Goal: Task Accomplishment & Management: Manage account settings

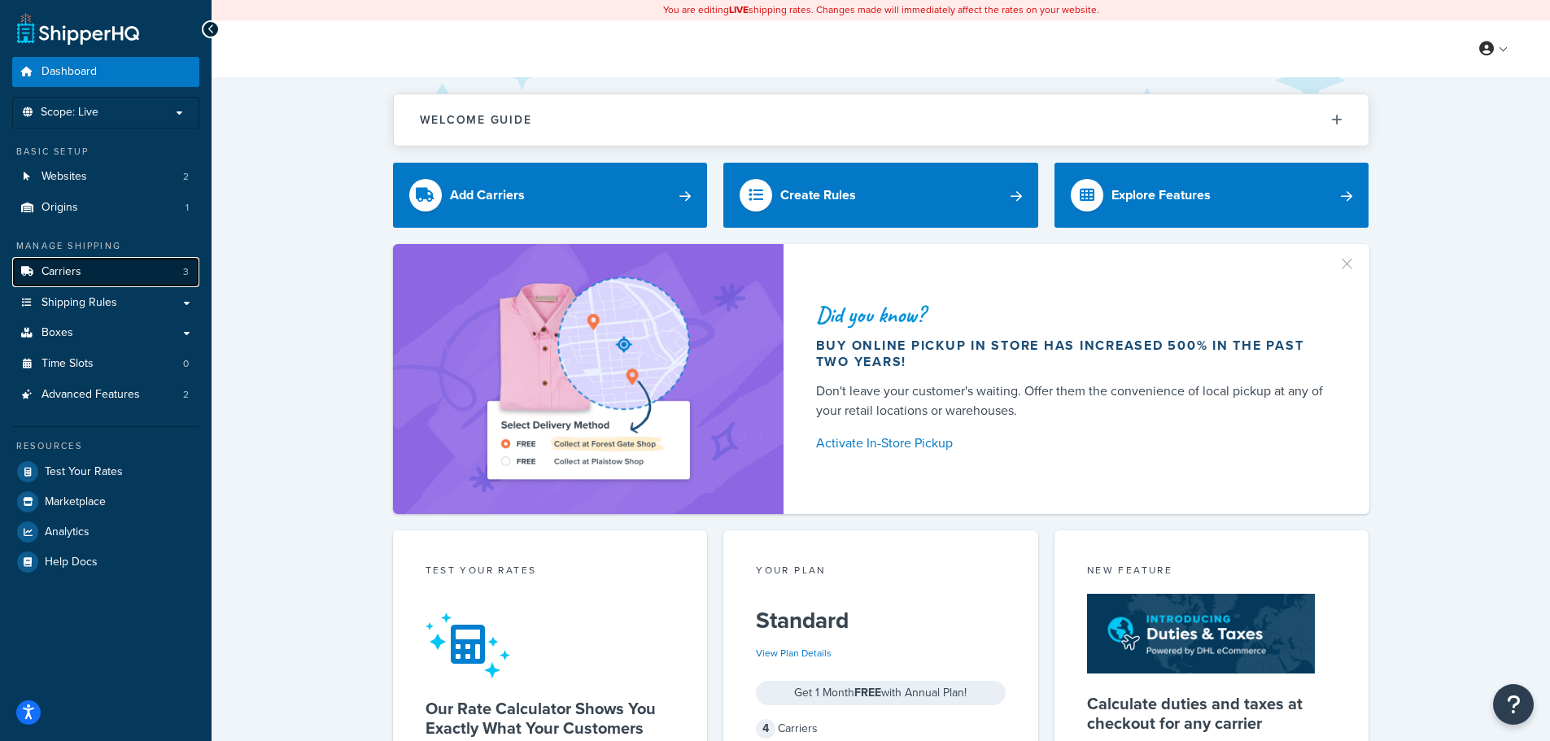
click at [109, 284] on link "Carriers 3" at bounding box center [105, 272] width 187 height 30
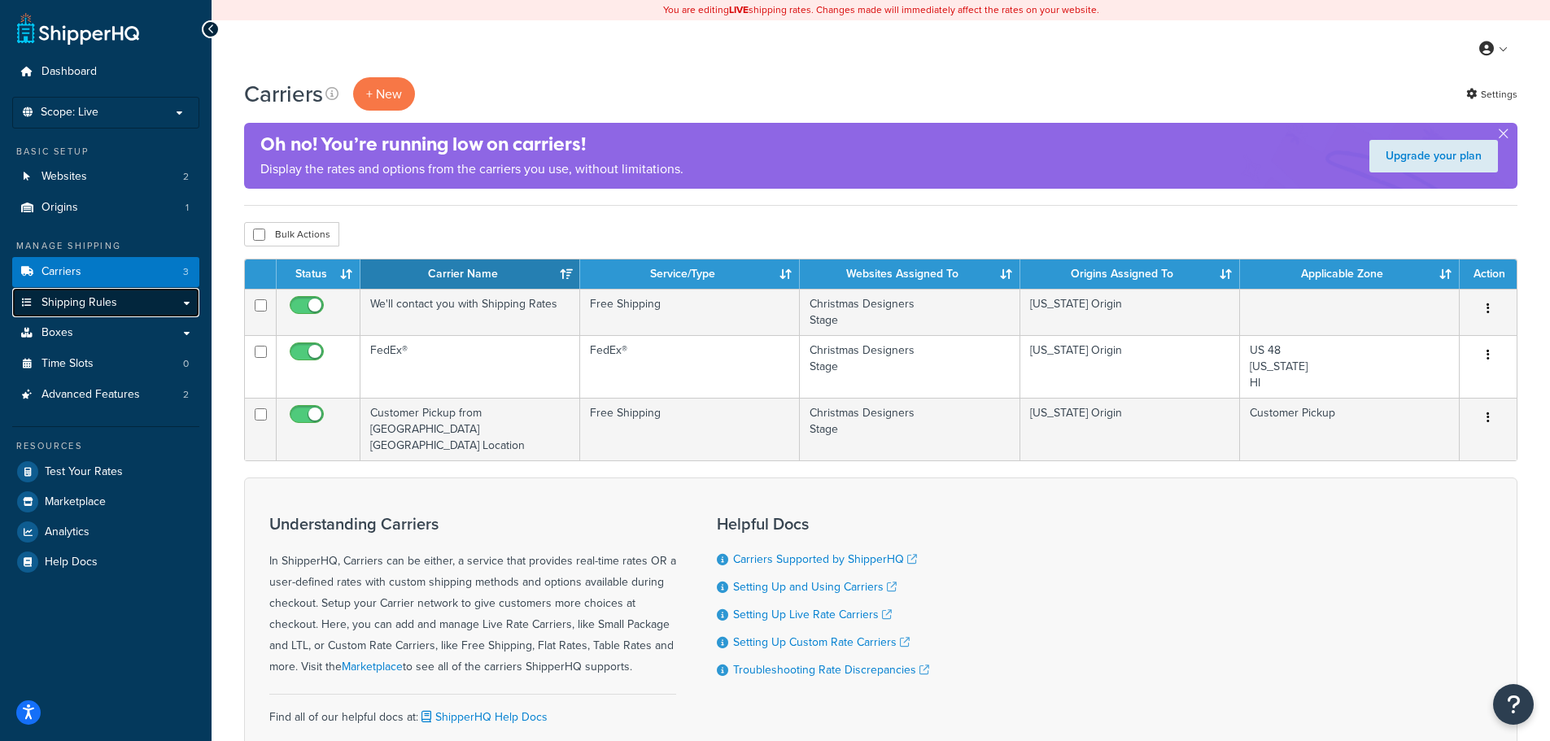
click at [76, 298] on span "Shipping Rules" at bounding box center [80, 303] width 76 height 14
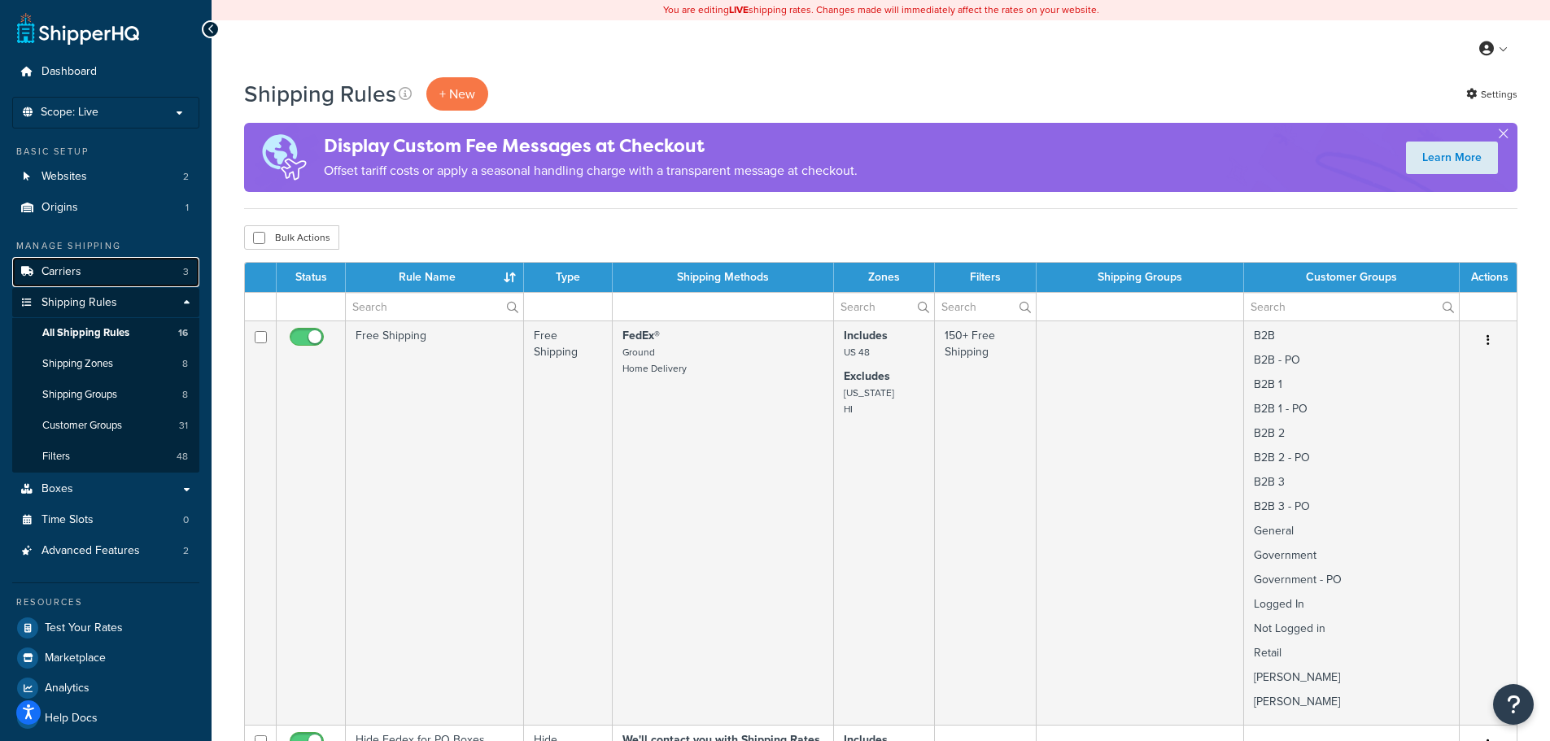
click at [90, 270] on link "Carriers 3" at bounding box center [105, 272] width 187 height 30
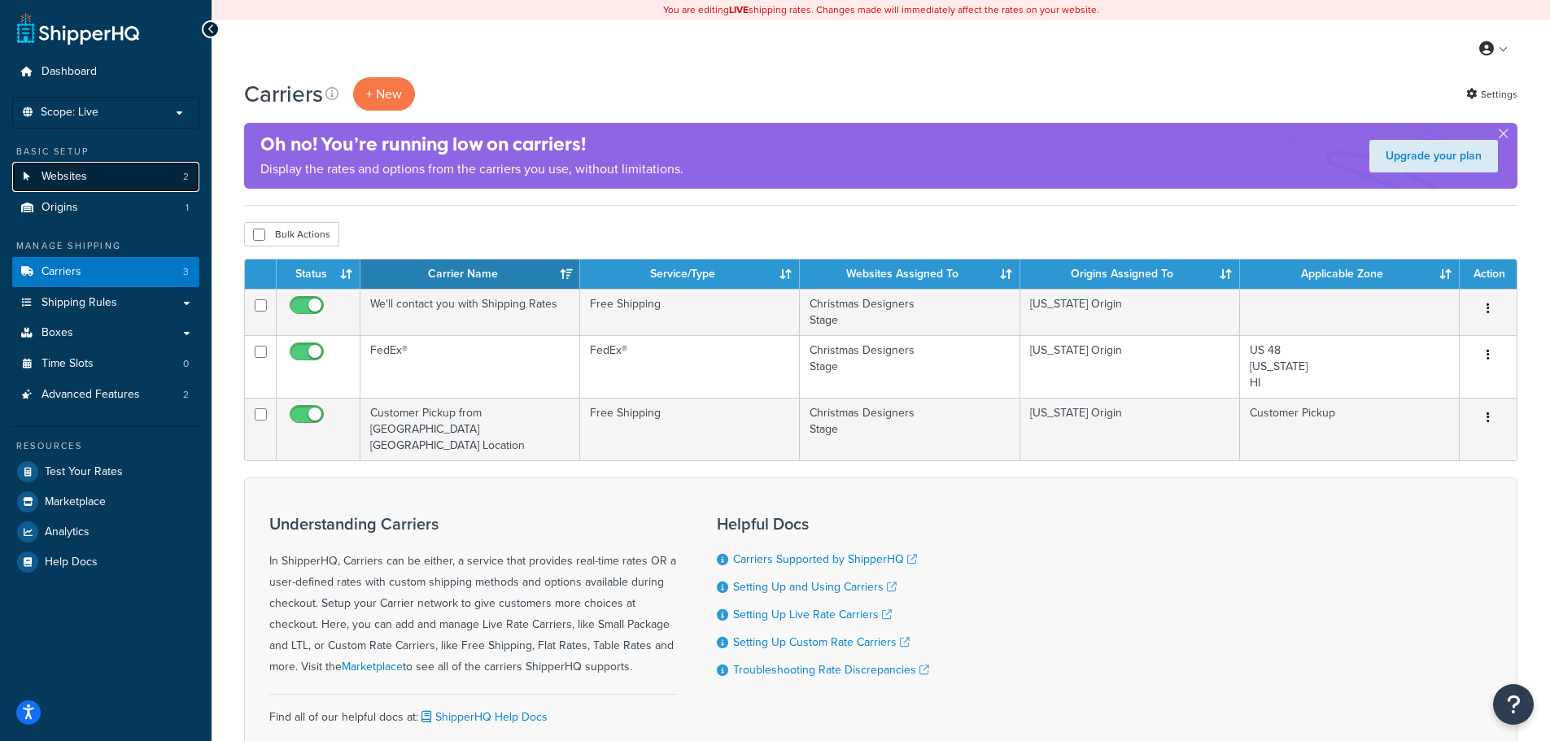
click at [81, 164] on link "Websites 2" at bounding box center [105, 177] width 187 height 30
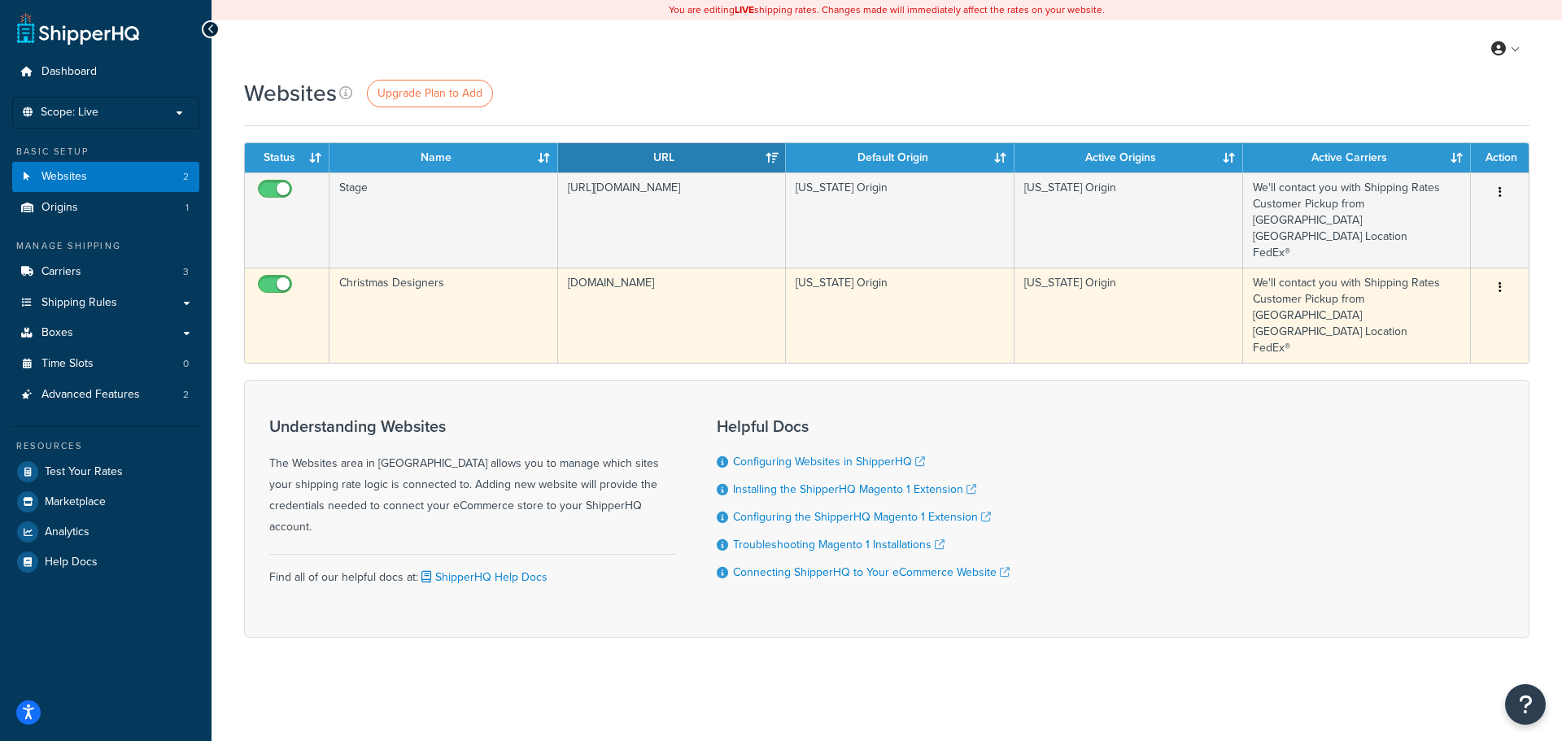
click at [1507, 275] on button "button" at bounding box center [1500, 288] width 23 height 26
click at [1438, 299] on link "Edit" at bounding box center [1434, 303] width 129 height 33
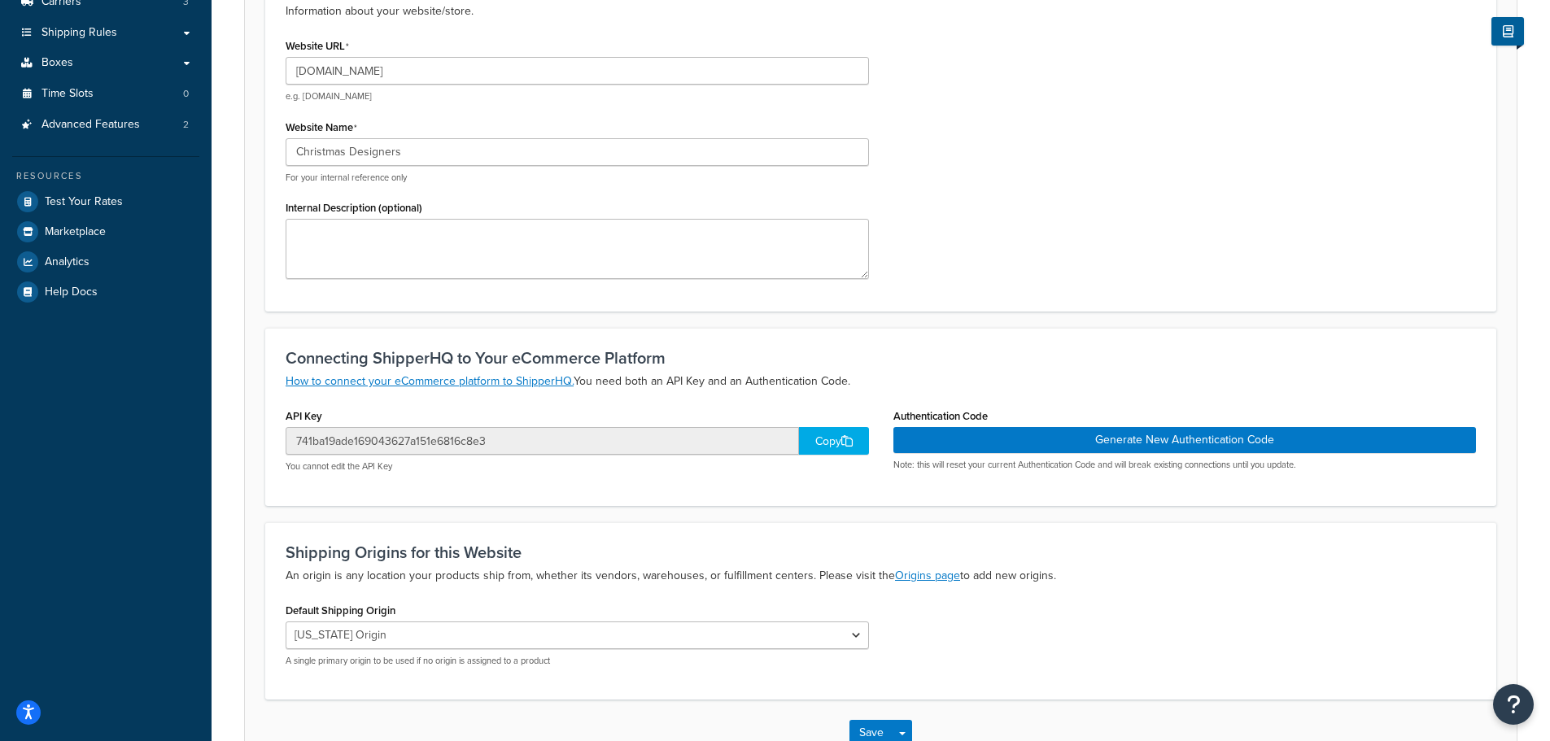
scroll to position [326, 0]
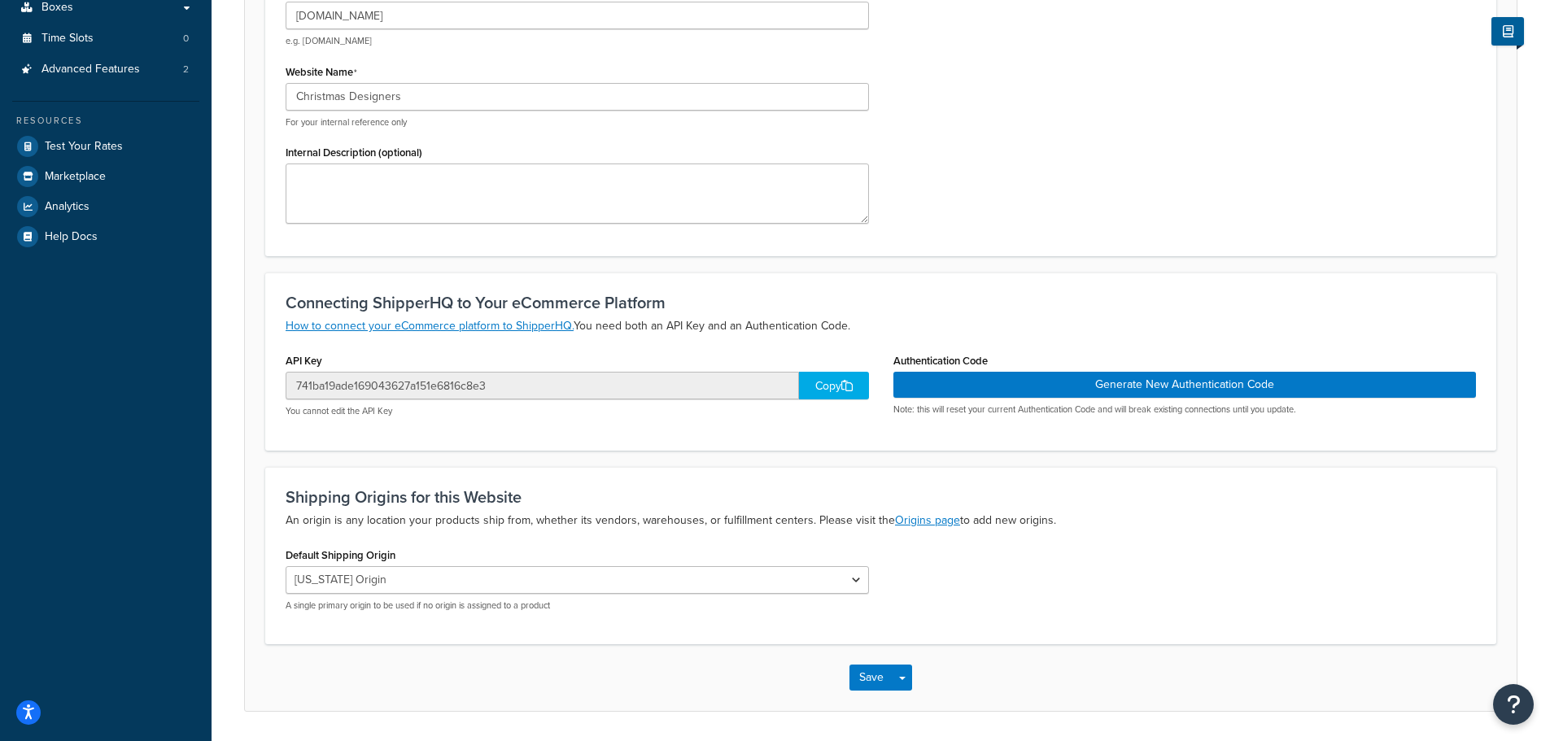
click at [818, 388] on div "Copy" at bounding box center [834, 386] width 70 height 28
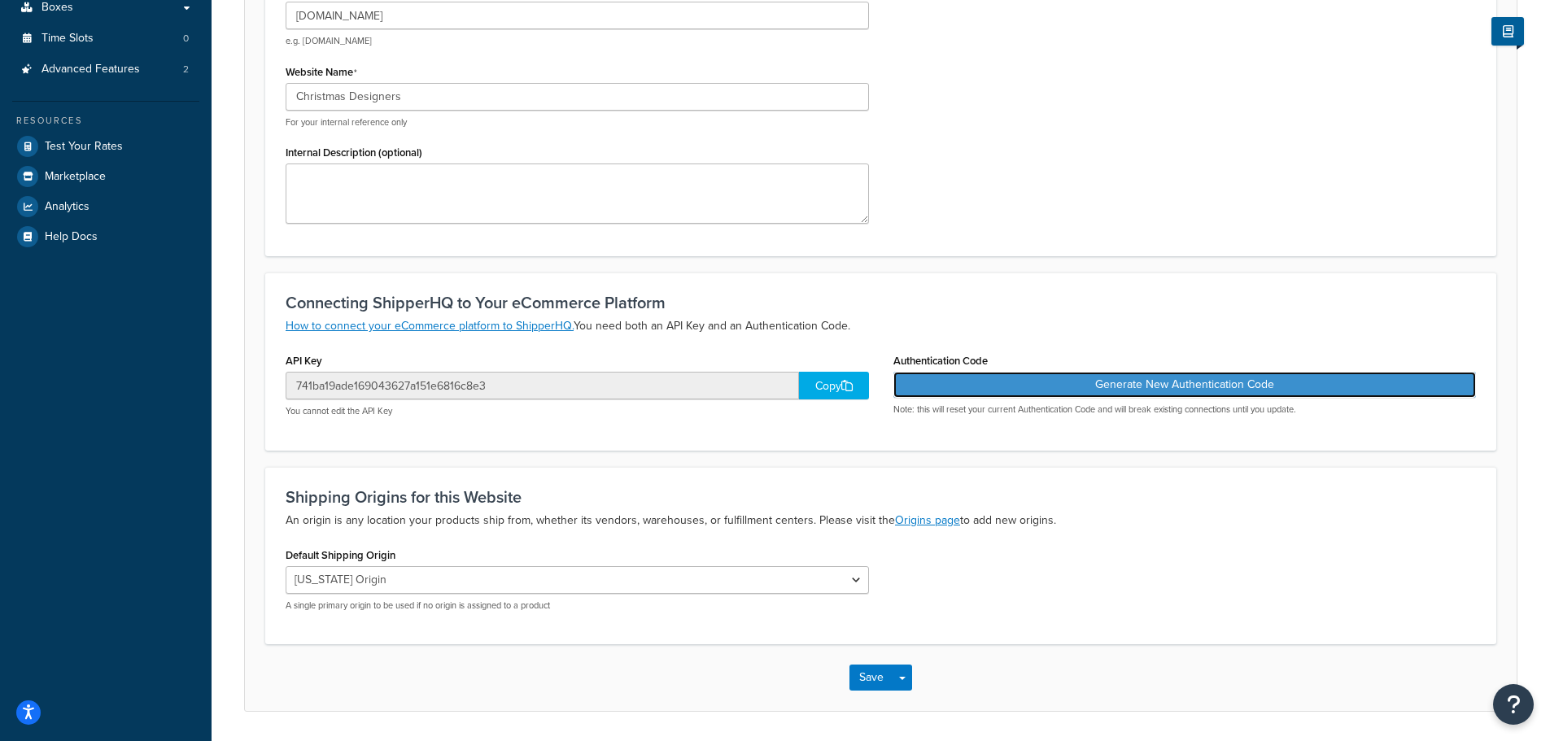
click at [1217, 379] on button "Generate New Authentication Code" at bounding box center [1185, 385] width 583 height 26
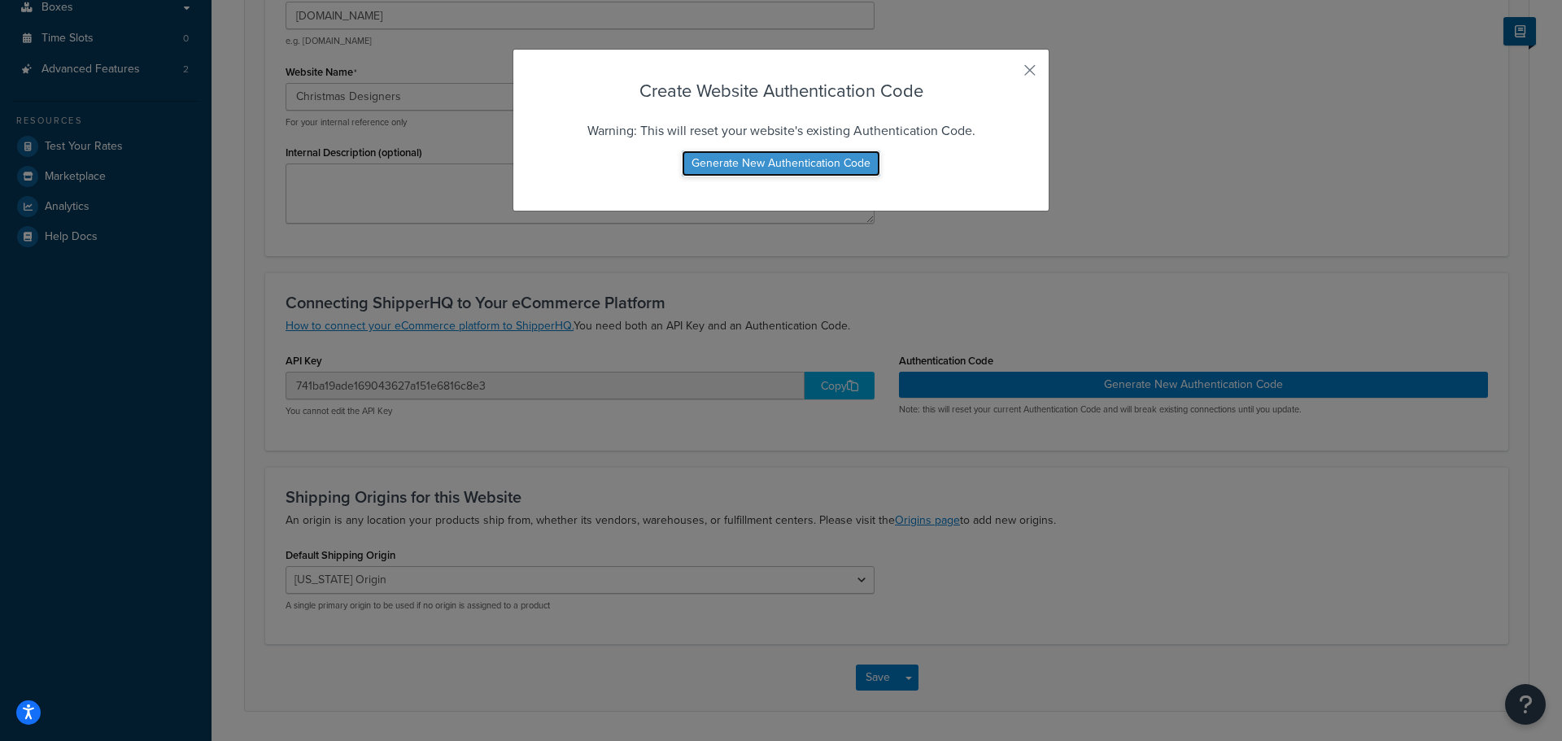
click at [771, 160] on button "Generate New Authentication Code" at bounding box center [781, 164] width 199 height 26
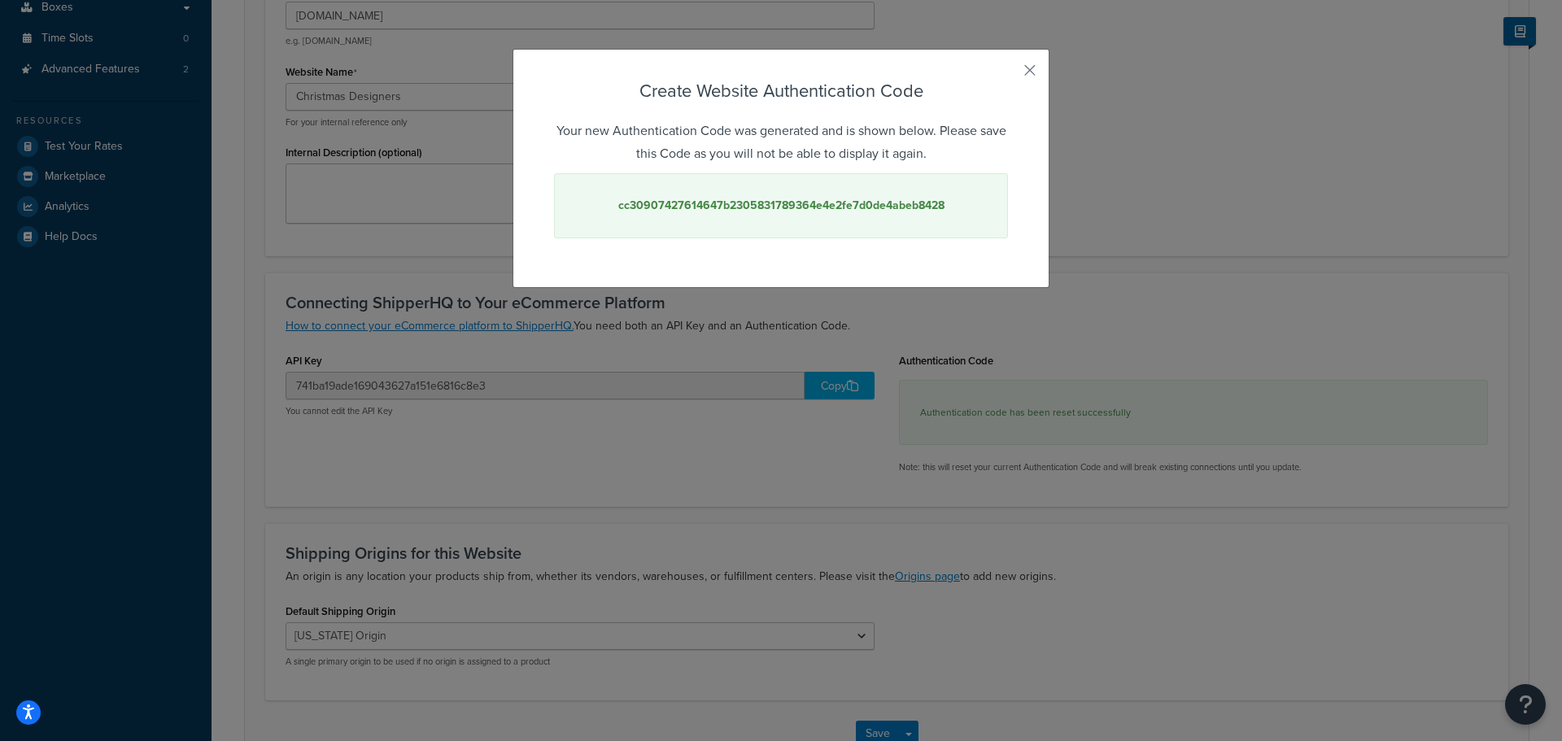
click at [817, 206] on strong "cc30907427614647b2305831789364e4e2fe7d0de4abeb8428" at bounding box center [781, 205] width 326 height 17
copy strong "cc30907427614647b2305831789364e4e2fe7d0de4abeb8428"
click at [1008, 74] on button "button" at bounding box center [1006, 76] width 4 height 4
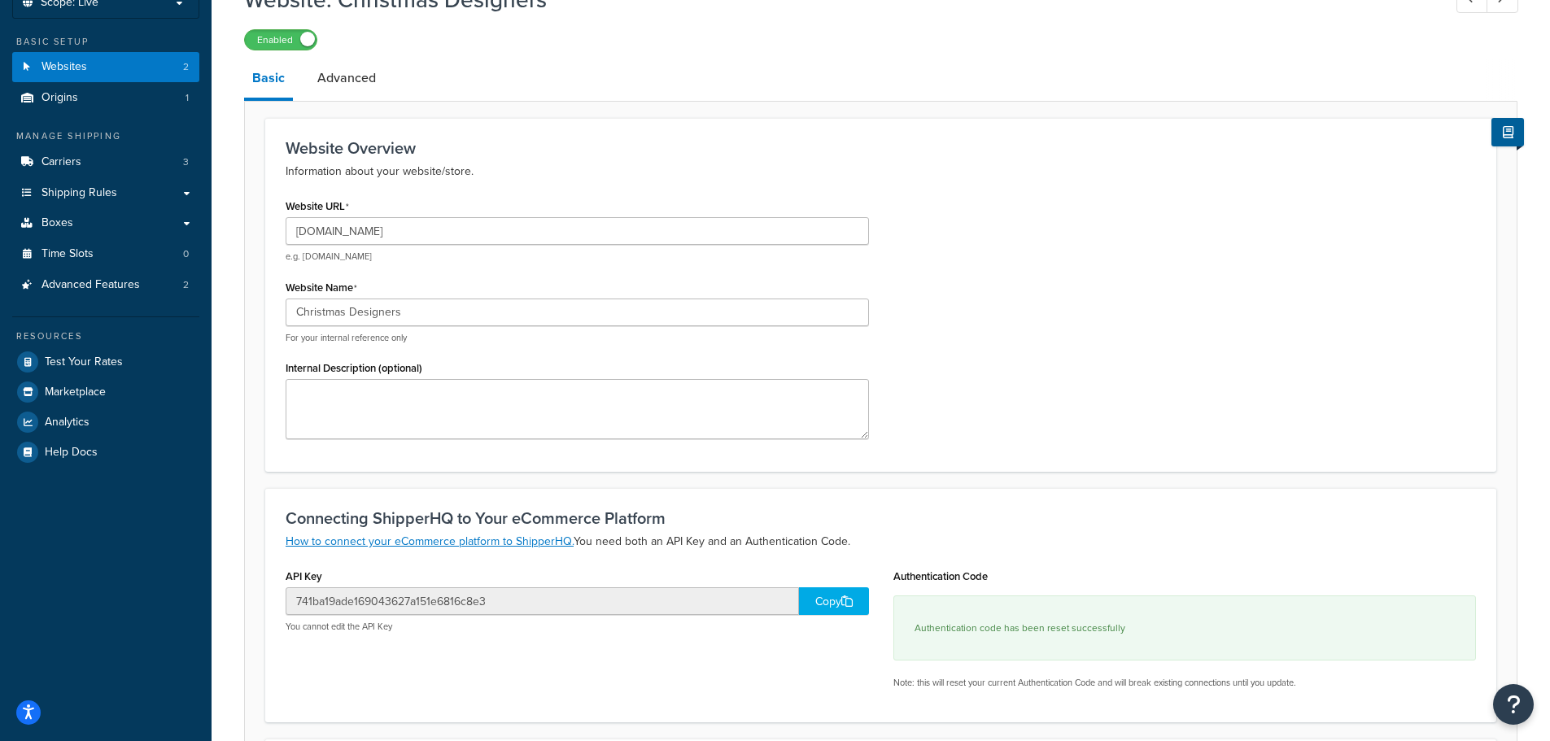
scroll to position [0, 0]
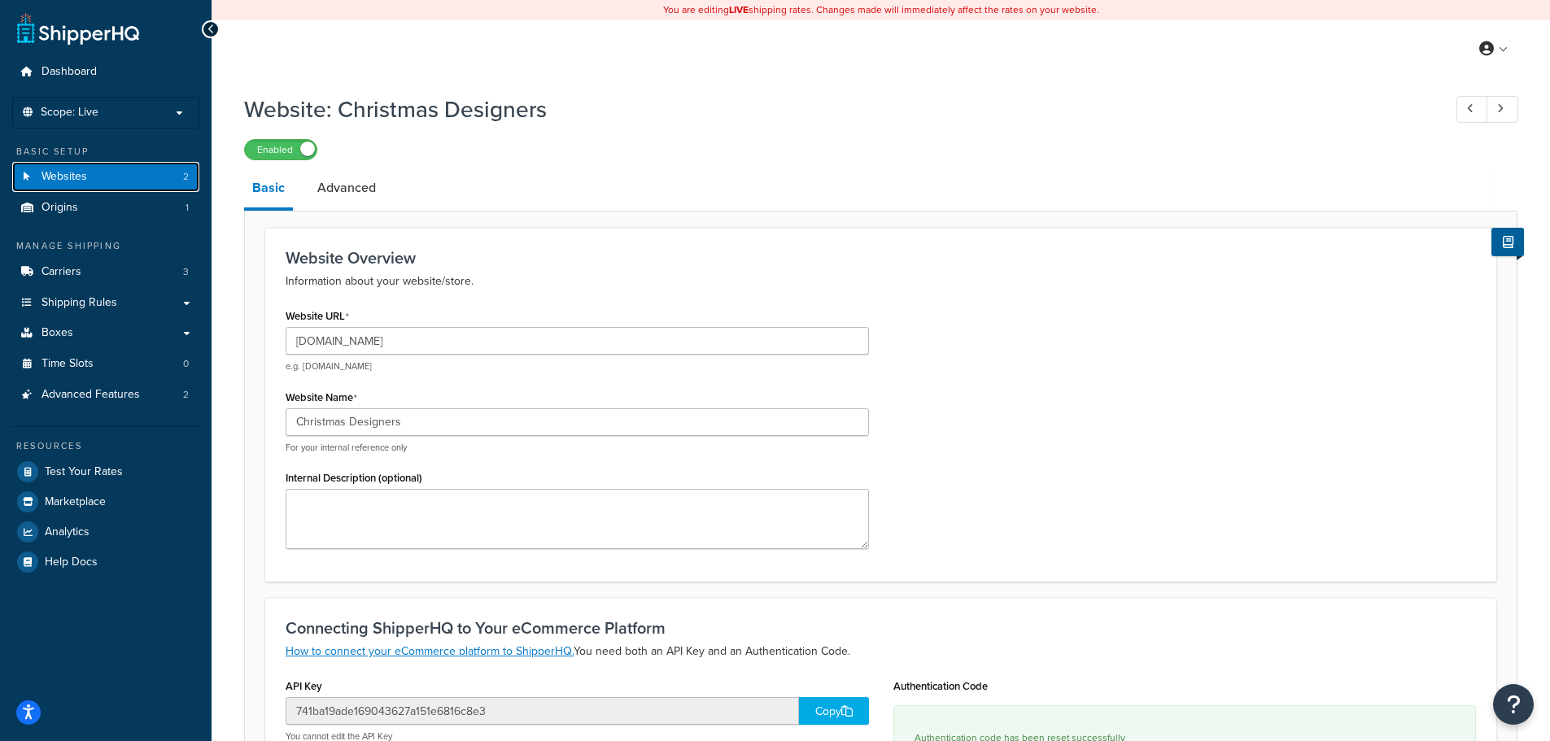
click at [76, 179] on span "Websites" at bounding box center [65, 177] width 46 height 14
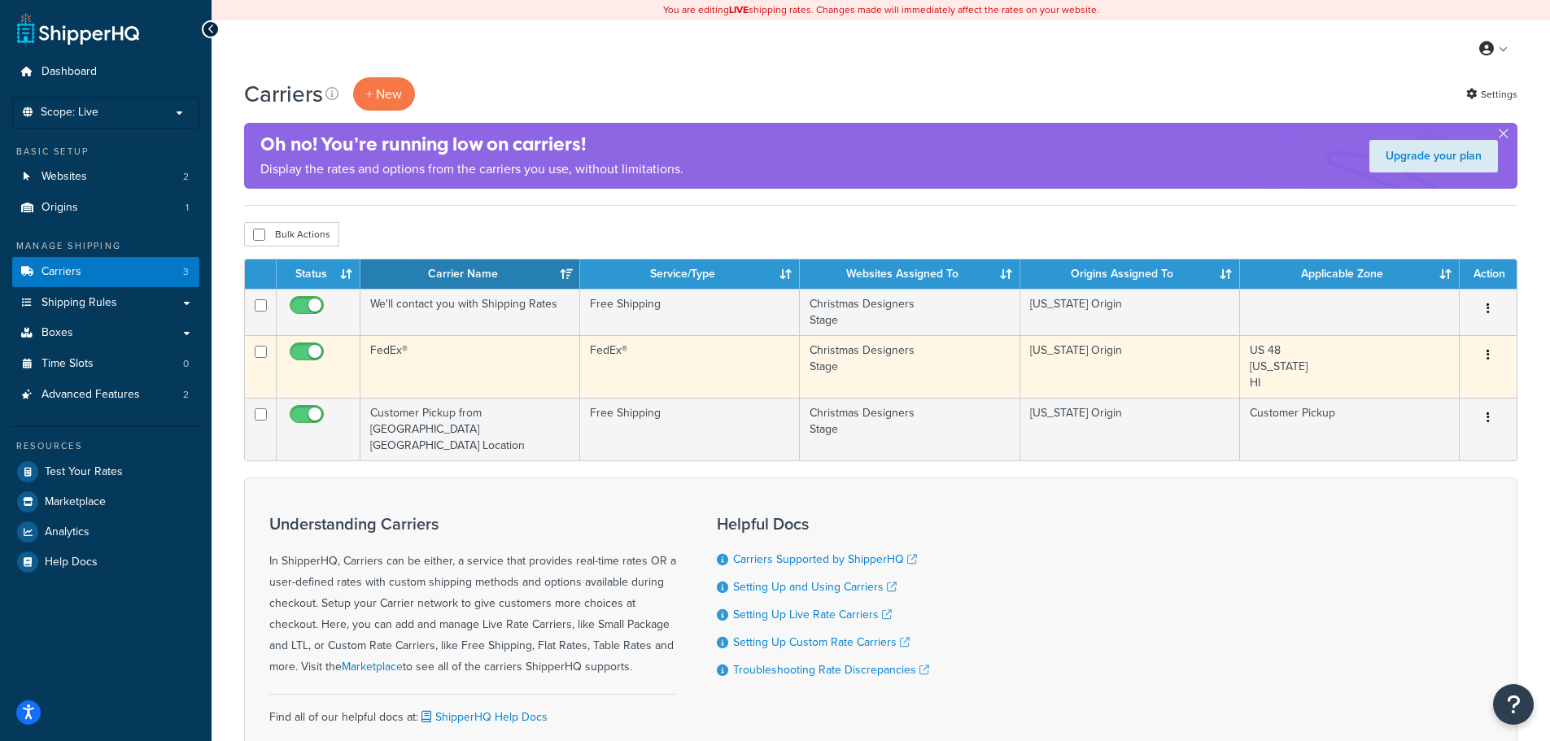
click at [1484, 355] on button "button" at bounding box center [1488, 356] width 23 height 26
click at [1438, 378] on link "Edit" at bounding box center [1422, 387] width 129 height 33
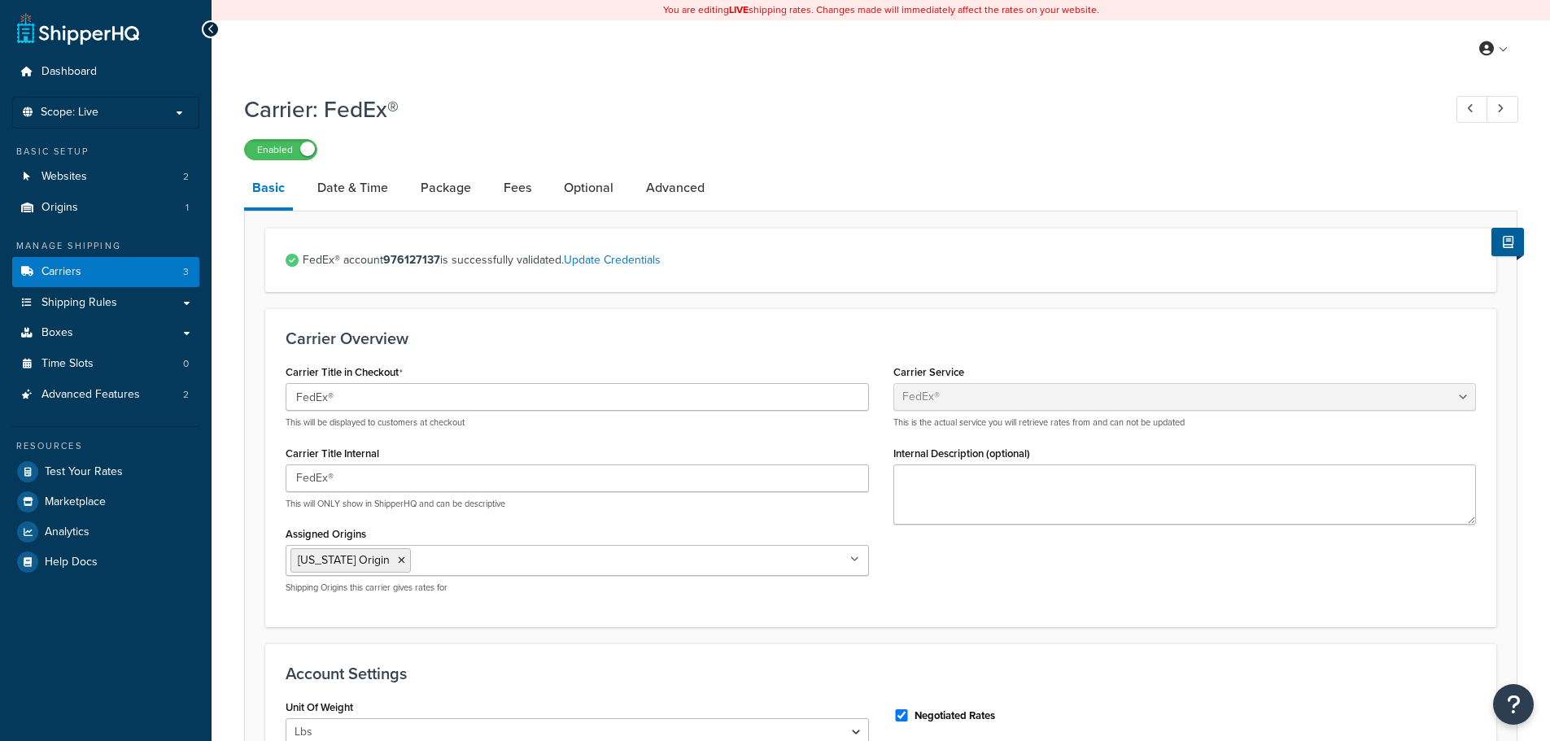
select select "fedEx"
select select "REGULAR_PICKUP"
select select "YOUR_PACKAGING"
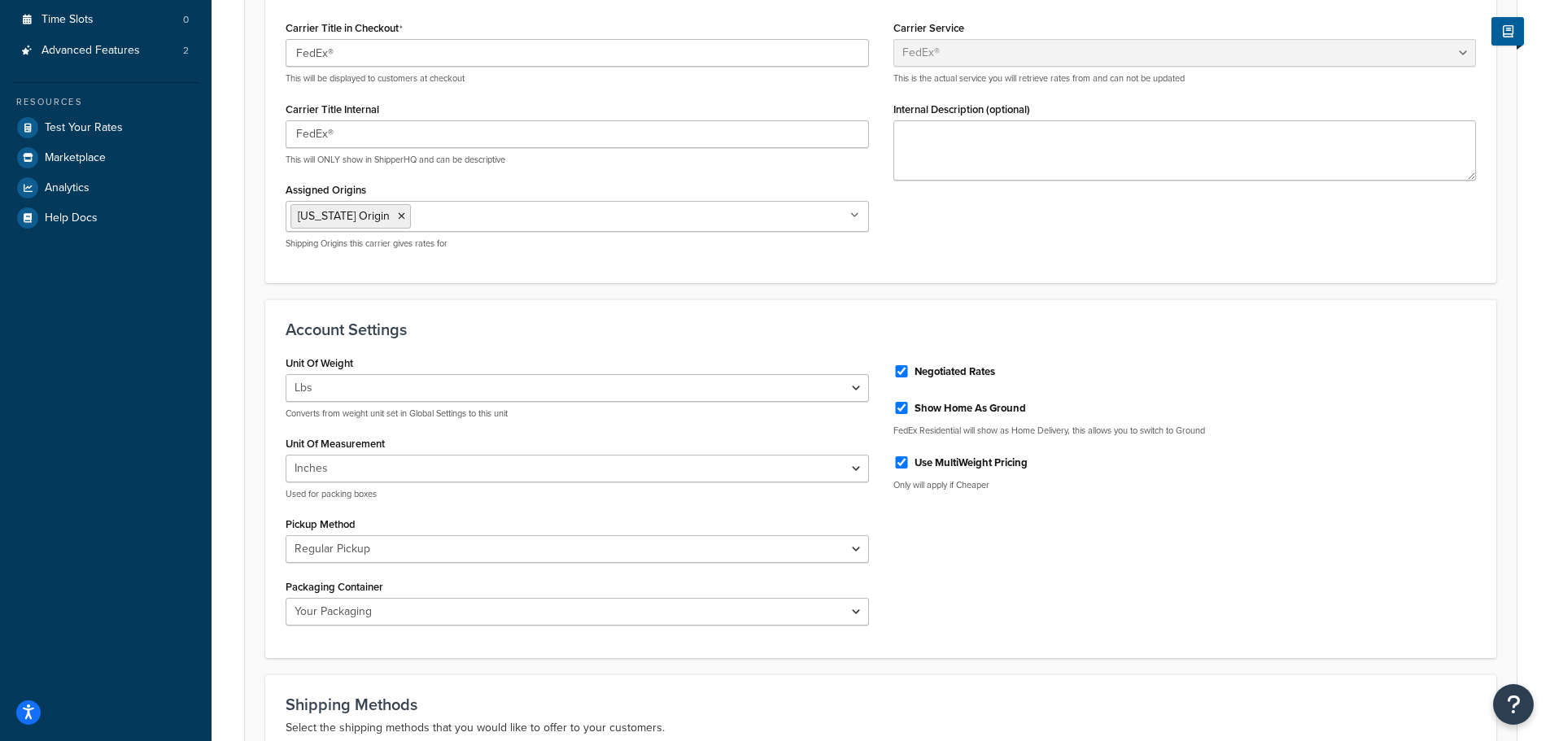
scroll to position [102, 0]
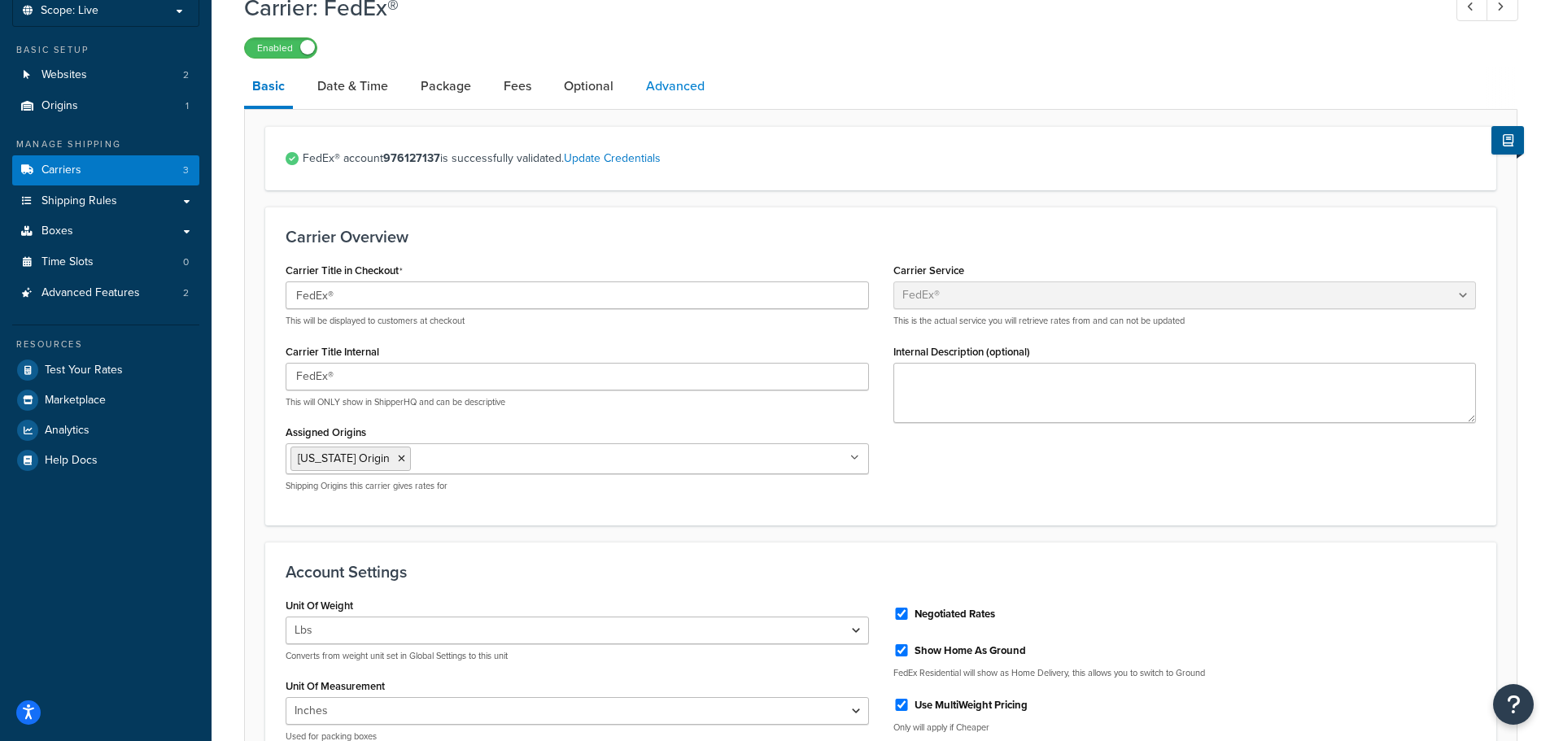
click at [663, 82] on link "Advanced" at bounding box center [675, 86] width 75 height 39
select select "false"
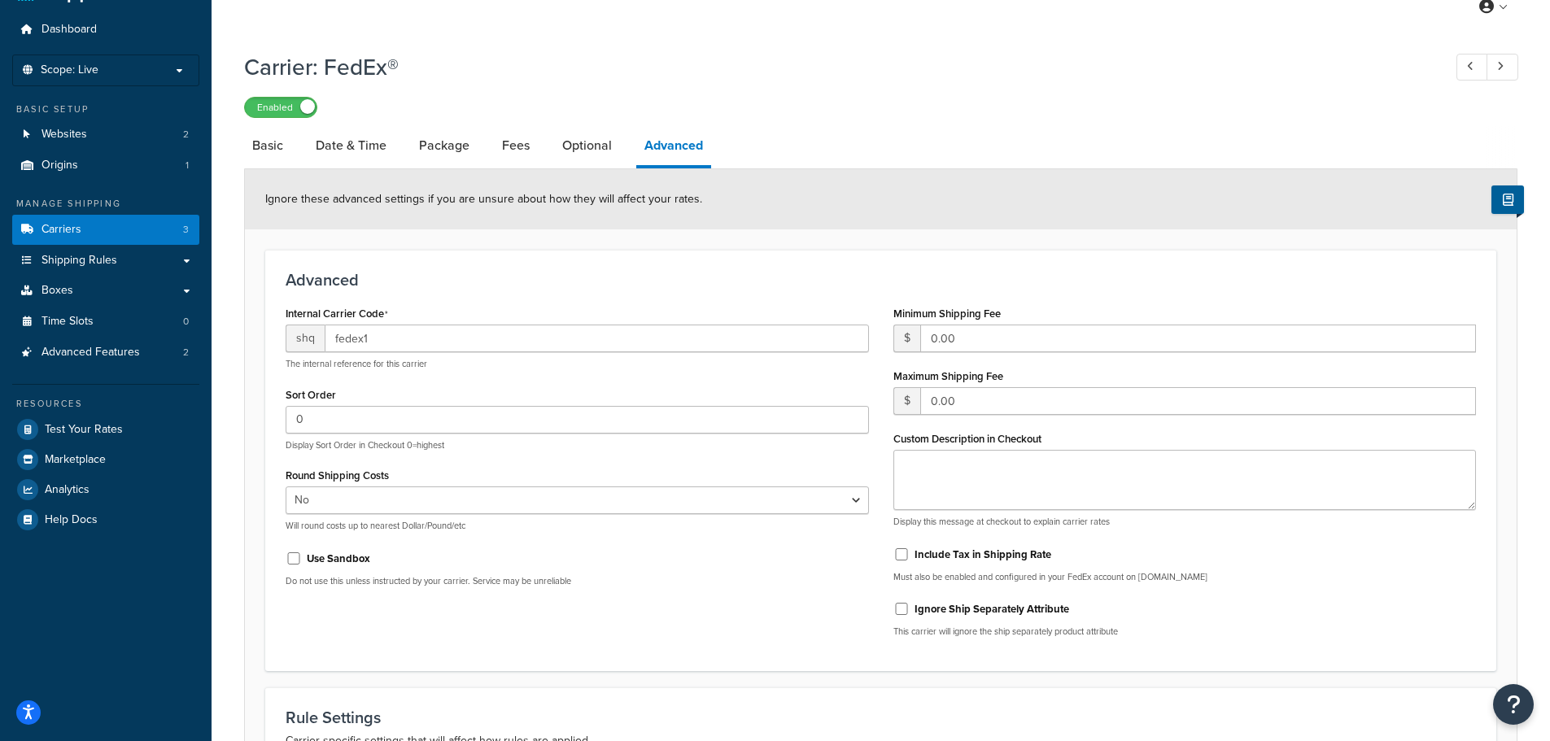
scroll to position [24, 0]
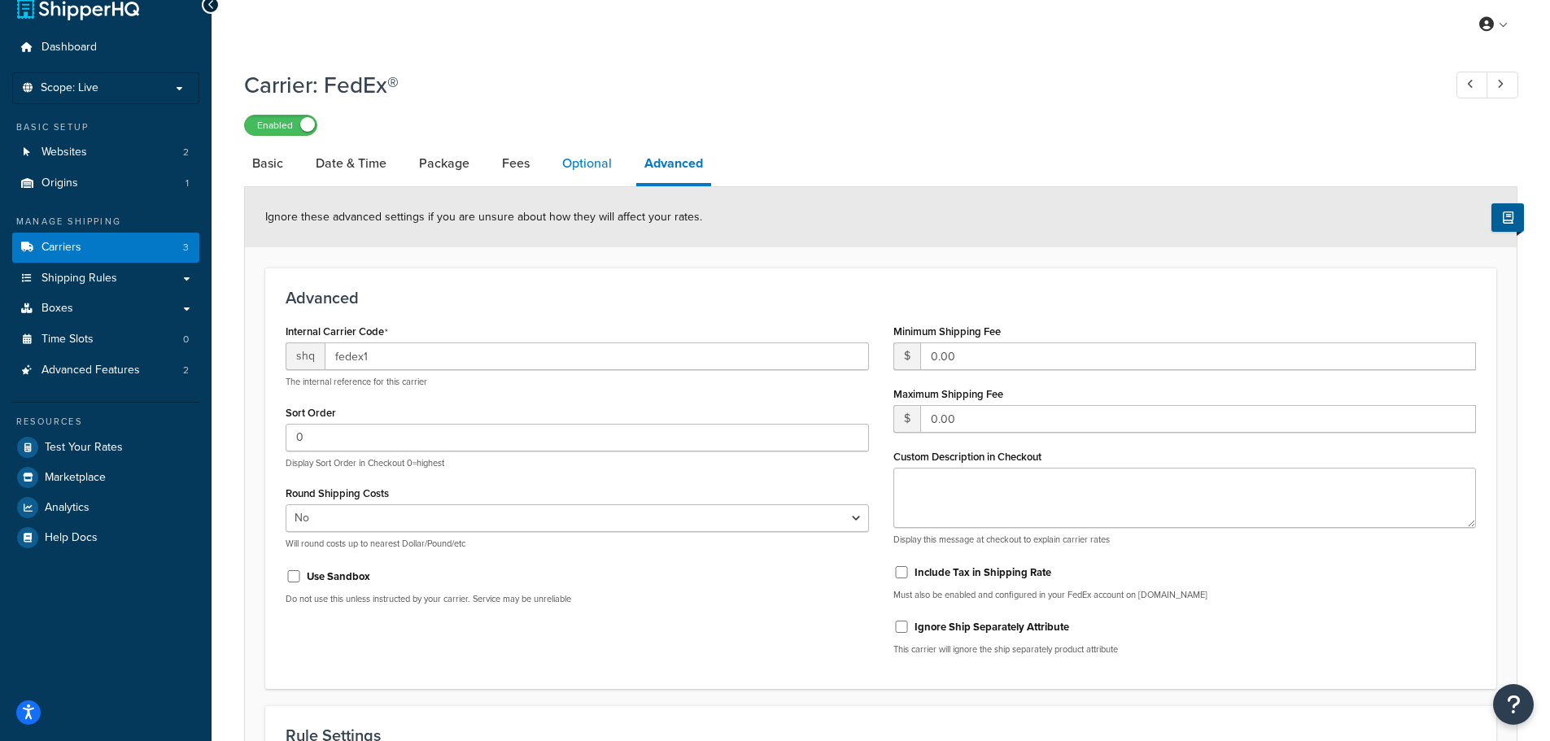
click at [572, 163] on link "Optional" at bounding box center [587, 163] width 66 height 39
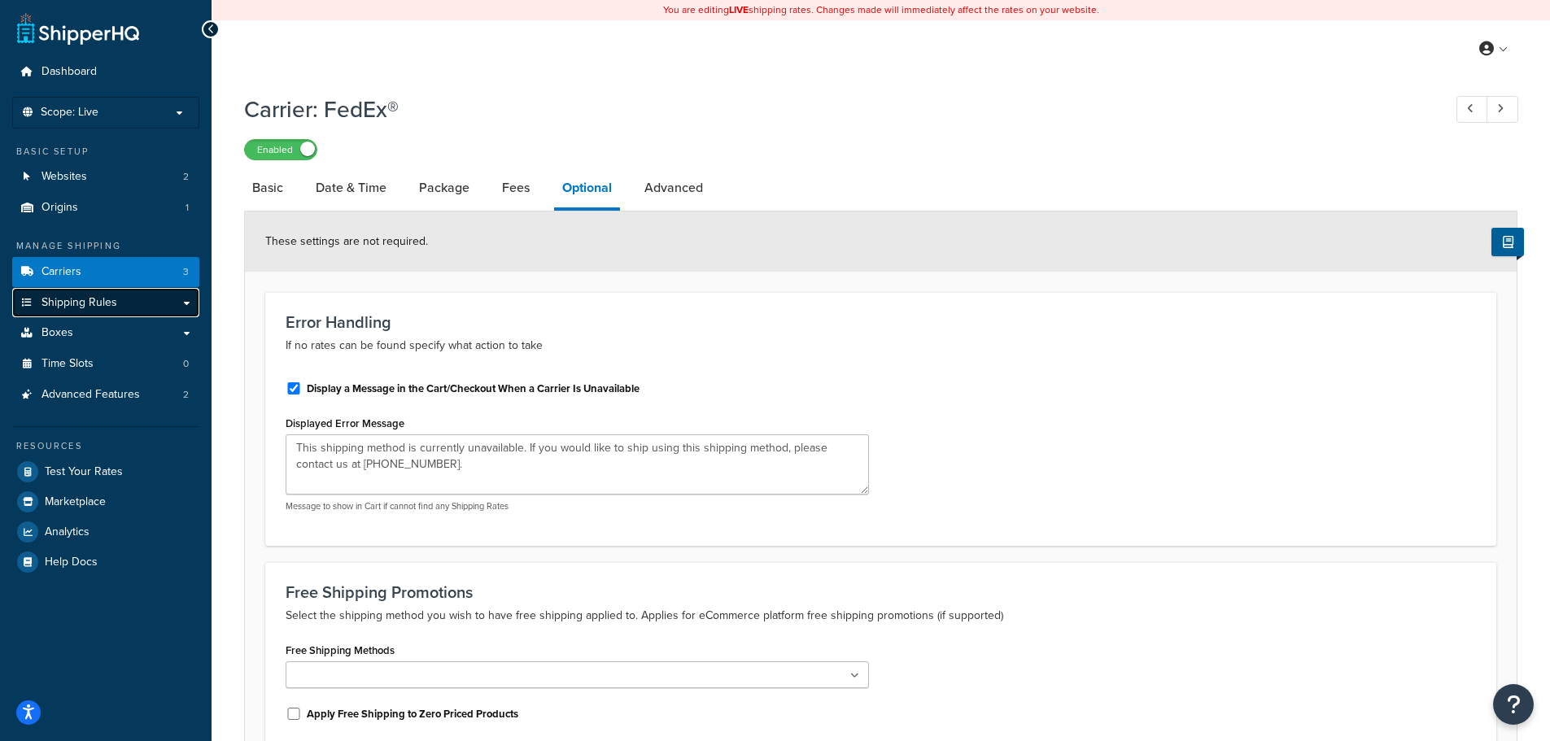
click at [72, 308] on span "Shipping Rules" at bounding box center [80, 303] width 76 height 14
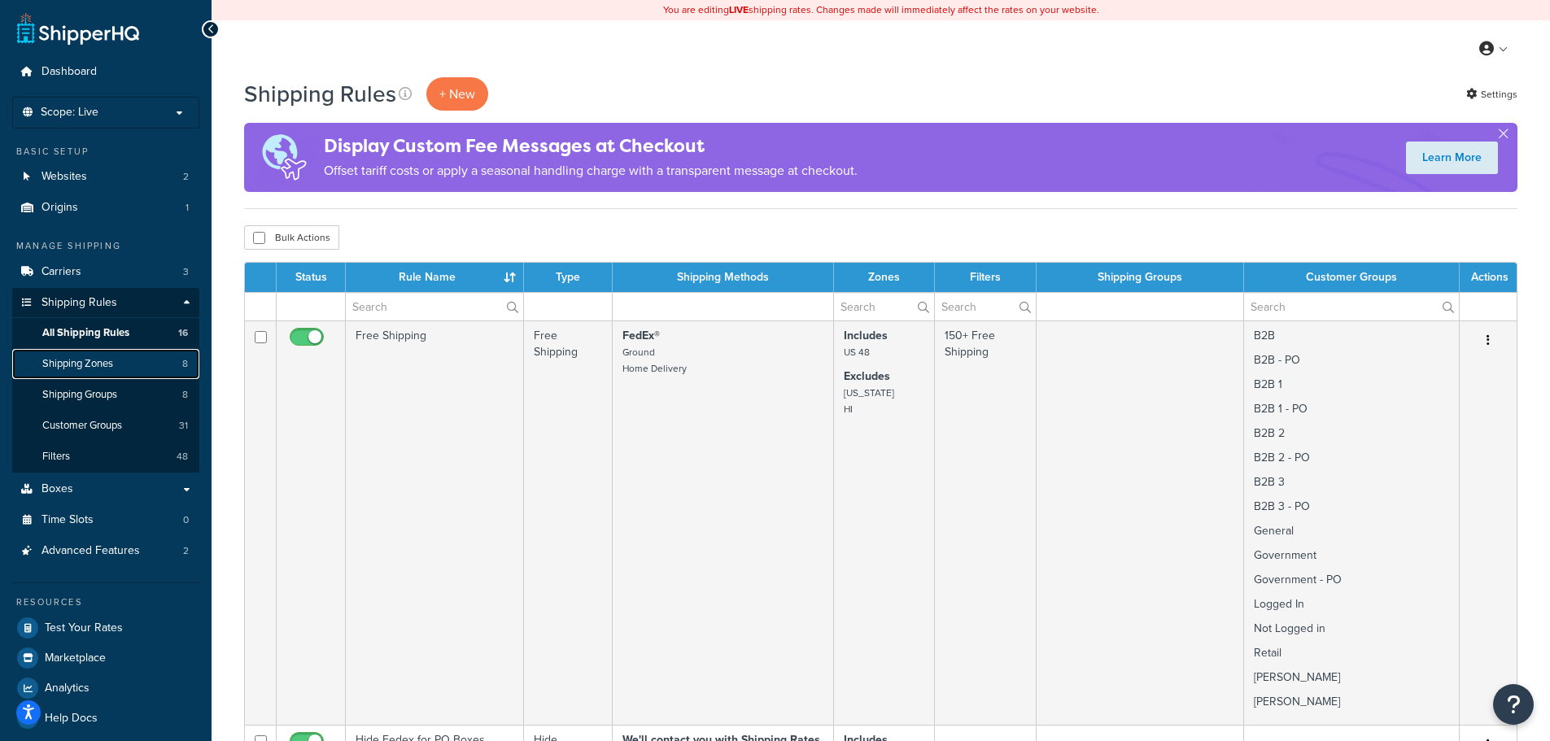
click at [81, 364] on span "Shipping Zones" at bounding box center [77, 364] width 71 height 14
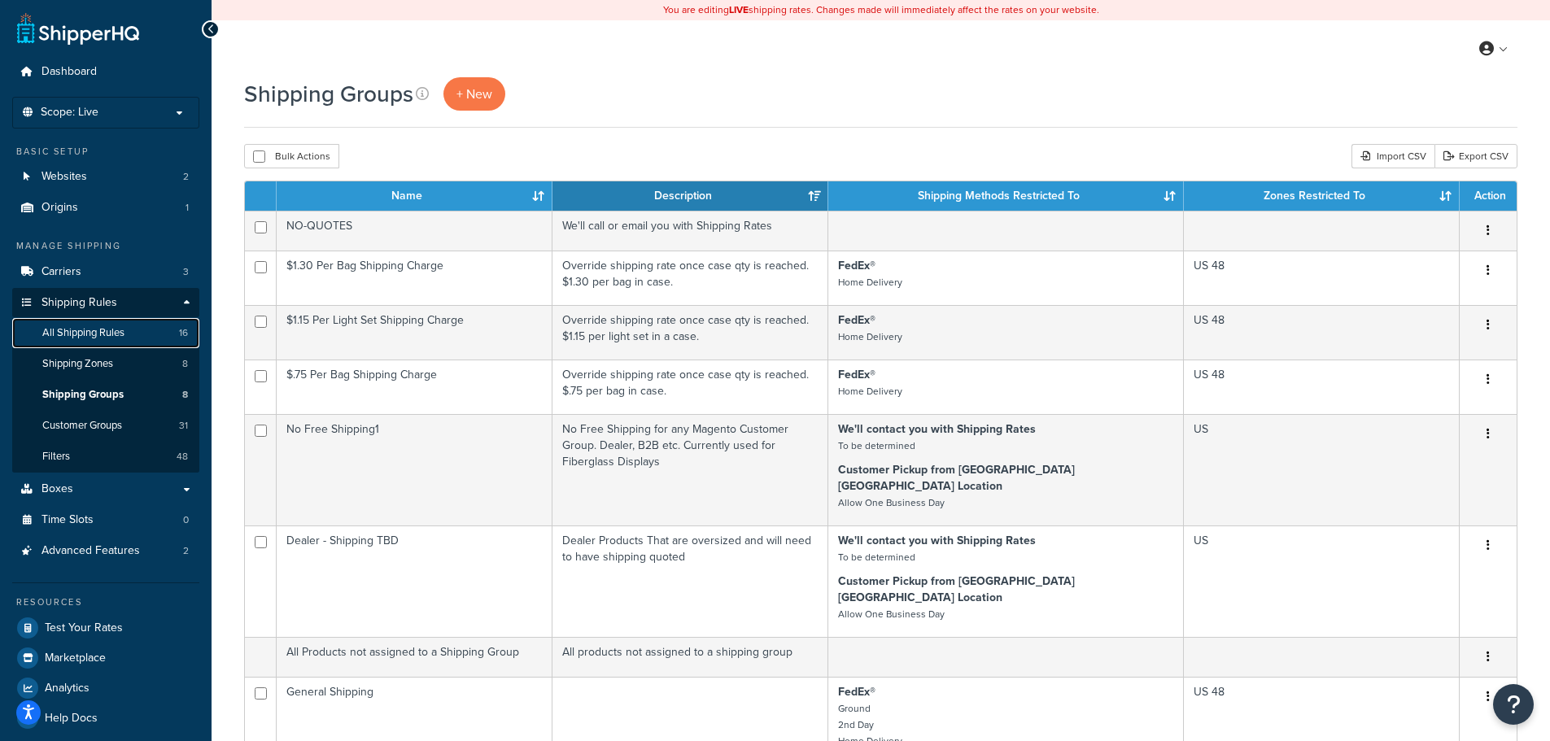
click at [89, 335] on span "All Shipping Rules" at bounding box center [83, 333] width 82 height 14
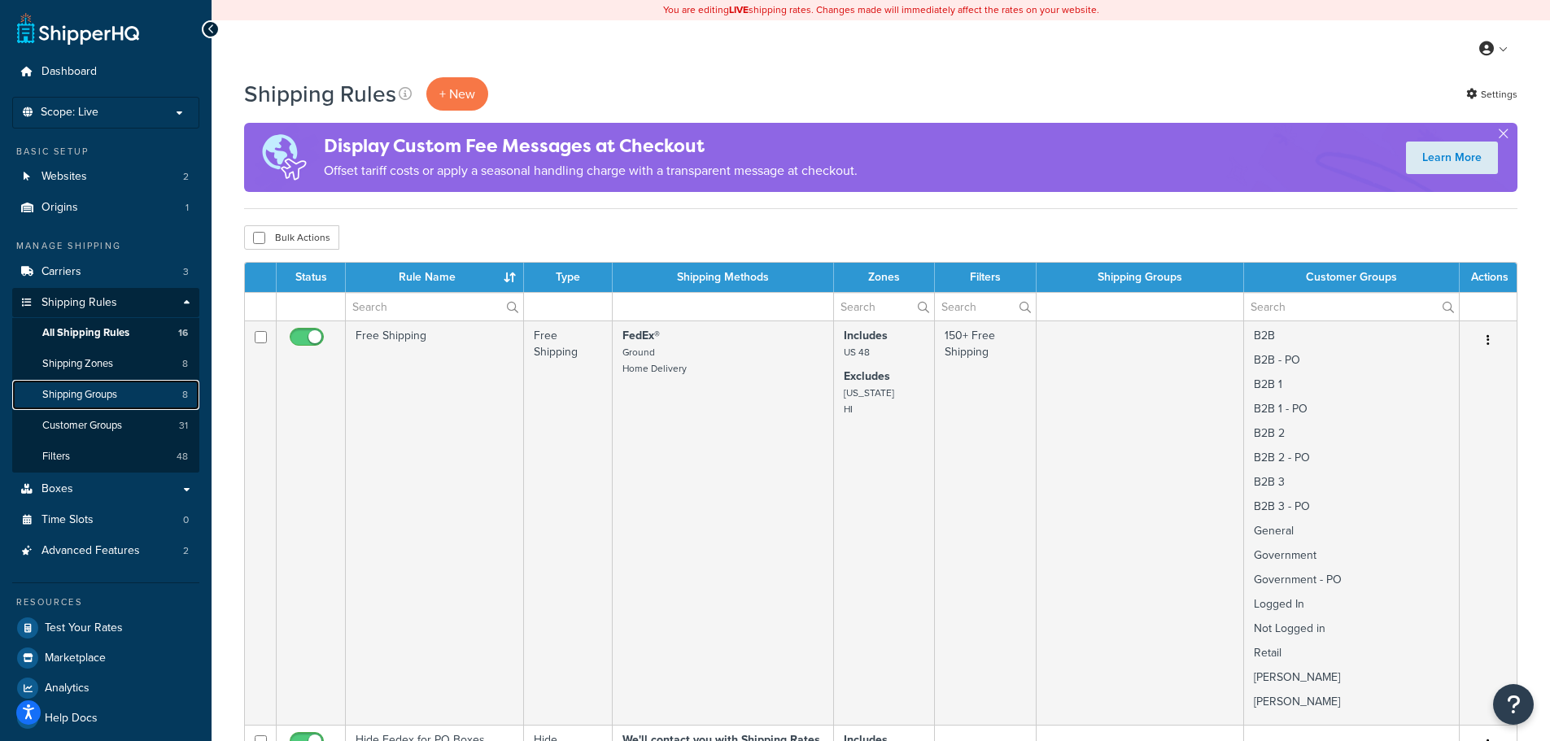
click at [79, 400] on span "Shipping Groups" at bounding box center [79, 395] width 75 height 14
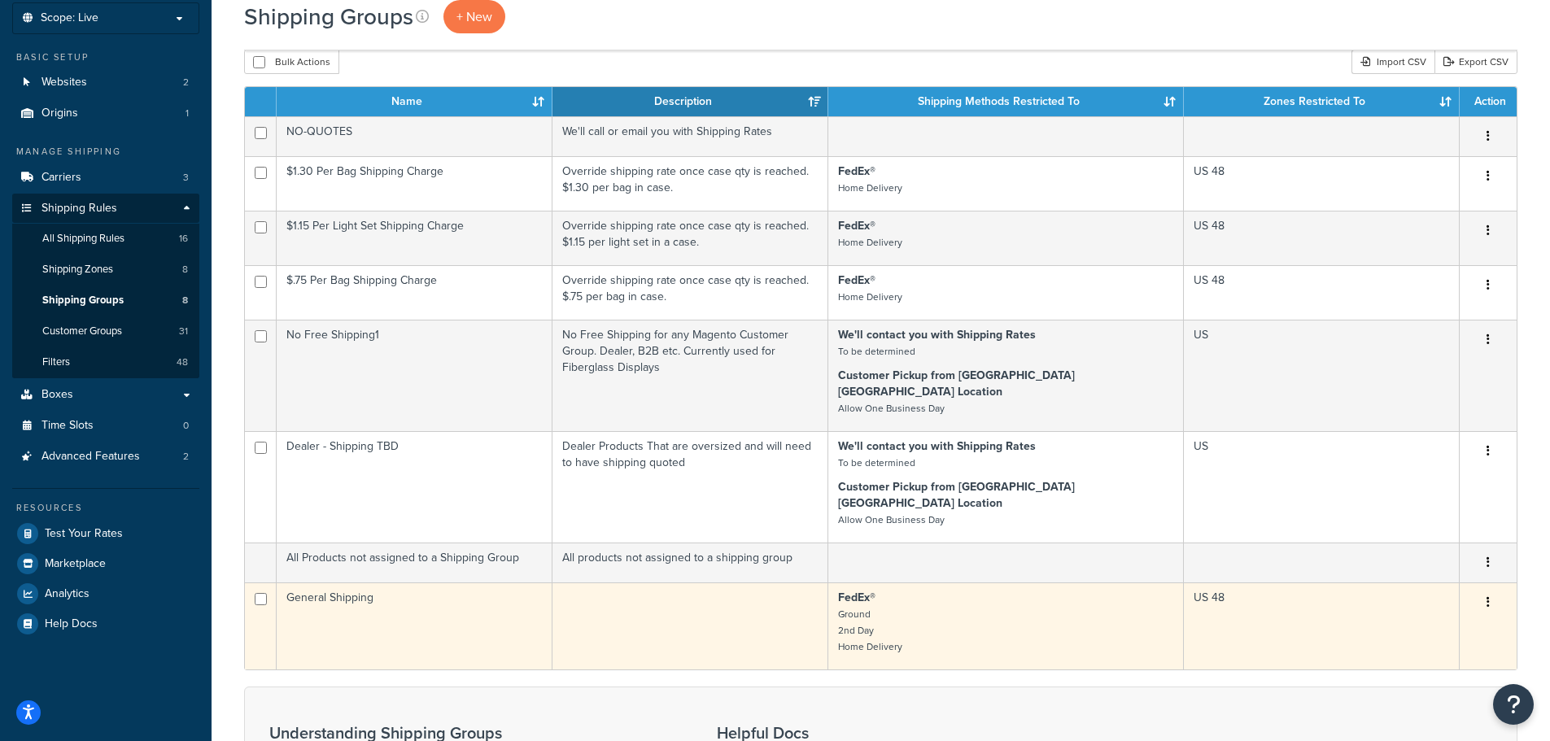
scroll to position [81, 0]
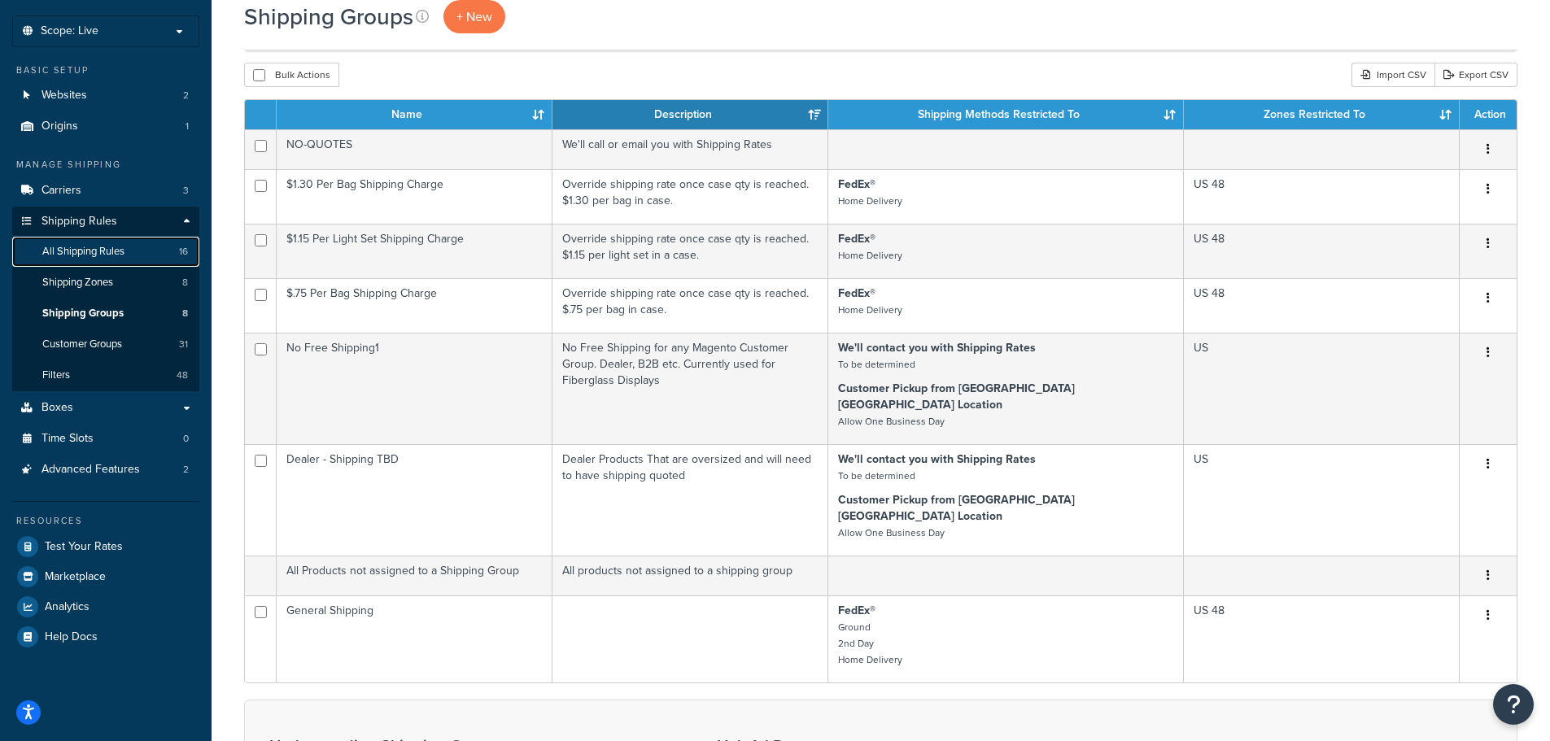
click at [84, 258] on span "All Shipping Rules" at bounding box center [83, 252] width 82 height 14
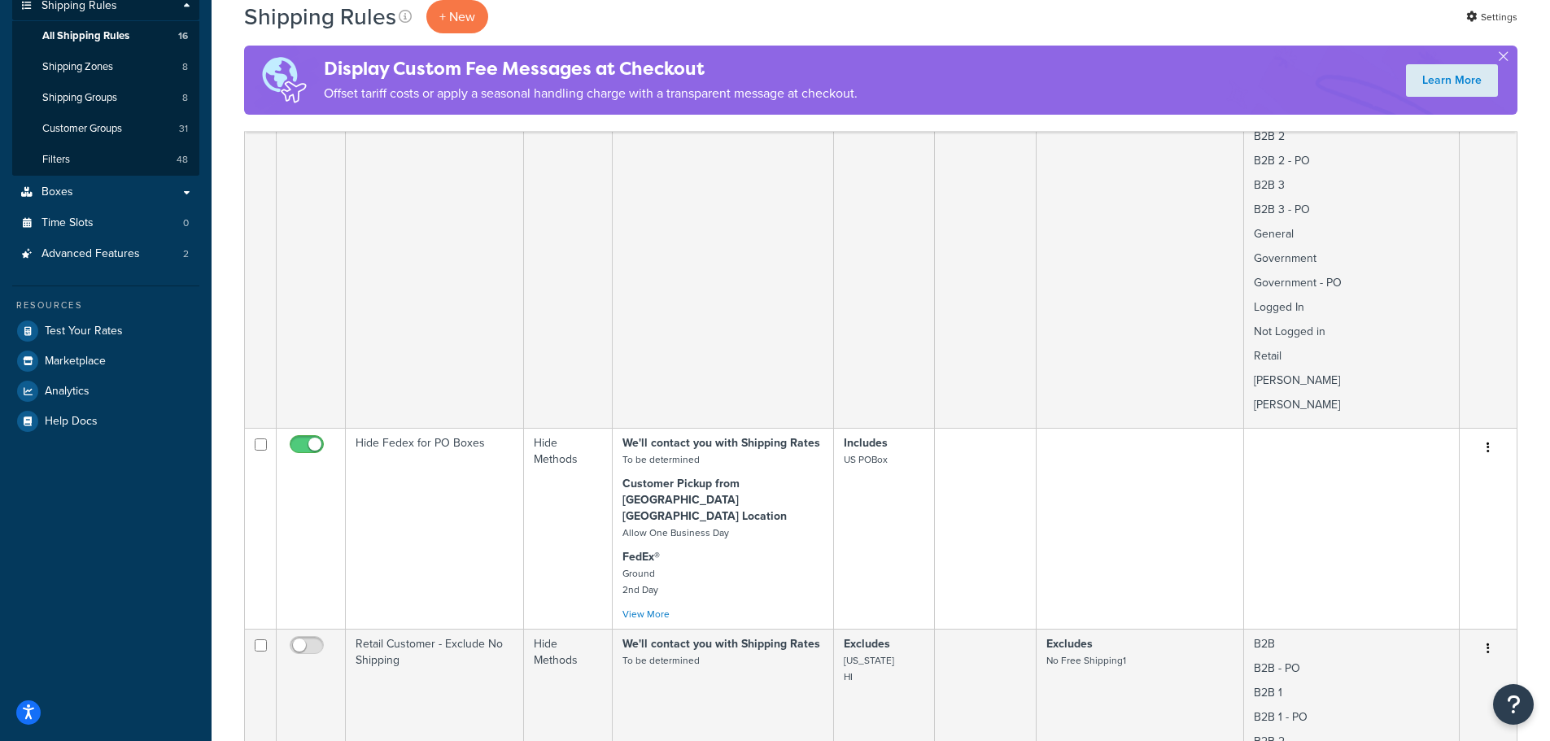
scroll to position [326, 0]
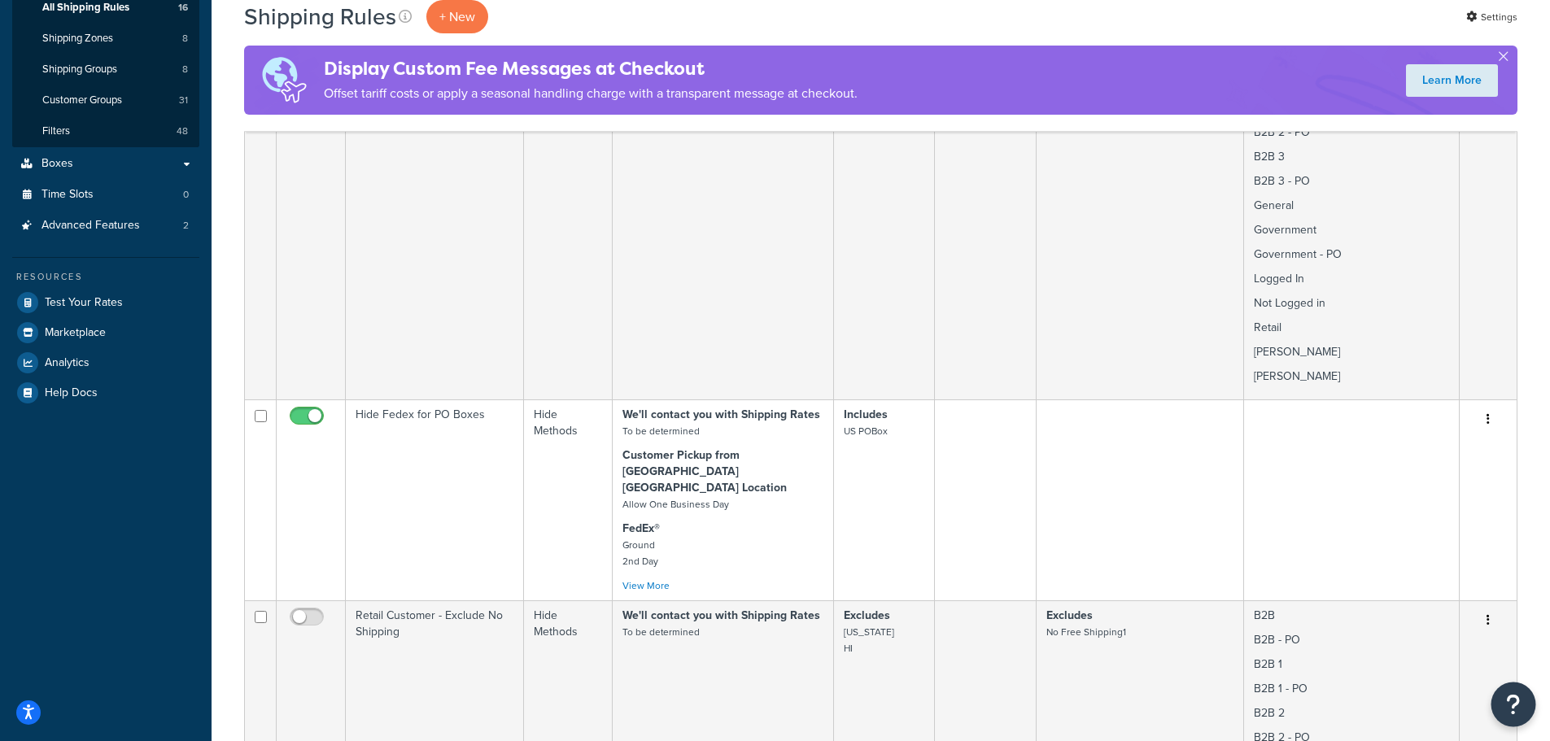
click at [1519, 715] on icon "Open Resource Center" at bounding box center [1513, 704] width 15 height 23
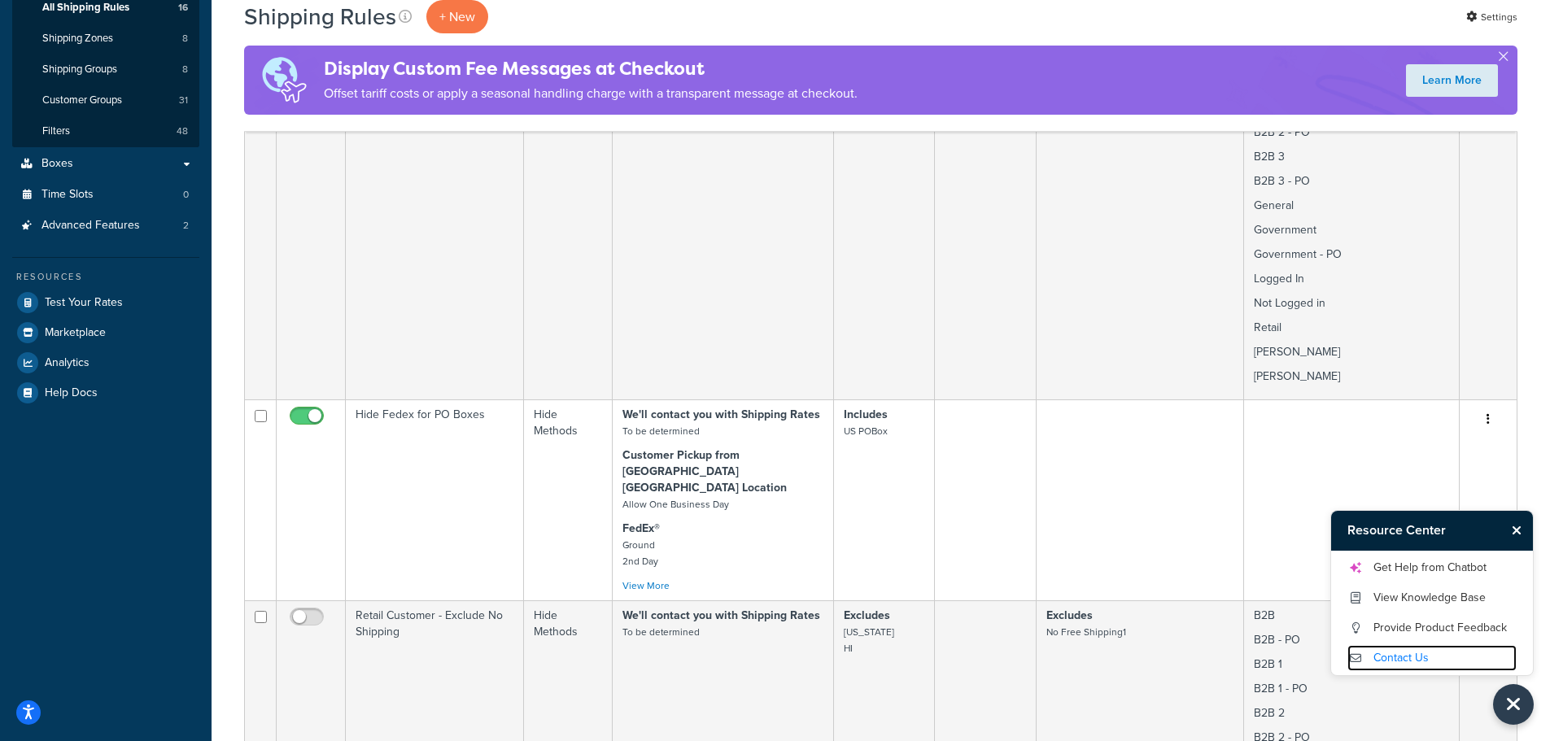
click at [1404, 653] on link "Contact Us" at bounding box center [1432, 658] width 169 height 26
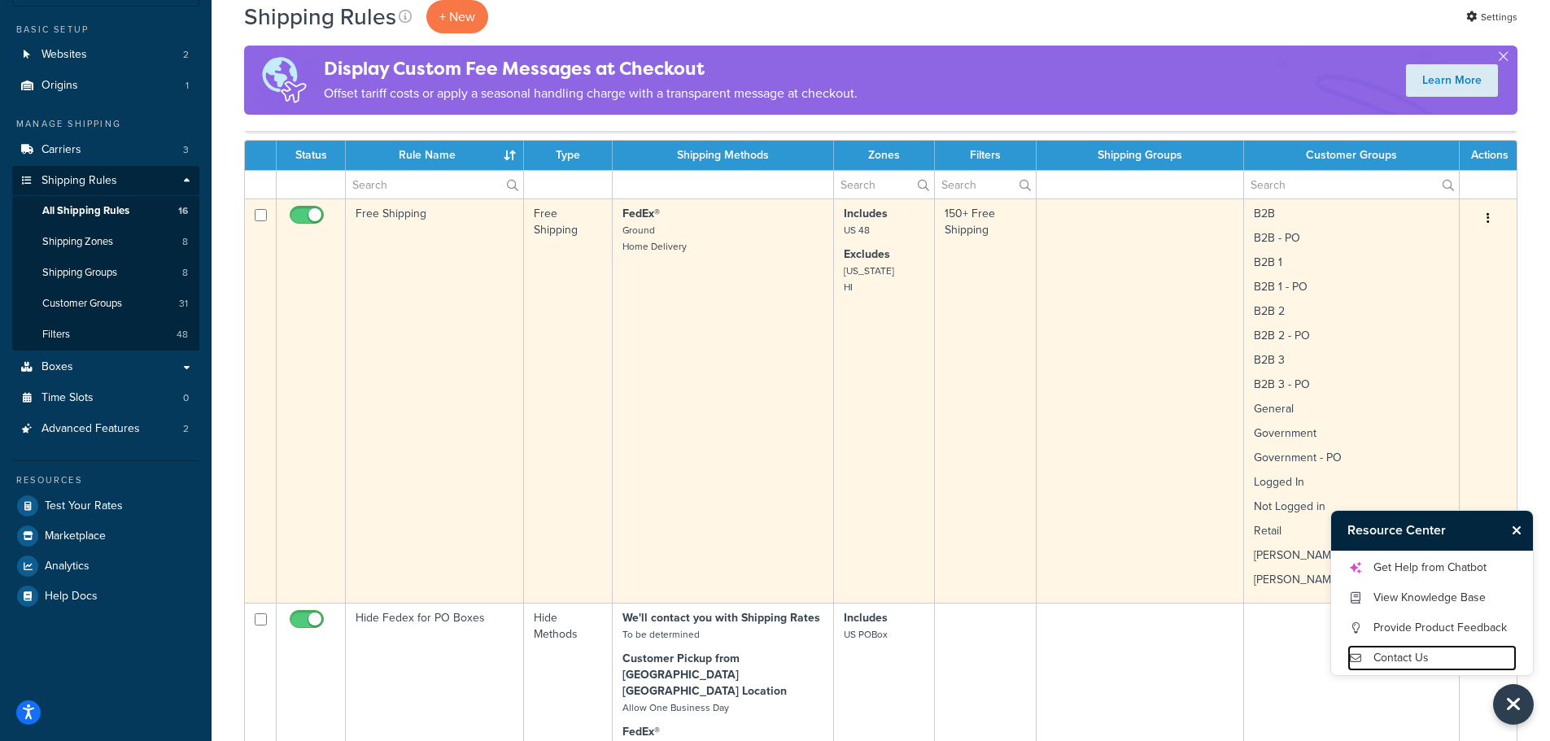
scroll to position [81, 0]
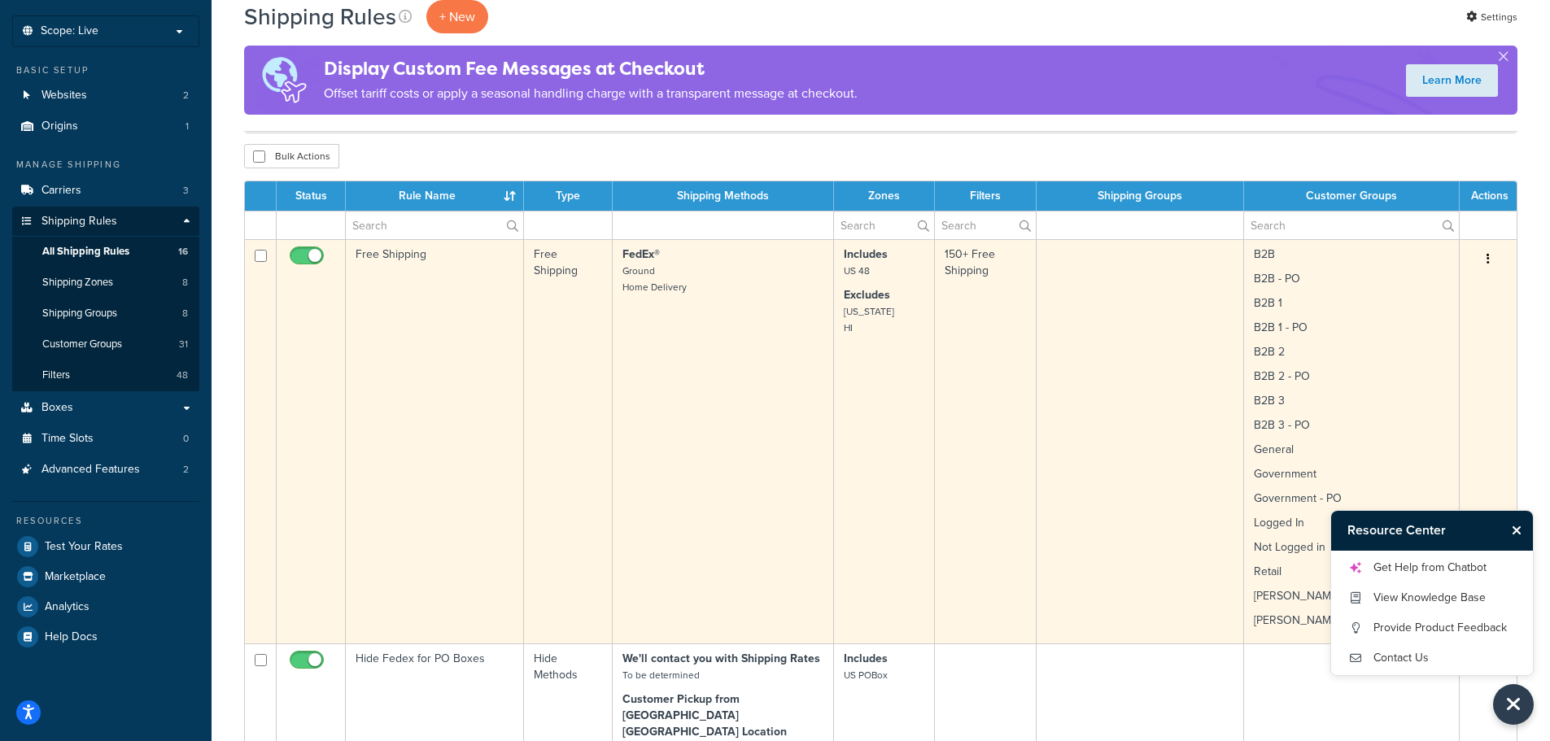
scroll to position [163, 0]
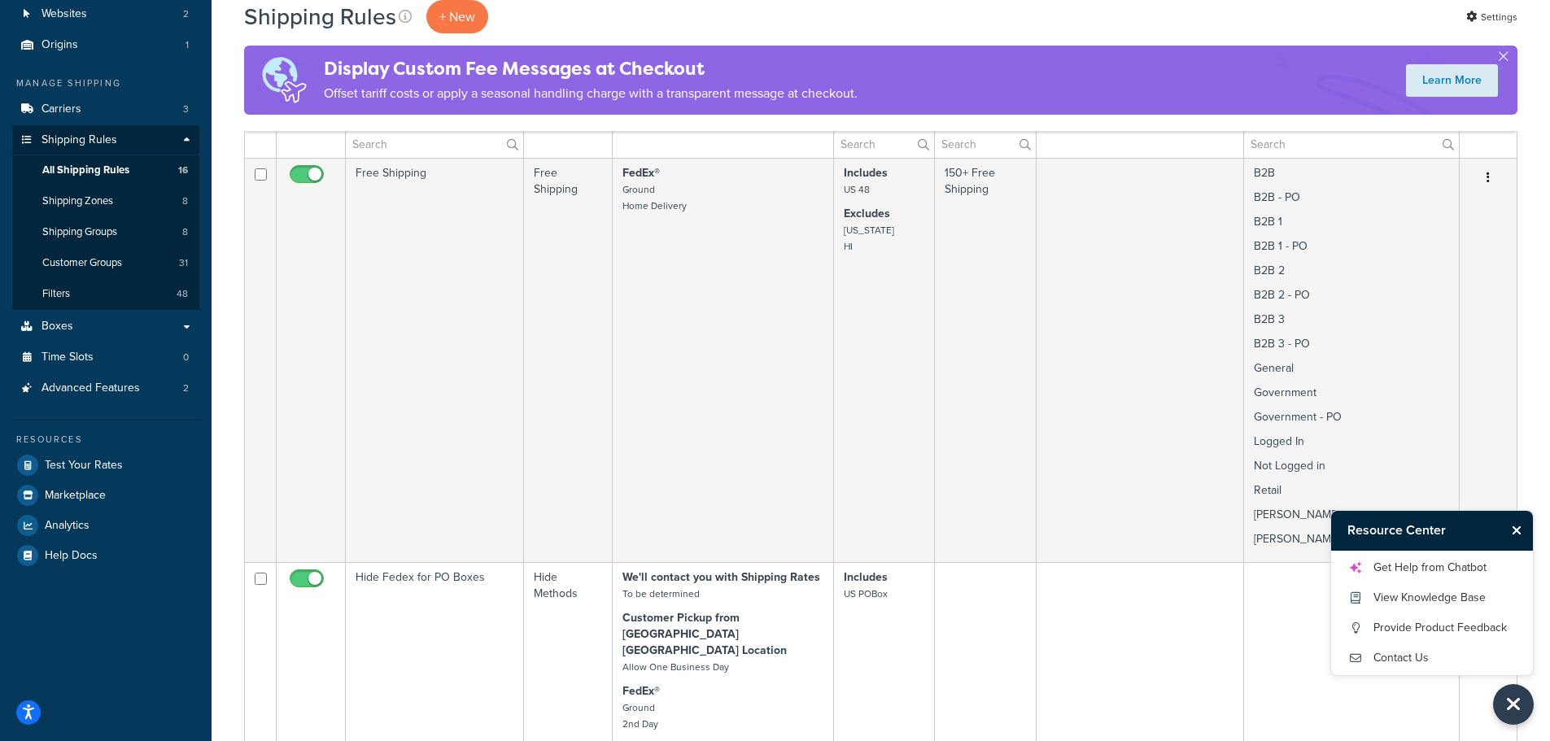
click at [1519, 524] on icon "Close Resource Center" at bounding box center [1517, 530] width 10 height 13
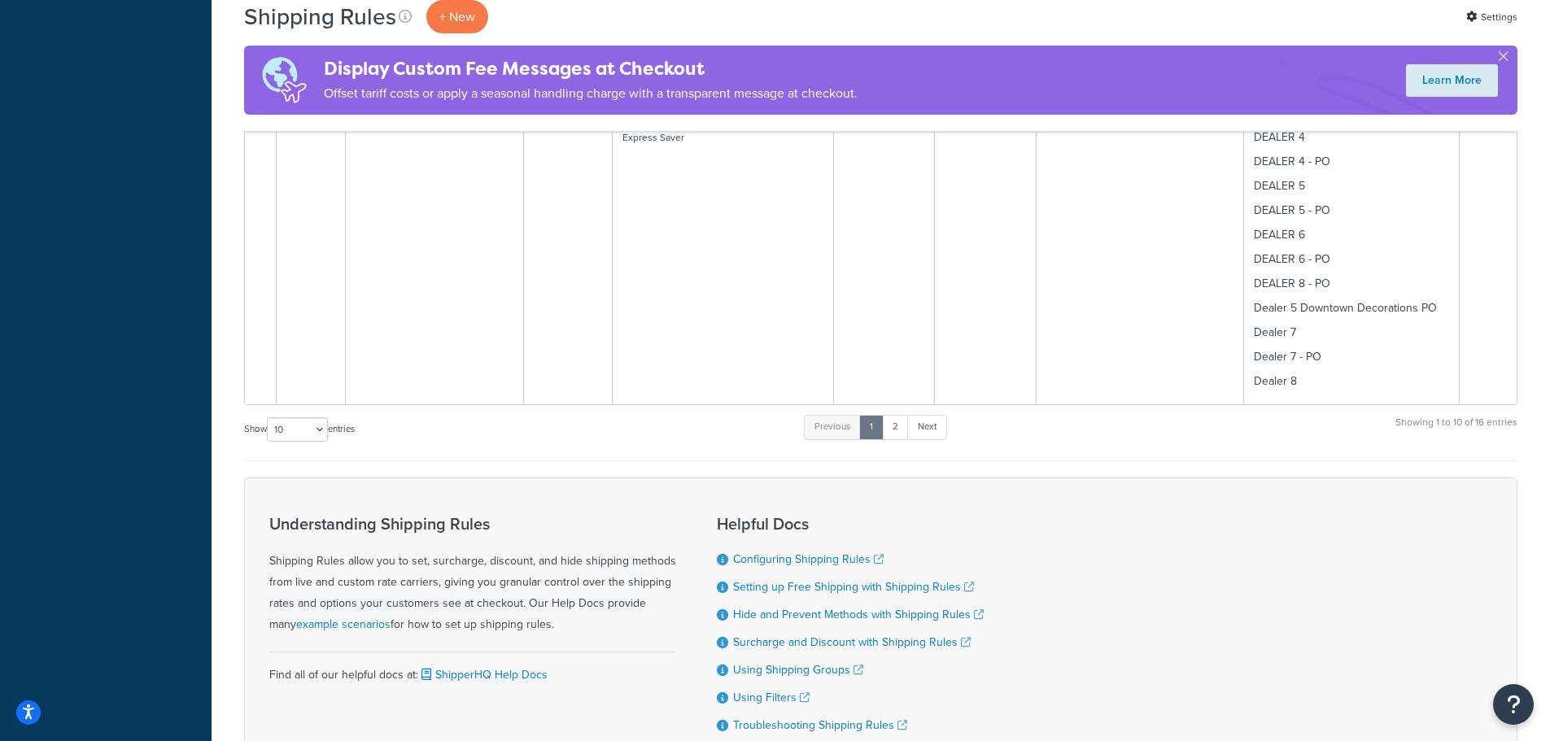
scroll to position [3037, 0]
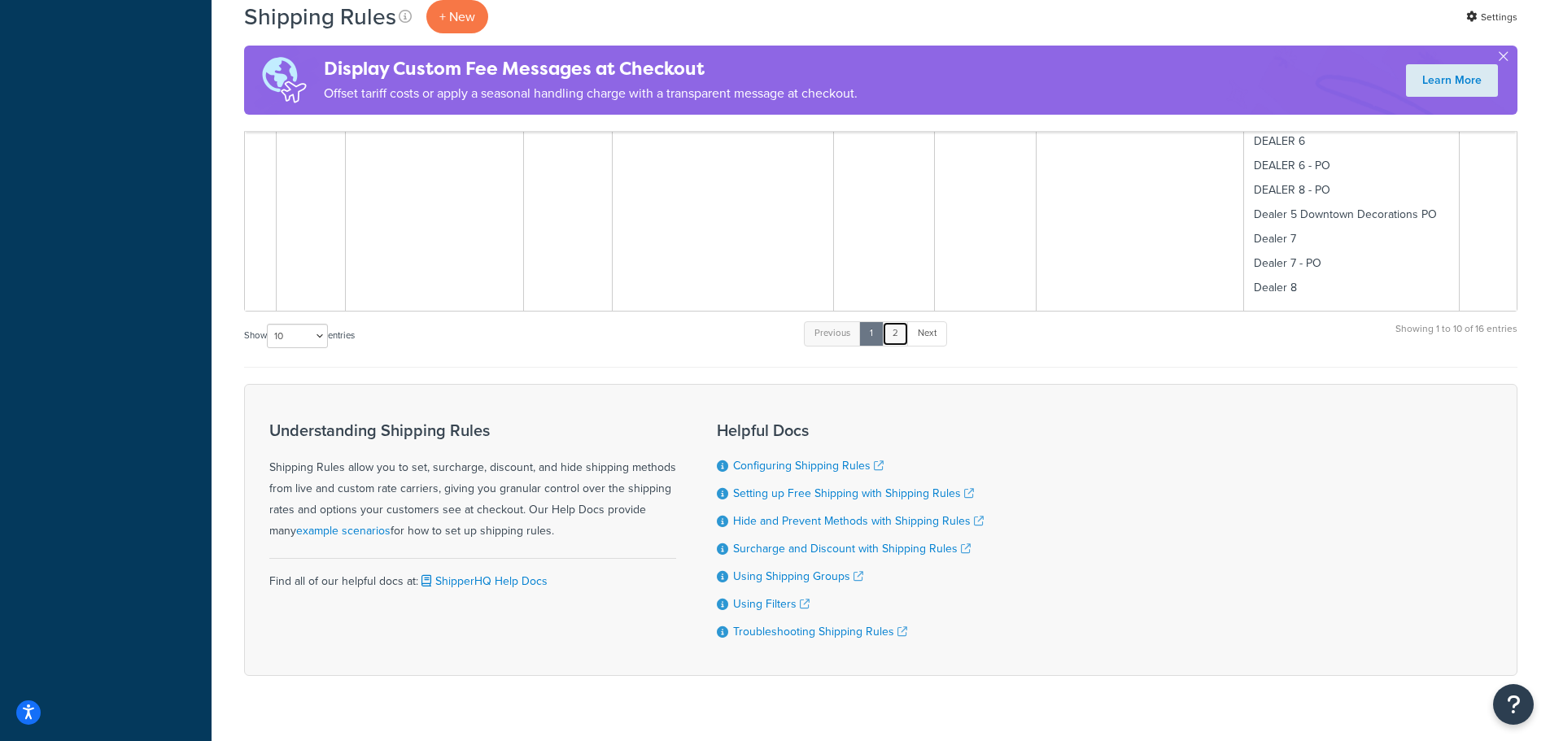
click at [898, 321] on link "2" at bounding box center [895, 333] width 27 height 24
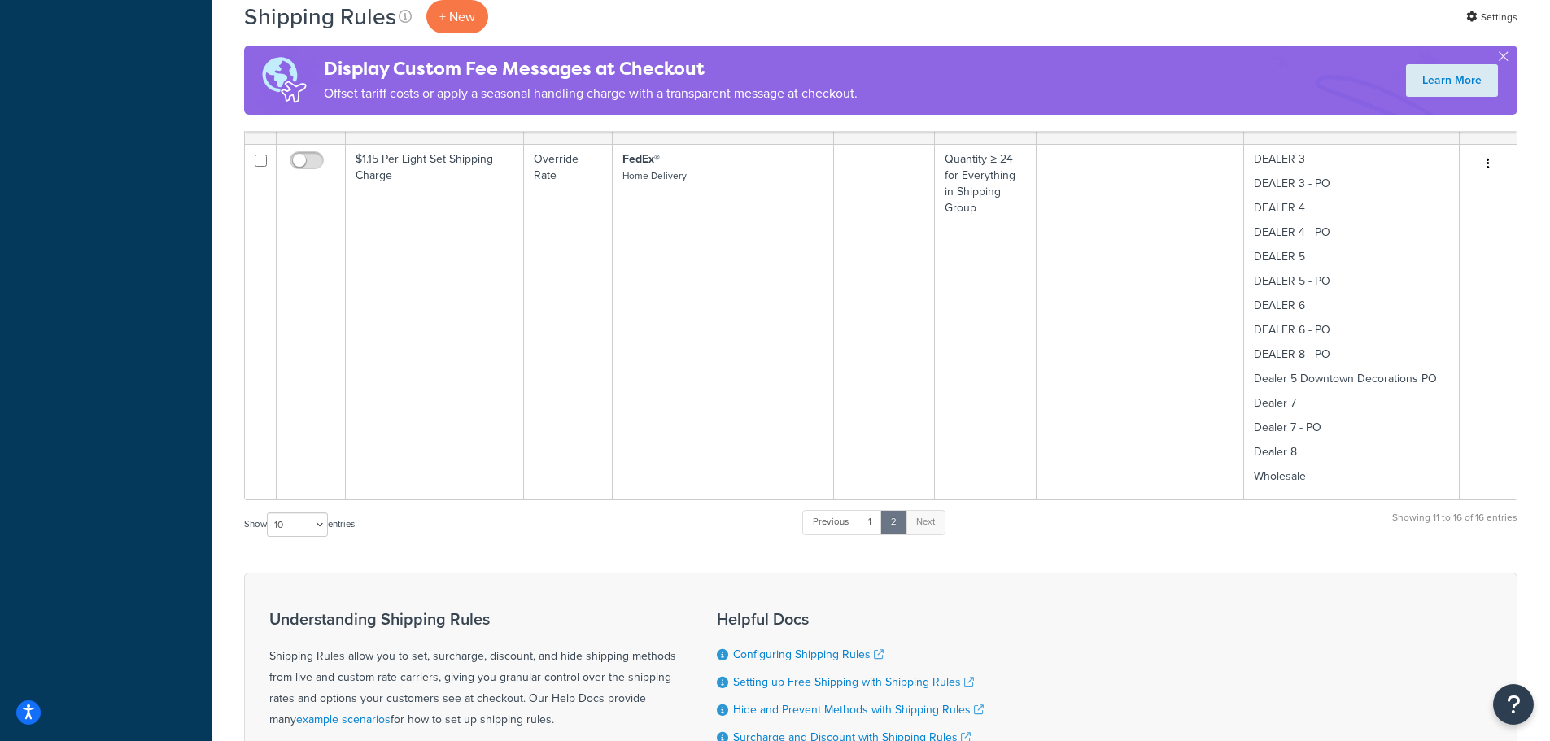
scroll to position [1590, 0]
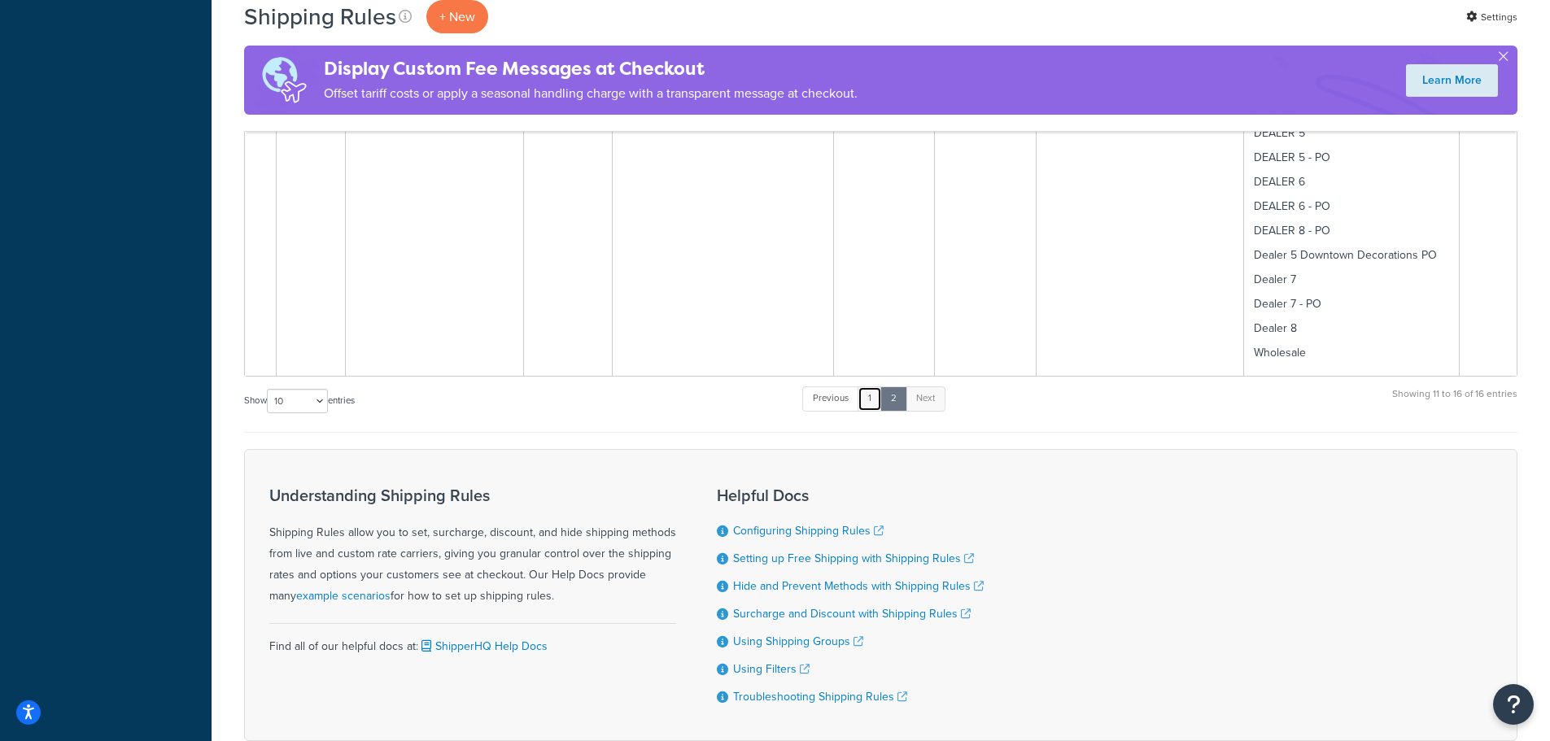
click at [872, 387] on link "1" at bounding box center [870, 399] width 24 height 24
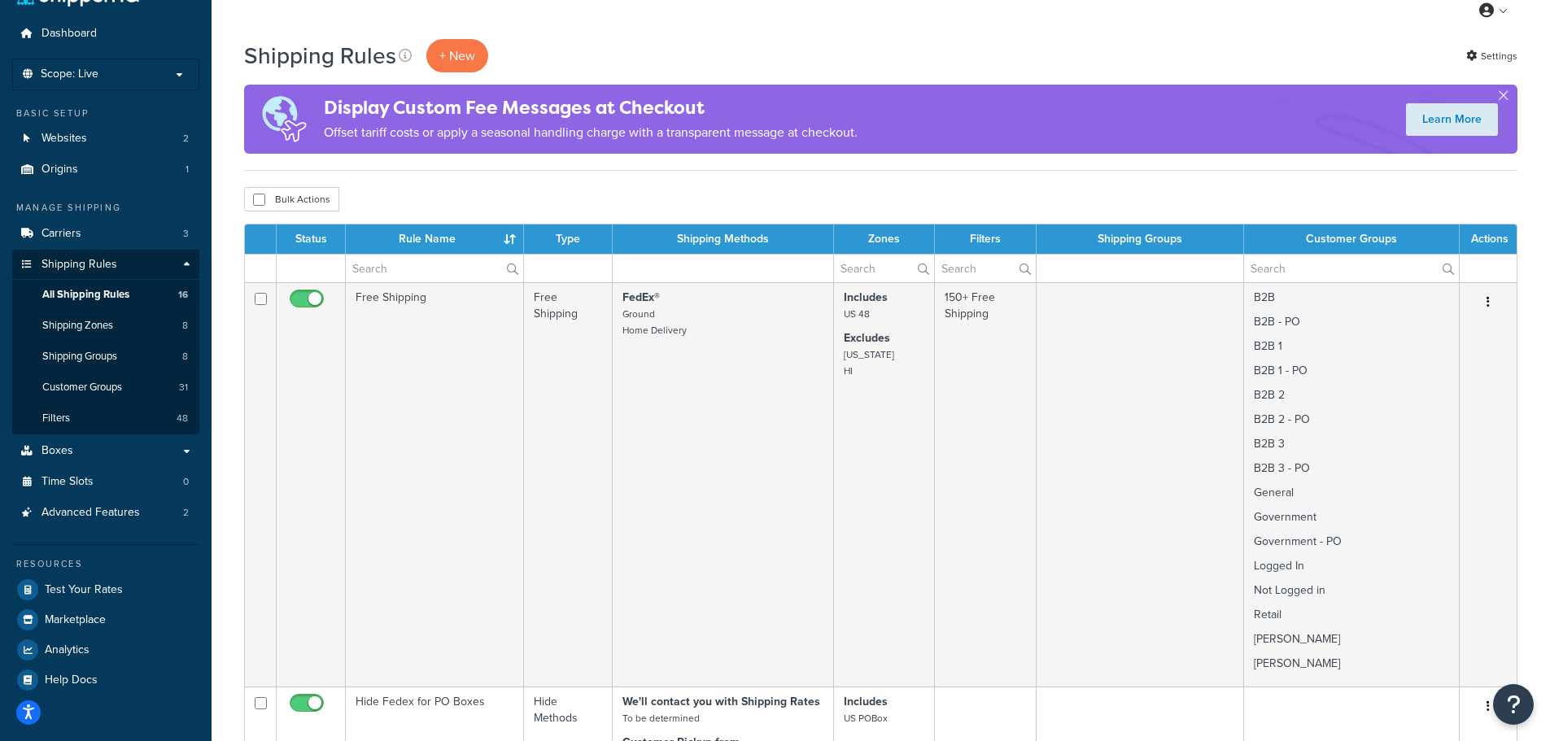
scroll to position [0, 0]
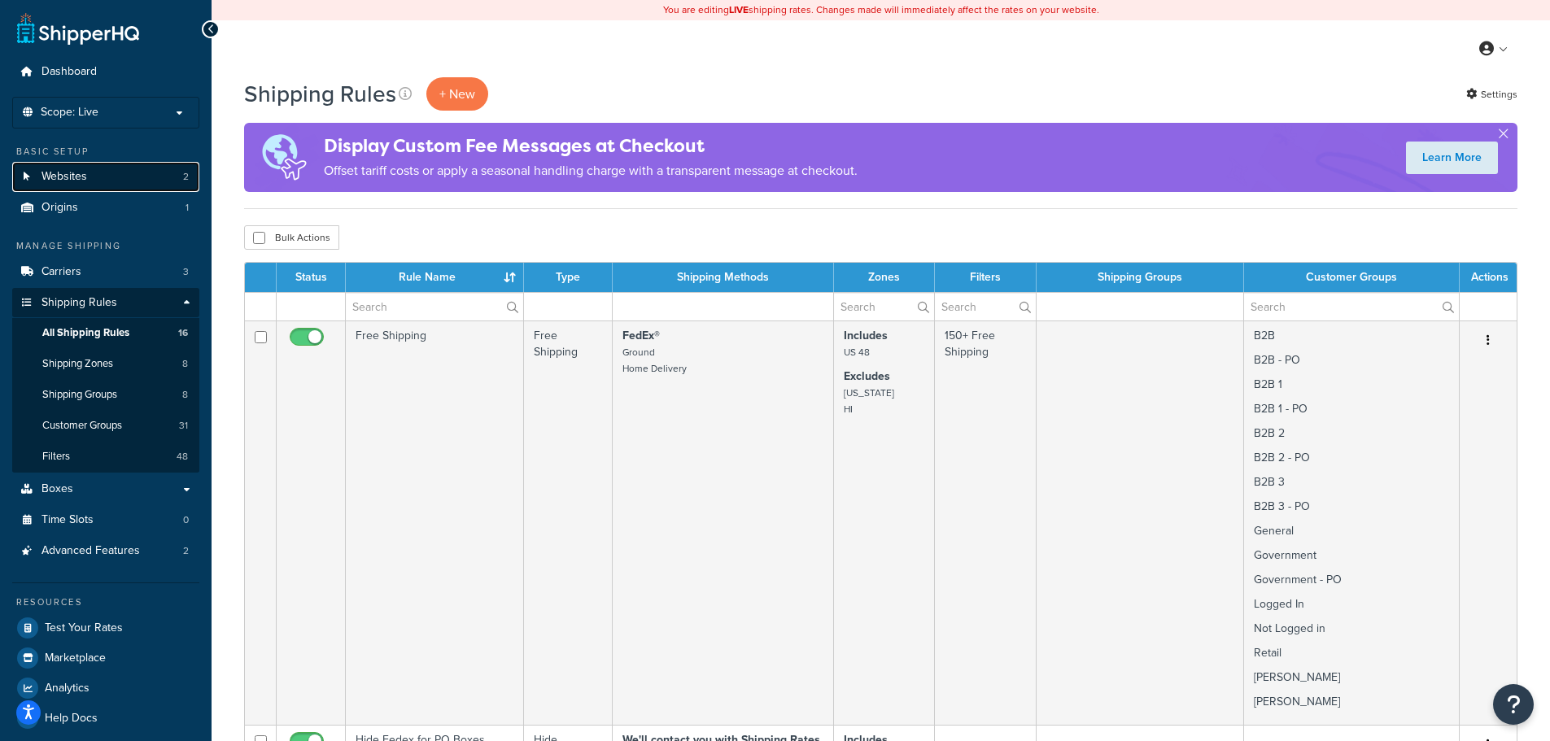
click at [118, 179] on link "Websites 2" at bounding box center [105, 177] width 187 height 30
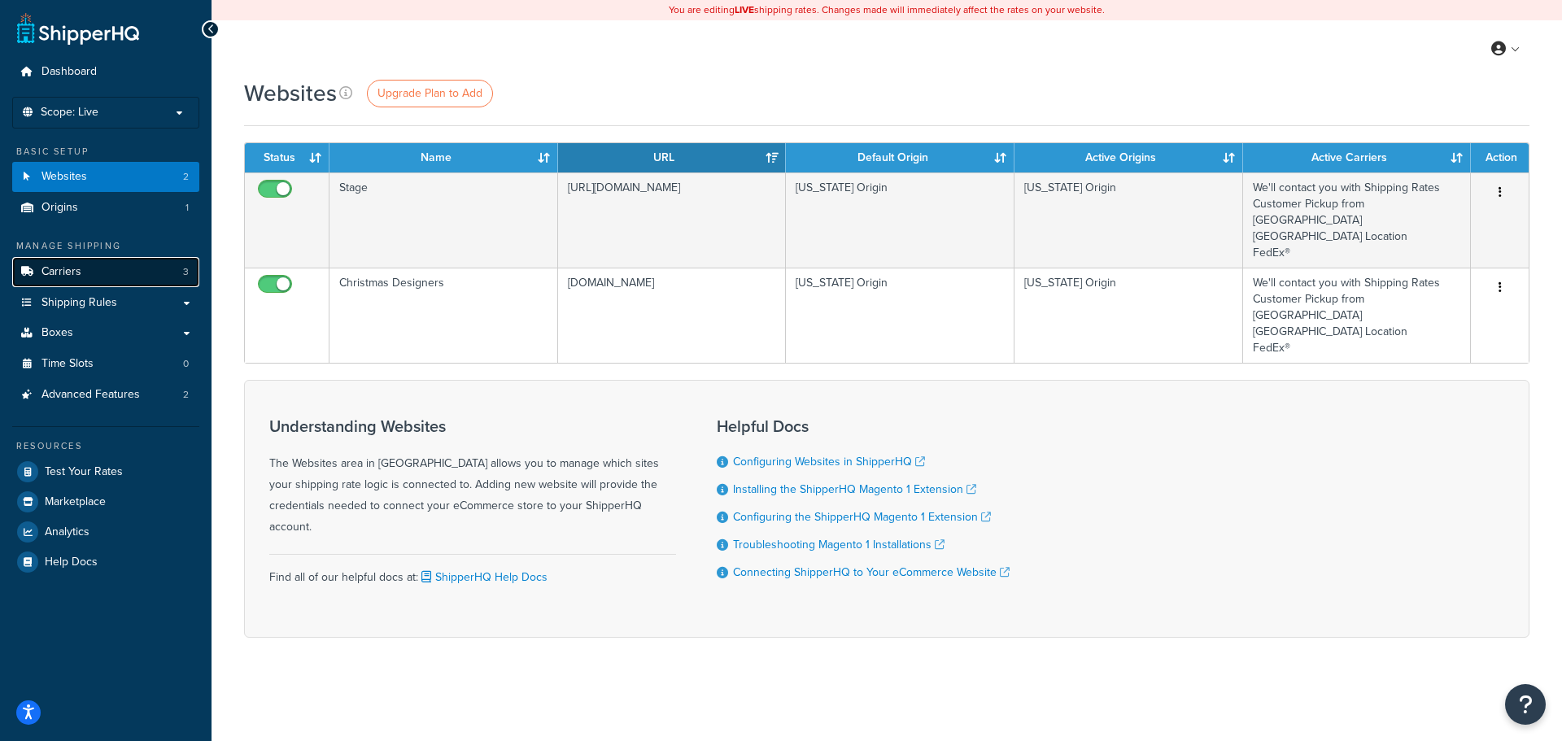
click at [54, 274] on span "Carriers" at bounding box center [62, 272] width 40 height 14
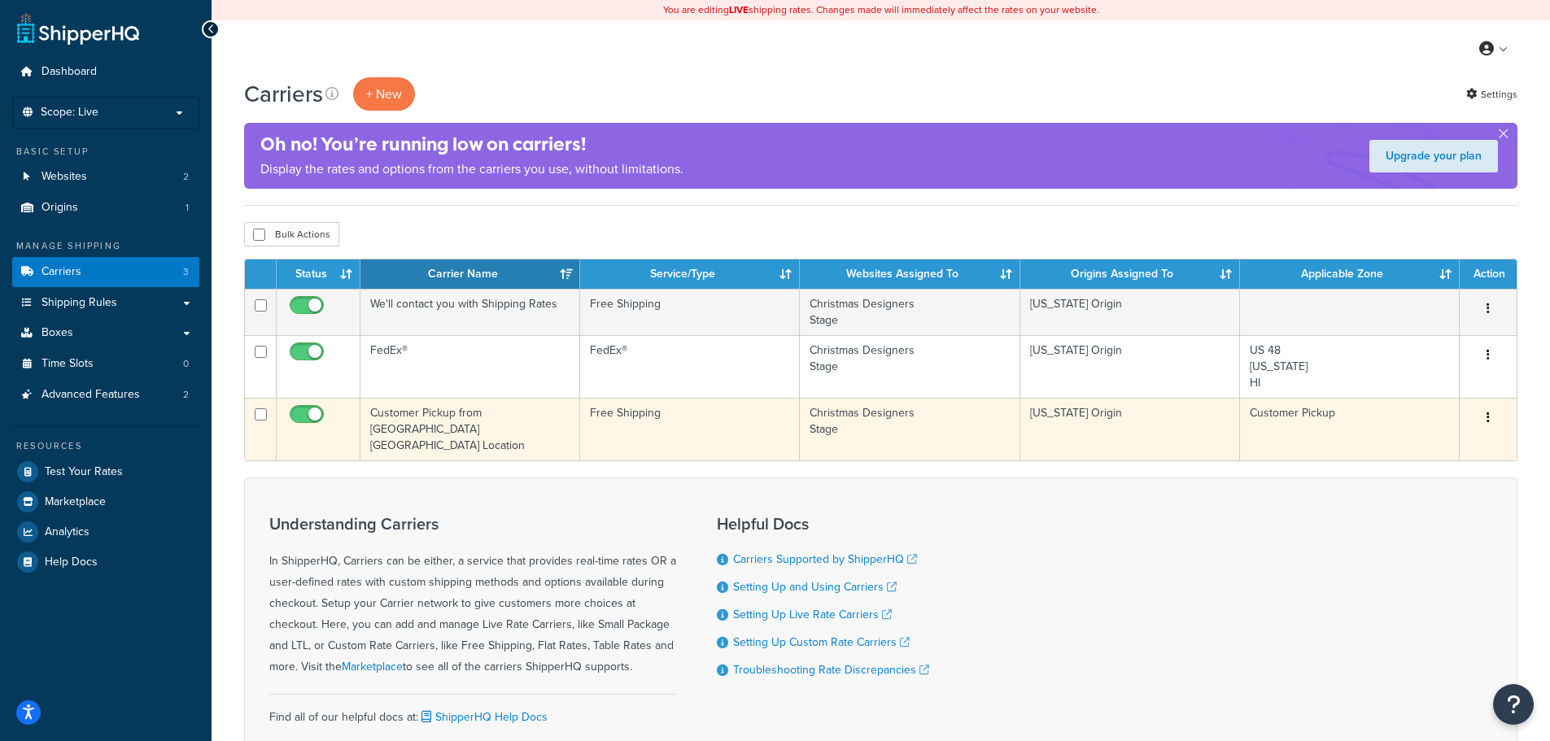
click at [1494, 416] on button "button" at bounding box center [1488, 418] width 23 height 26
click at [1449, 444] on link "Edit" at bounding box center [1422, 450] width 129 height 33
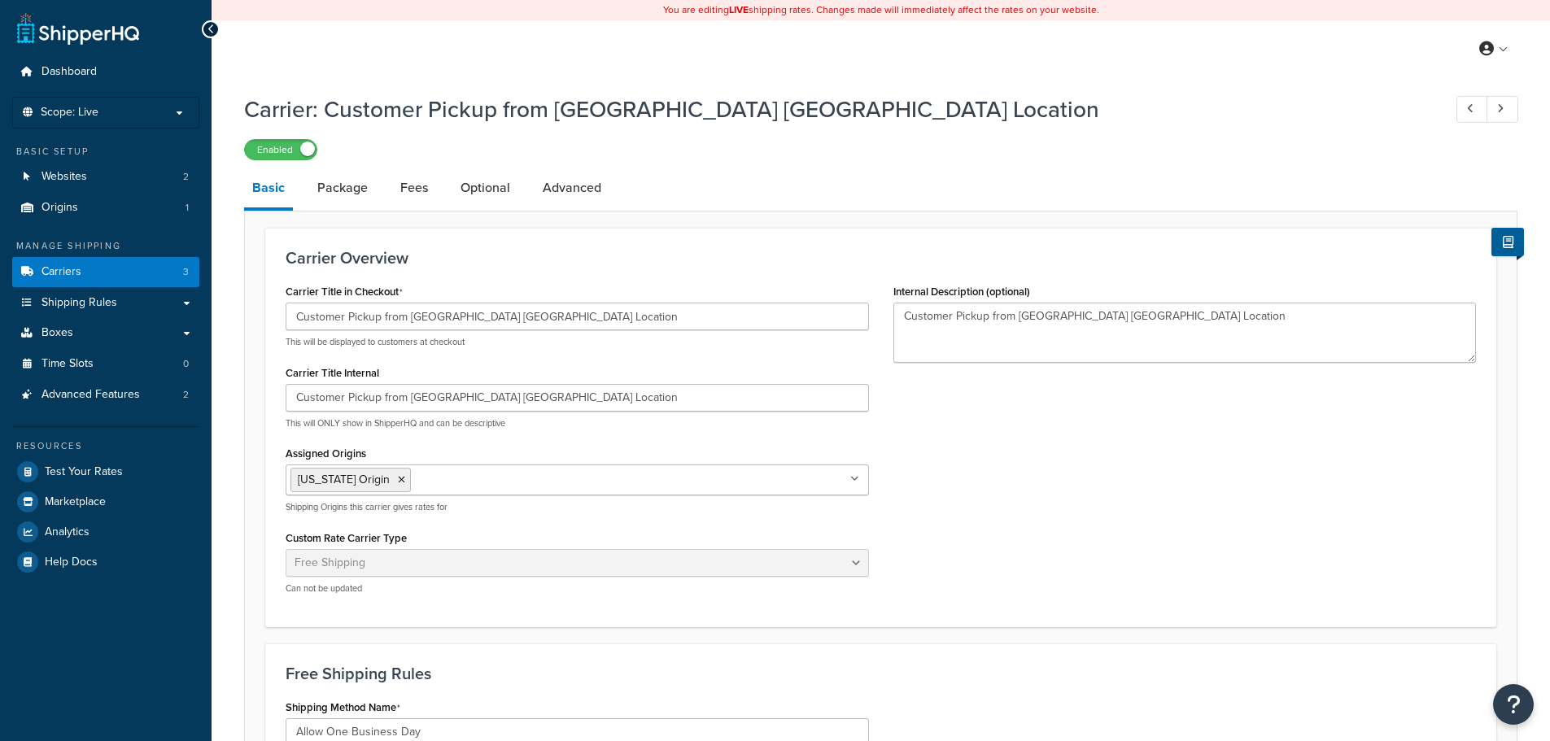
select select "free"
click at [357, 196] on link "Package" at bounding box center [342, 187] width 67 height 39
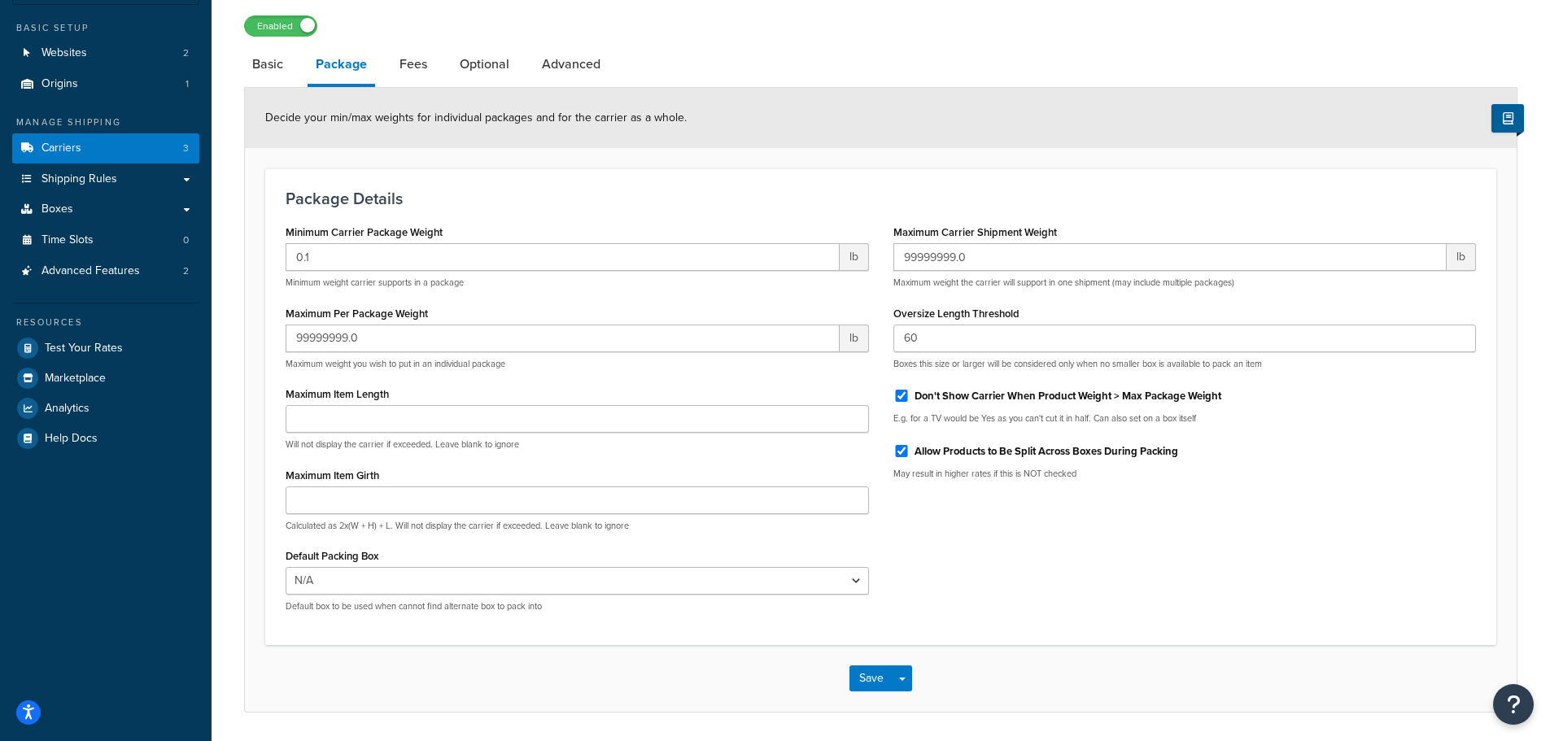
scroll to position [95, 0]
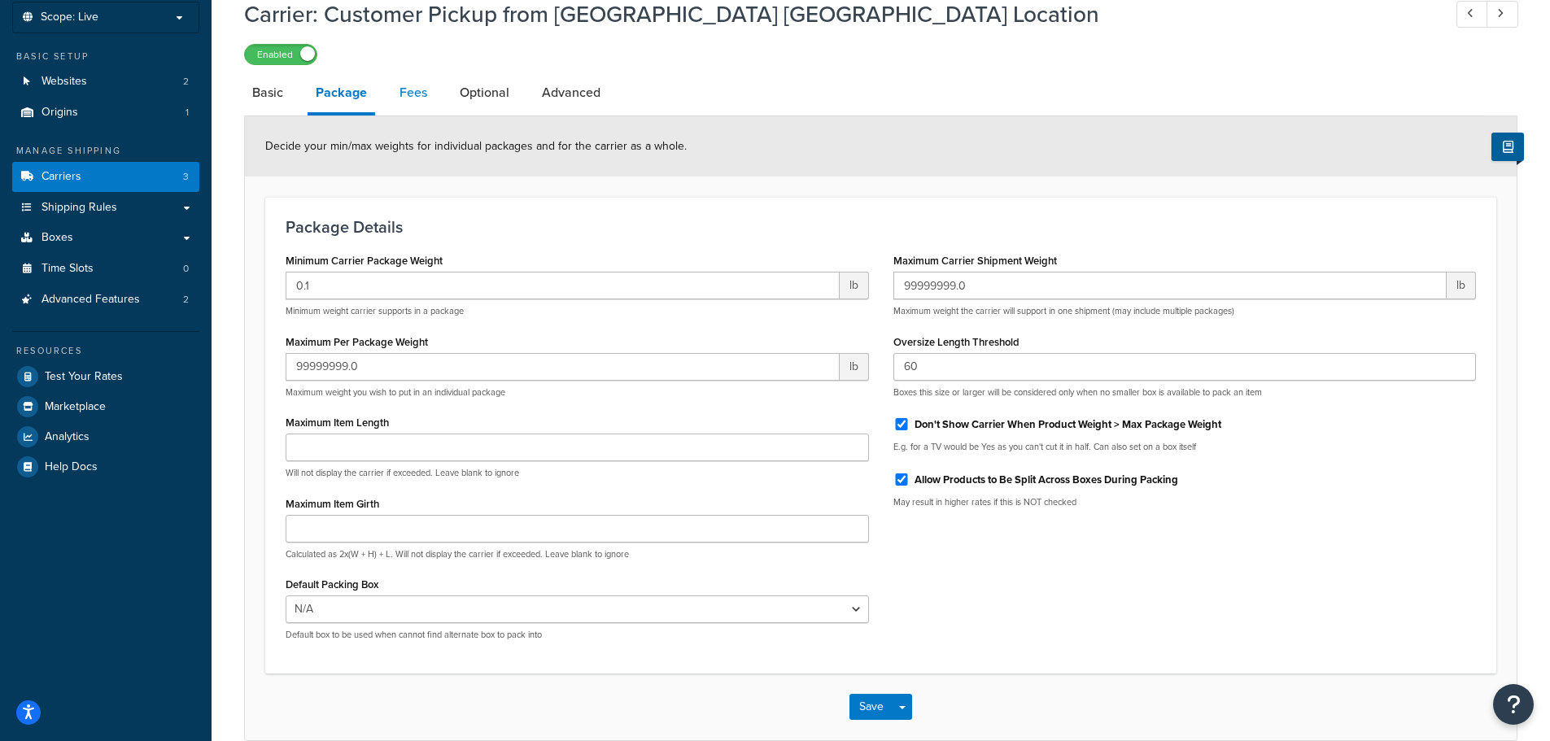
click at [420, 97] on link "Fees" at bounding box center [413, 92] width 44 height 39
select select "AFTER"
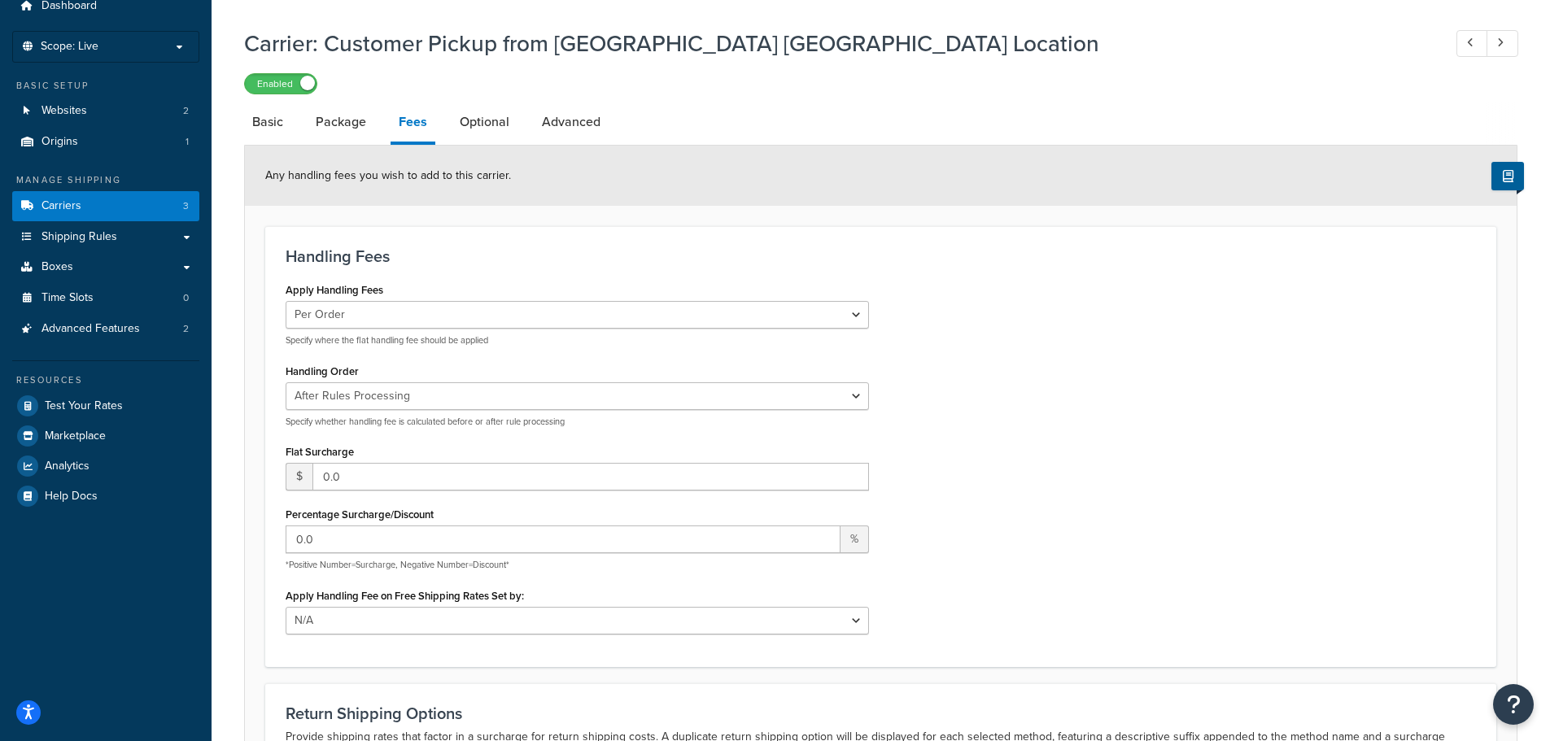
scroll to position [57, 0]
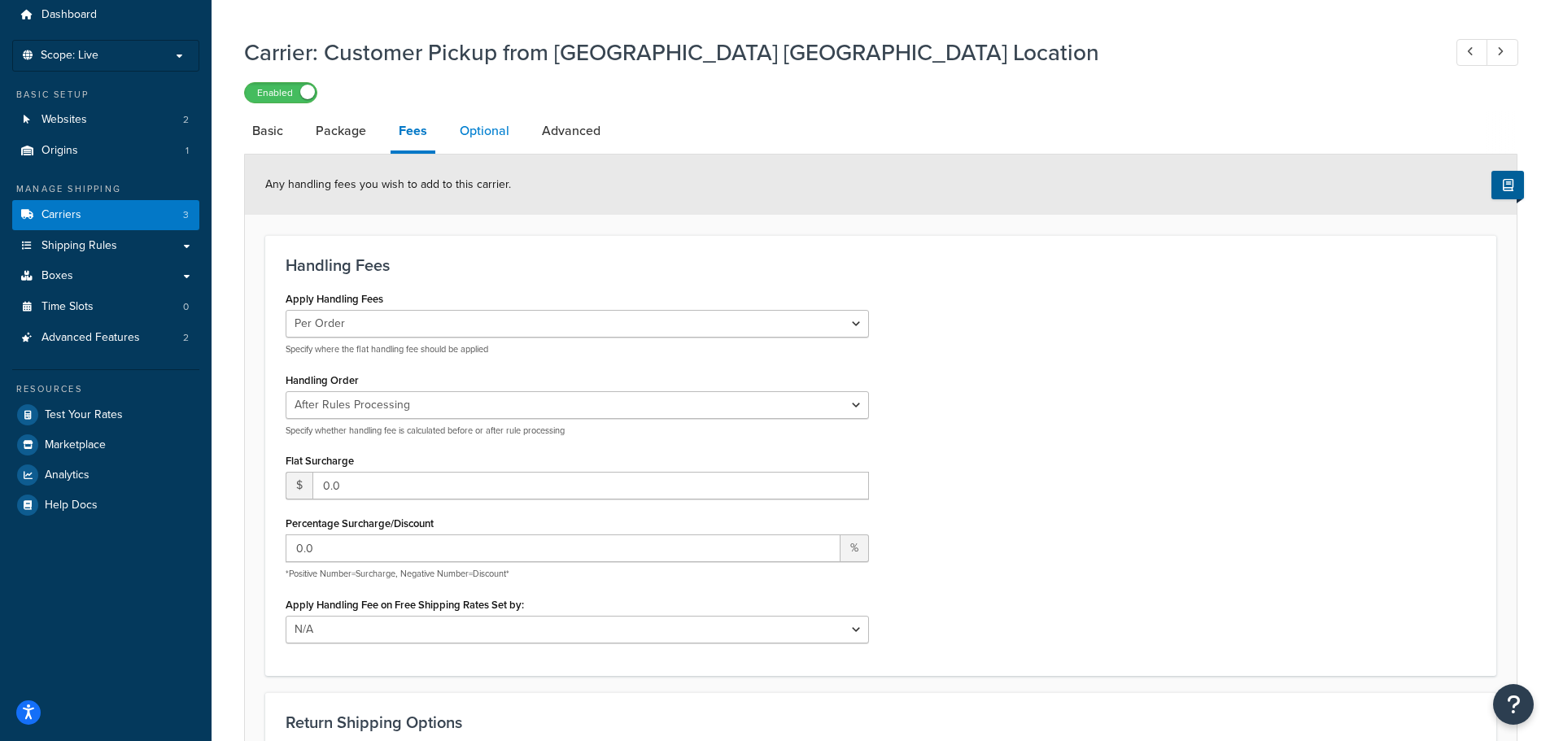
click at [500, 125] on link "Optional" at bounding box center [485, 130] width 66 height 39
select select "39365"
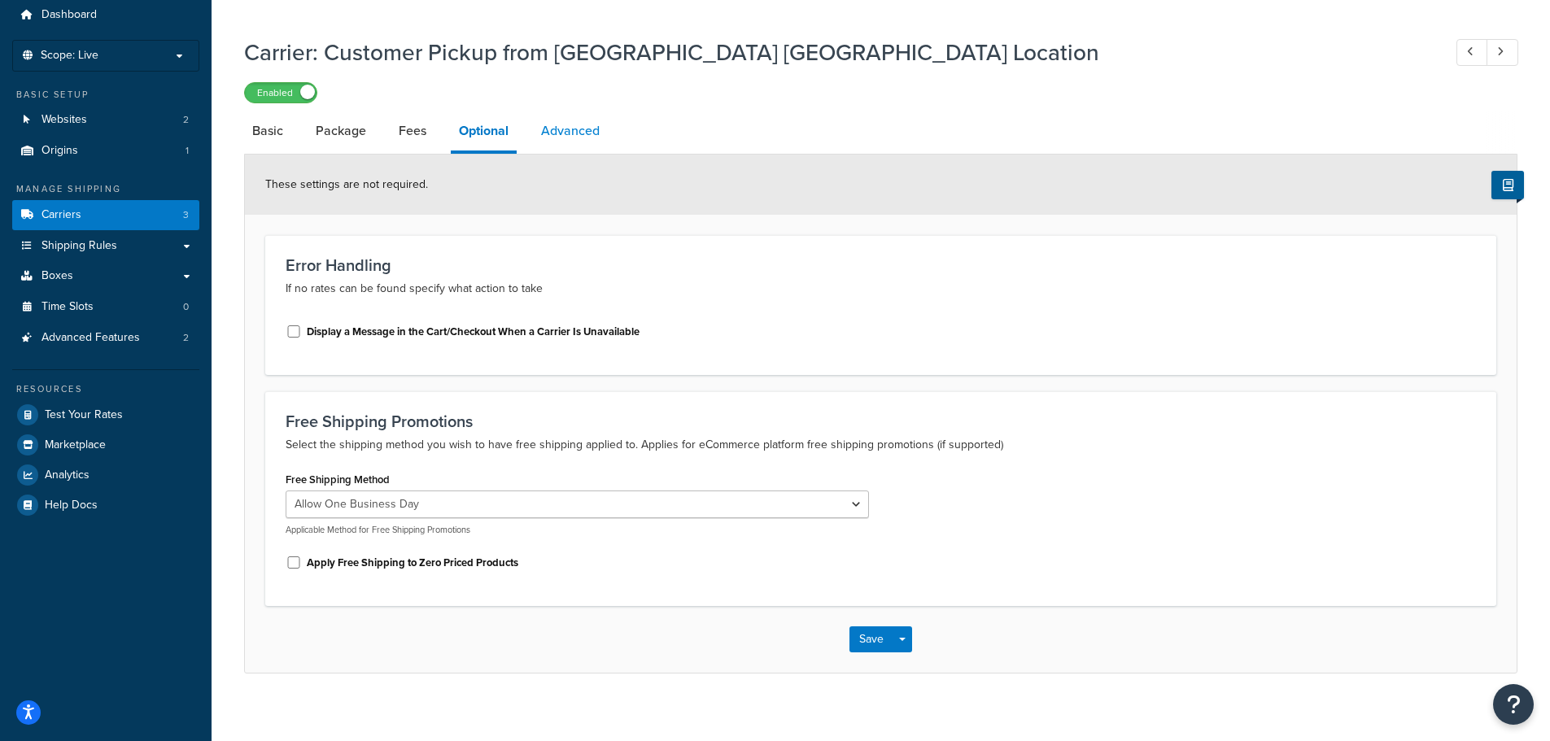
click at [589, 133] on link "Advanced" at bounding box center [570, 130] width 75 height 39
select select "false"
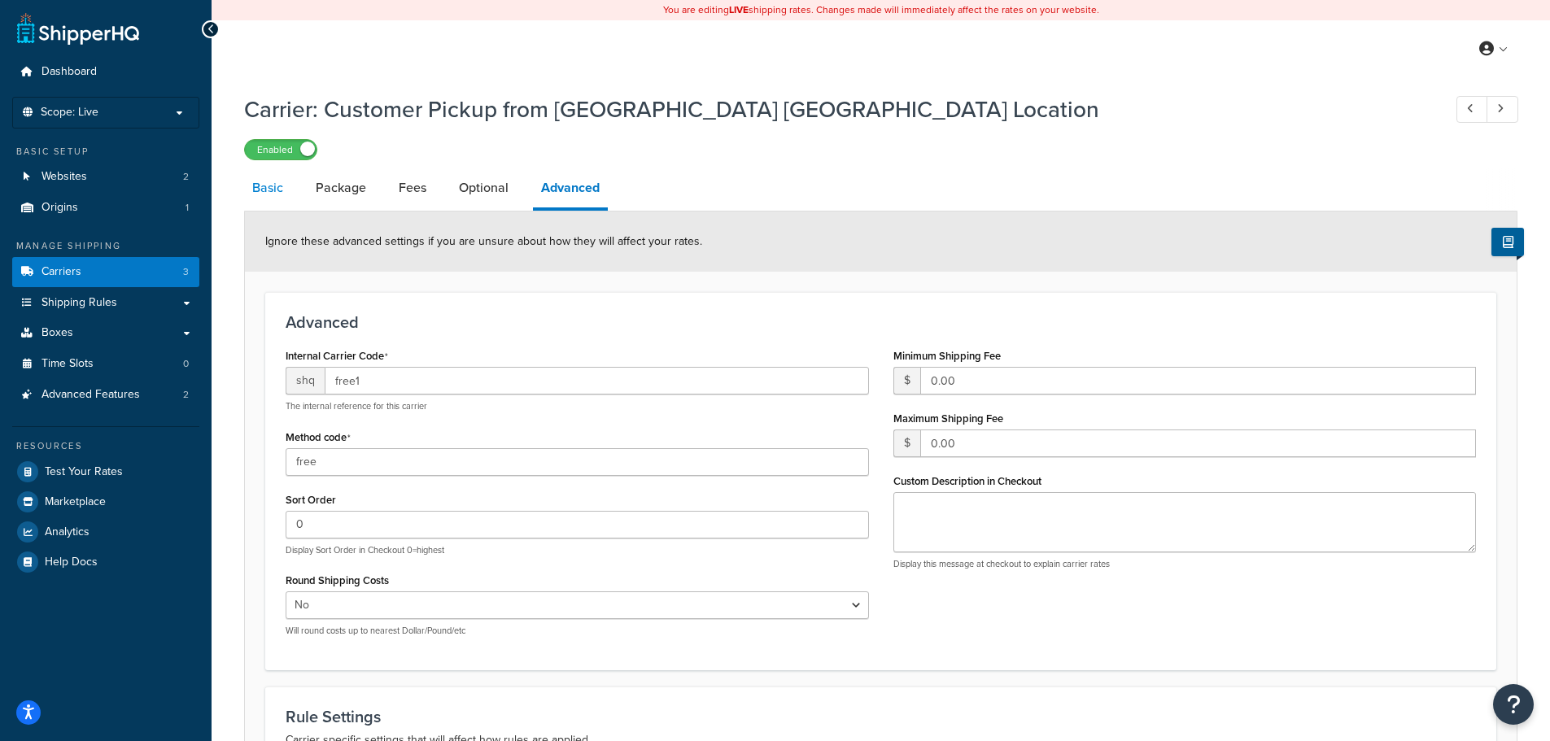
click at [278, 190] on link "Basic" at bounding box center [267, 187] width 47 height 39
select select "free"
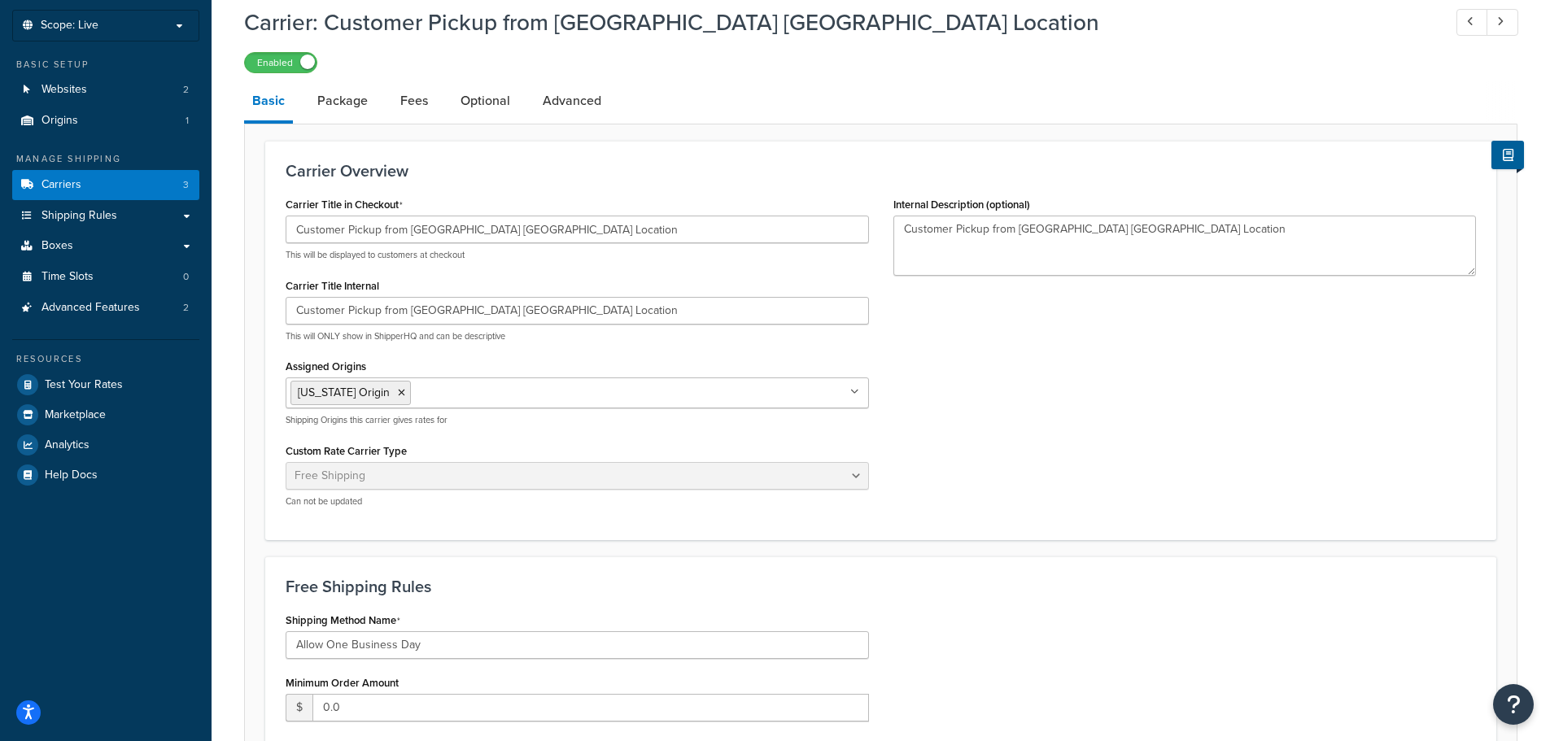
scroll to position [81, 0]
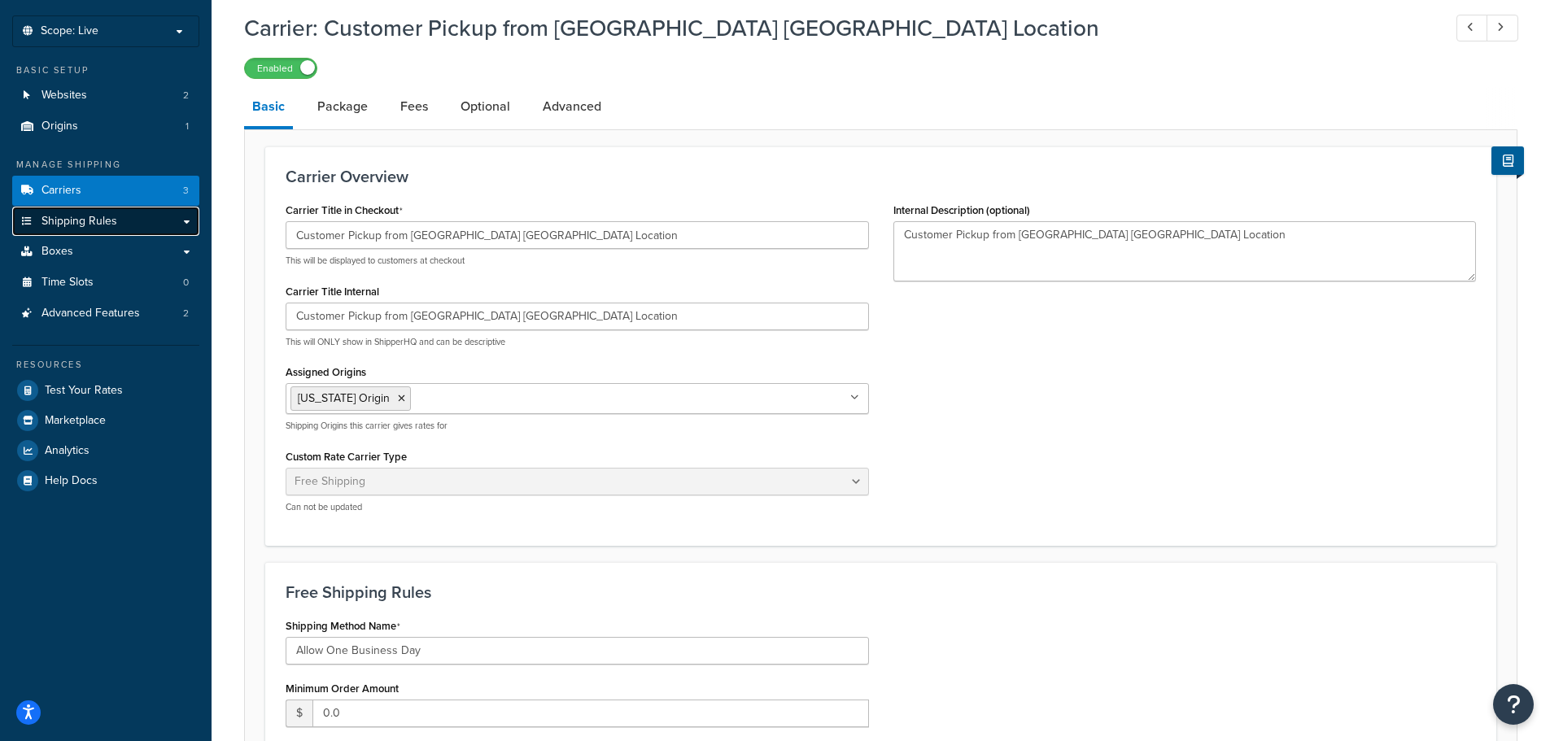
click at [76, 225] on span "Shipping Rules" at bounding box center [80, 222] width 76 height 14
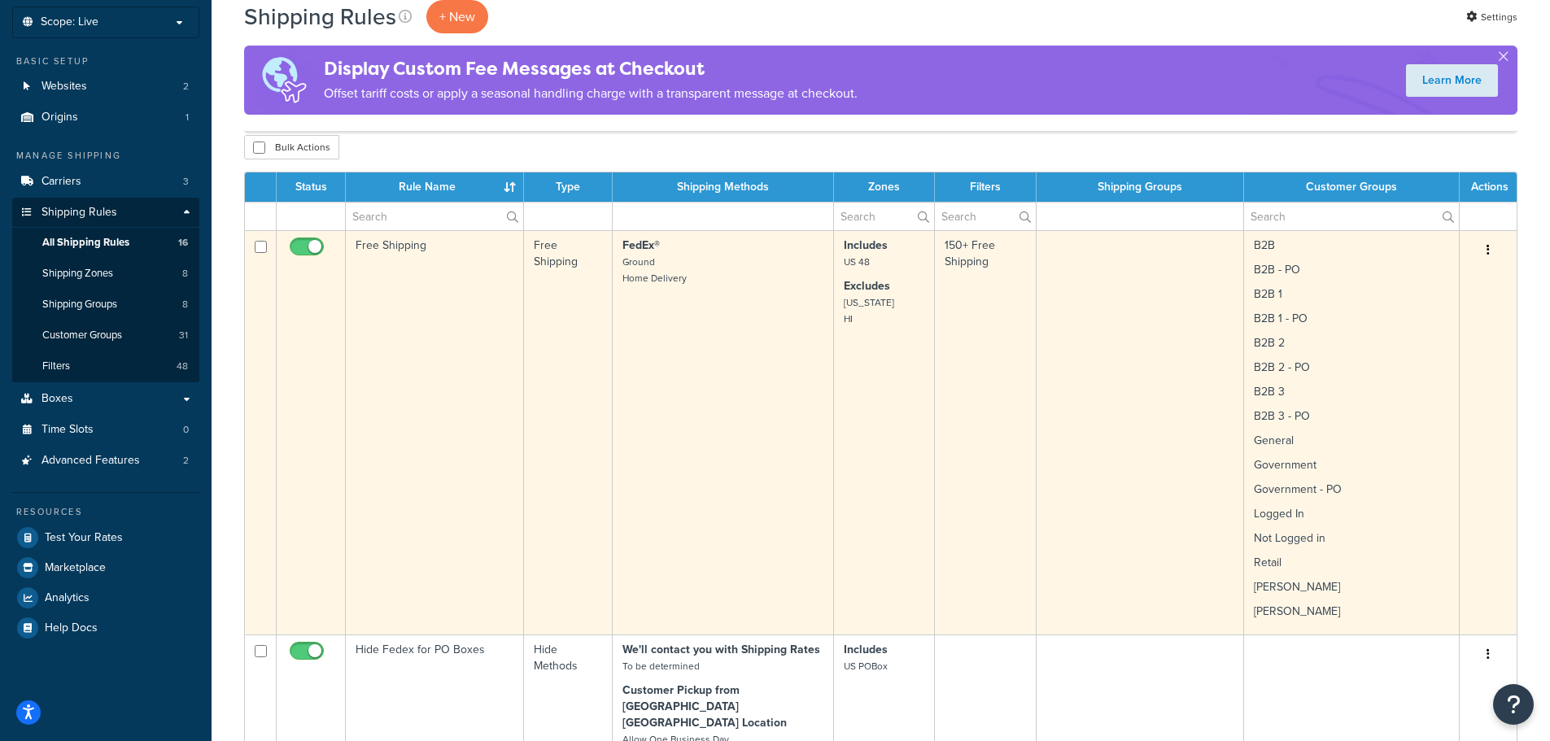
scroll to position [81, 0]
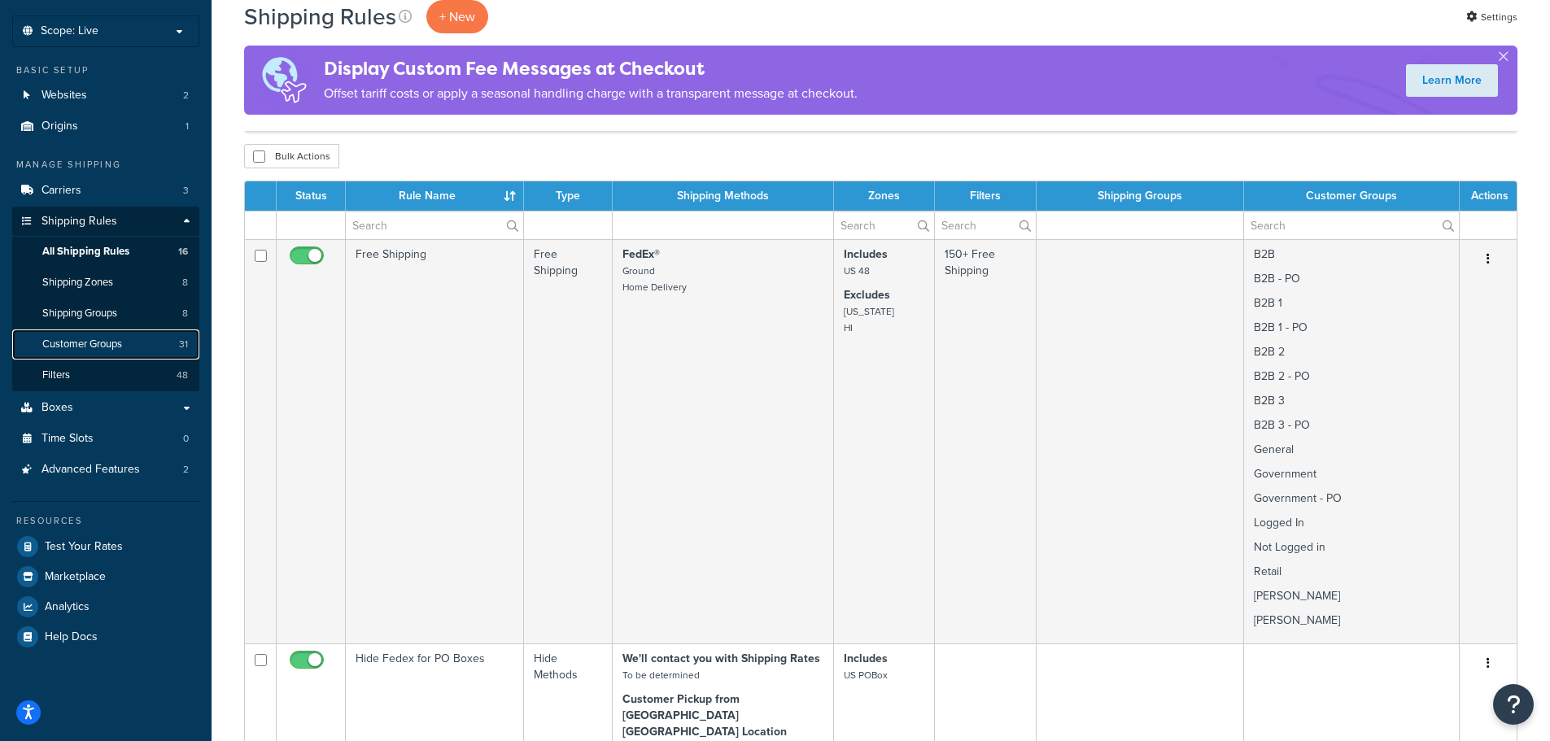
click at [80, 345] on span "Customer Groups" at bounding box center [82, 345] width 80 height 14
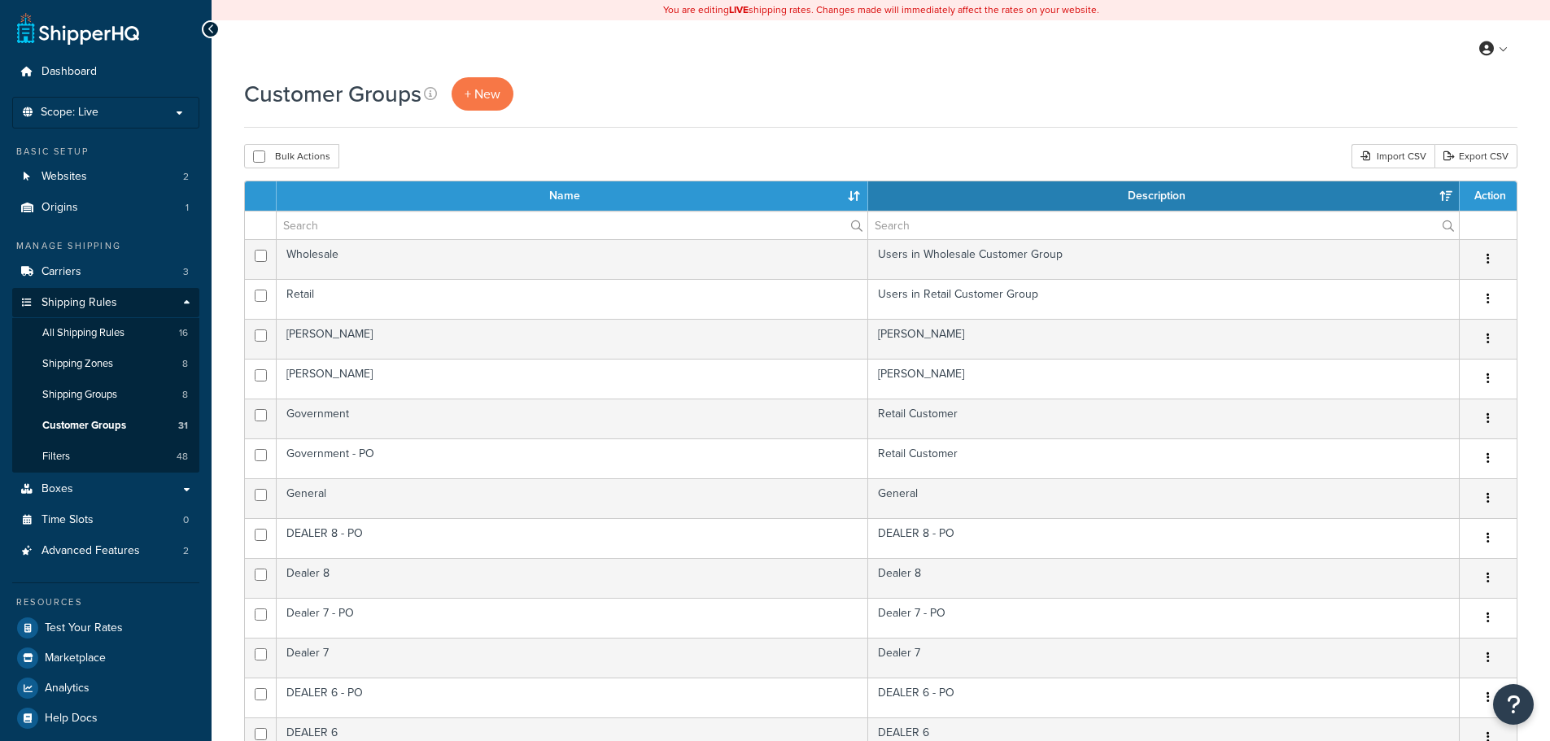
select select "15"
click at [75, 454] on link "Filters 48" at bounding box center [105, 457] width 187 height 30
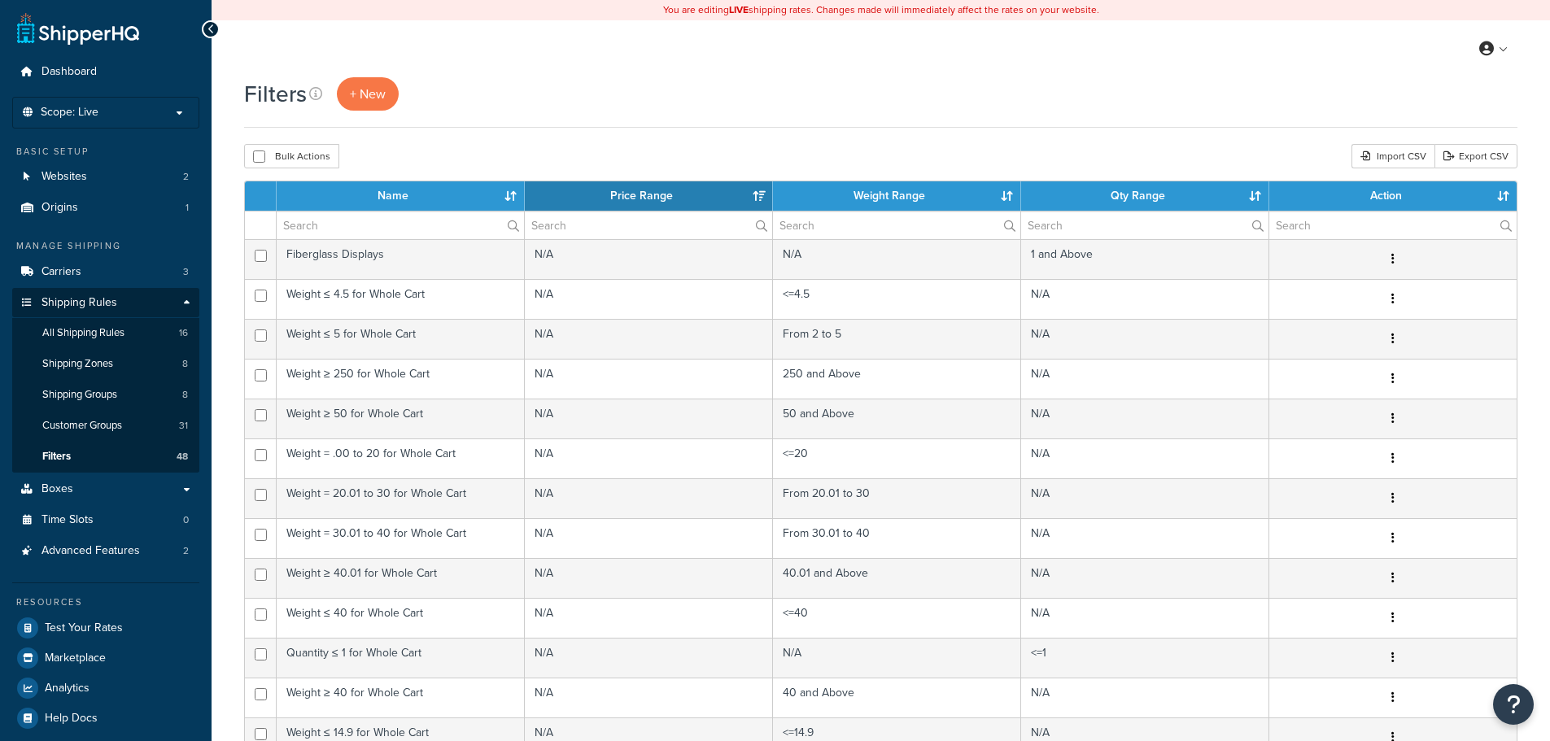
select select "15"
click at [76, 372] on link "Shipping Zones 8" at bounding box center [105, 364] width 187 height 30
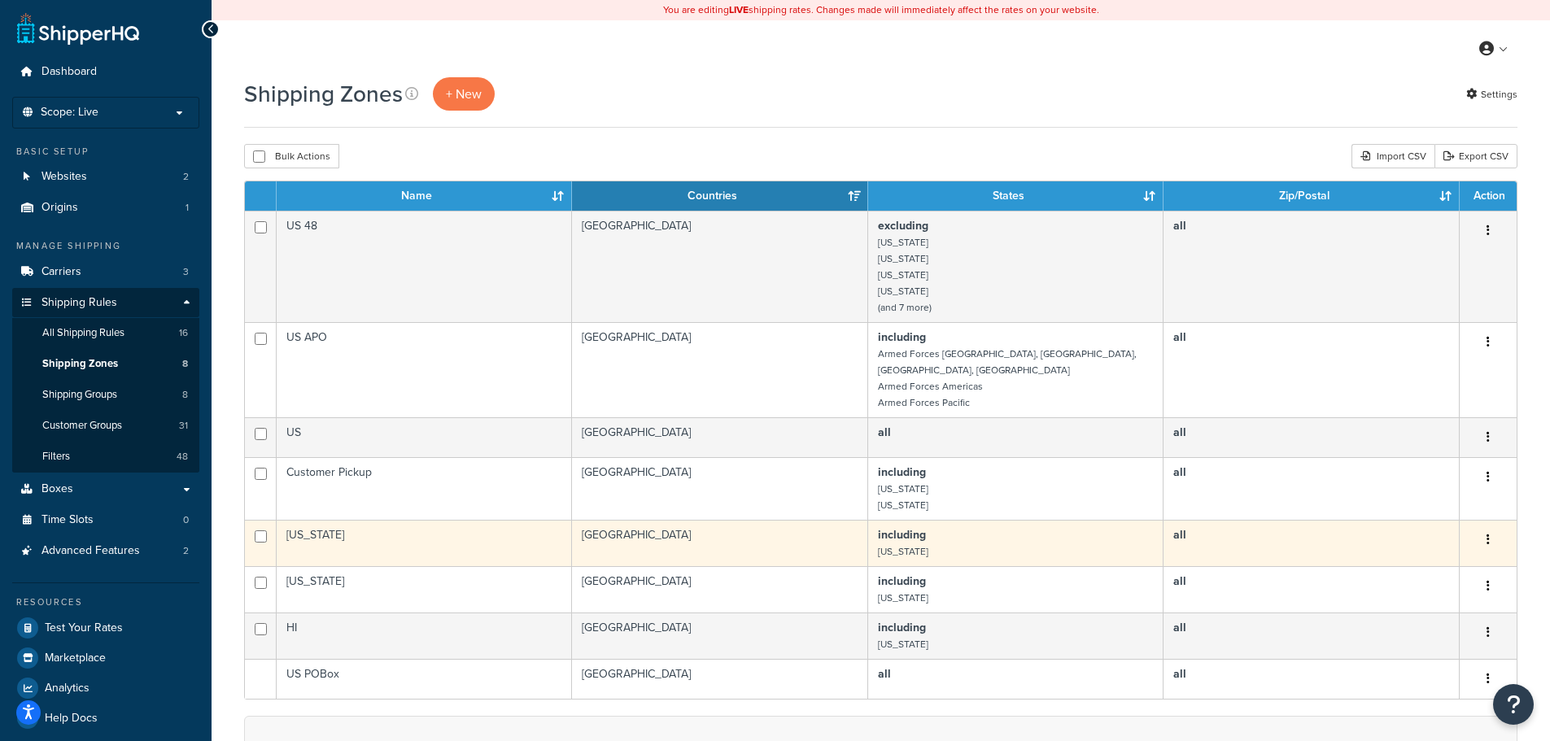
click at [1486, 527] on button "button" at bounding box center [1488, 540] width 23 height 26
click at [1444, 548] on link "Edit" at bounding box center [1422, 556] width 129 height 33
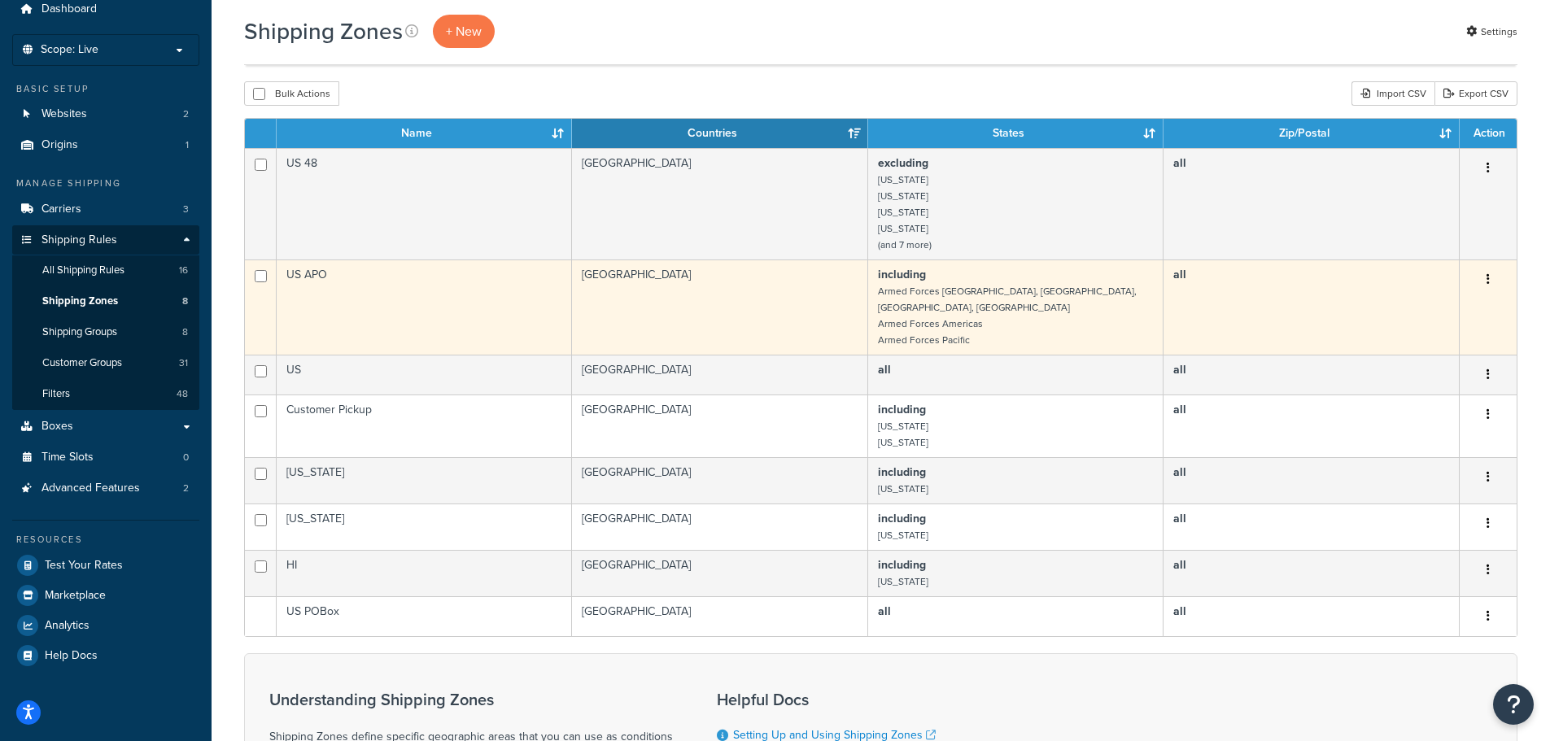
scroll to position [81, 0]
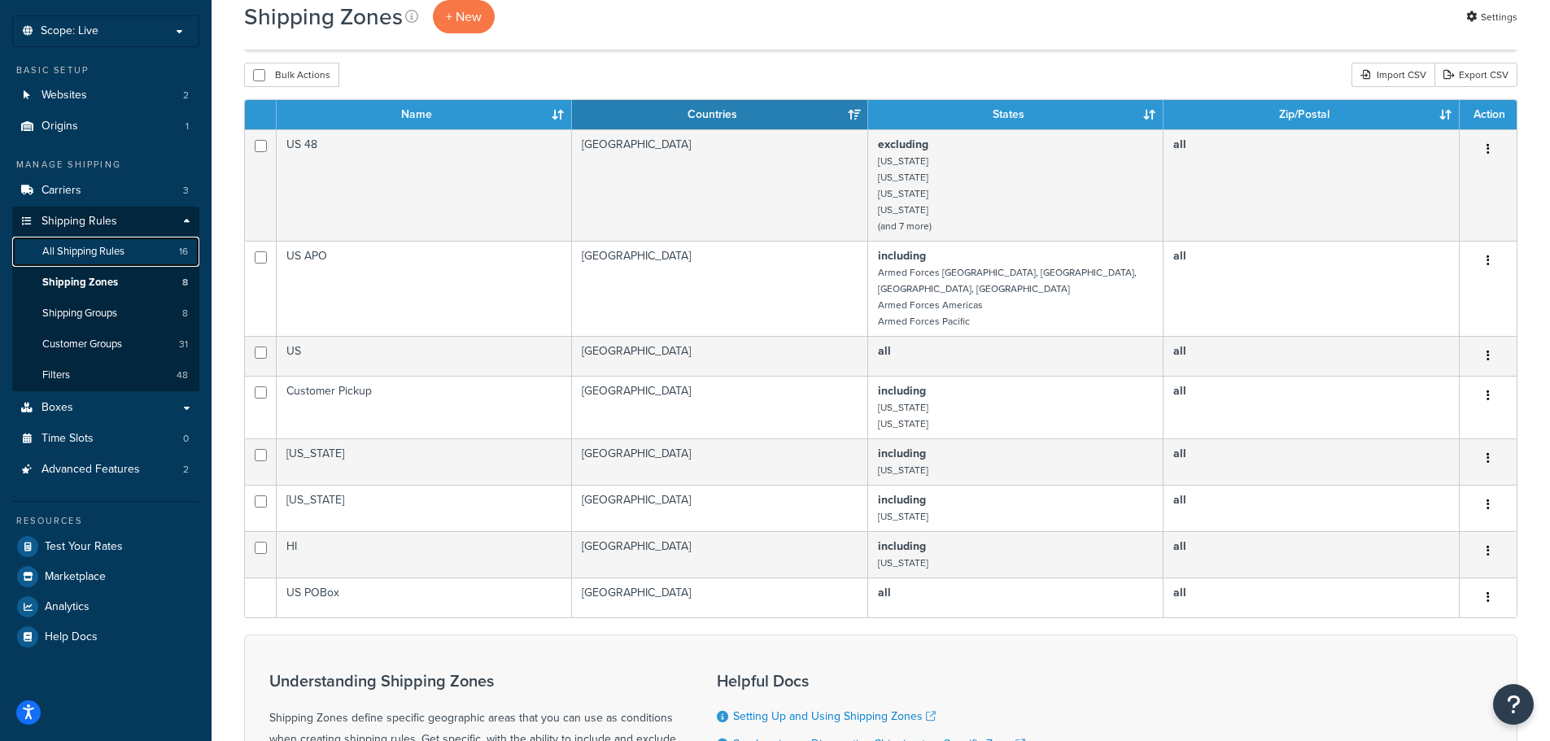
click at [72, 249] on span "All Shipping Rules" at bounding box center [83, 252] width 82 height 14
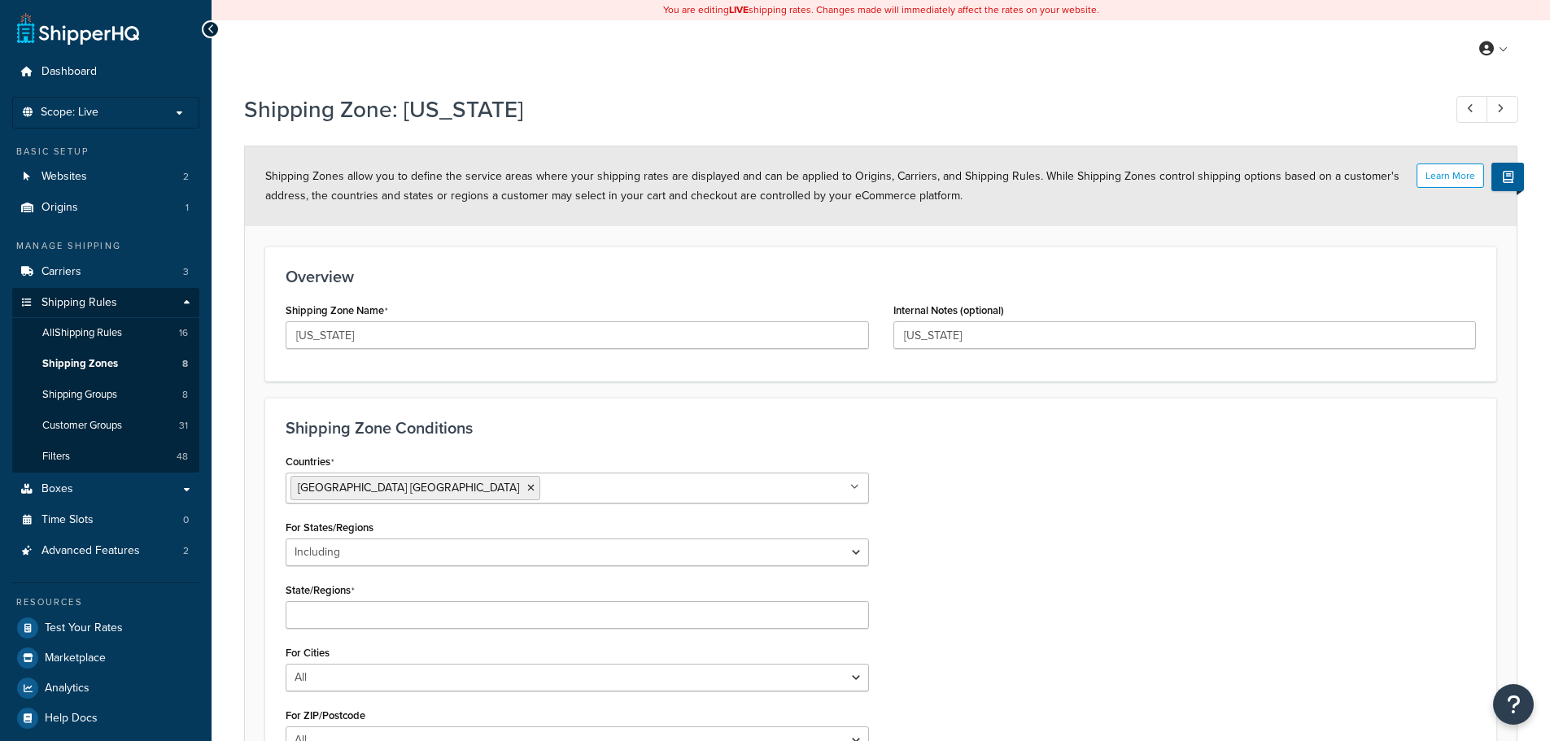
select select "including"
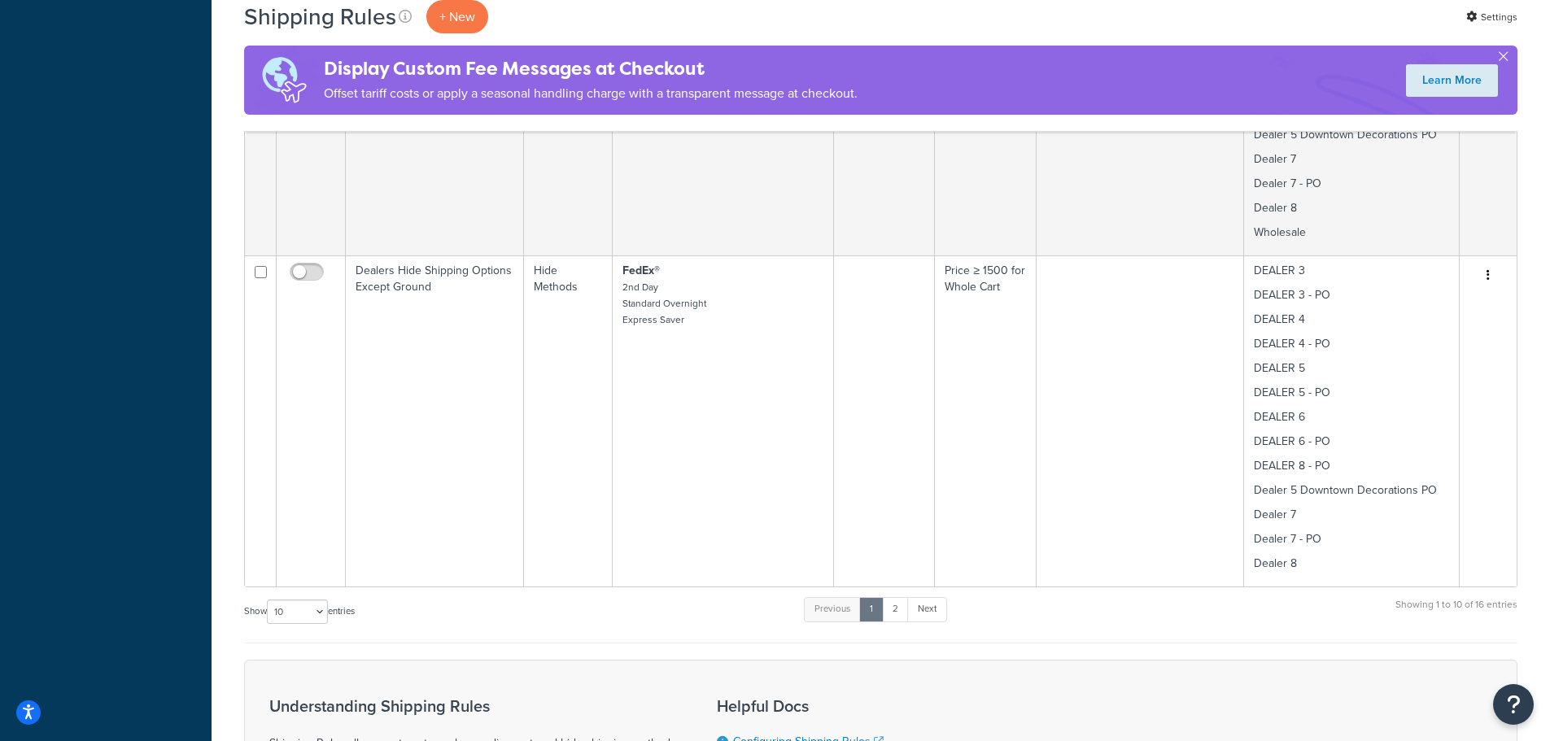
scroll to position [3011, 0]
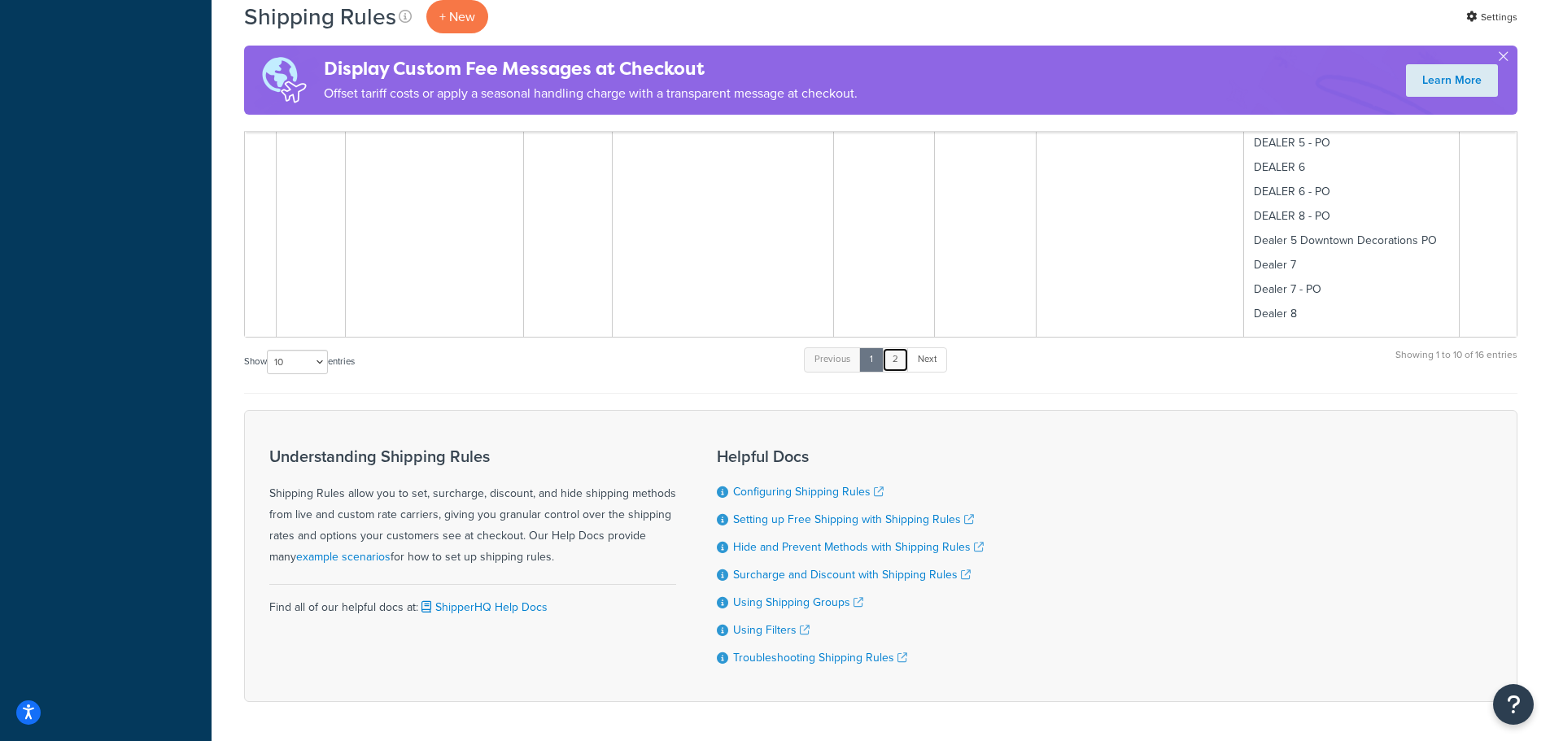
click at [903, 347] on link "2" at bounding box center [895, 359] width 27 height 24
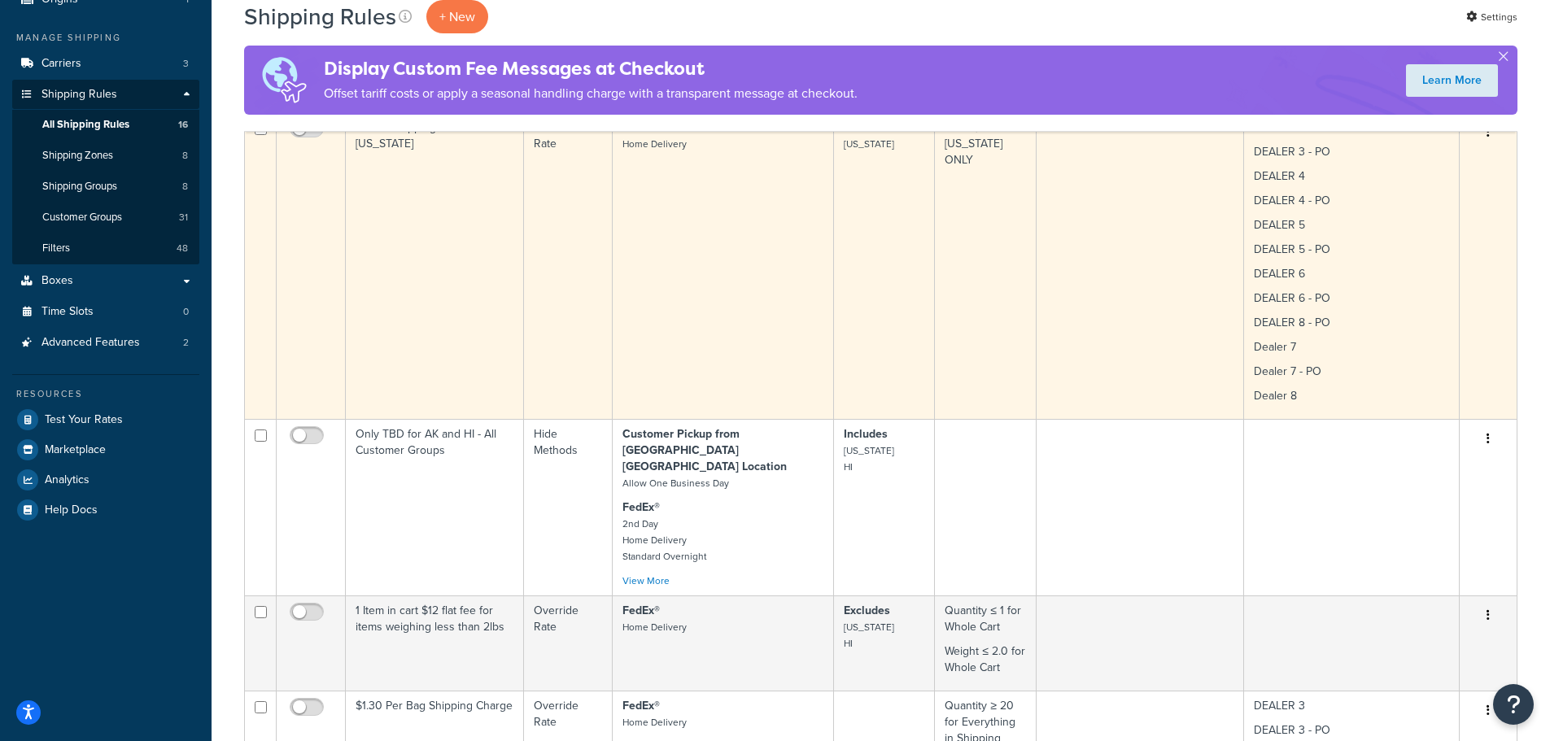
scroll to position [0, 0]
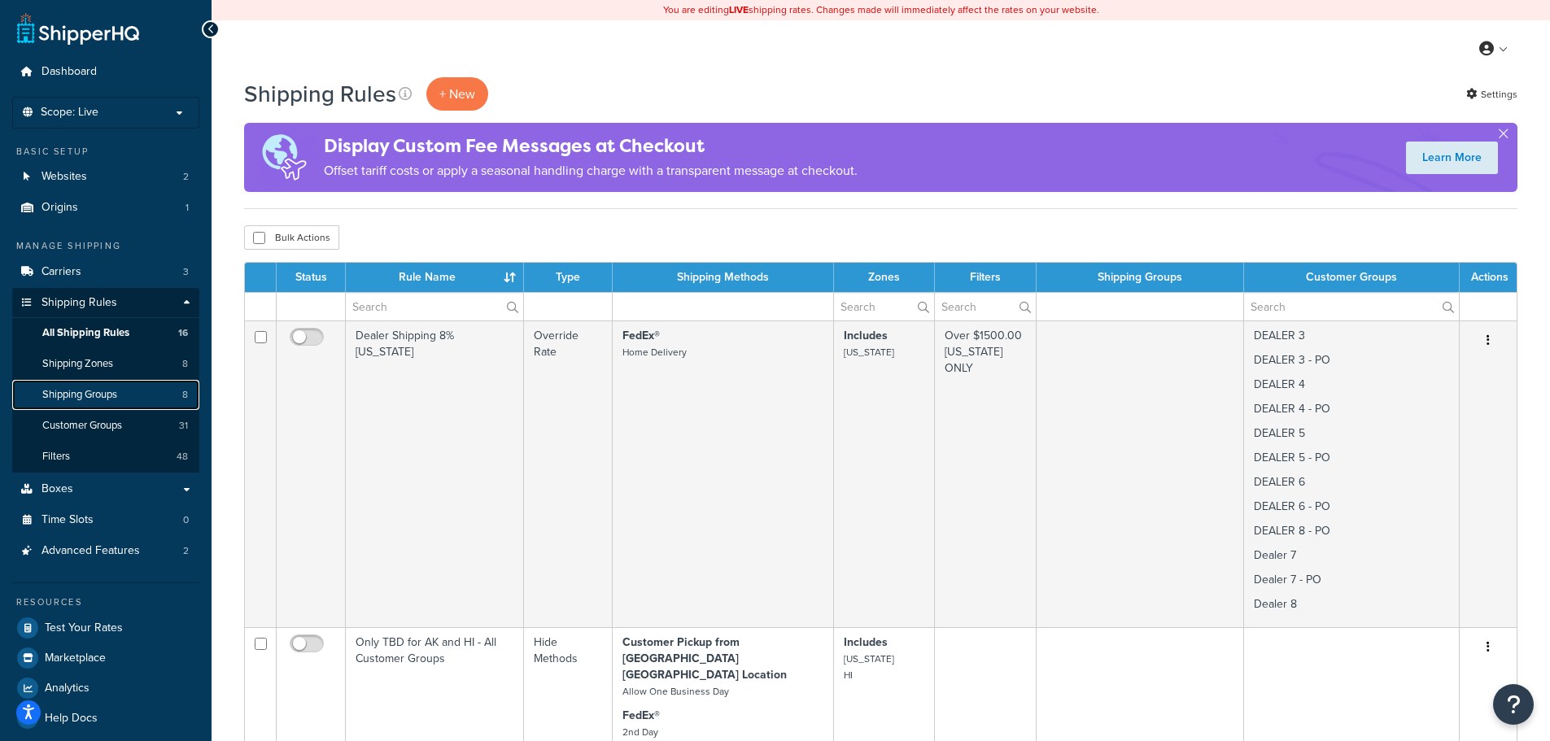
click at [90, 393] on span "Shipping Groups" at bounding box center [79, 395] width 75 height 14
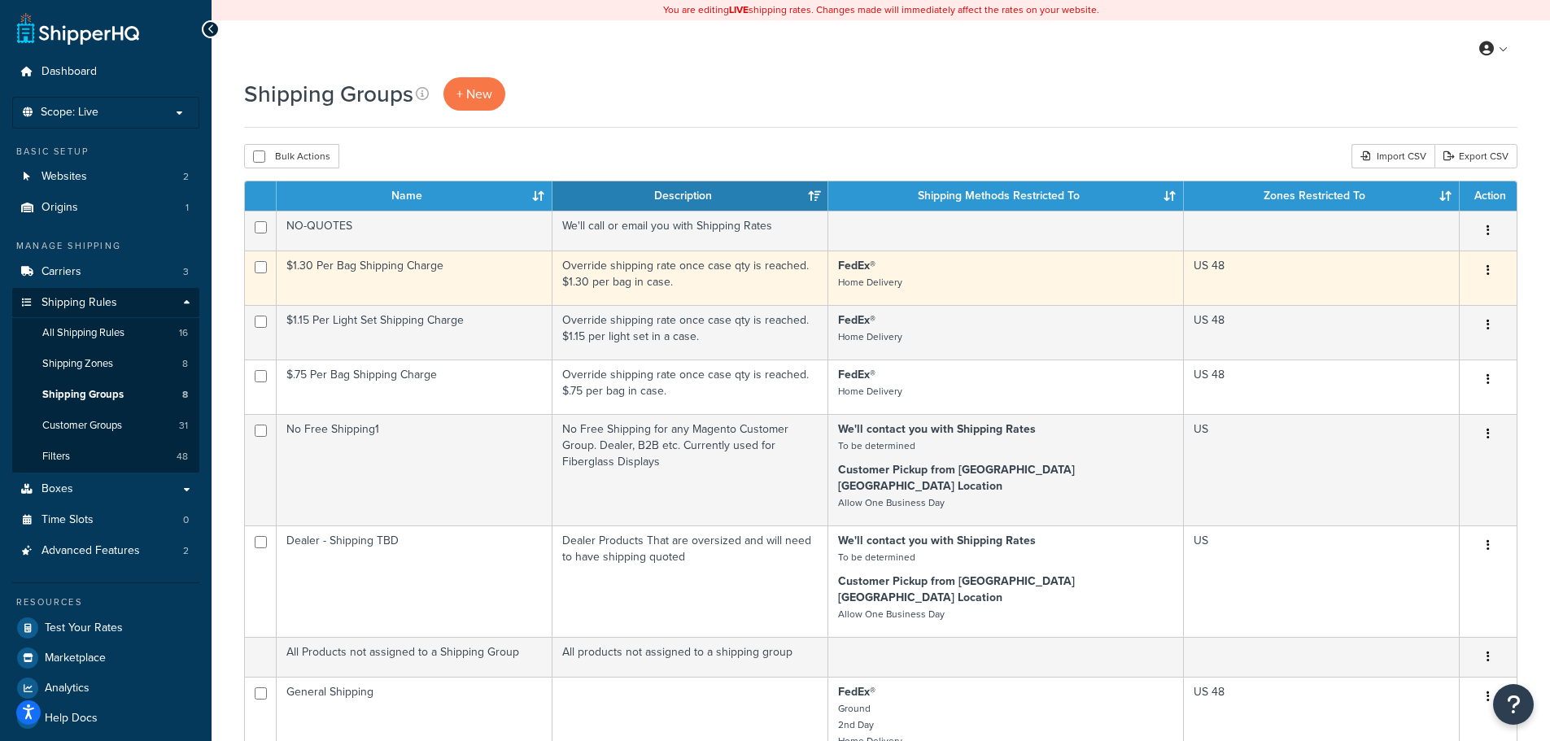
click at [1490, 271] on button "button" at bounding box center [1488, 271] width 23 height 26
click at [1405, 293] on link "Edit" at bounding box center [1422, 302] width 129 height 33
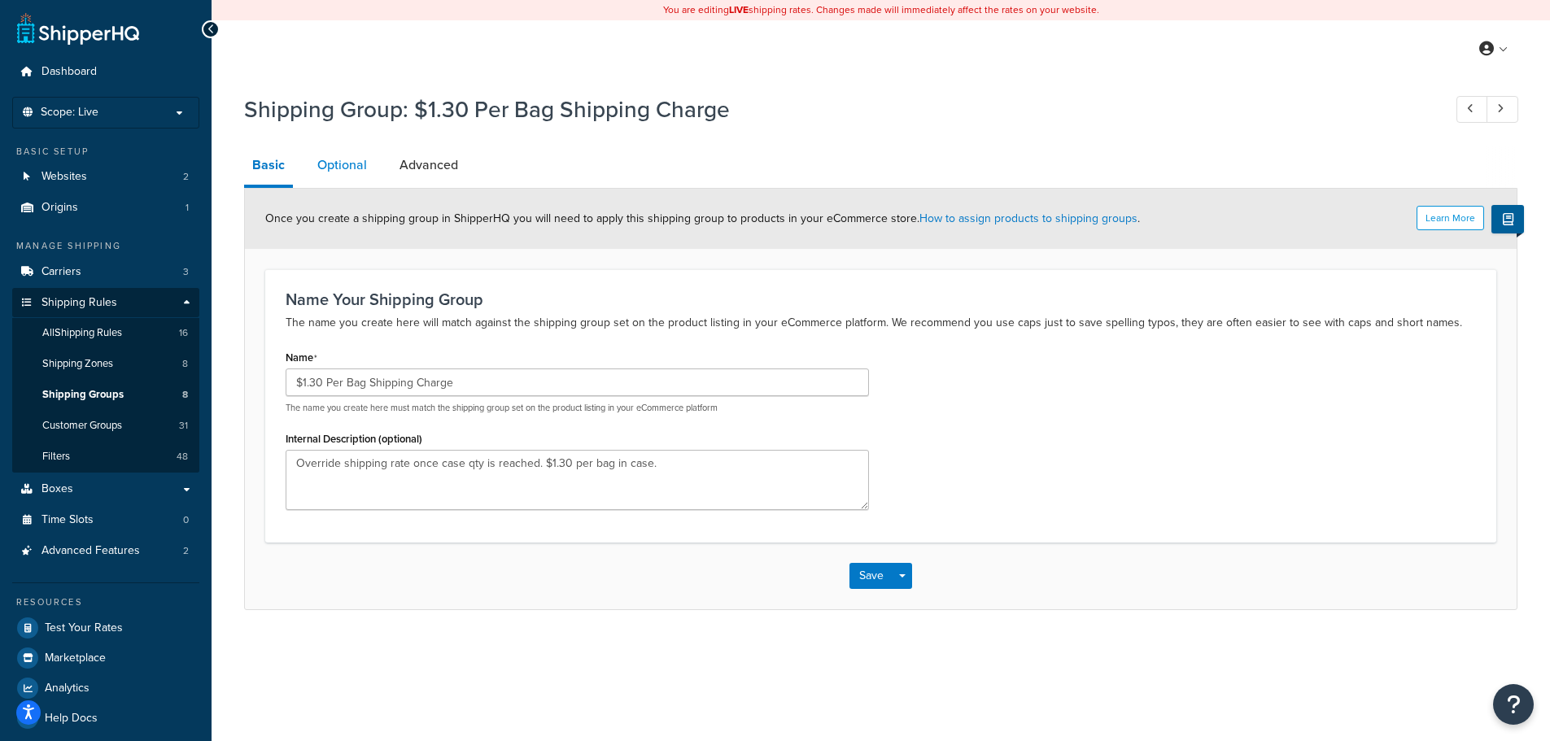
click at [343, 167] on link "Optional" at bounding box center [342, 165] width 66 height 39
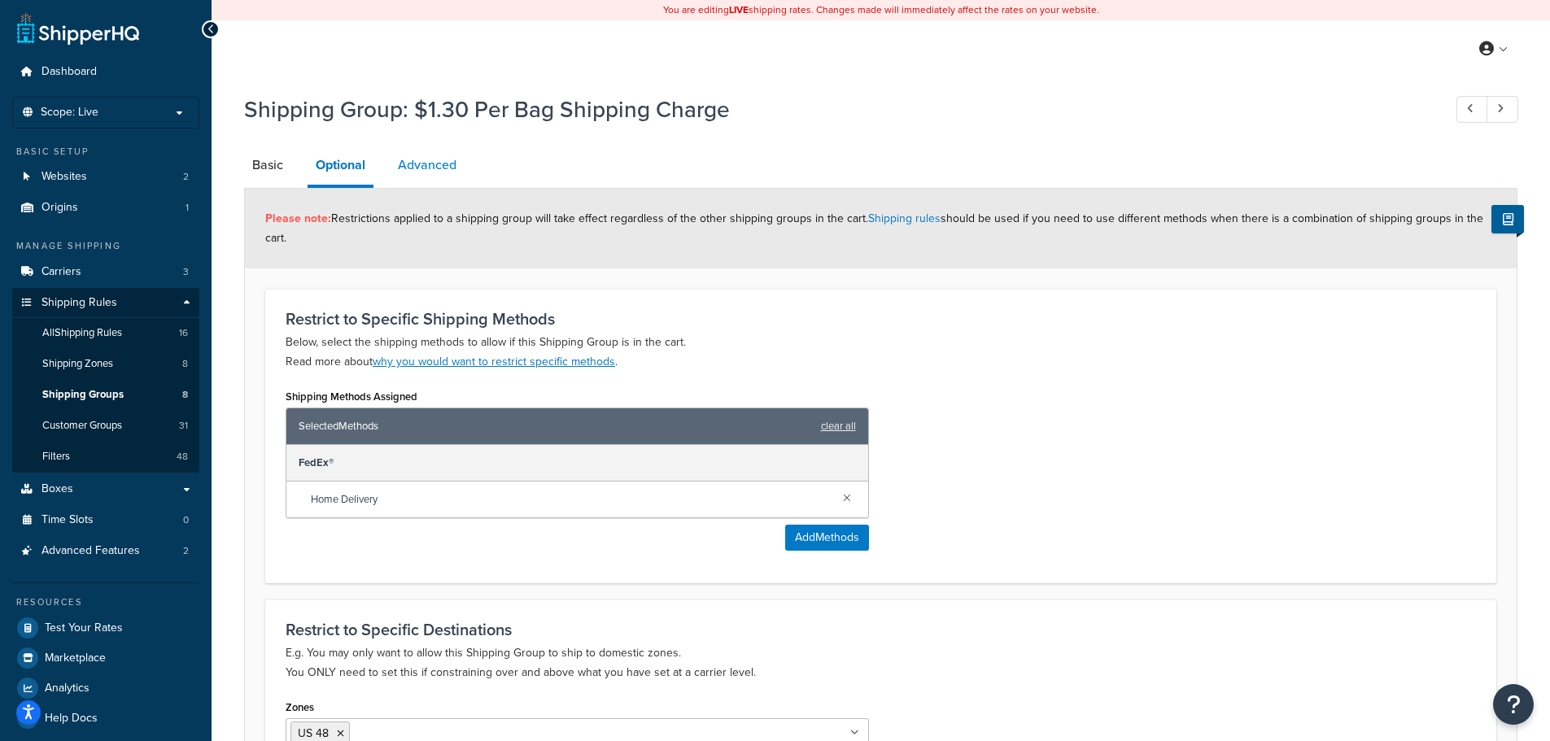
click at [439, 160] on link "Advanced" at bounding box center [427, 165] width 75 height 39
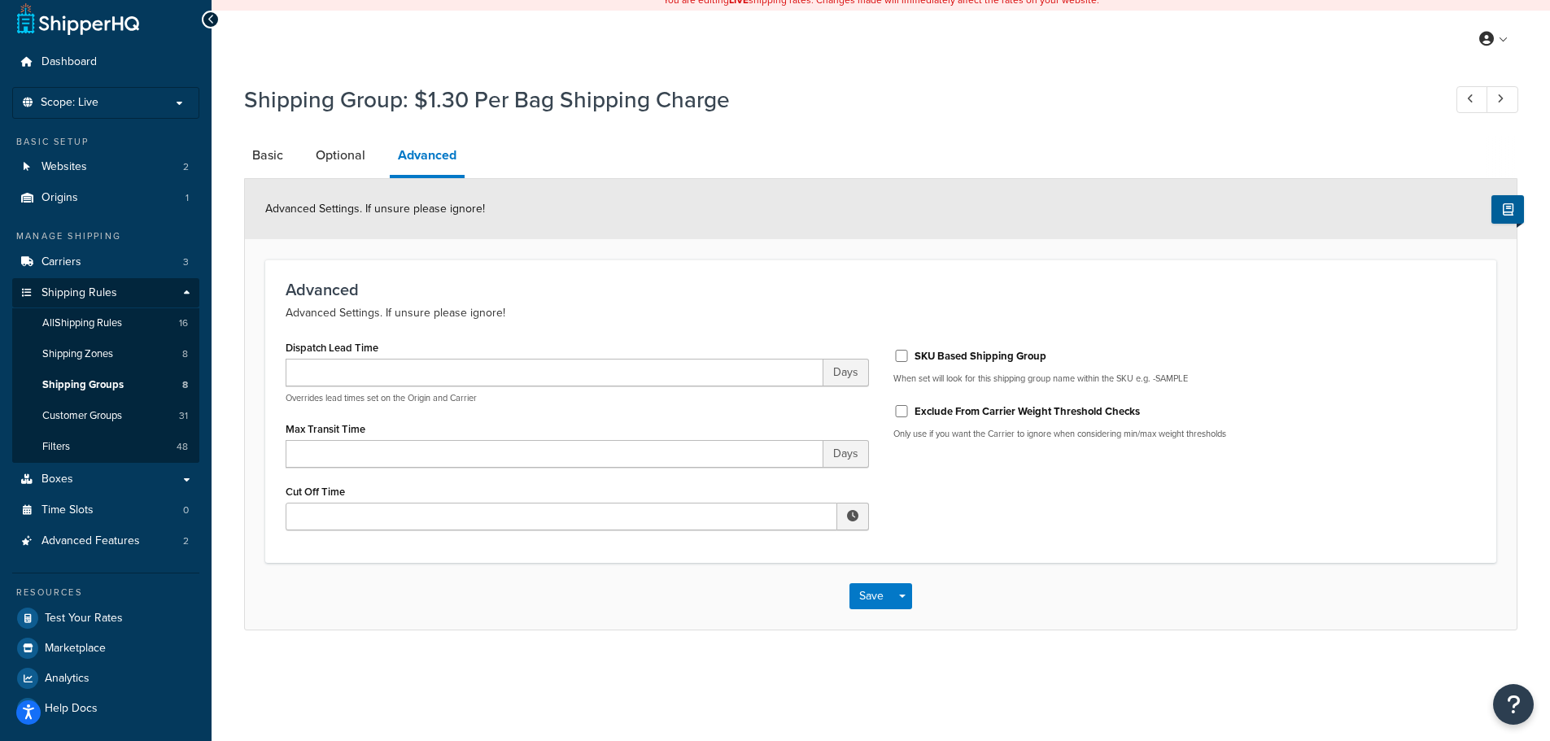
scroll to position [12, 0]
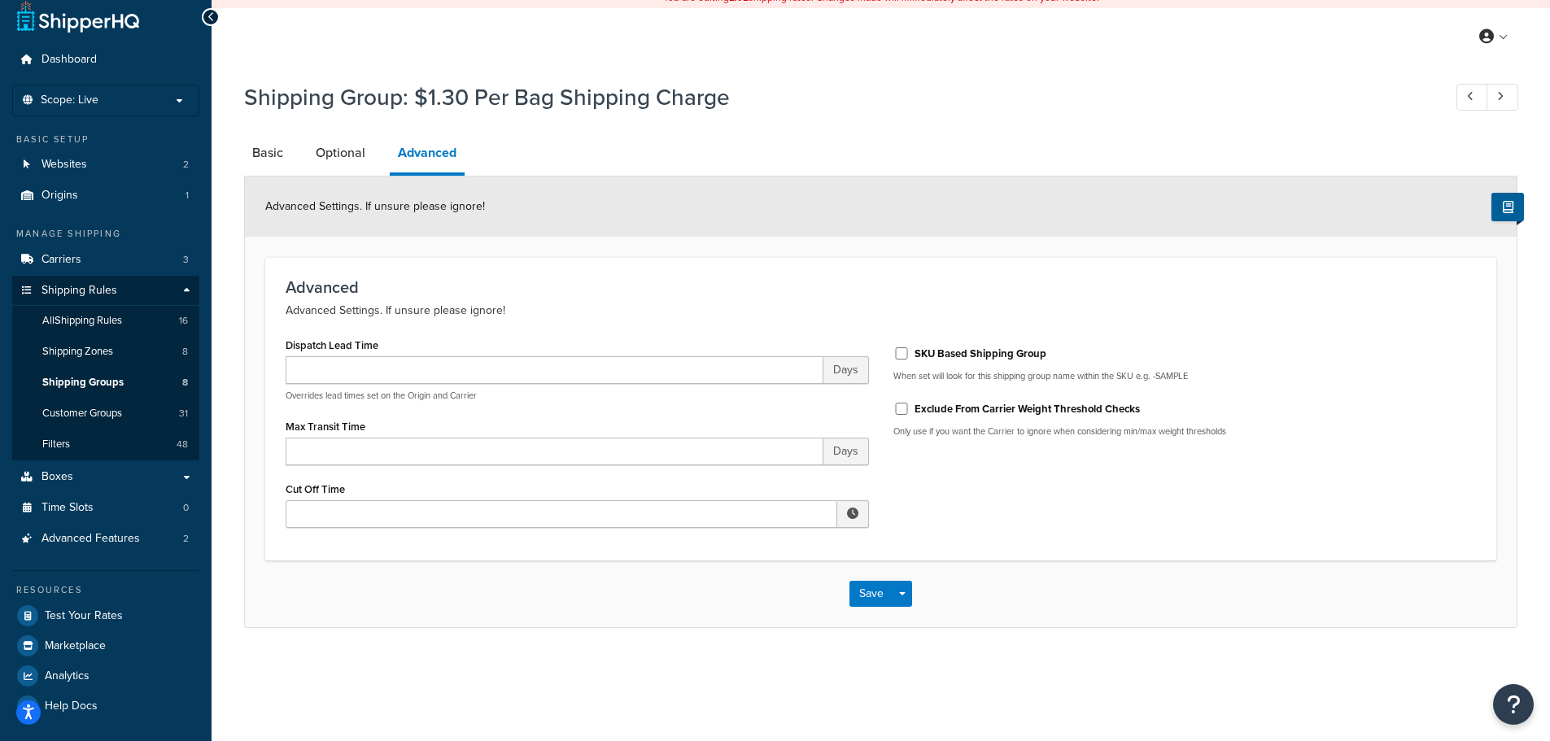
drag, startPoint x: 269, startPoint y: 143, endPoint x: 307, endPoint y: 163, distance: 42.2
click at [269, 143] on link "Basic" at bounding box center [267, 152] width 47 height 39
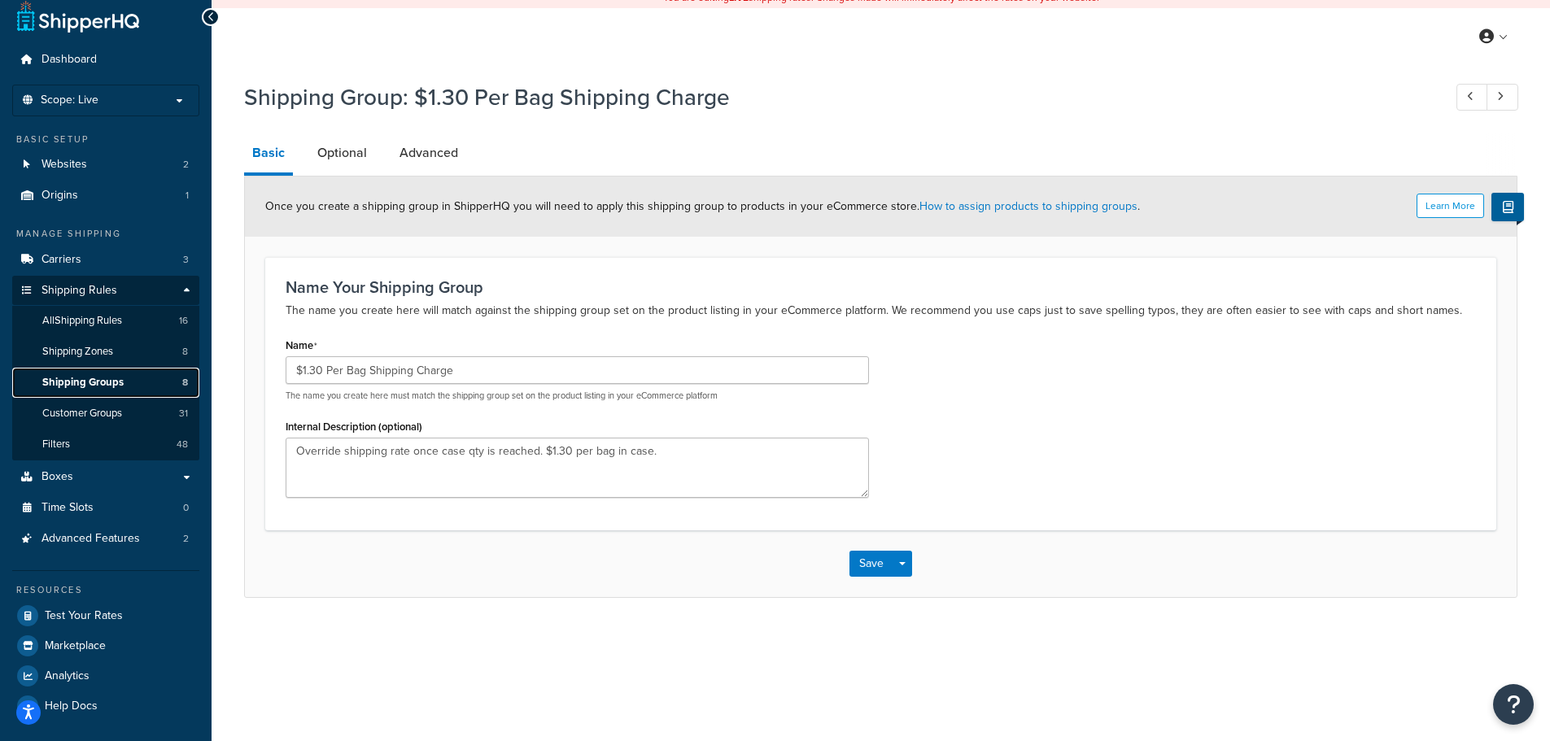
click at [109, 377] on span "Shipping Groups" at bounding box center [82, 383] width 81 height 14
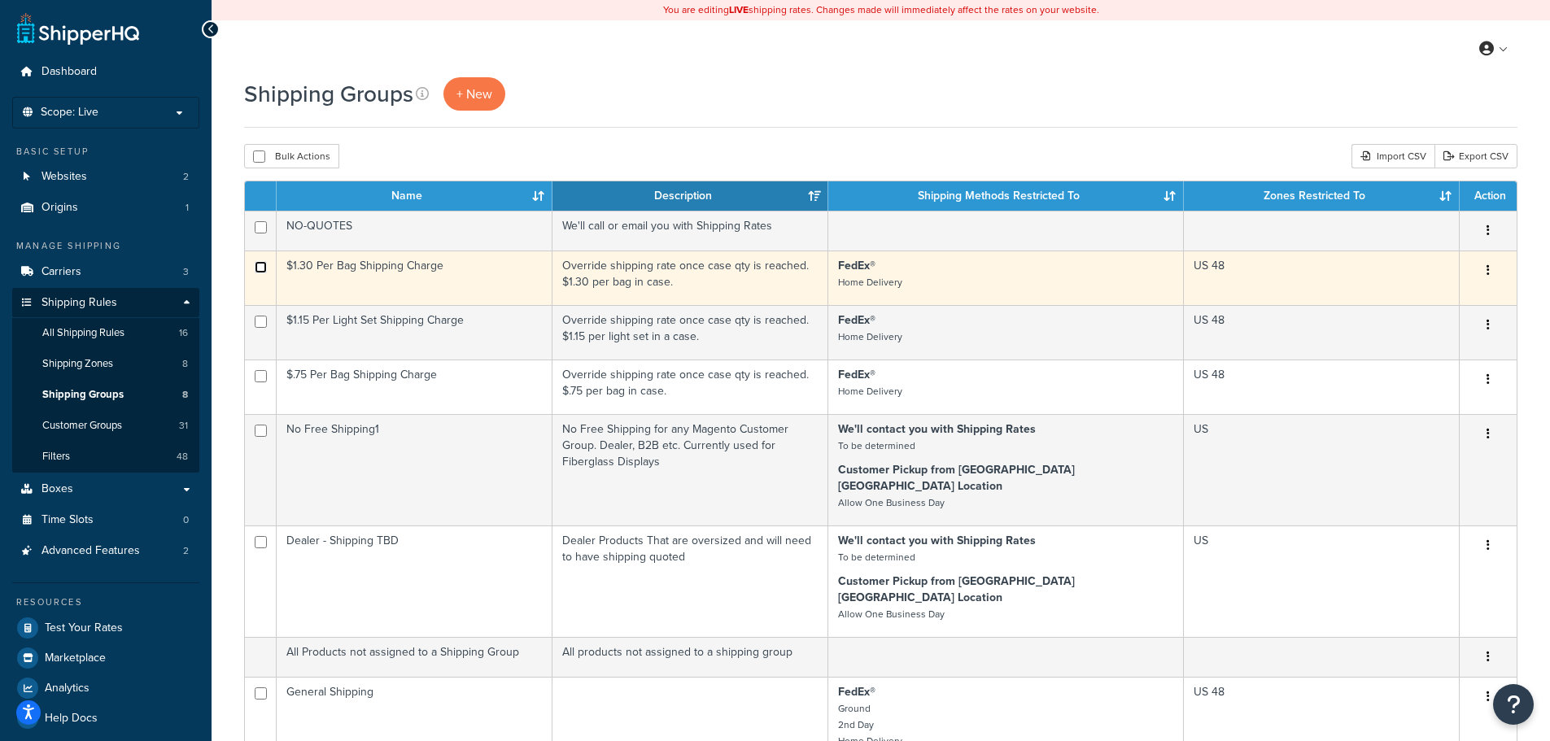
click at [262, 271] on input "checkbox" at bounding box center [261, 267] width 12 height 12
checkbox input "true"
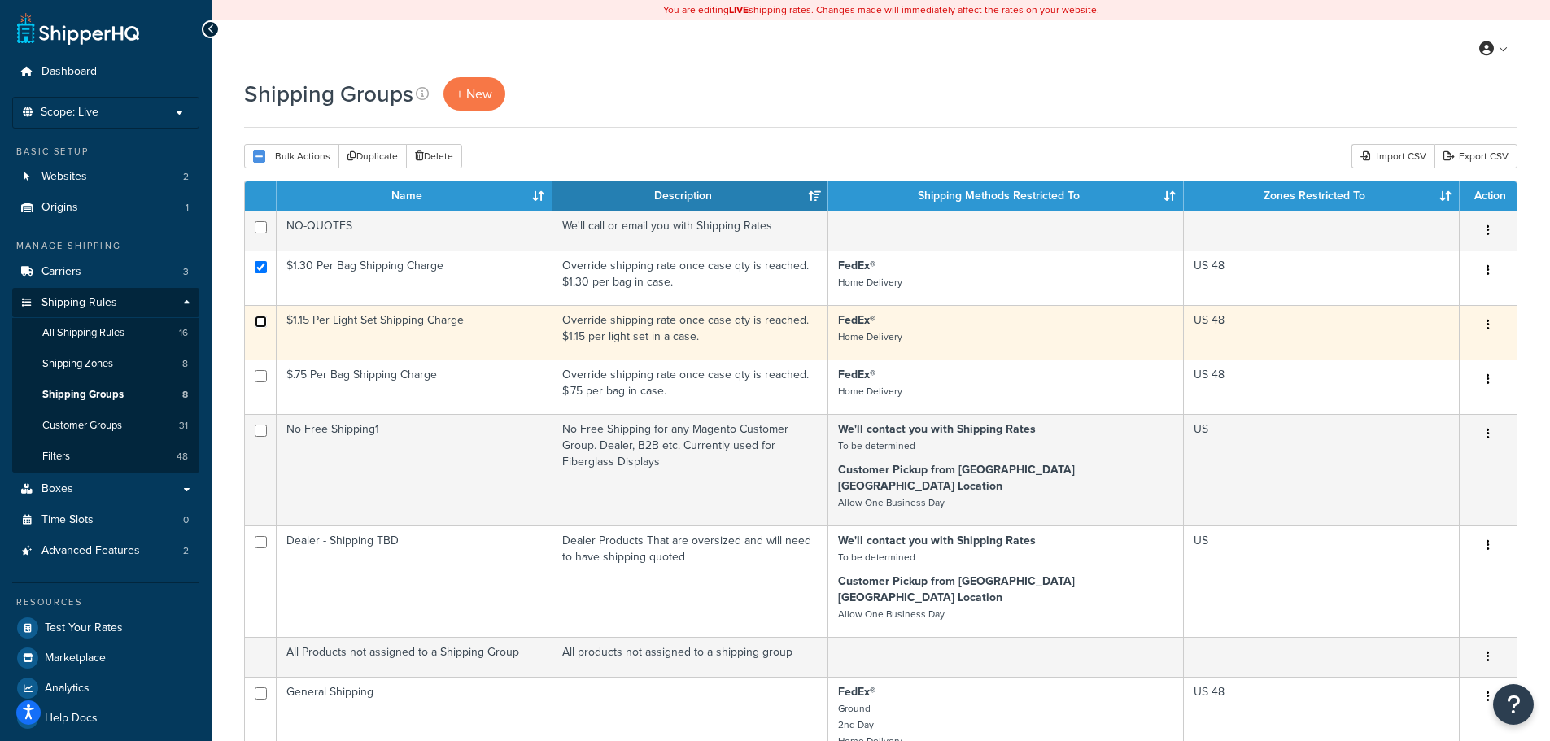
click at [261, 322] on input "checkbox" at bounding box center [261, 322] width 12 height 12
checkbox input "true"
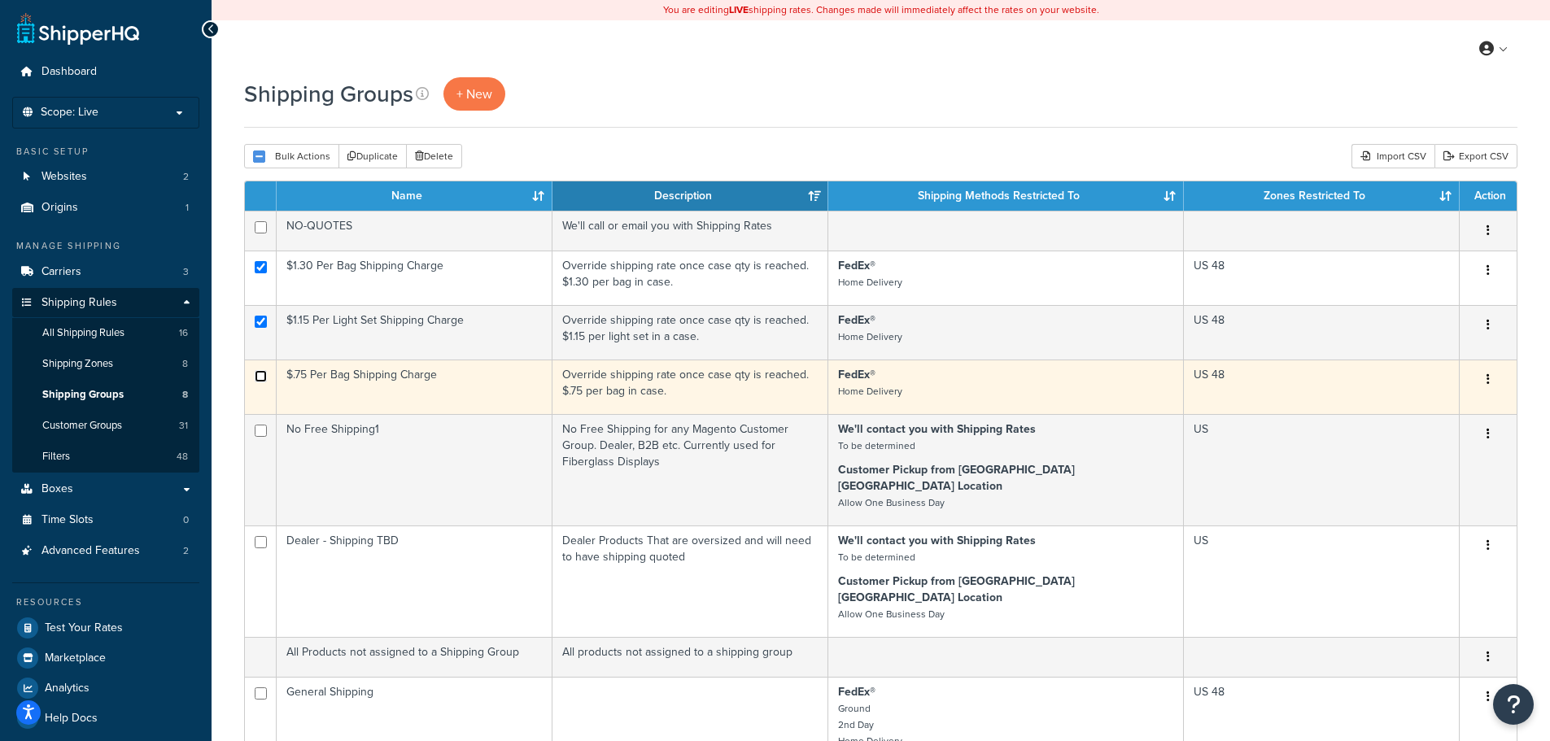
click at [265, 378] on input "checkbox" at bounding box center [261, 376] width 12 height 12
checkbox input "true"
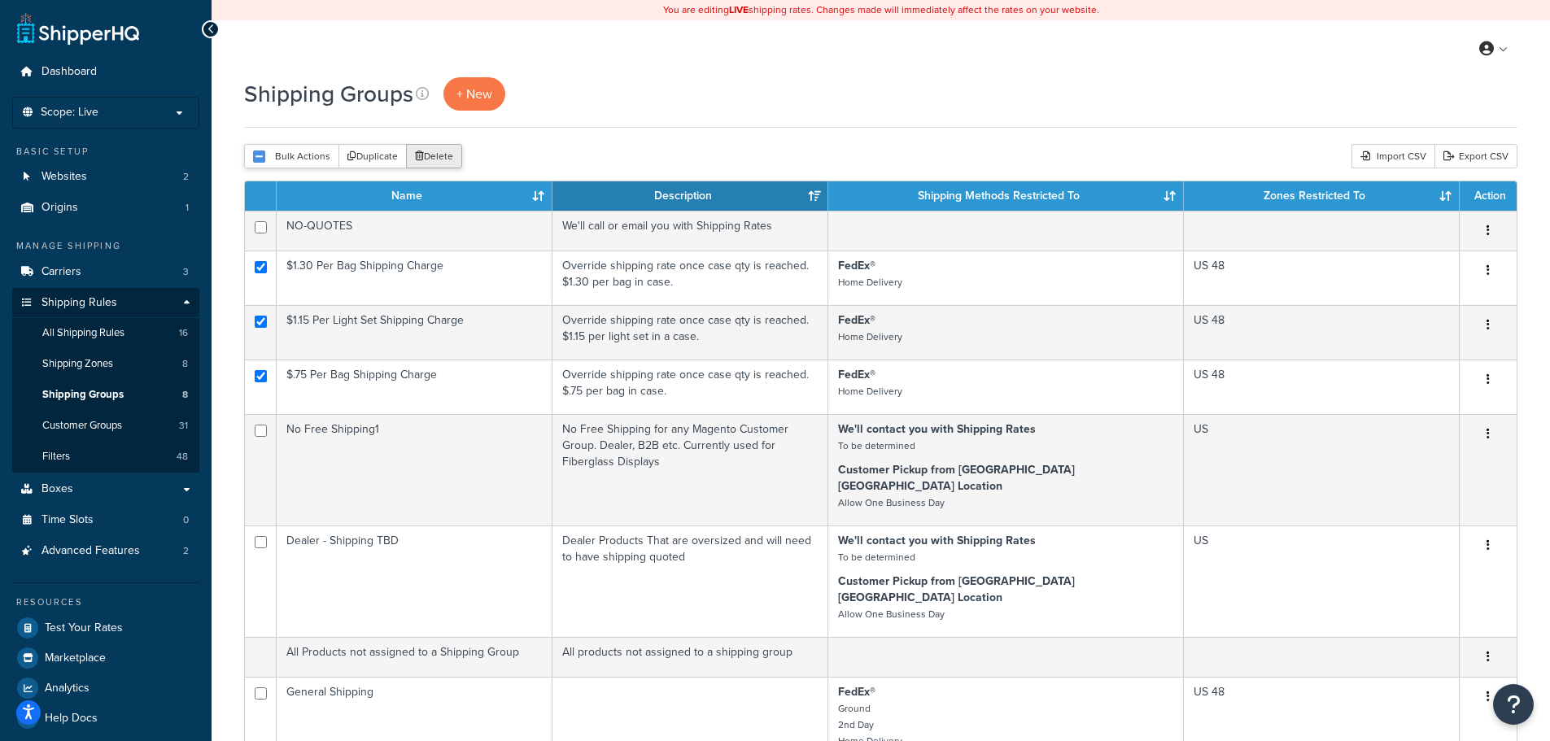
click at [443, 155] on button "Delete" at bounding box center [434, 156] width 56 height 24
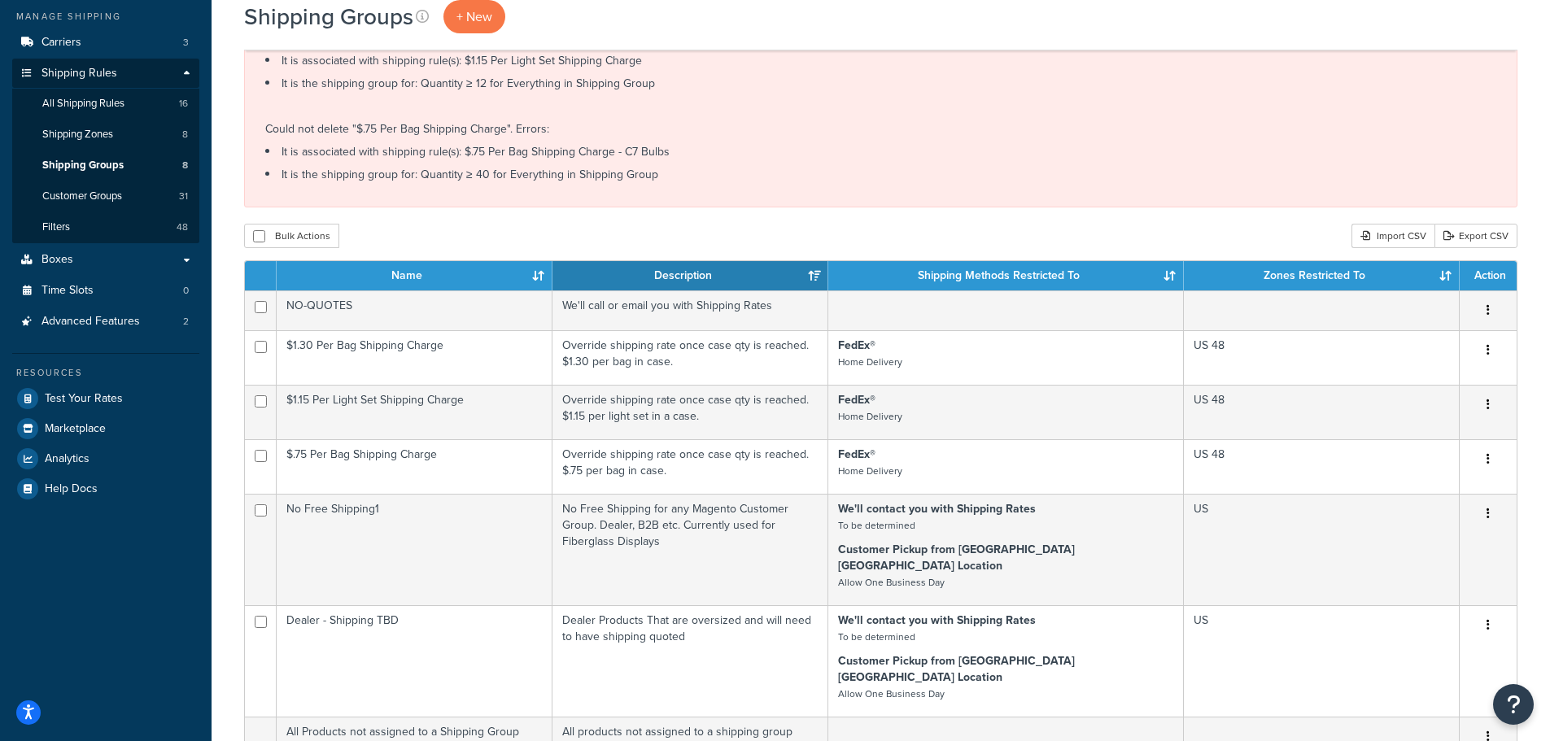
scroll to position [244, 0]
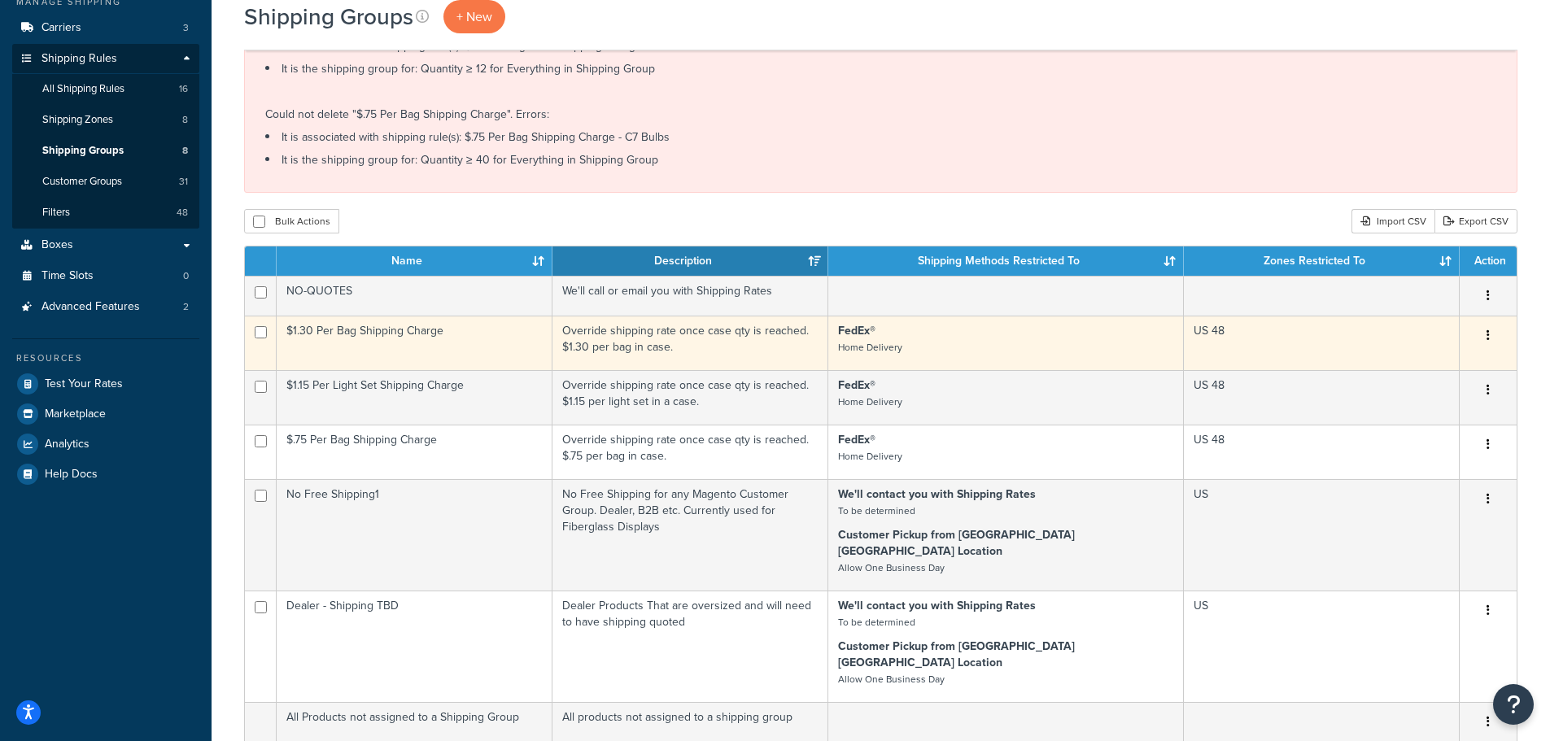
click at [1484, 335] on button "button" at bounding box center [1488, 336] width 23 height 26
click at [1411, 370] on link "Edit" at bounding box center [1422, 368] width 129 height 33
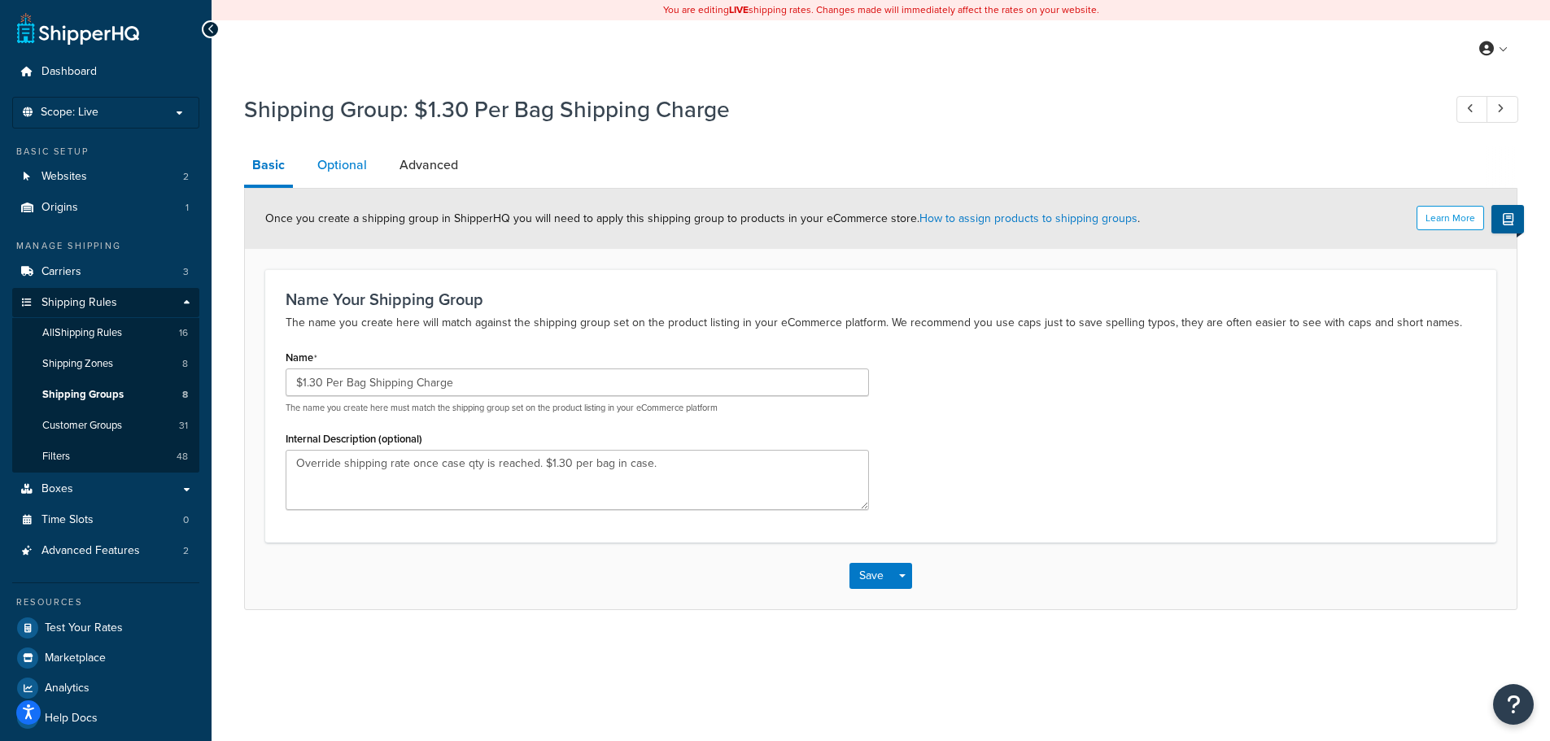
click at [343, 168] on link "Optional" at bounding box center [342, 165] width 66 height 39
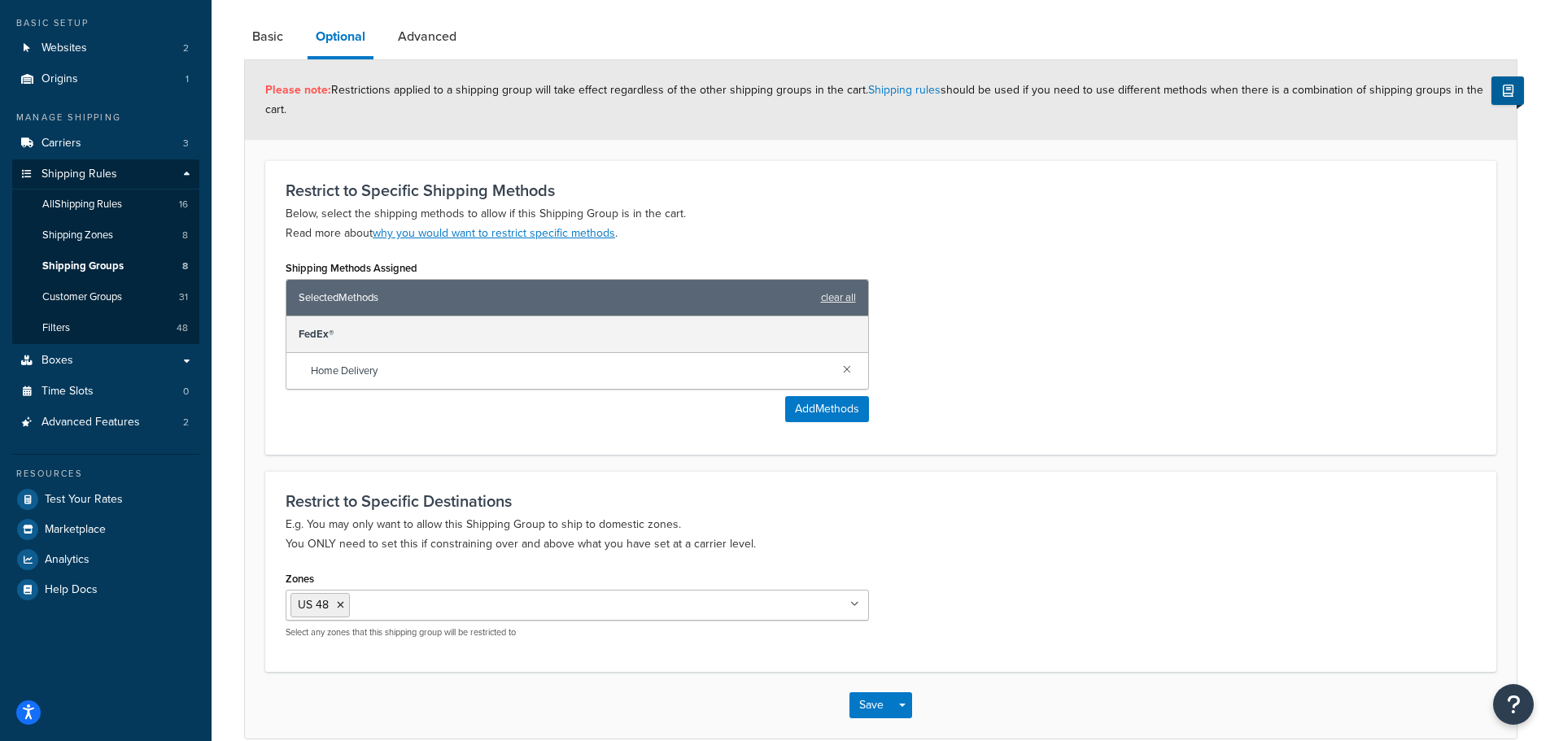
scroll to position [163, 0]
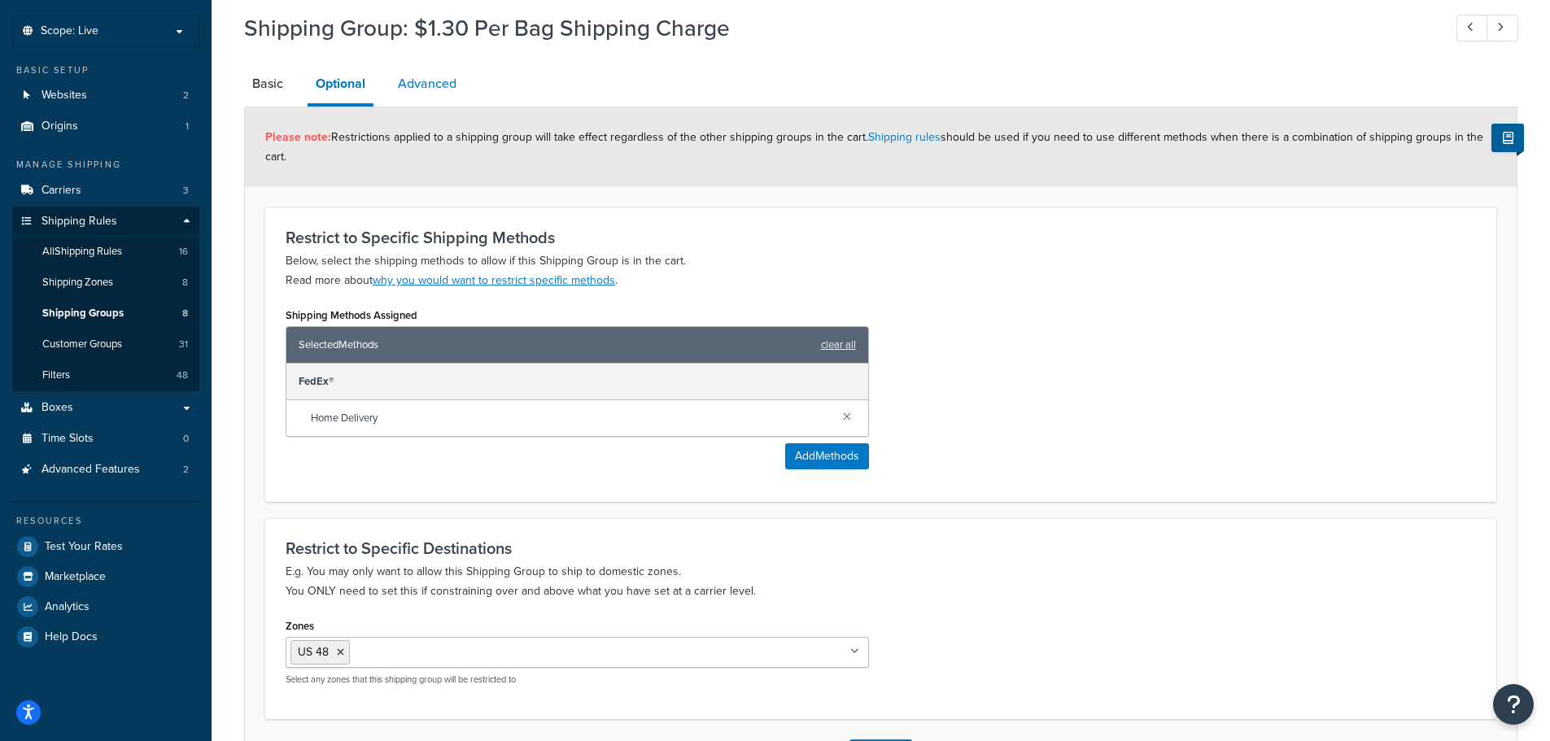
click at [426, 99] on link "Advanced" at bounding box center [427, 83] width 75 height 39
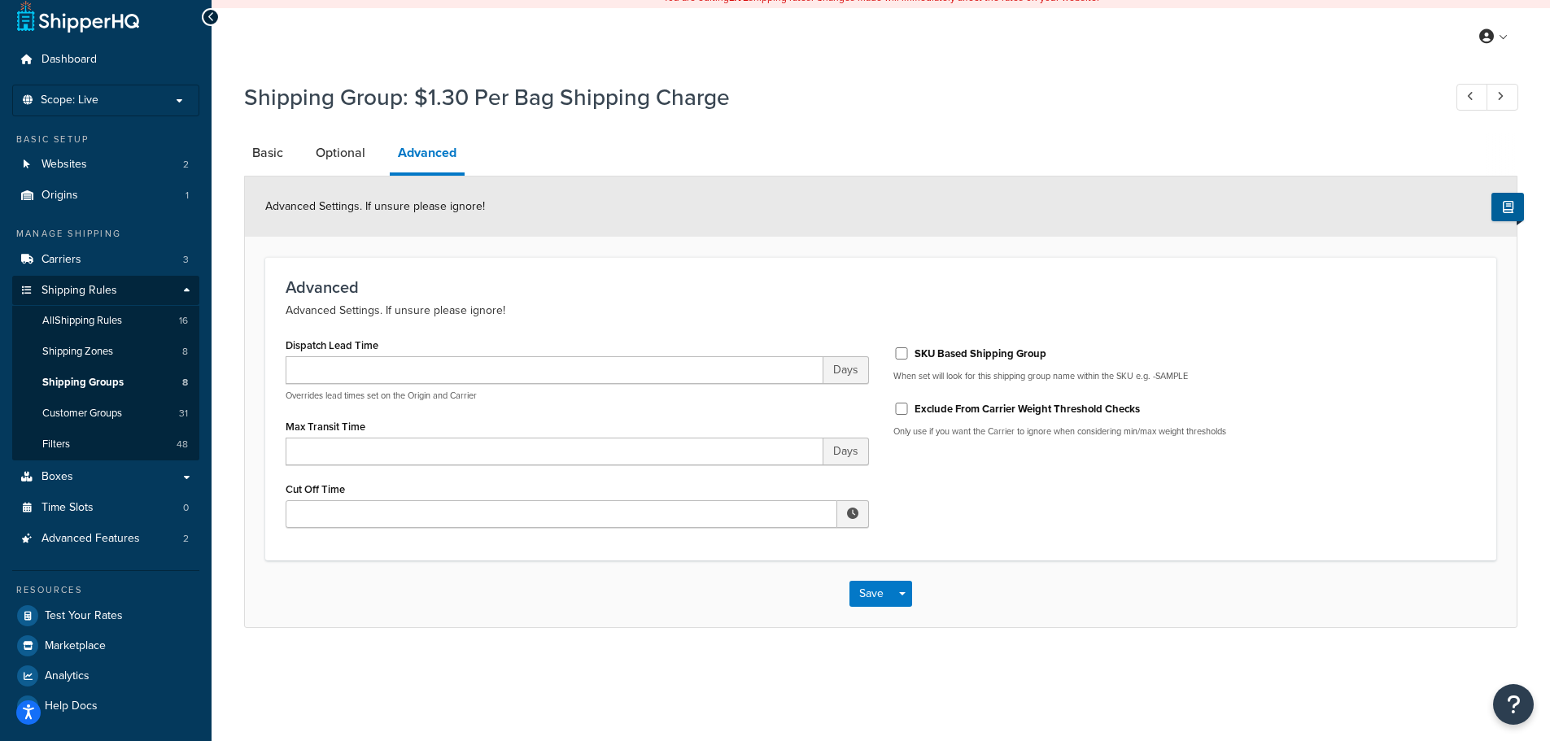
scroll to position [12, 0]
click at [332, 95] on h1 "Shipping Group: $1.30 Per Bag Shipping Charge" at bounding box center [835, 97] width 1182 height 32
click at [356, 149] on link "Optional" at bounding box center [341, 152] width 66 height 39
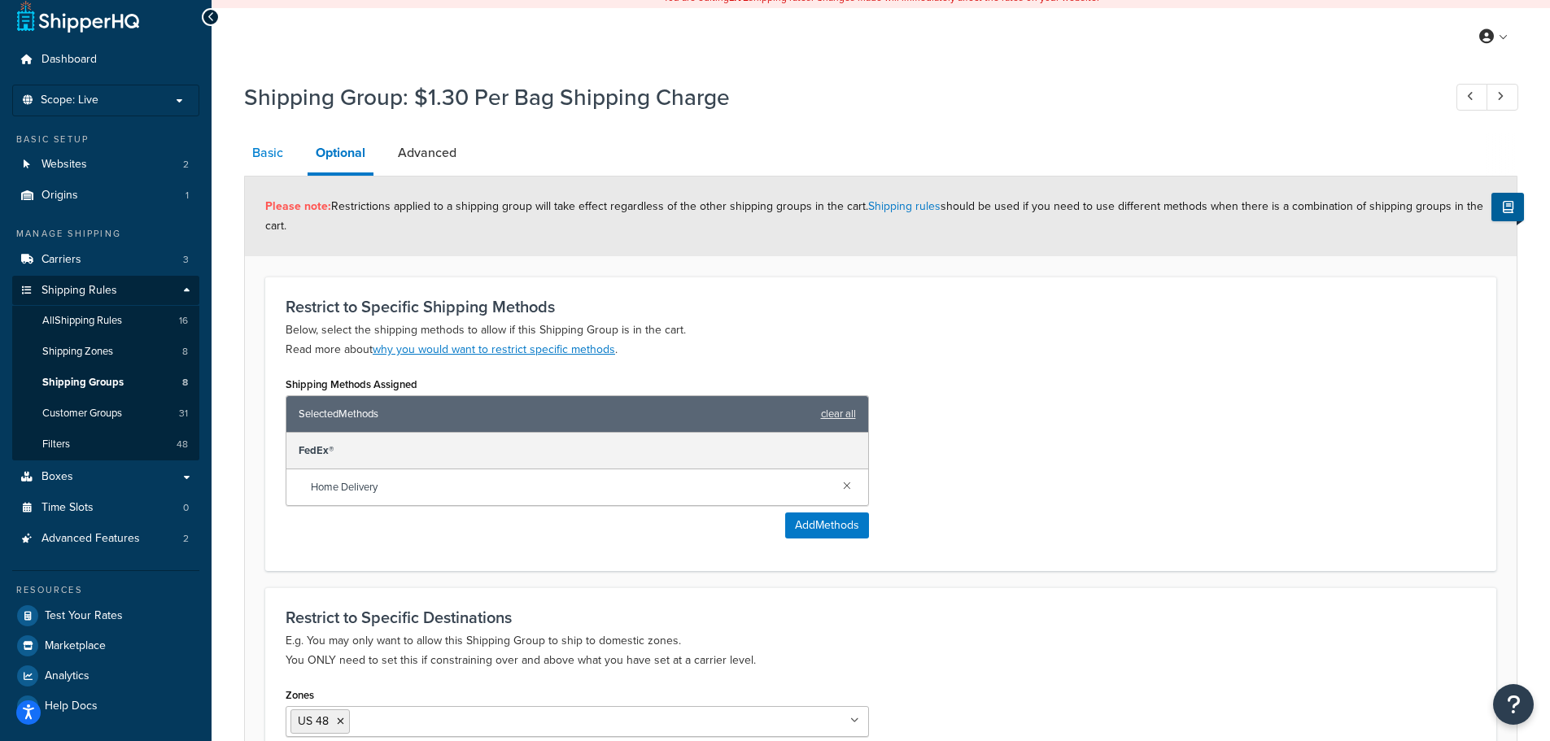
click at [267, 147] on link "Basic" at bounding box center [267, 152] width 47 height 39
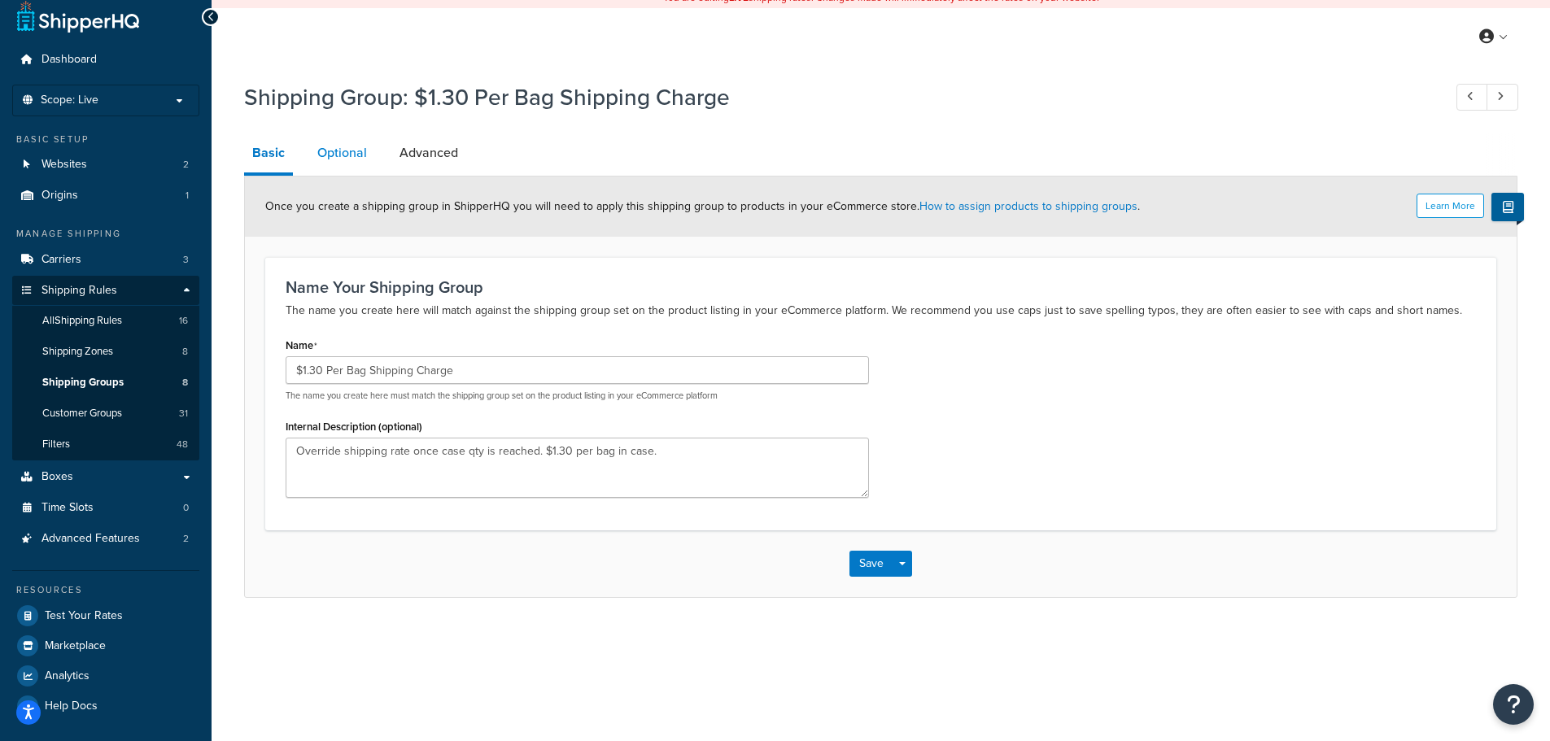
click at [356, 149] on link "Optional" at bounding box center [342, 152] width 66 height 39
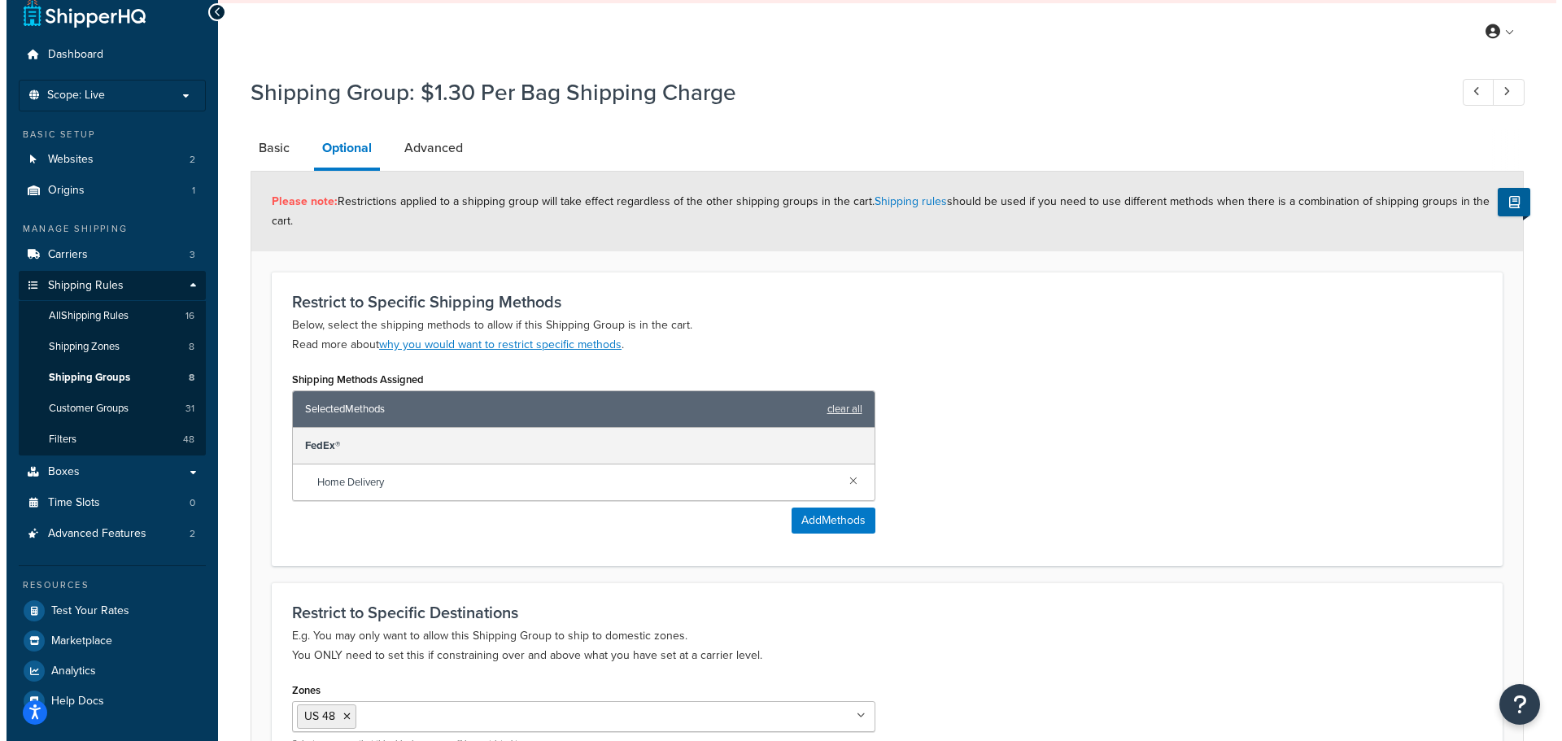
scroll to position [175, 0]
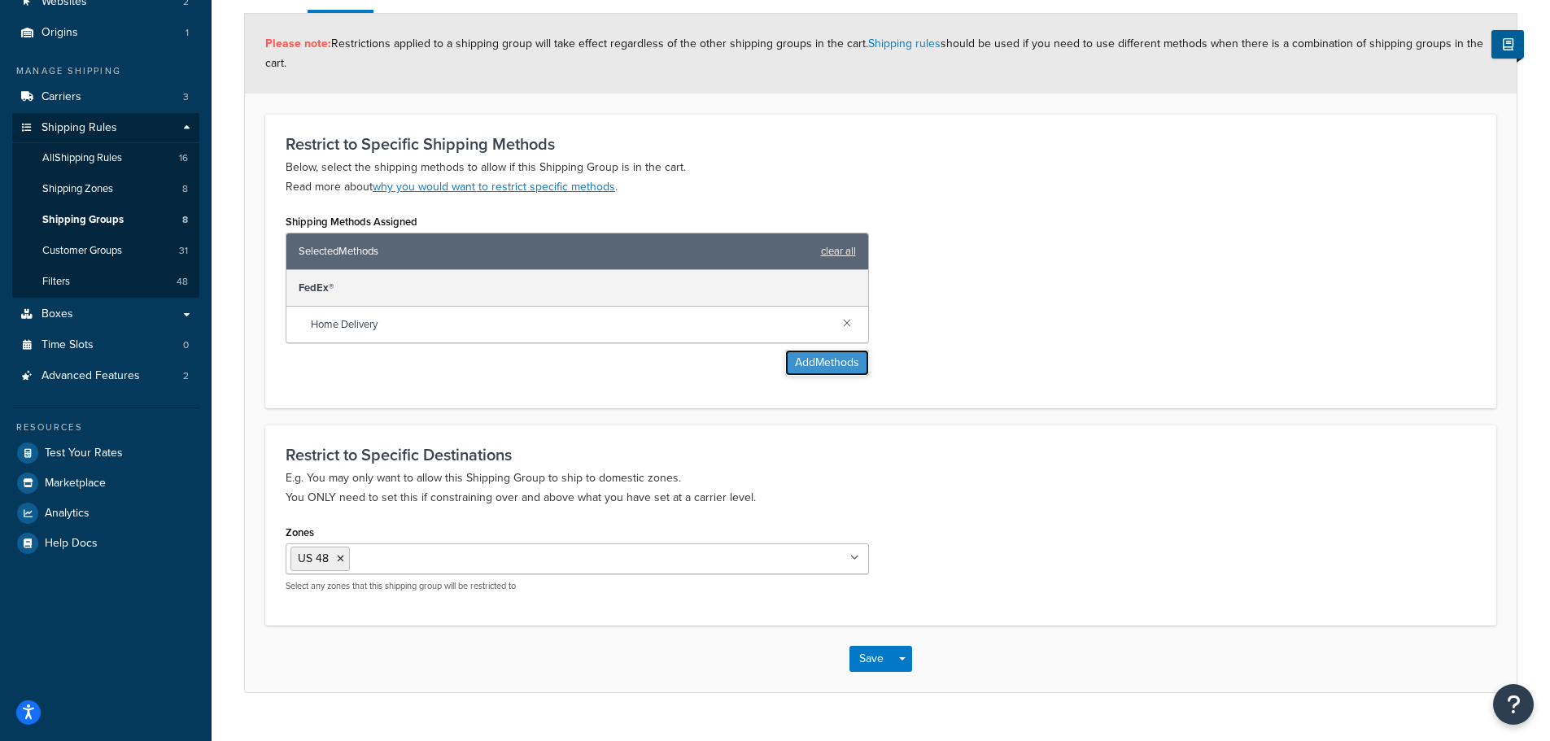
click at [833, 371] on button "Add Methods" at bounding box center [827, 363] width 84 height 26
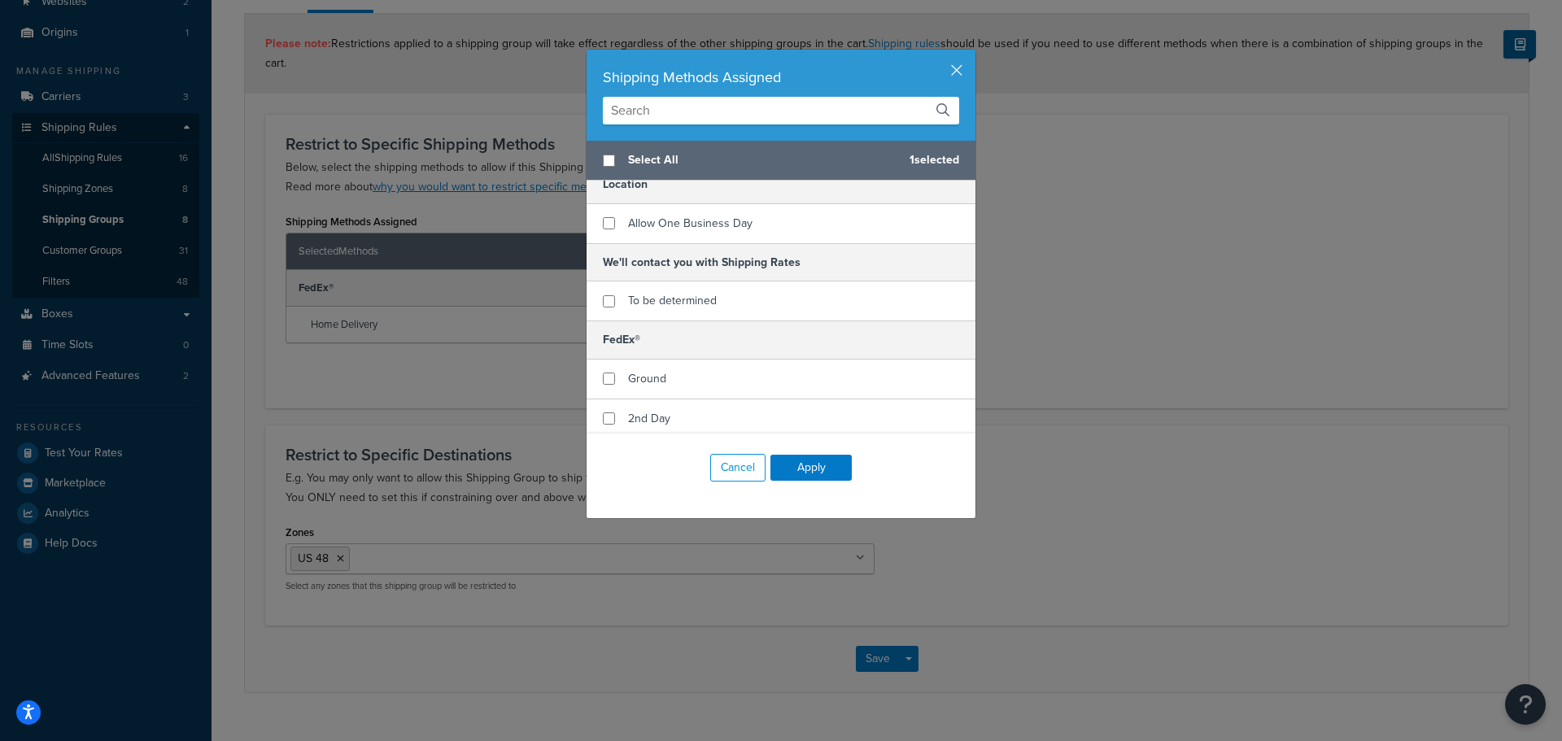
scroll to position [0, 0]
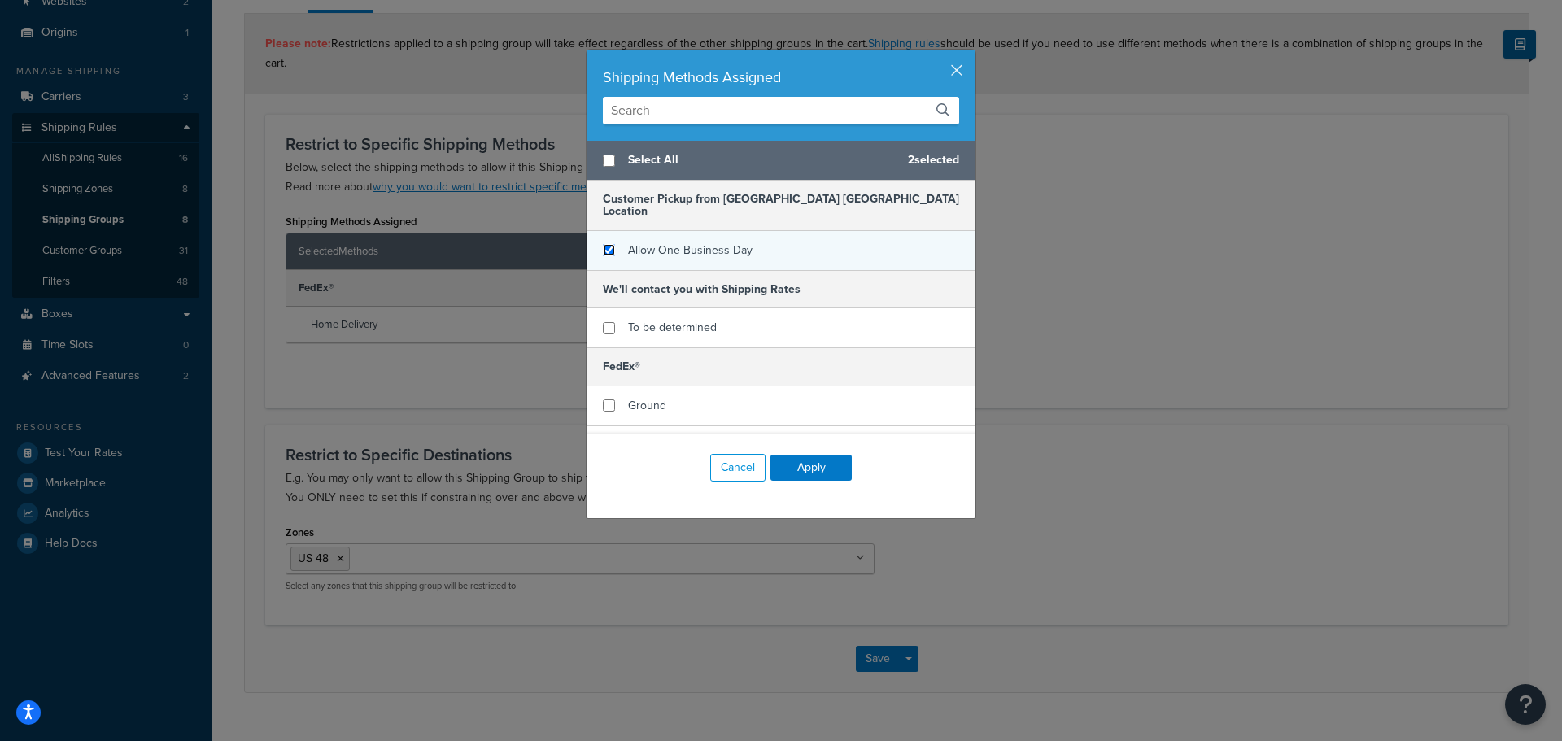
click at [603, 244] on input "checkbox" at bounding box center [609, 250] width 12 height 12
checkbox input "true"
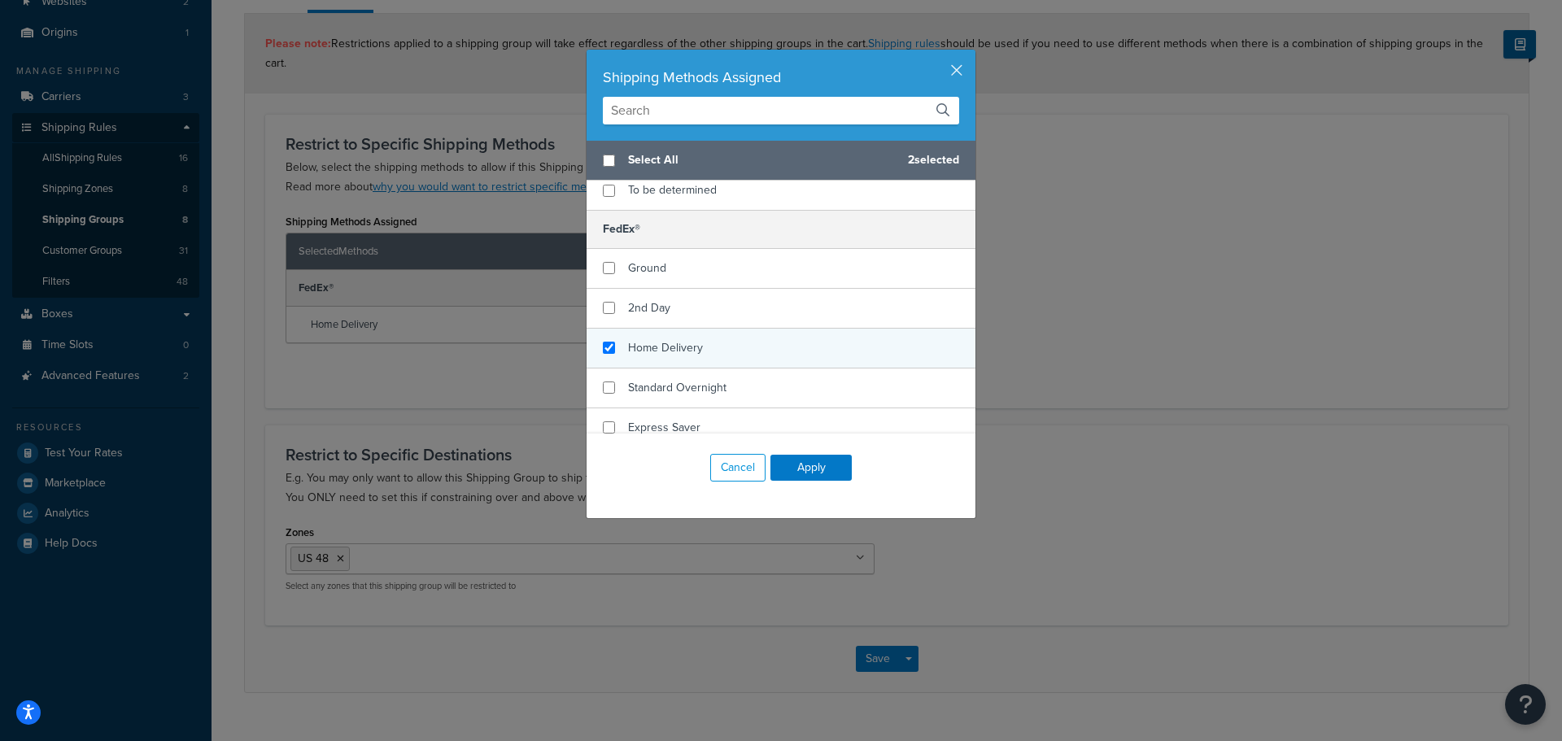
scroll to position [138, 0]
click at [817, 466] on button "Apply" at bounding box center [811, 468] width 81 height 26
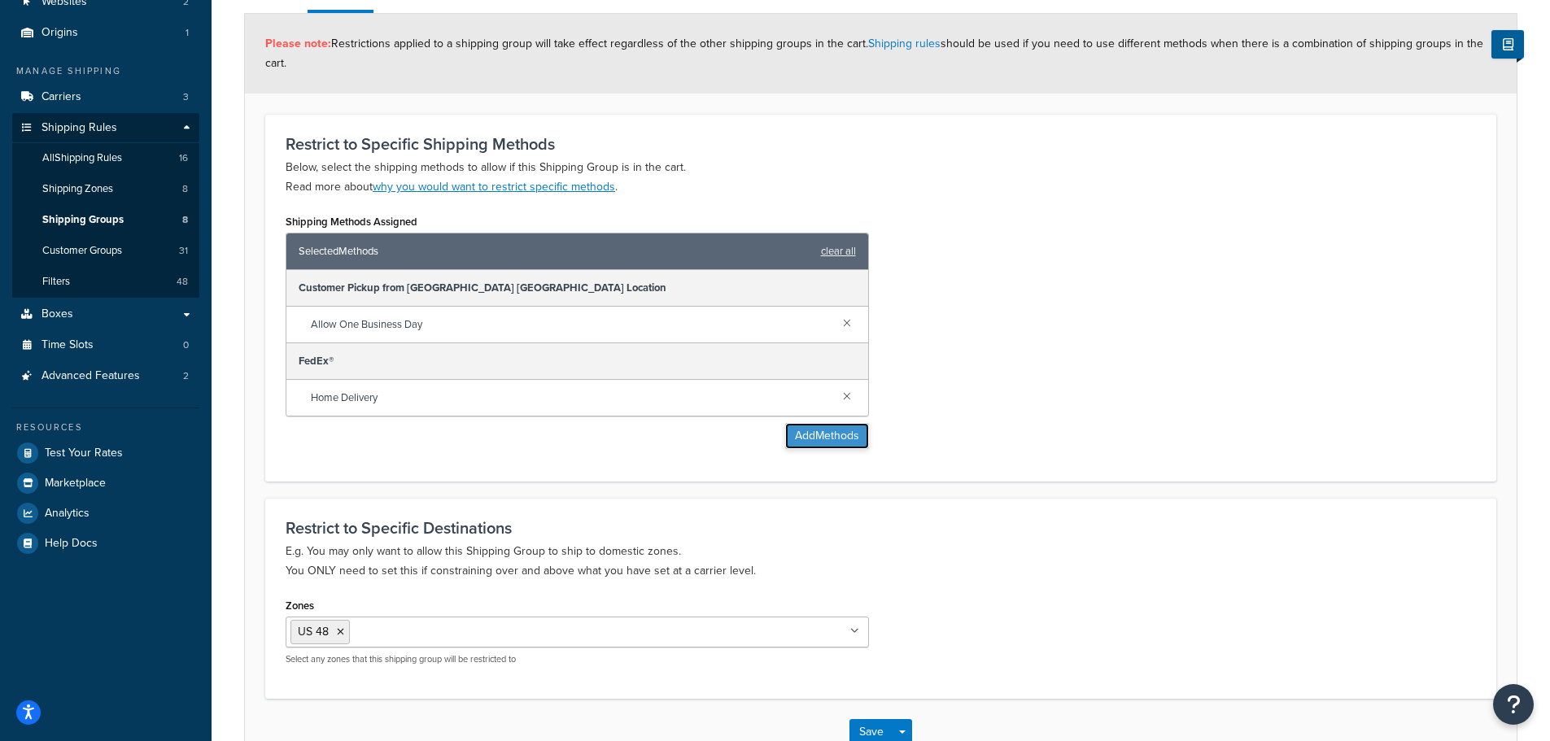
click at [804, 435] on button "Add Methods" at bounding box center [827, 436] width 84 height 26
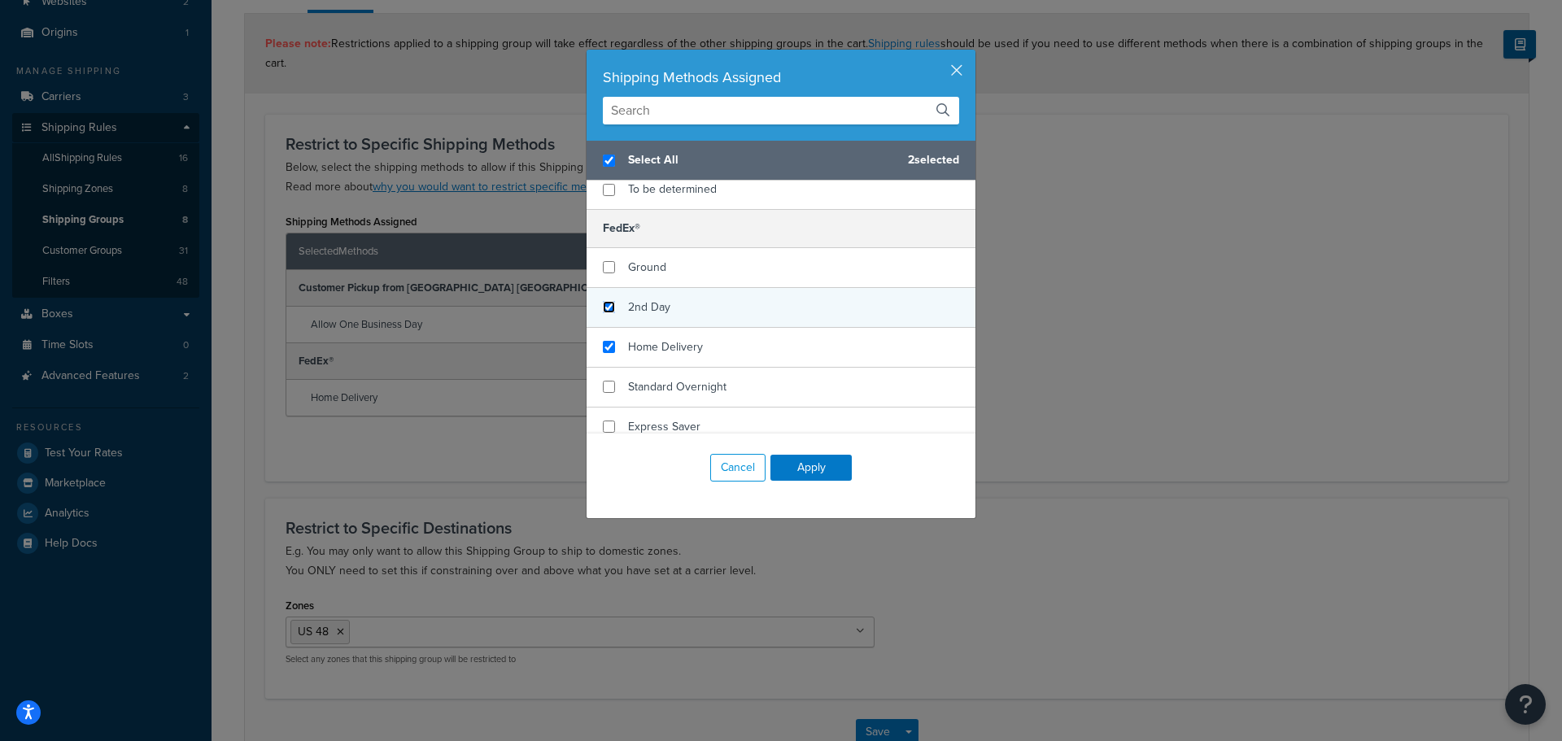
checkbox input "true"
click at [609, 301] on input "checkbox" at bounding box center [609, 307] width 12 height 12
checkbox input "true"
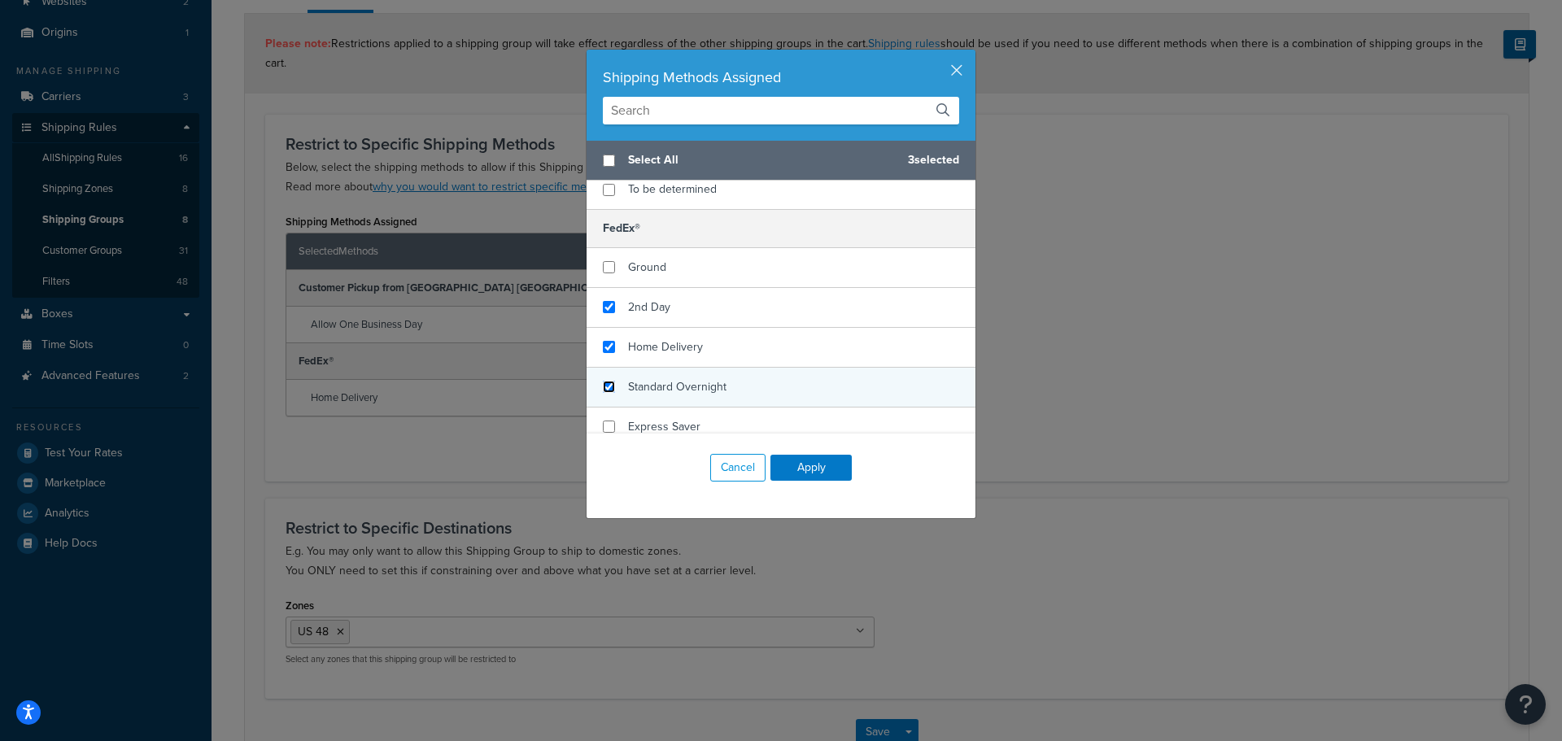
checkbox input "false"
click at [608, 381] on input "checkbox" at bounding box center [609, 387] width 12 height 12
checkbox input "true"
click at [611, 412] on div "Express Saver" at bounding box center [781, 427] width 389 height 39
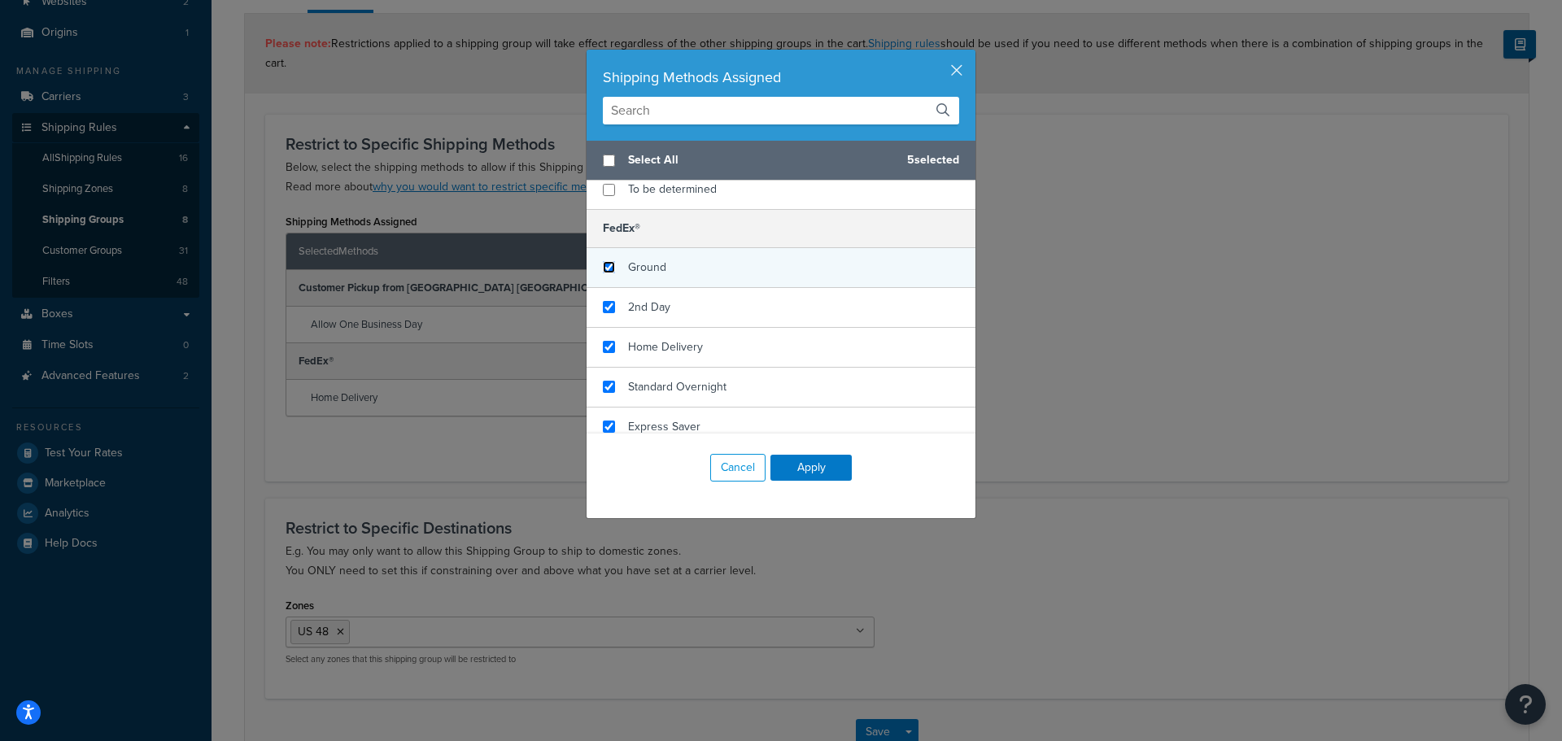
click at [605, 261] on input "checkbox" at bounding box center [609, 267] width 12 height 12
checkbox input "true"
click at [808, 458] on button "Apply" at bounding box center [811, 468] width 81 height 26
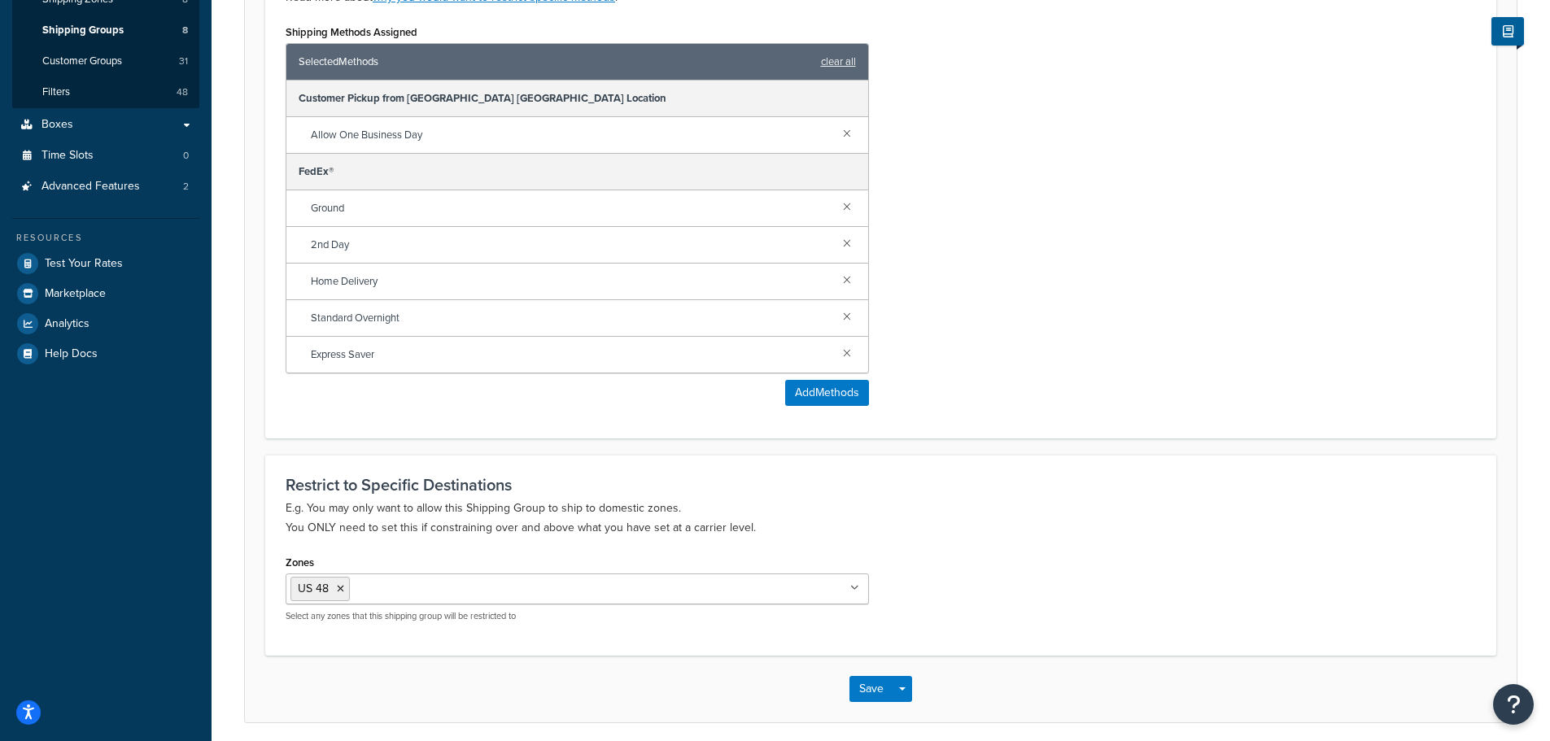
scroll to position [428, 0]
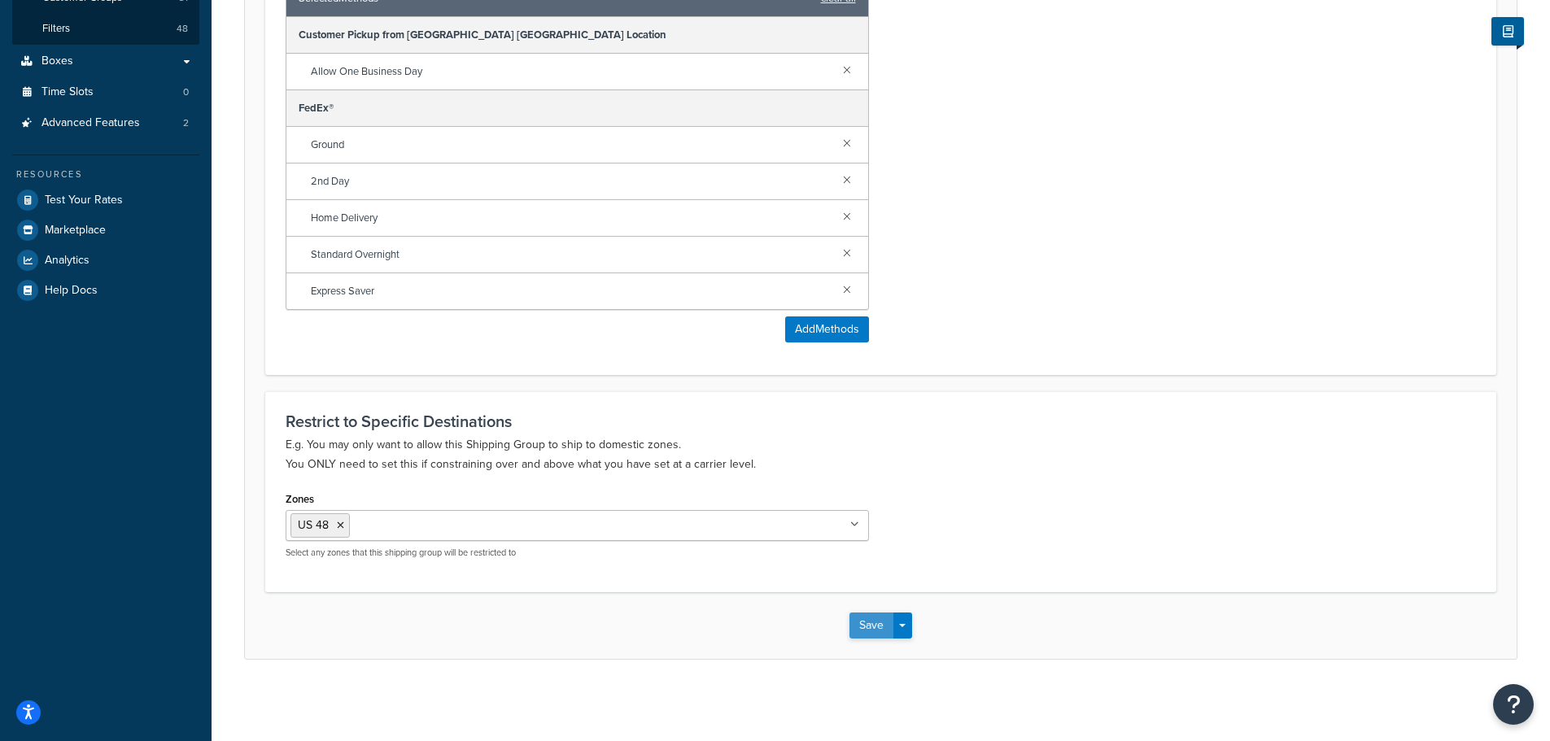
click at [871, 623] on button "Save" at bounding box center [872, 626] width 44 height 26
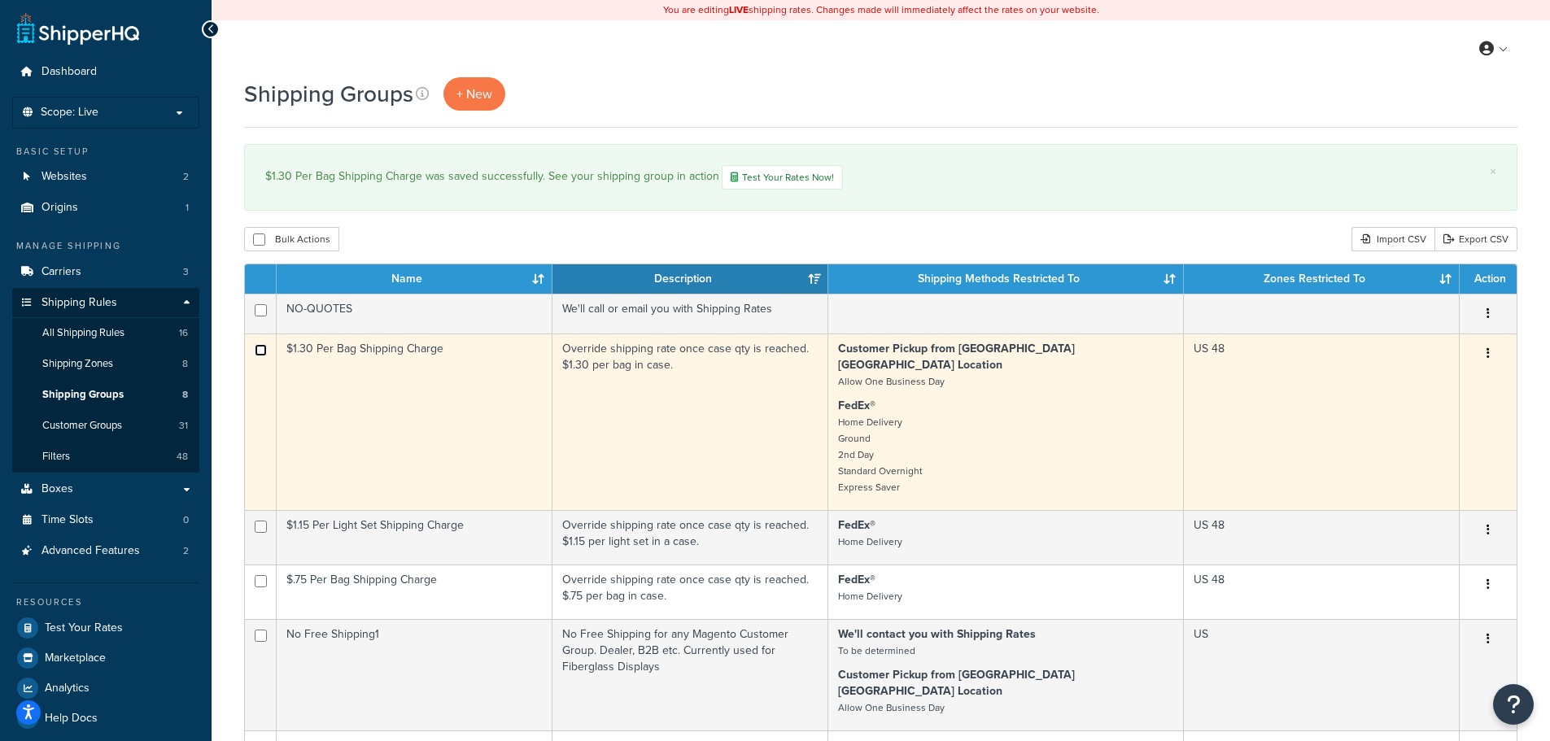
click at [260, 346] on input "checkbox" at bounding box center [261, 350] width 12 height 12
checkbox input "true"
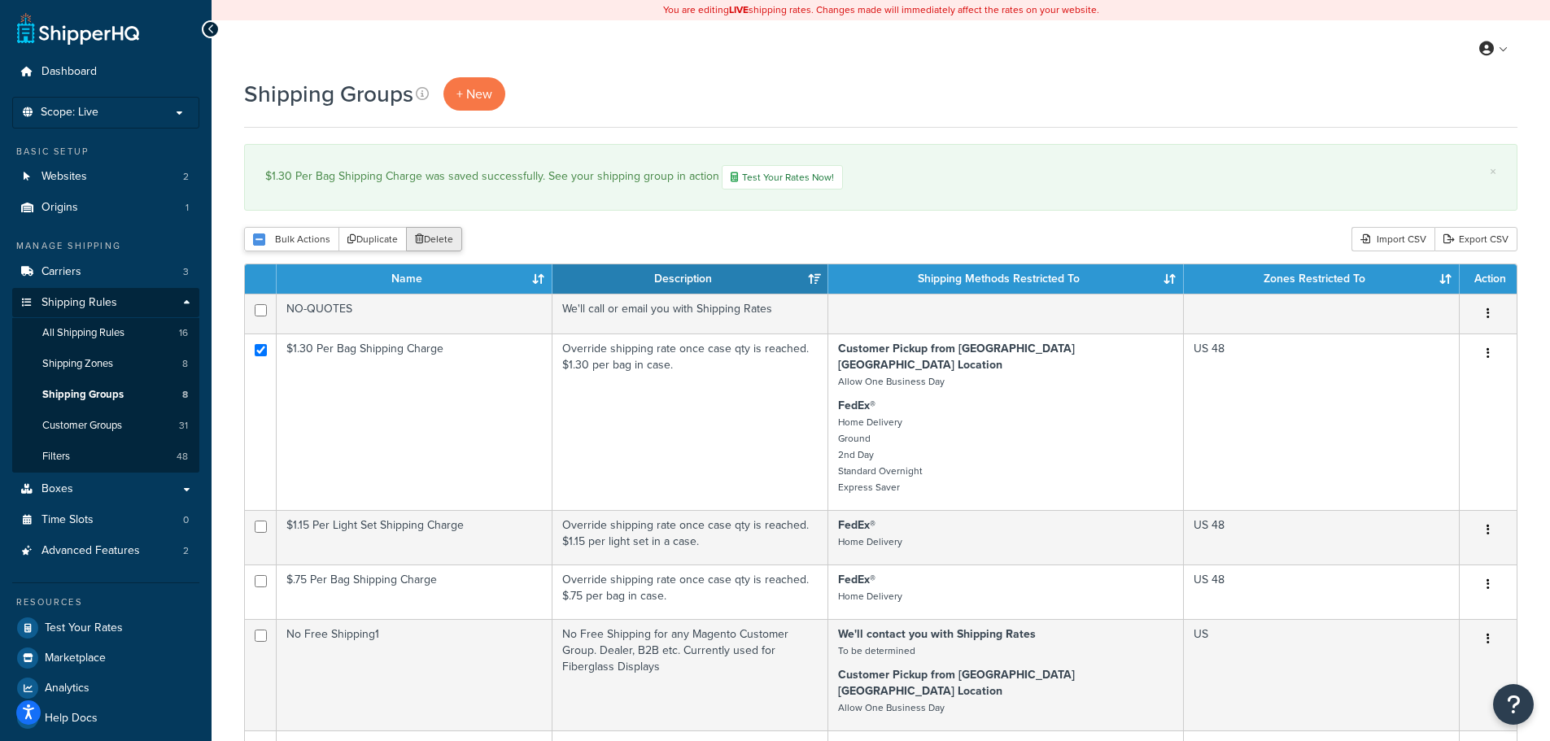
click at [454, 240] on button "Delete" at bounding box center [434, 239] width 56 height 24
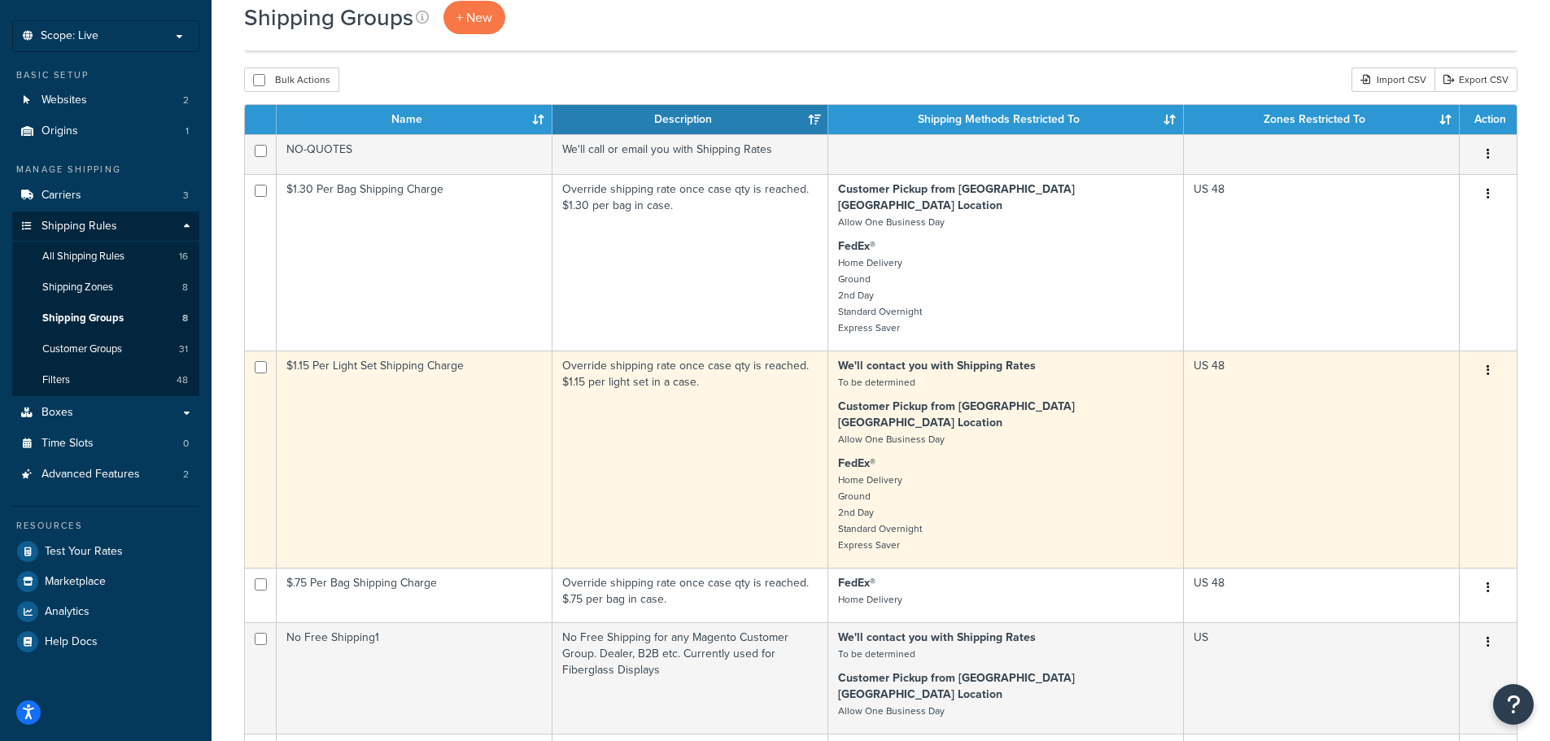
scroll to position [81, 0]
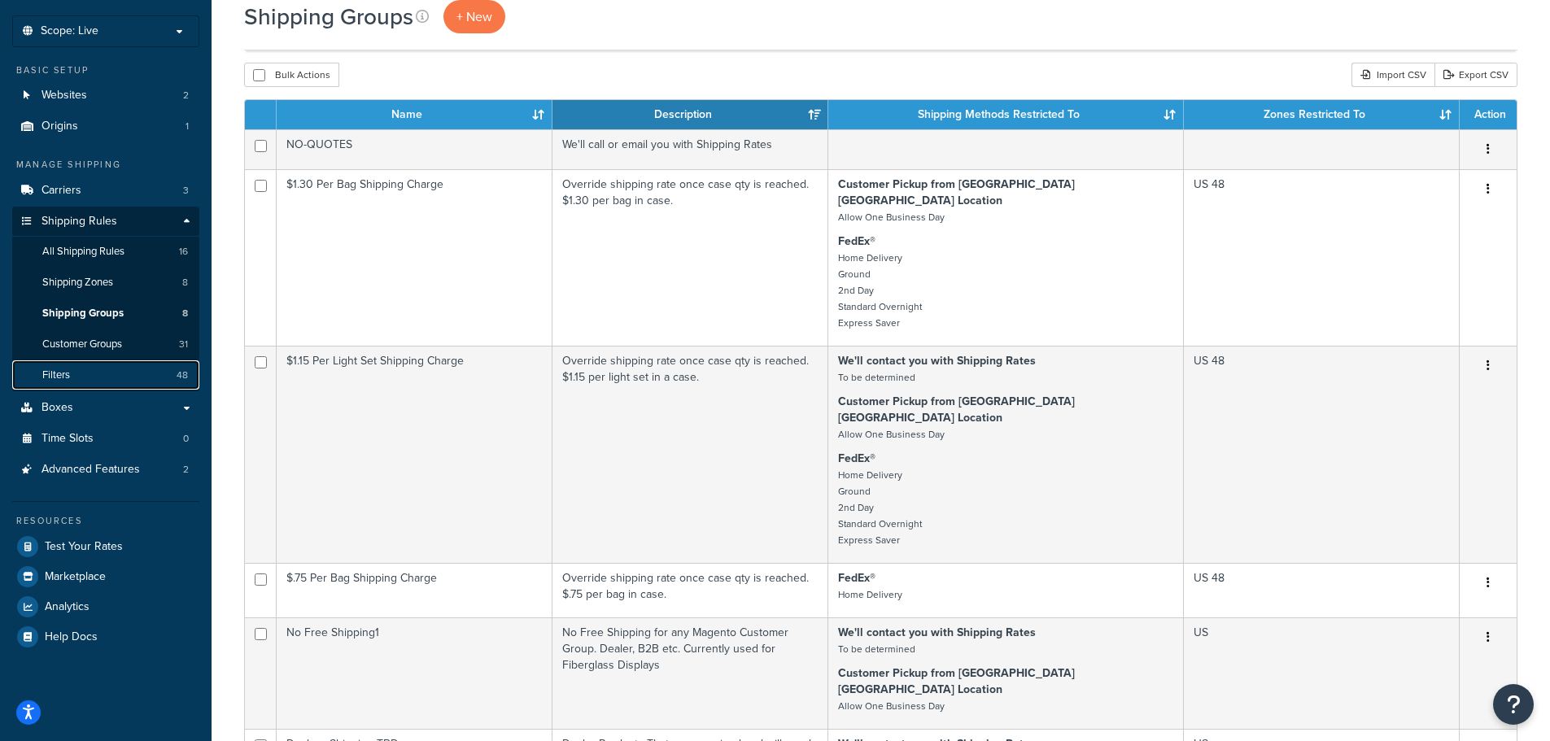
click at [78, 375] on link "Filters 48" at bounding box center [105, 376] width 187 height 30
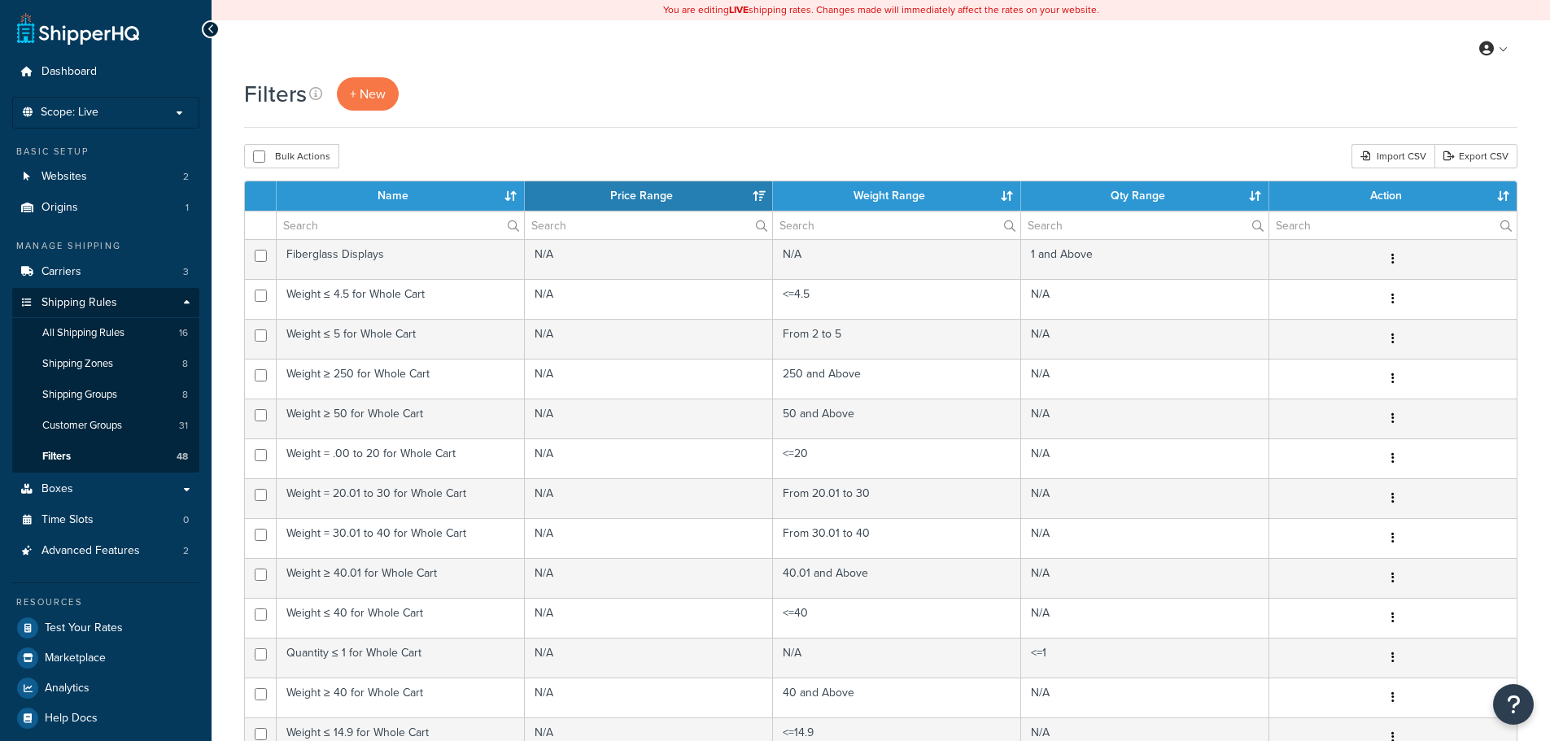
select select "15"
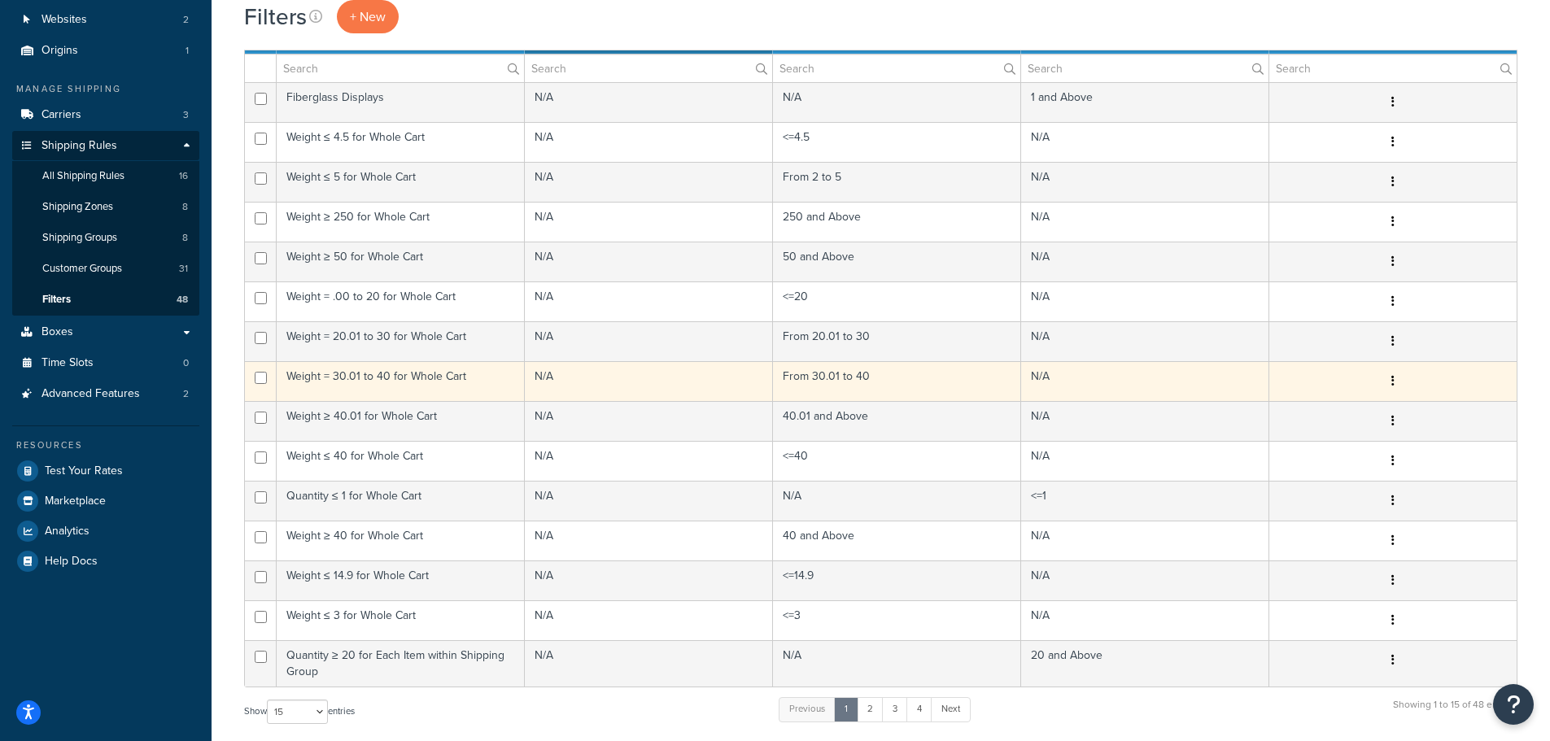
scroll to position [163, 0]
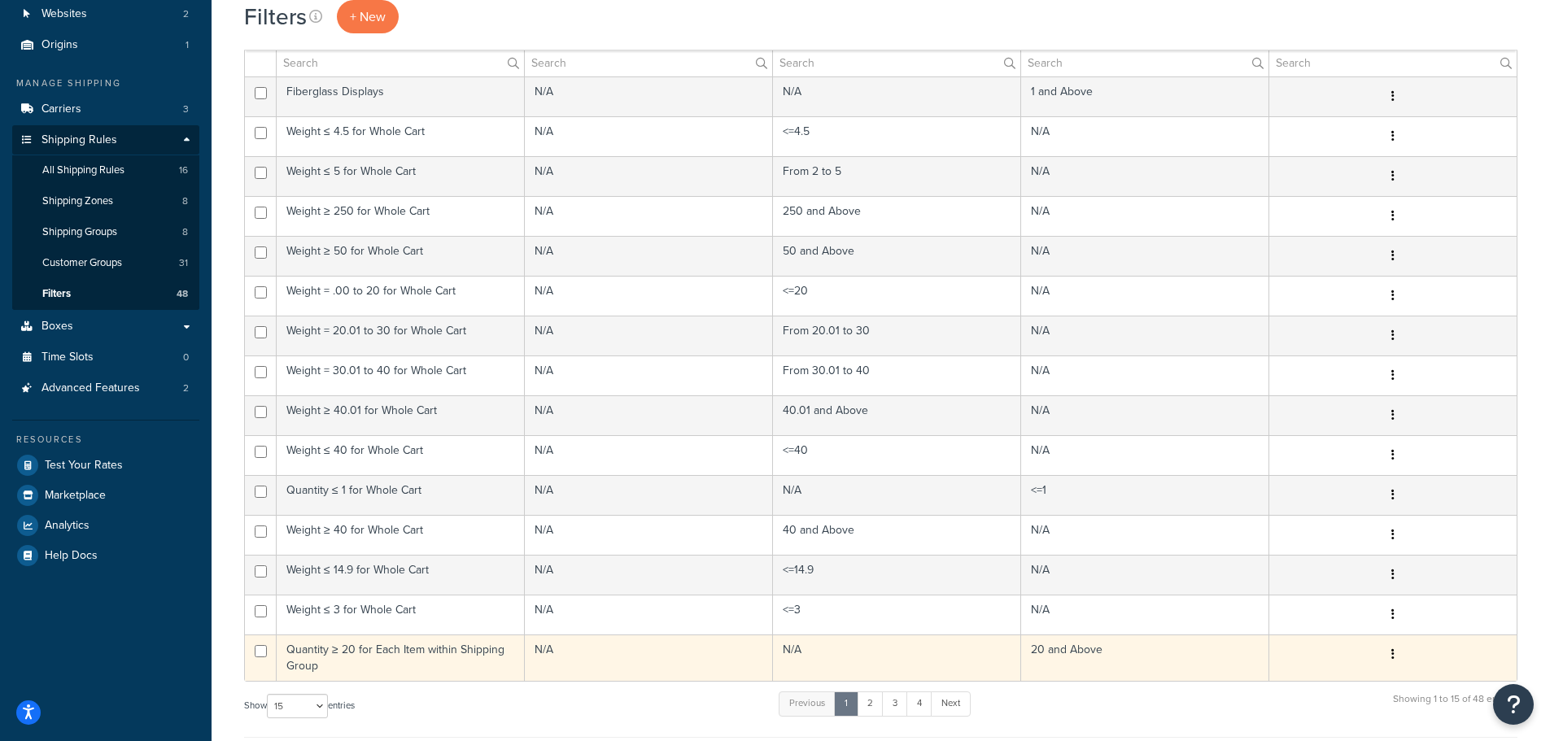
click at [382, 652] on td "Quantity ≥ 20 for Each Item within Shipping Group" at bounding box center [401, 658] width 248 height 46
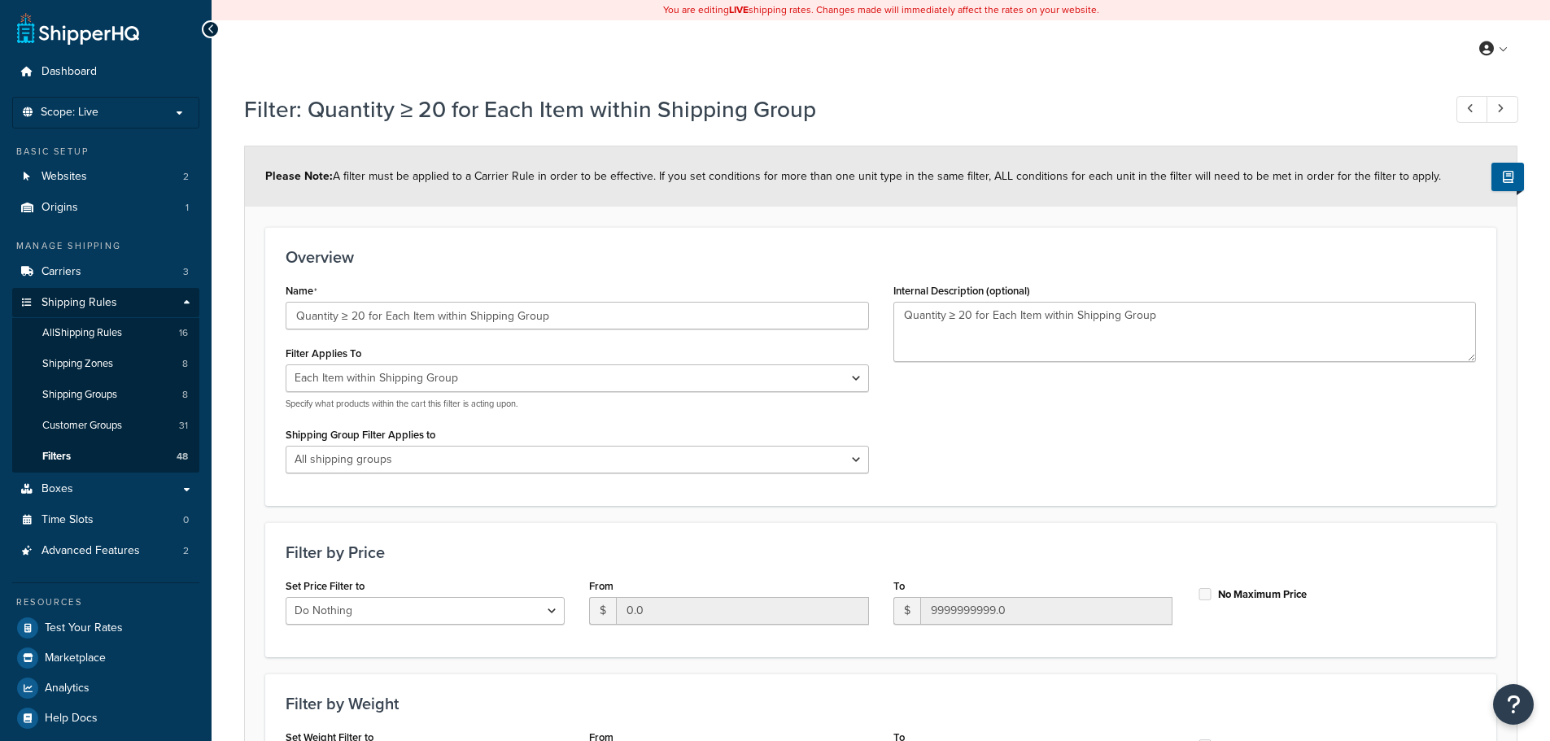
select select "ITEM"
select select "range"
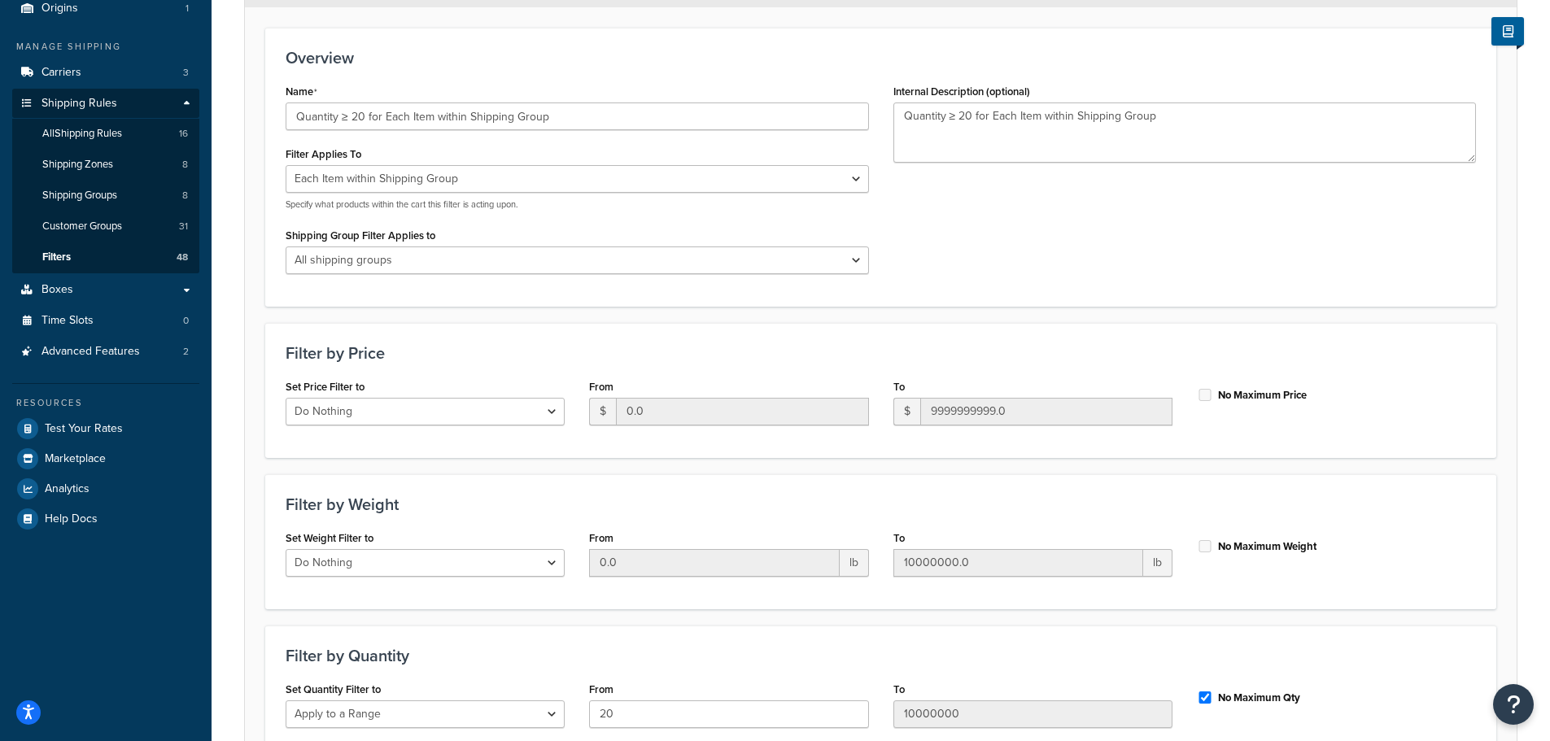
scroll to position [205, 0]
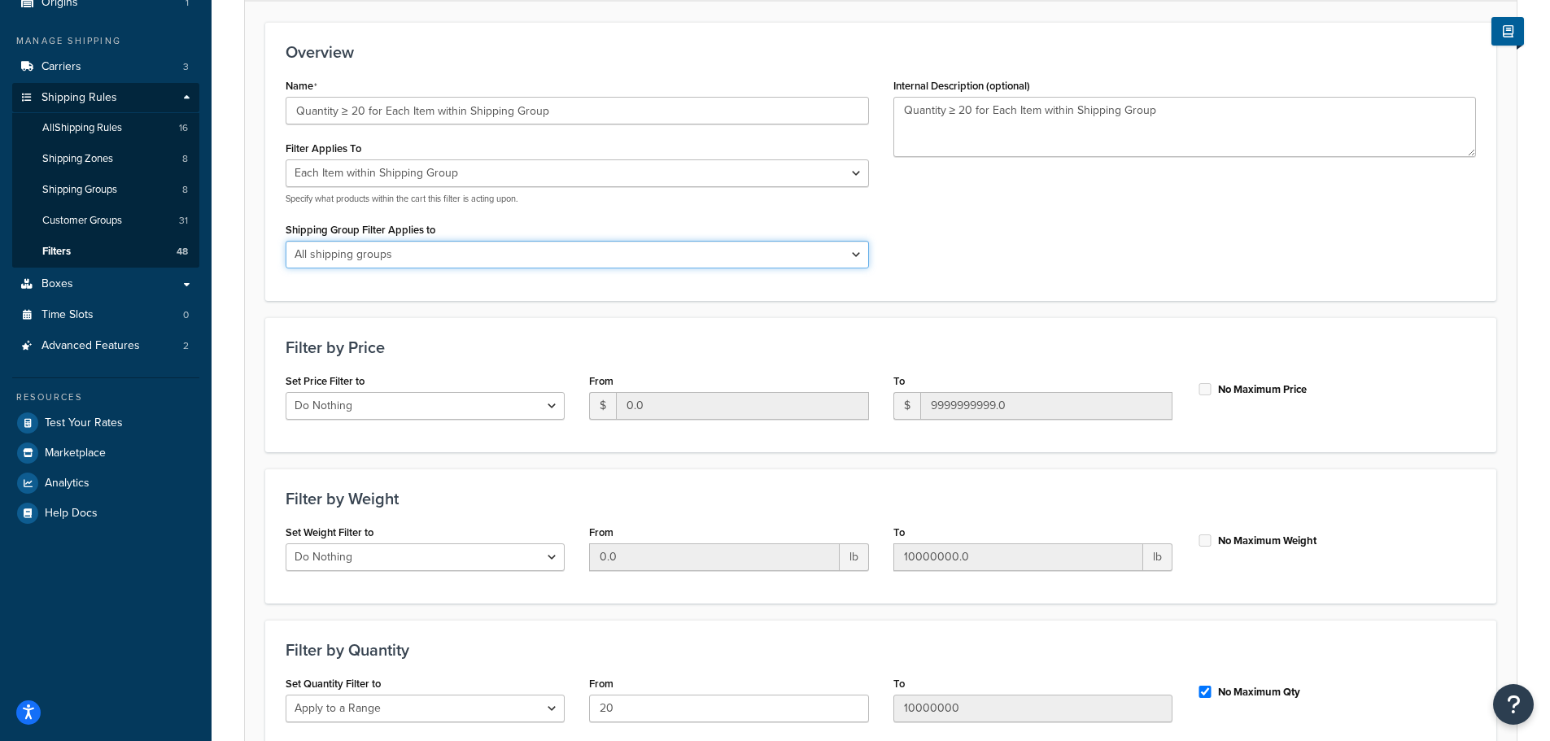
click at [409, 264] on select "All shipping groups No Free Shipping1 NO-QUOTES Dealer - Shipping TBD General S…" at bounding box center [577, 255] width 583 height 28
select select "262266"
click at [286, 241] on select "All shipping groups No Free Shipping1 NO-QUOTES Dealer - Shipping TBD General S…" at bounding box center [577, 255] width 583 height 28
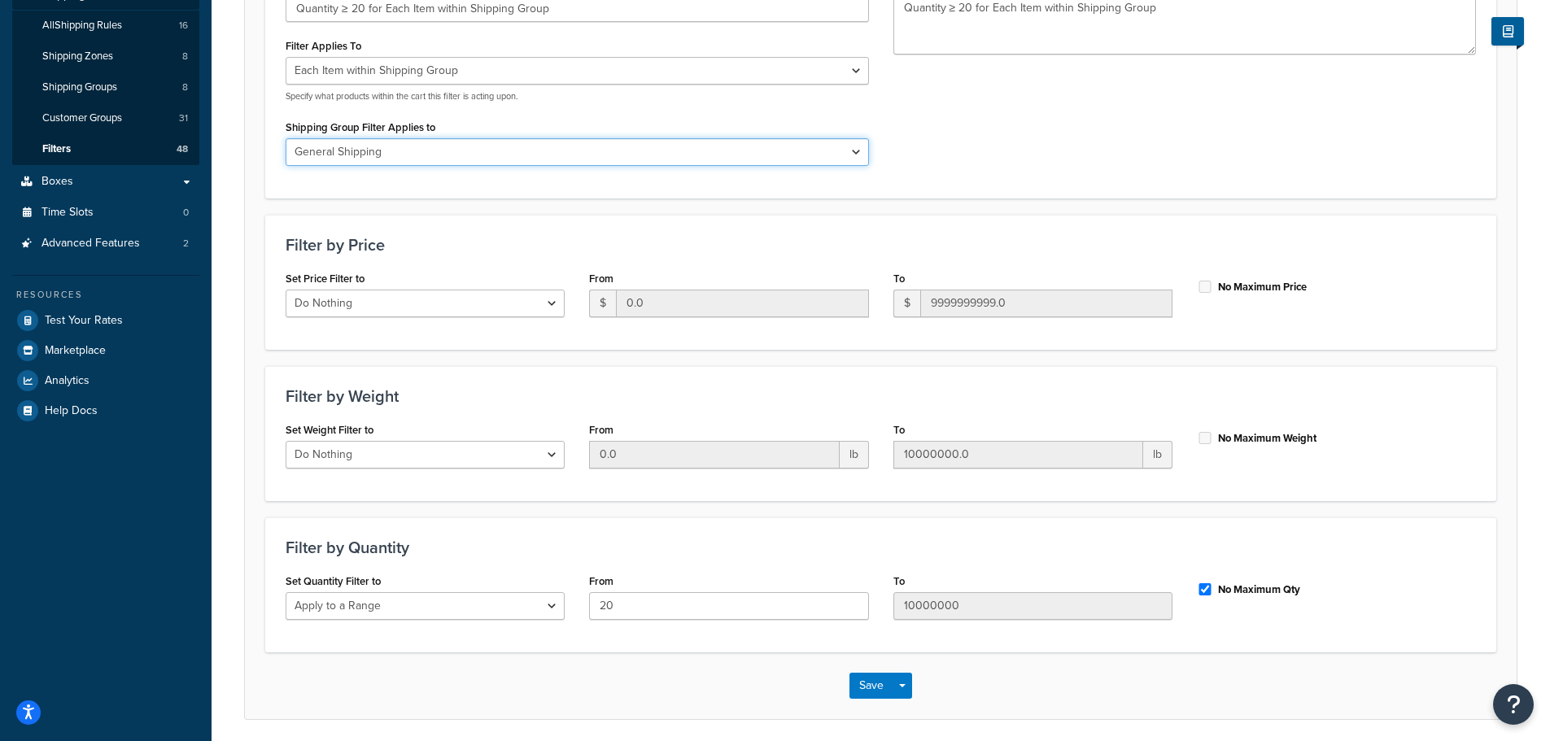
scroll to position [368, 0]
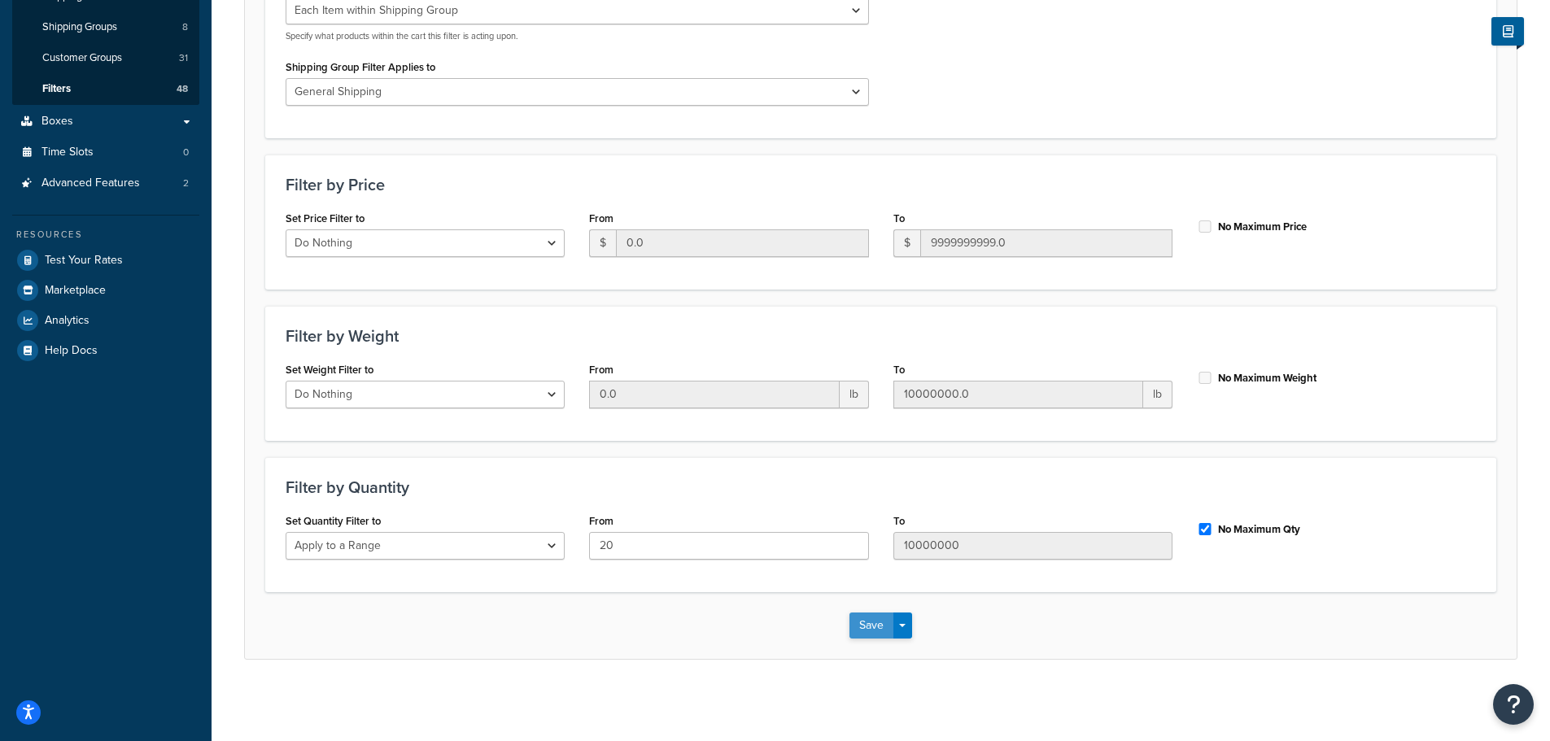
click at [876, 624] on button "Save" at bounding box center [872, 626] width 44 height 26
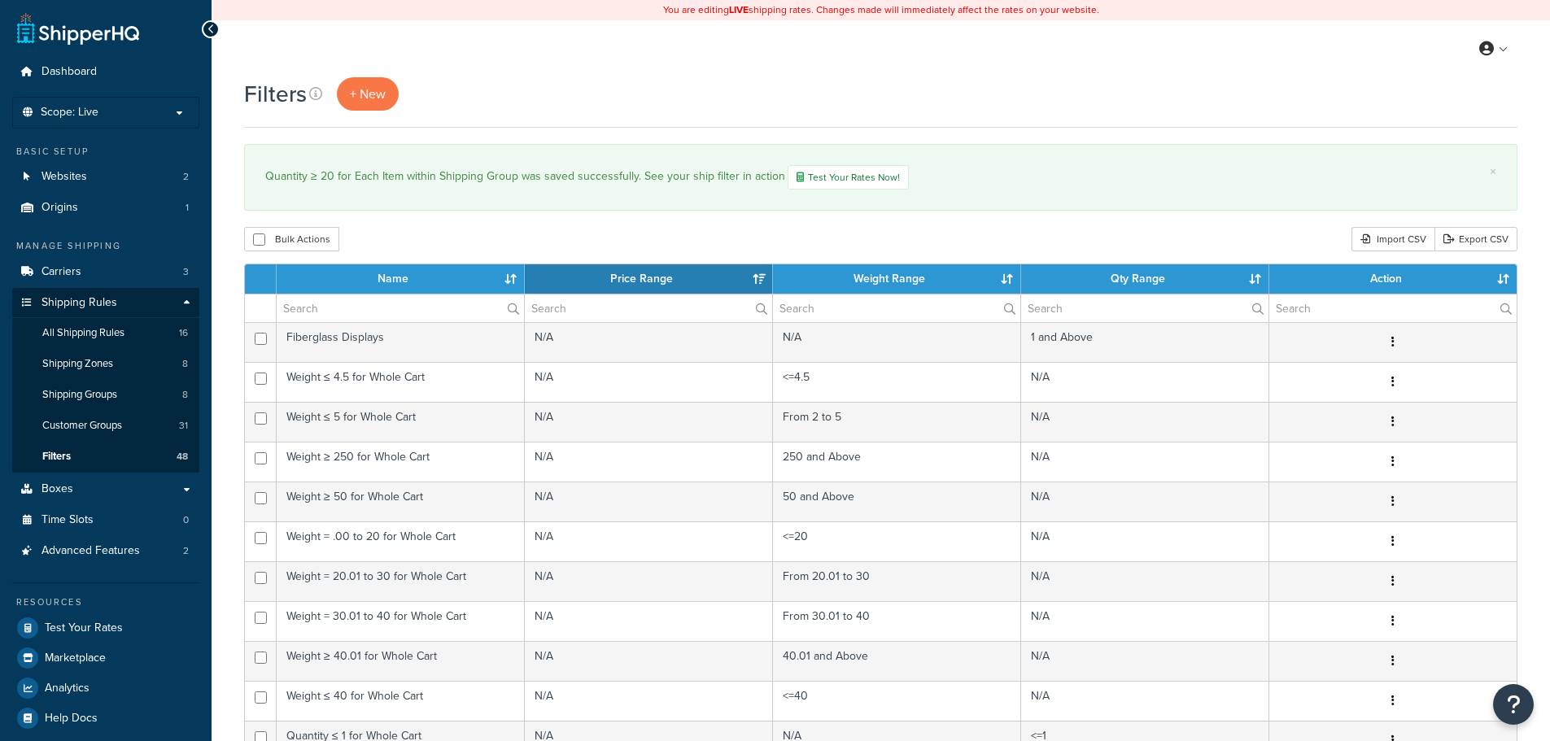
select select "15"
click at [90, 386] on link "Shipping Groups 8" at bounding box center [105, 395] width 187 height 30
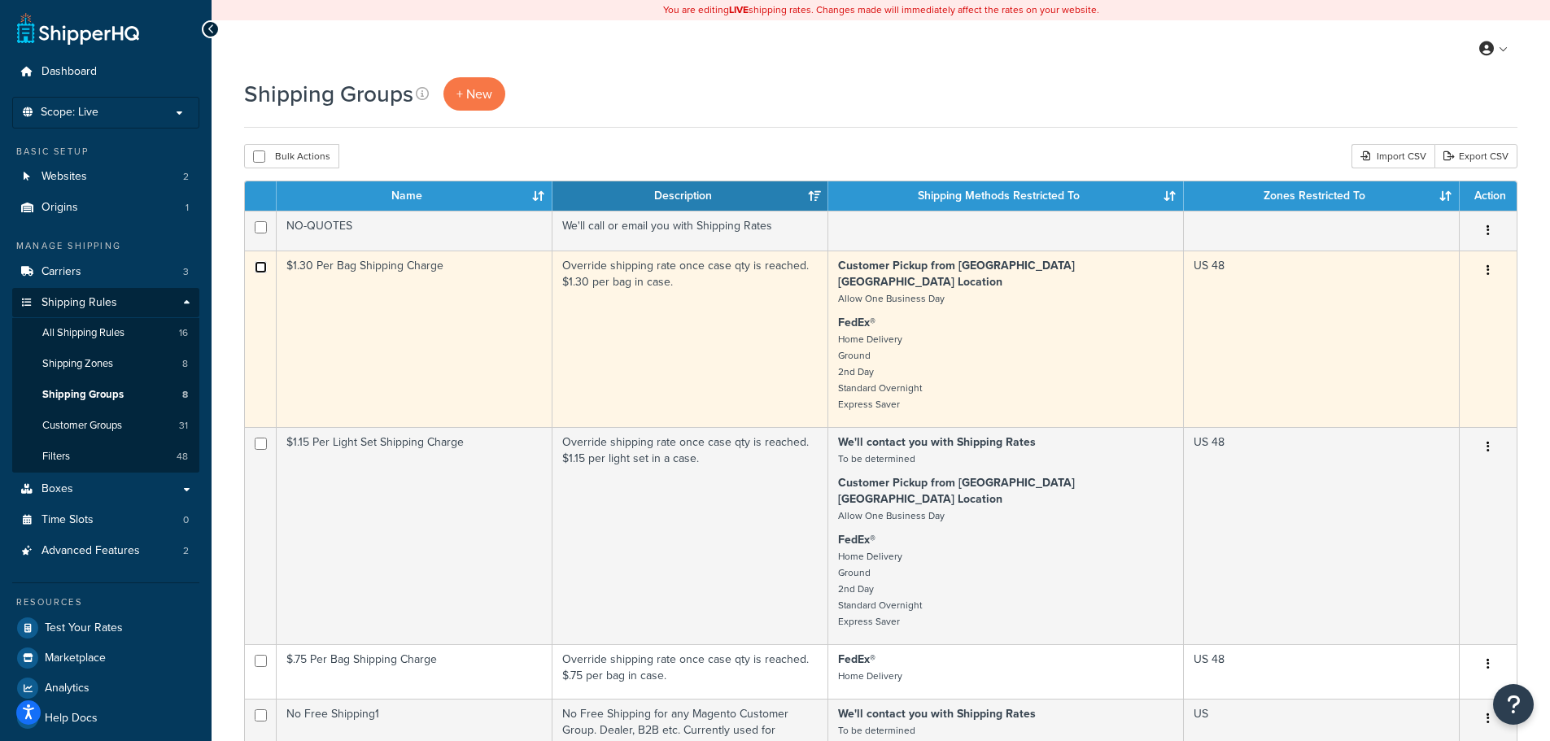
click at [259, 264] on input "checkbox" at bounding box center [261, 267] width 12 height 12
checkbox input "true"
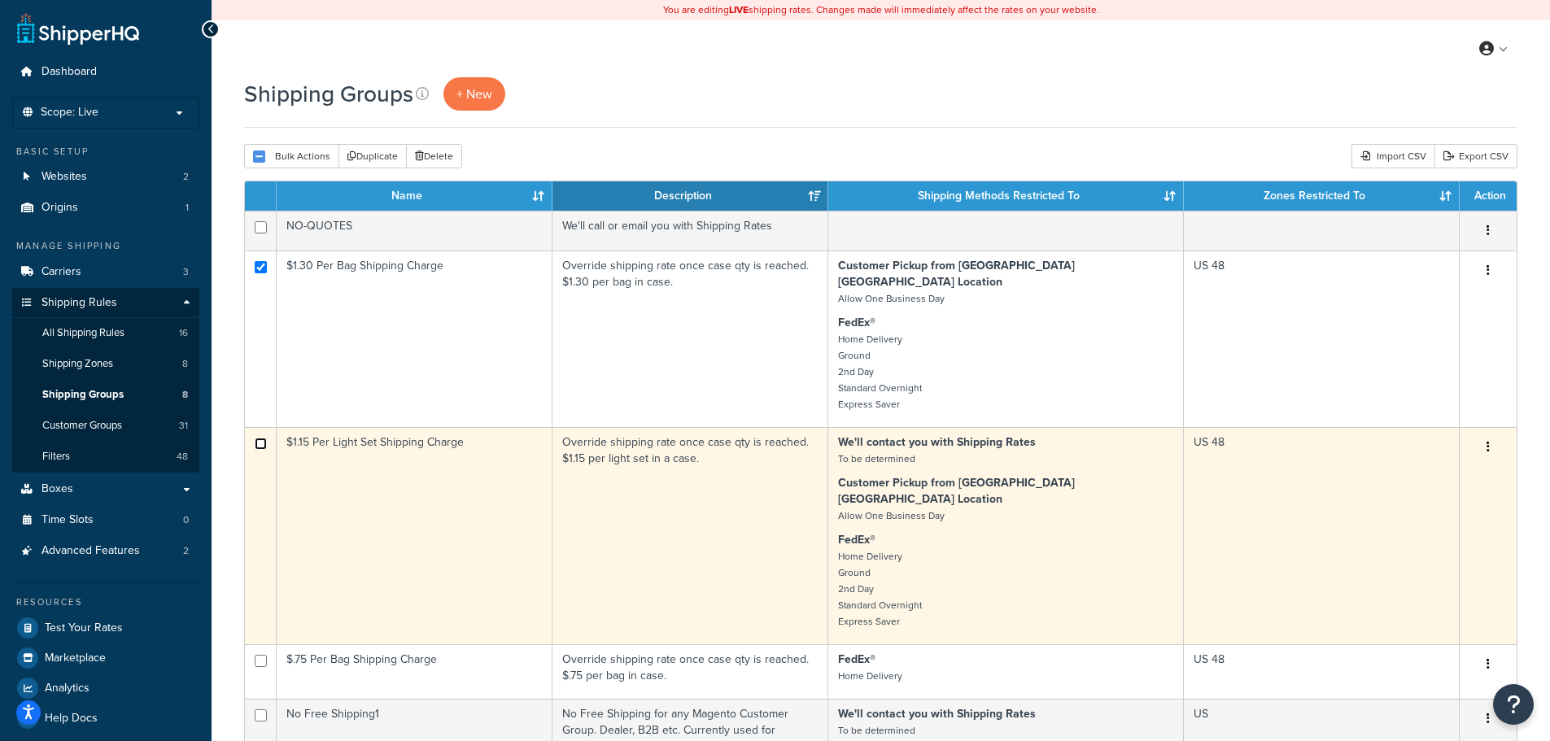
click at [262, 438] on input "checkbox" at bounding box center [261, 444] width 12 height 12
checkbox input "true"
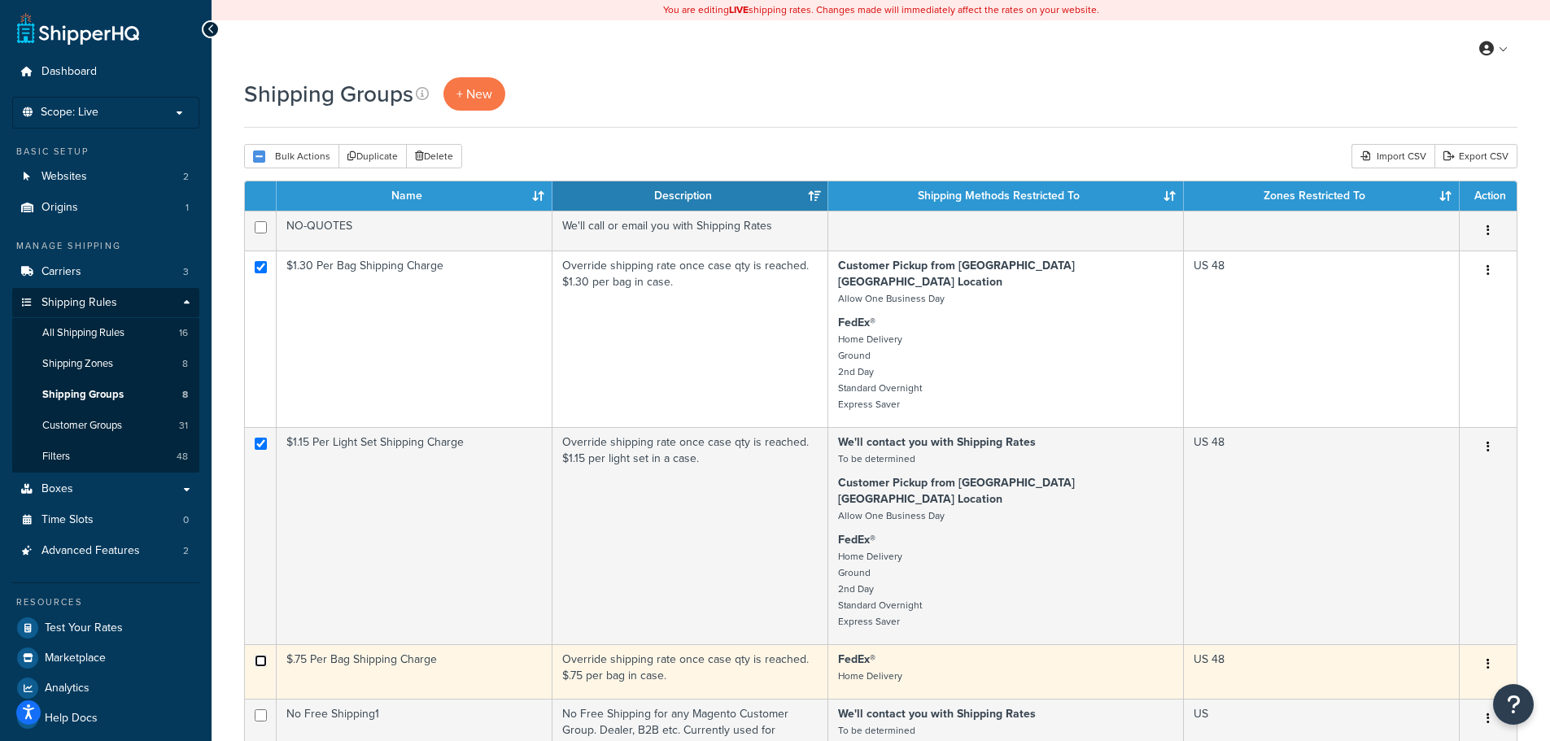
click at [264, 655] on input "checkbox" at bounding box center [261, 661] width 12 height 12
checkbox input "true"
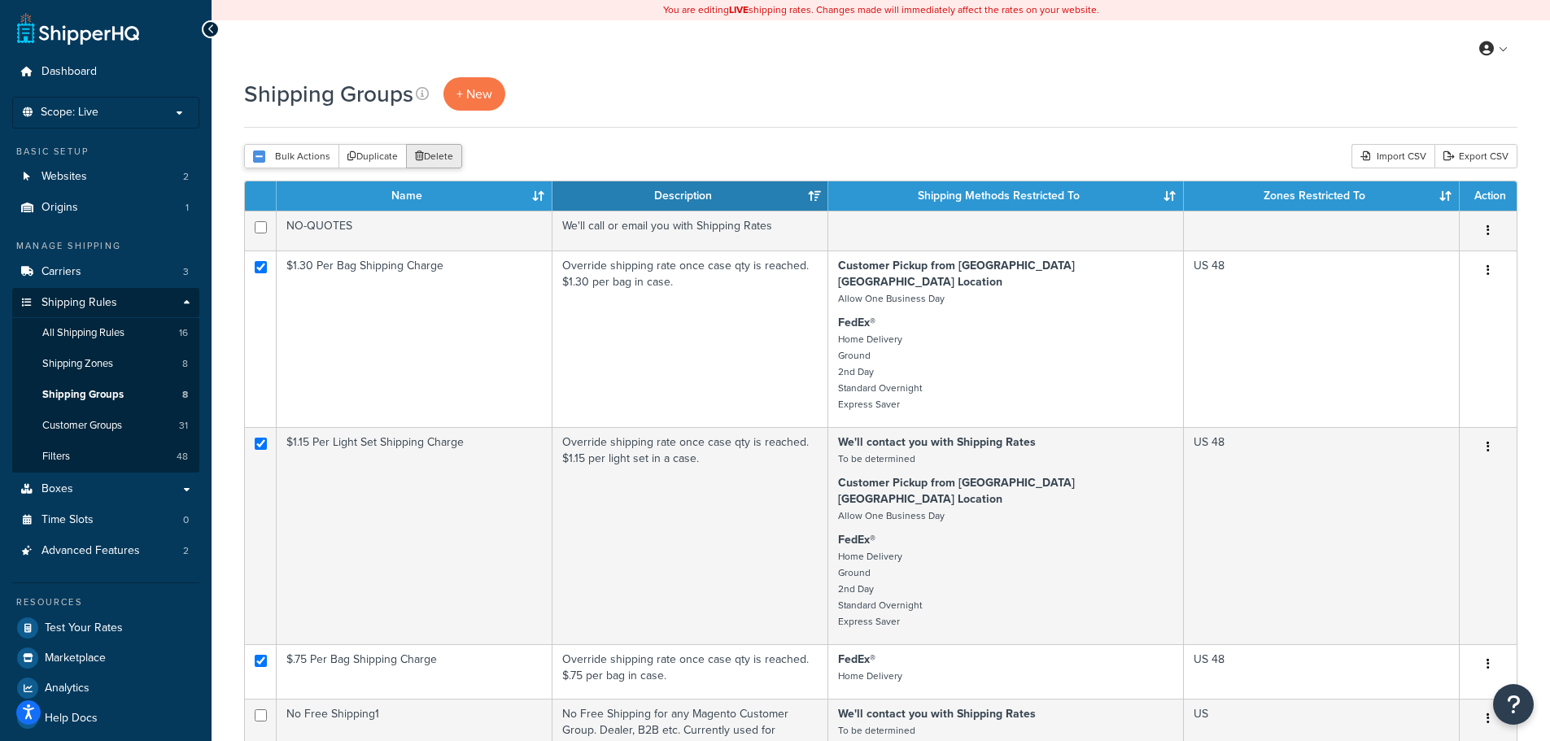
click at [441, 158] on button "Delete" at bounding box center [434, 156] width 56 height 24
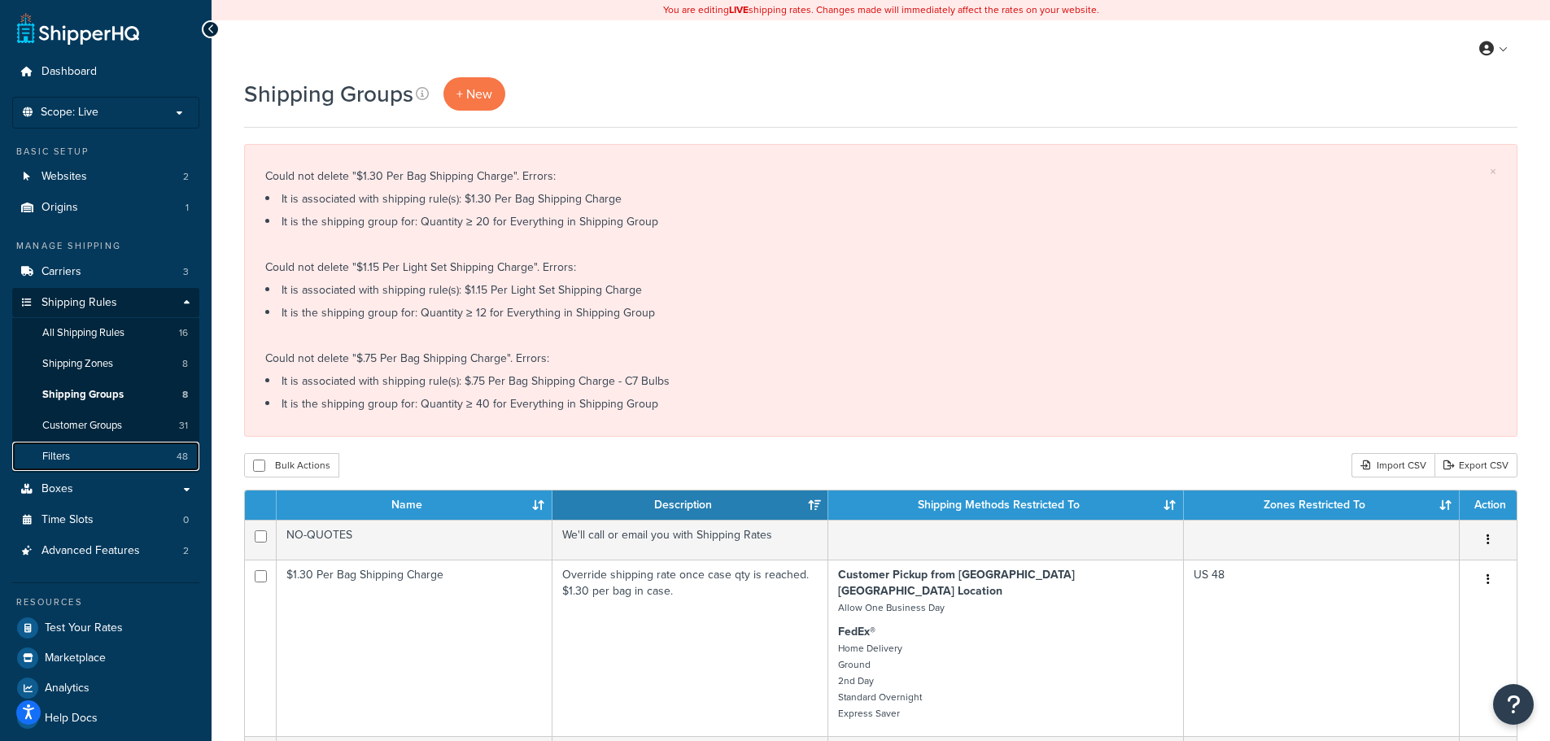
click at [76, 453] on link "Filters 48" at bounding box center [105, 457] width 187 height 30
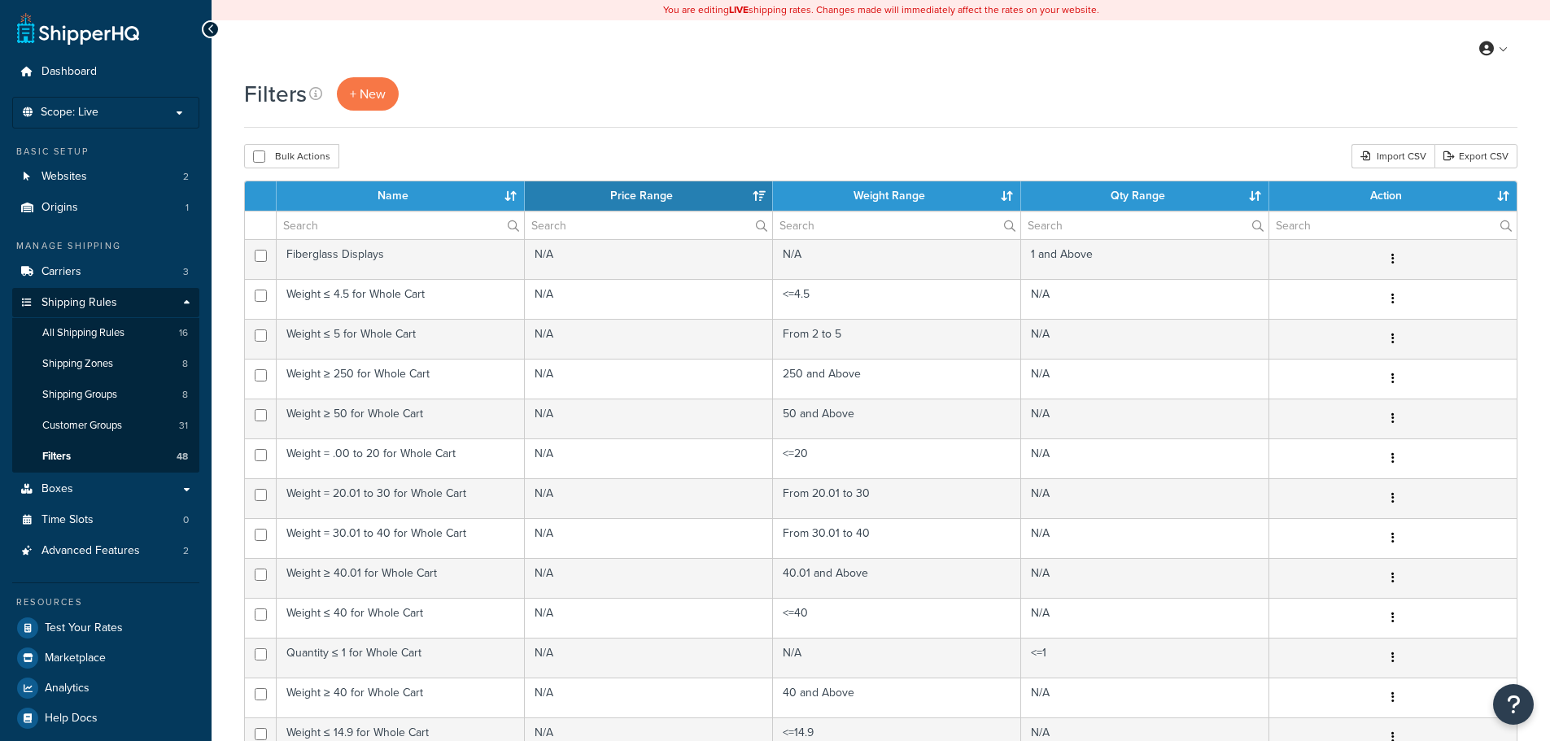
select select "15"
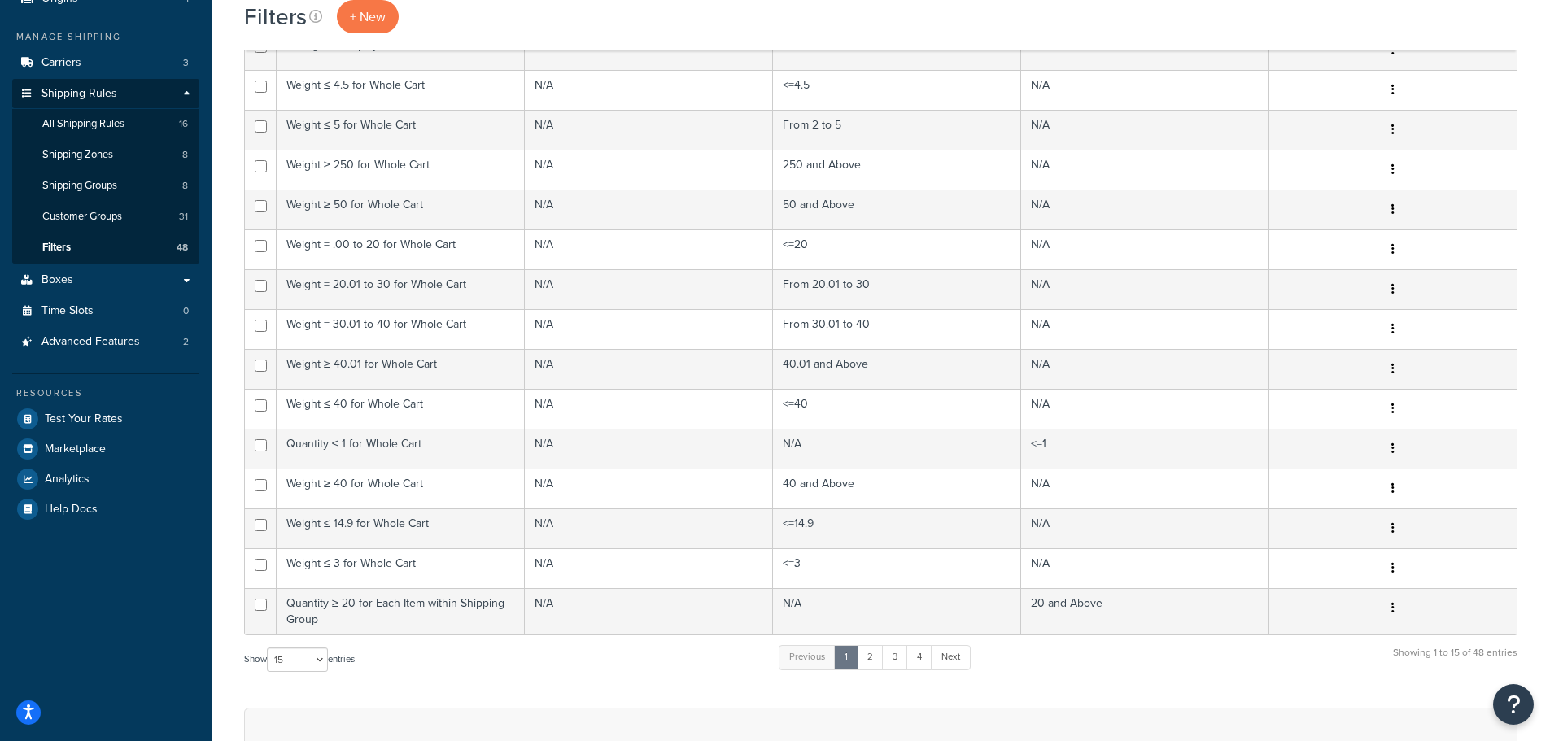
scroll to position [326, 0]
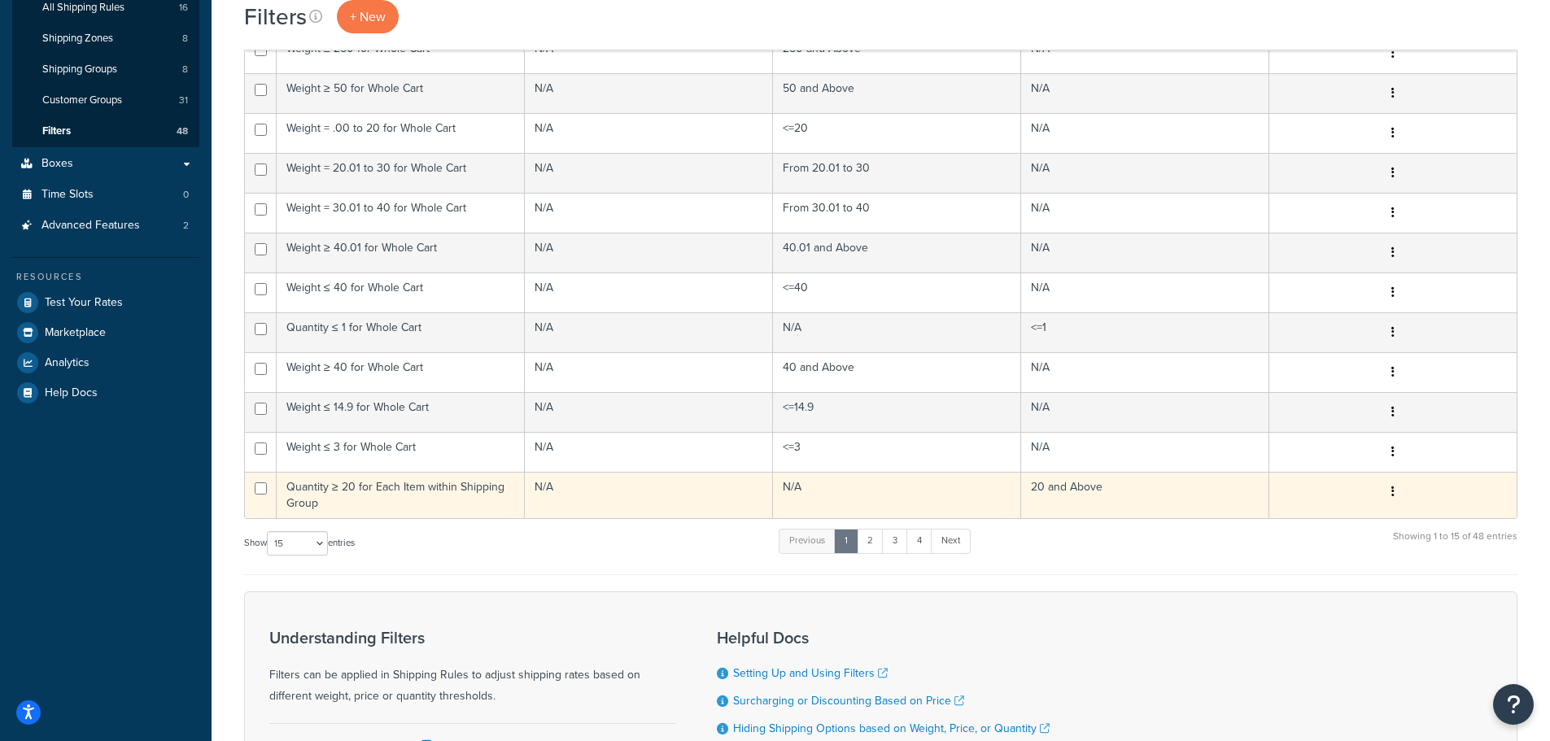
click at [1093, 504] on td "20 and Above" at bounding box center [1145, 495] width 248 height 46
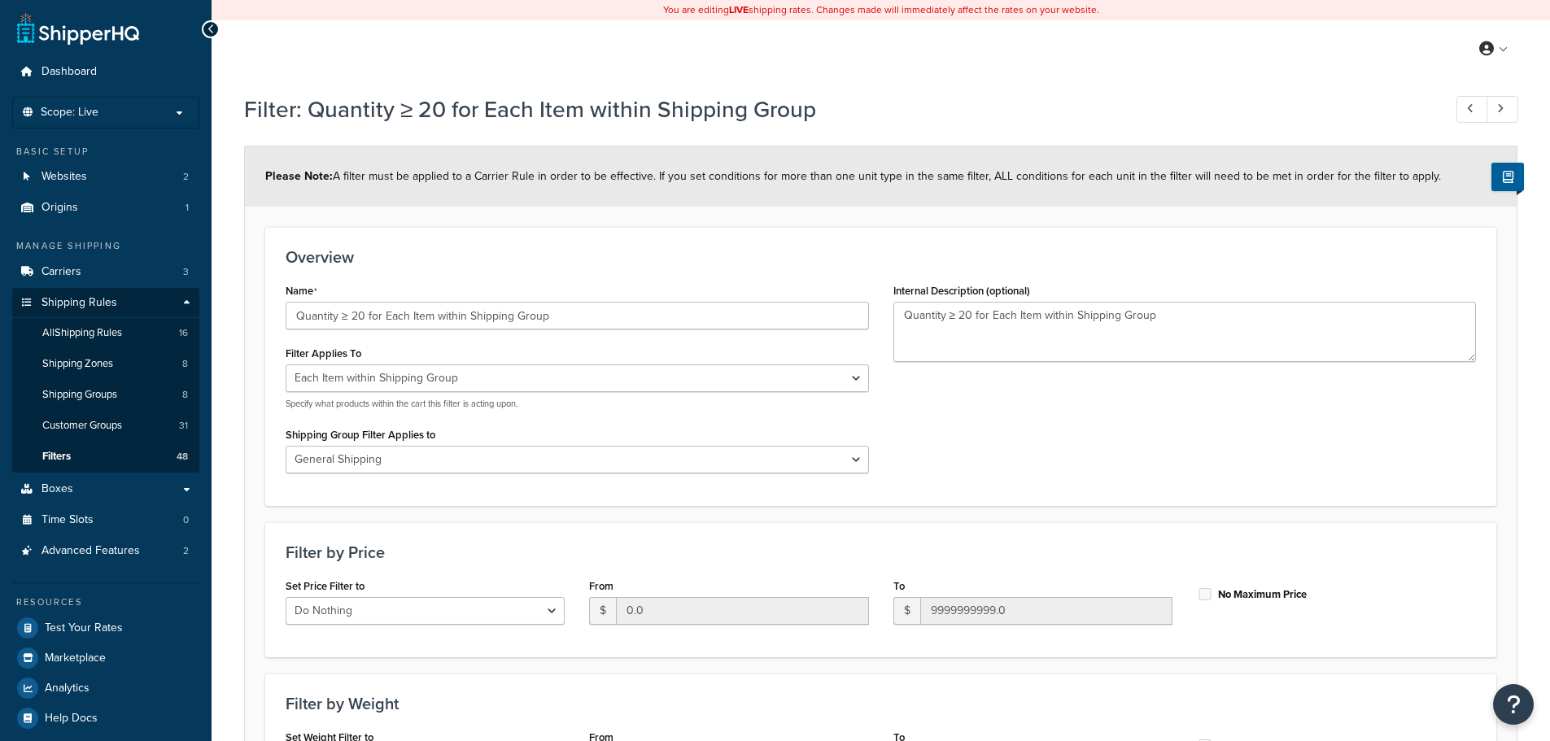
select select "ITEM"
select select "262266"
select select "range"
click at [396, 457] on select "All shipping groups No Free Shipping1 NO-QUOTES Dealer - Shipping TBD General S…" at bounding box center [577, 460] width 583 height 28
select select
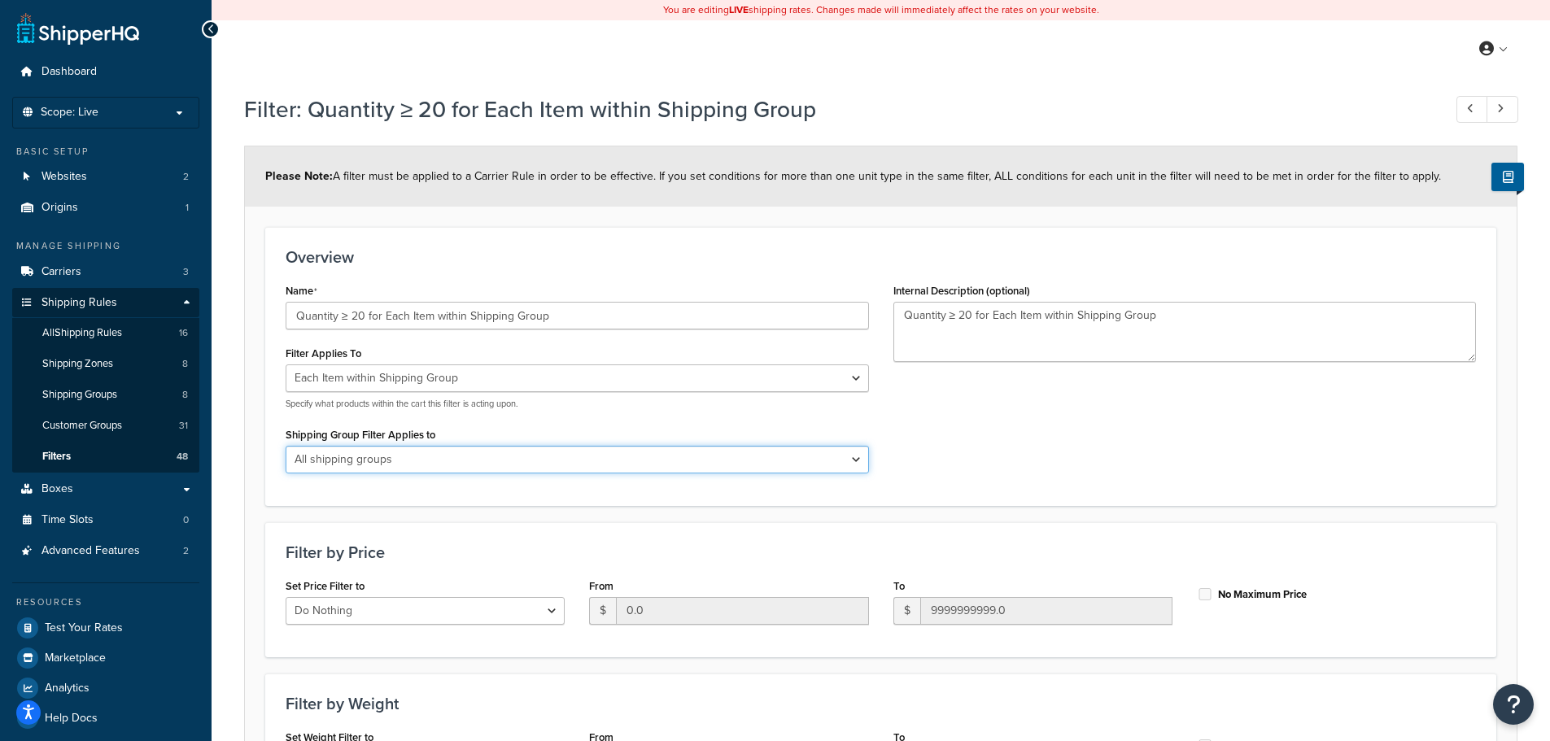
click at [286, 446] on select "All shipping groups No Free Shipping1 NO-QUOTES Dealer - Shipping TBD General S…" at bounding box center [577, 460] width 583 height 28
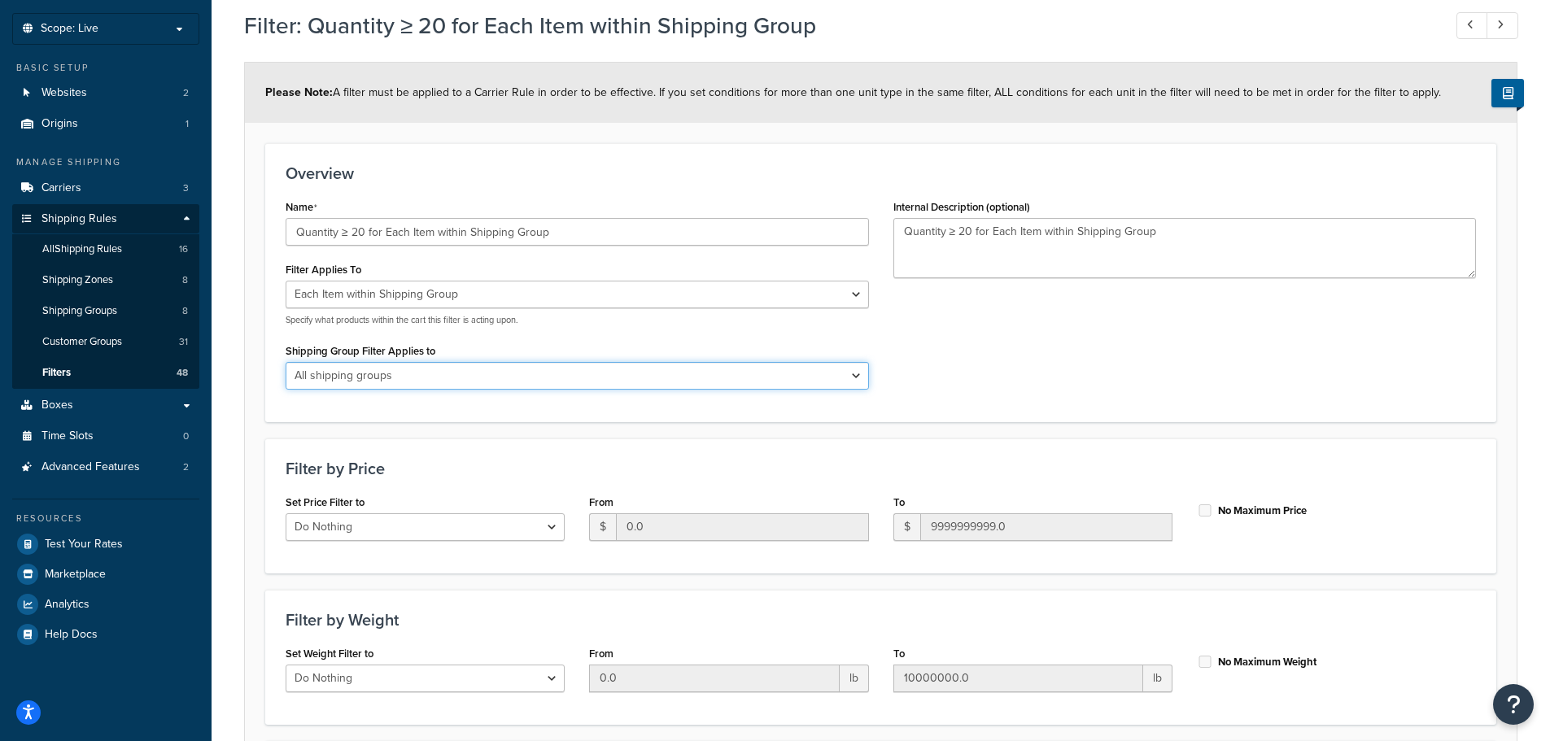
scroll to position [368, 0]
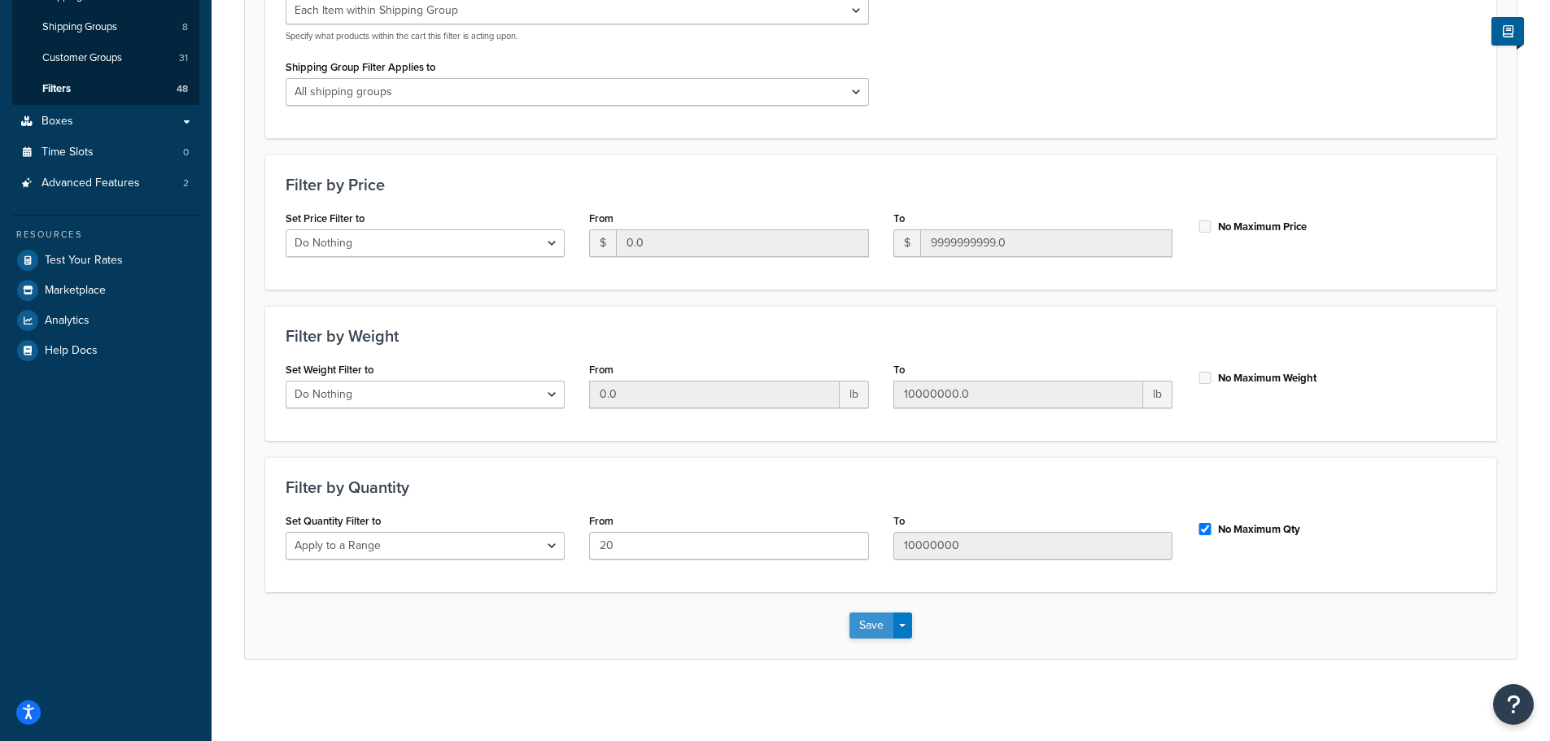
click at [873, 627] on button "Save" at bounding box center [872, 626] width 44 height 26
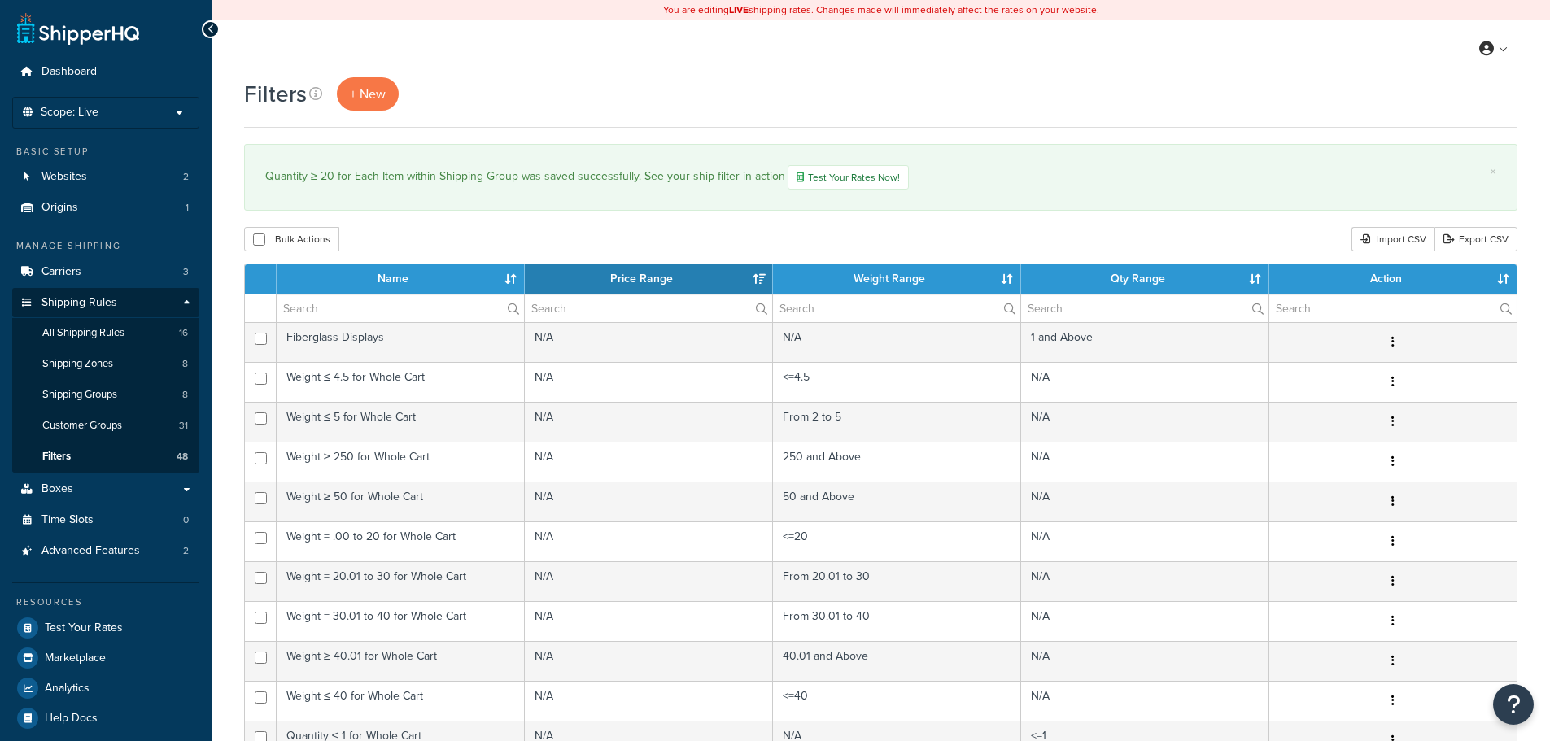
select select "15"
click at [107, 330] on span "All Shipping Rules" at bounding box center [83, 333] width 82 height 14
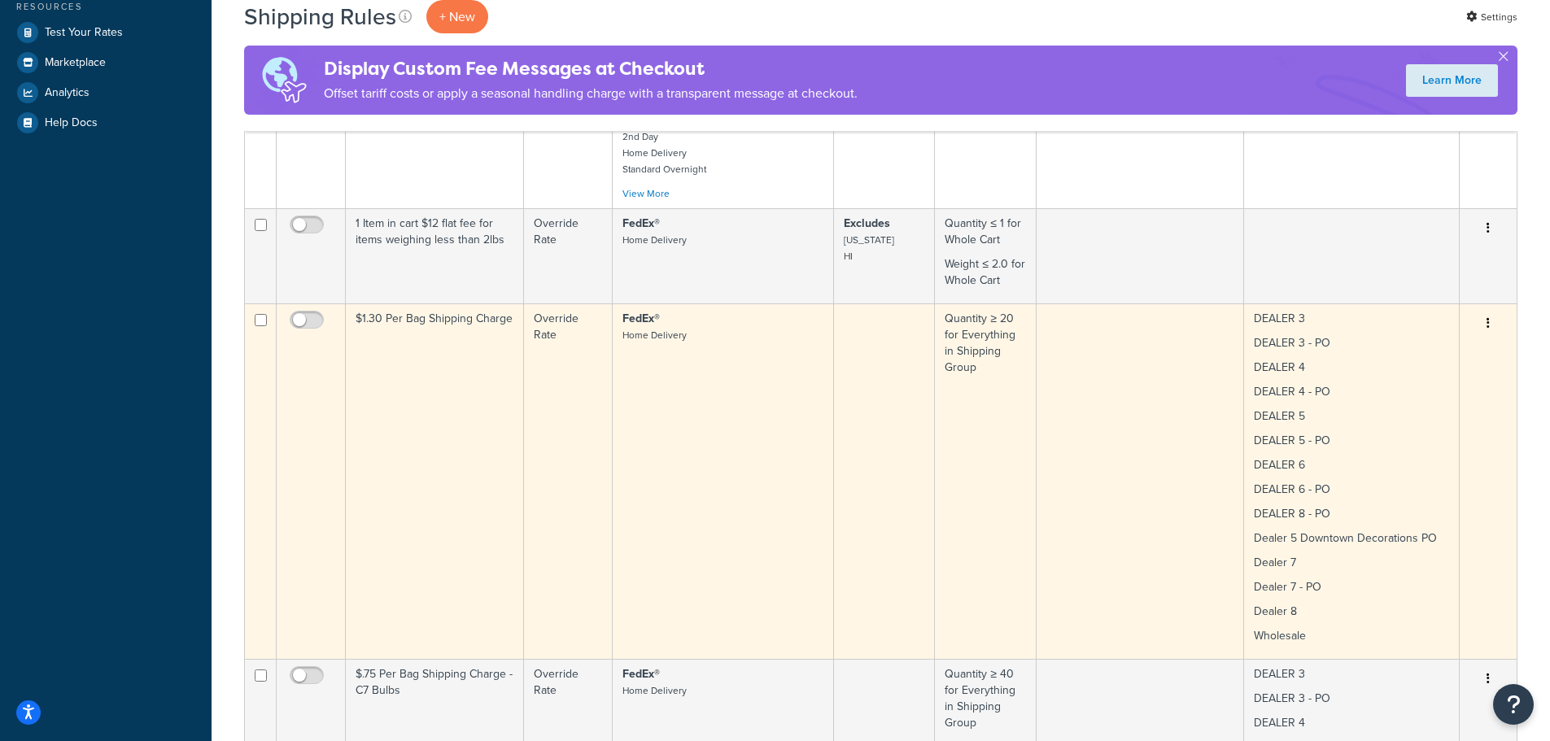
scroll to position [570, 0]
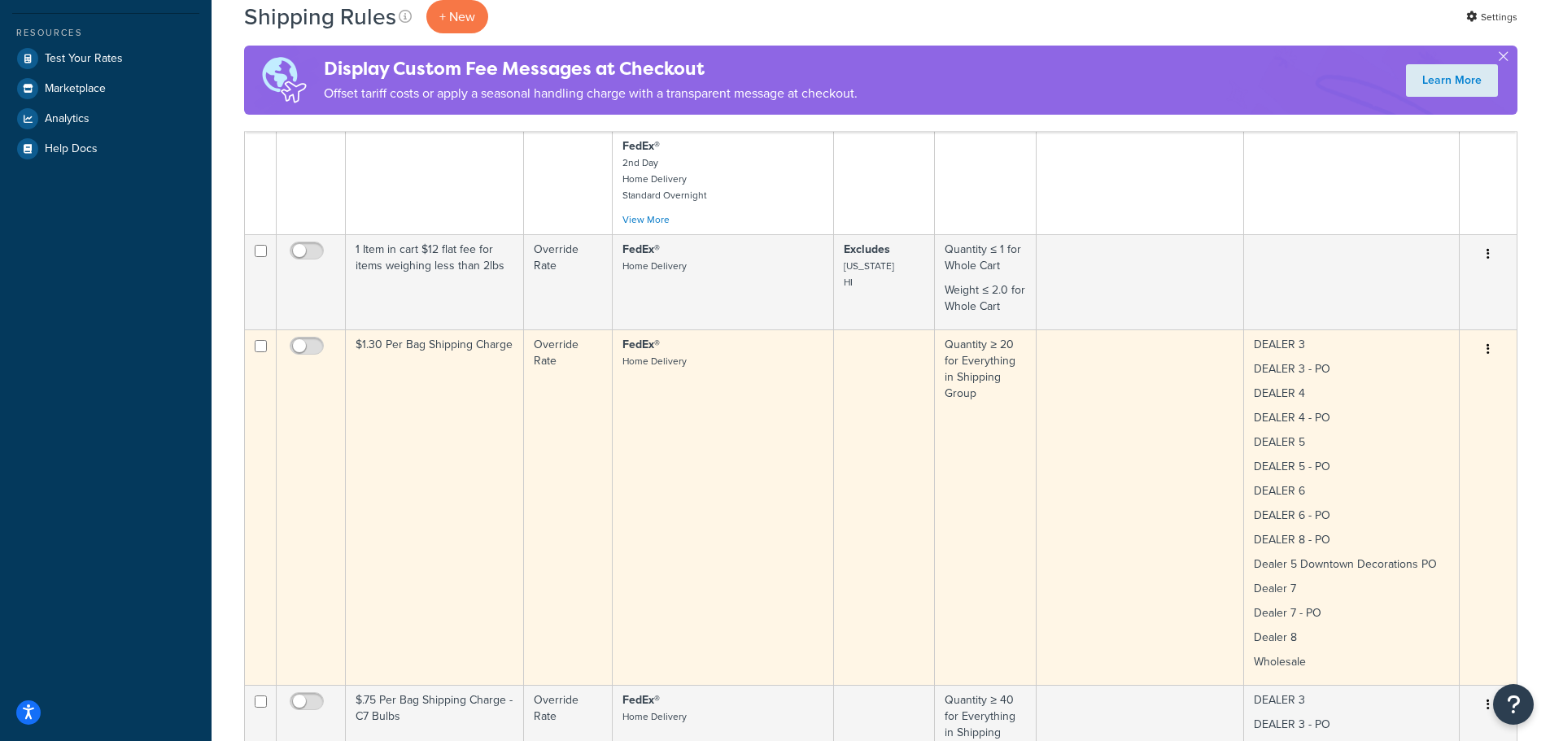
click at [1493, 337] on button "button" at bounding box center [1488, 350] width 23 height 26
click at [1461, 364] on link "Edit" at bounding box center [1434, 380] width 129 height 33
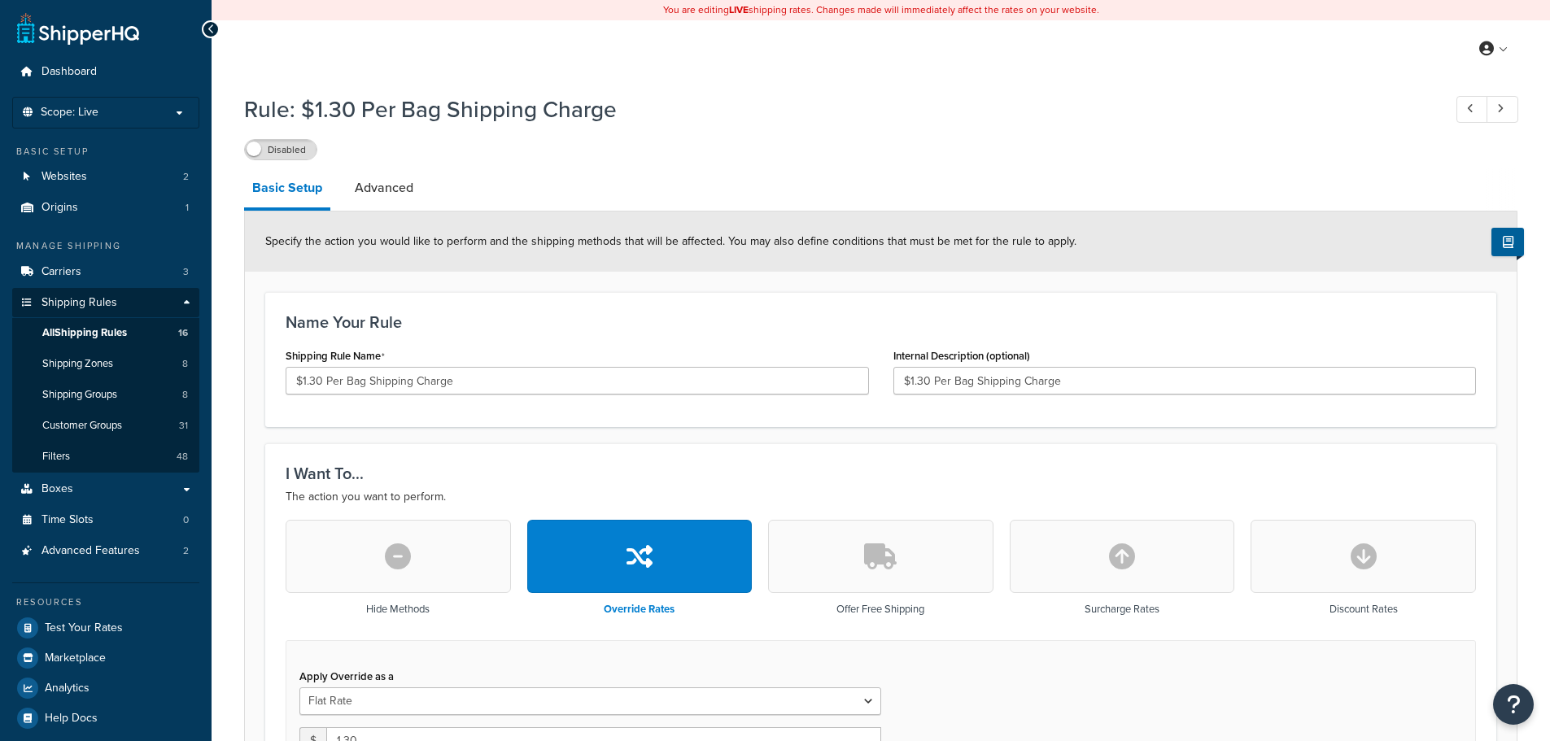
select select "ITEM"
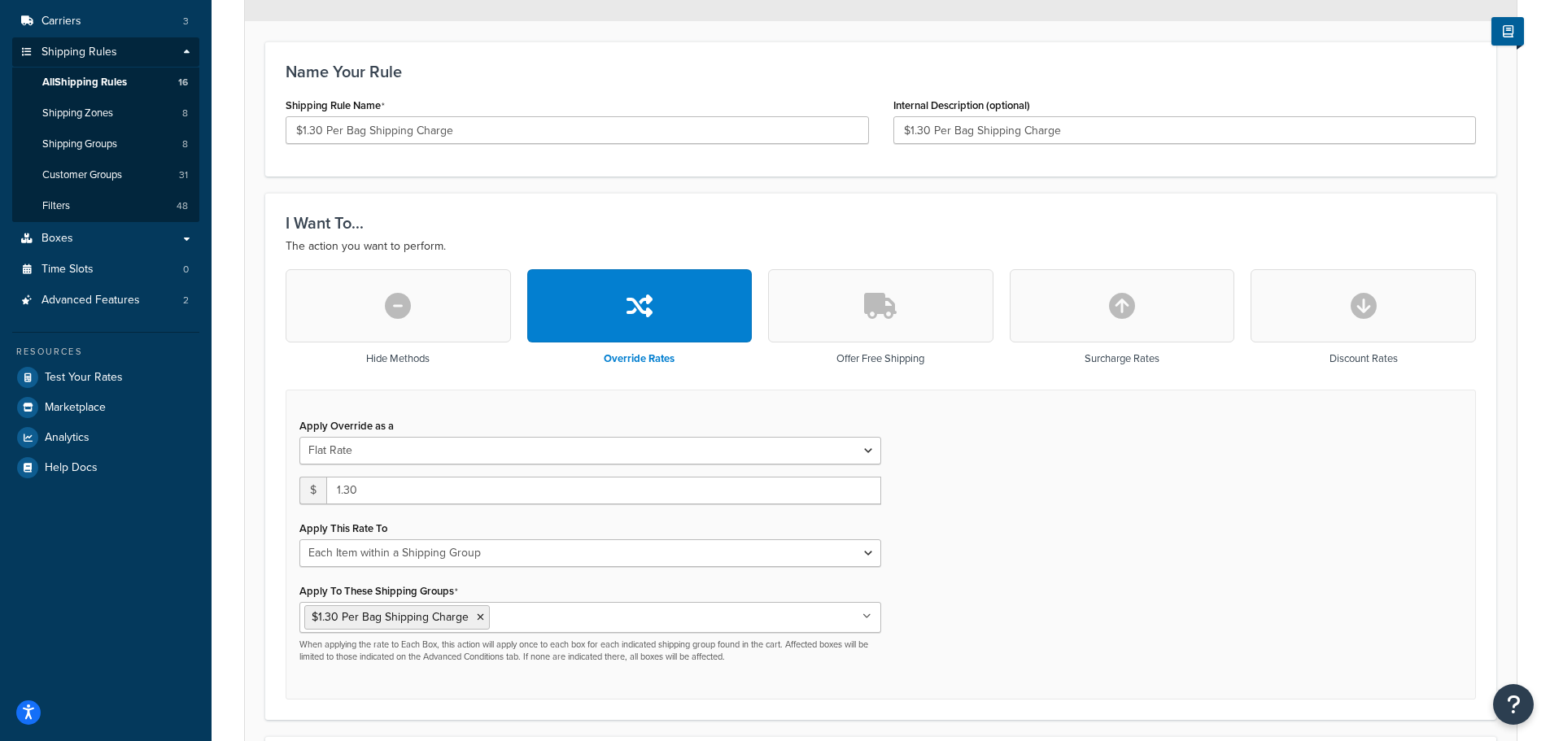
scroll to position [130, 0]
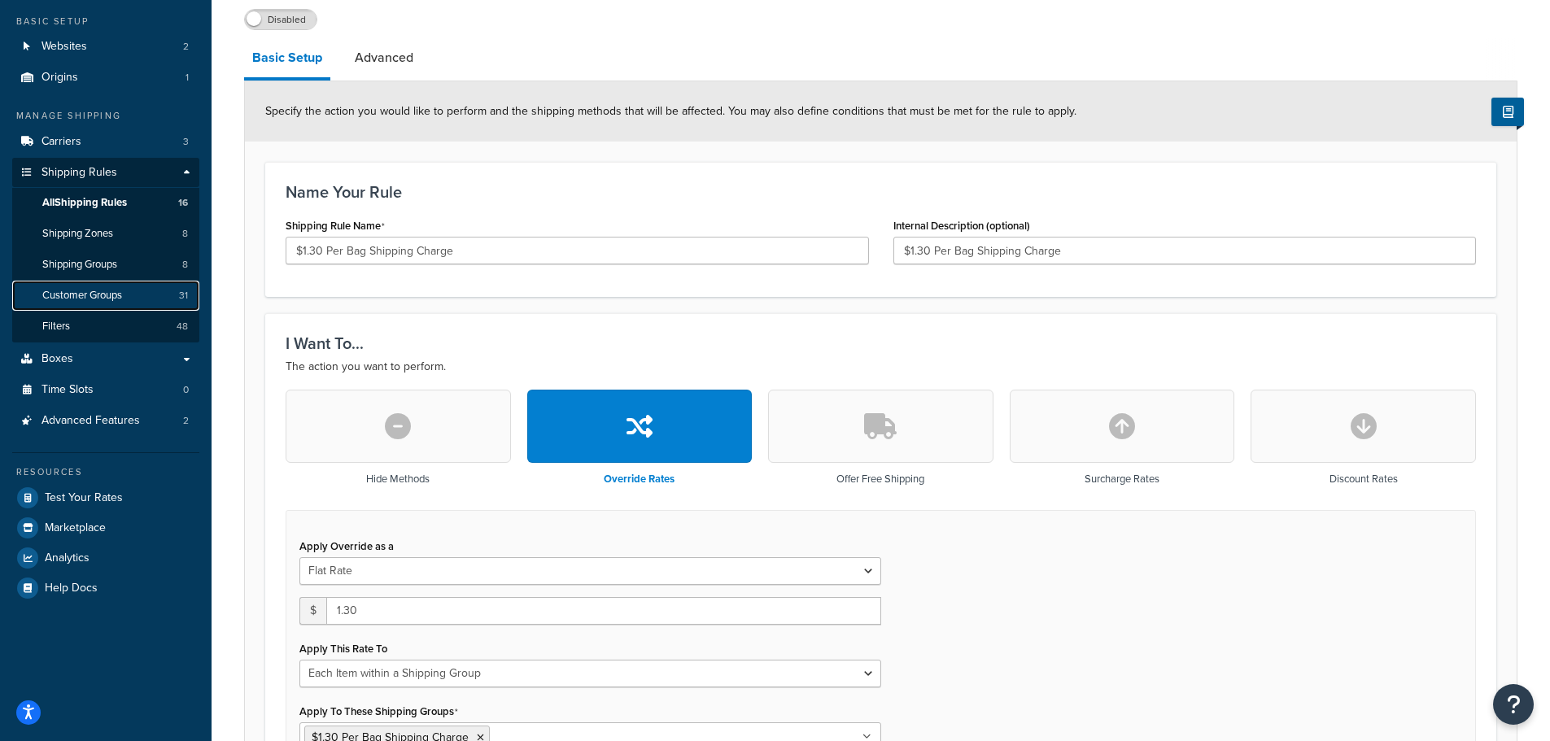
click at [101, 297] on span "Customer Groups" at bounding box center [82, 296] width 80 height 14
click at [96, 265] on span "Shipping Groups" at bounding box center [79, 265] width 75 height 14
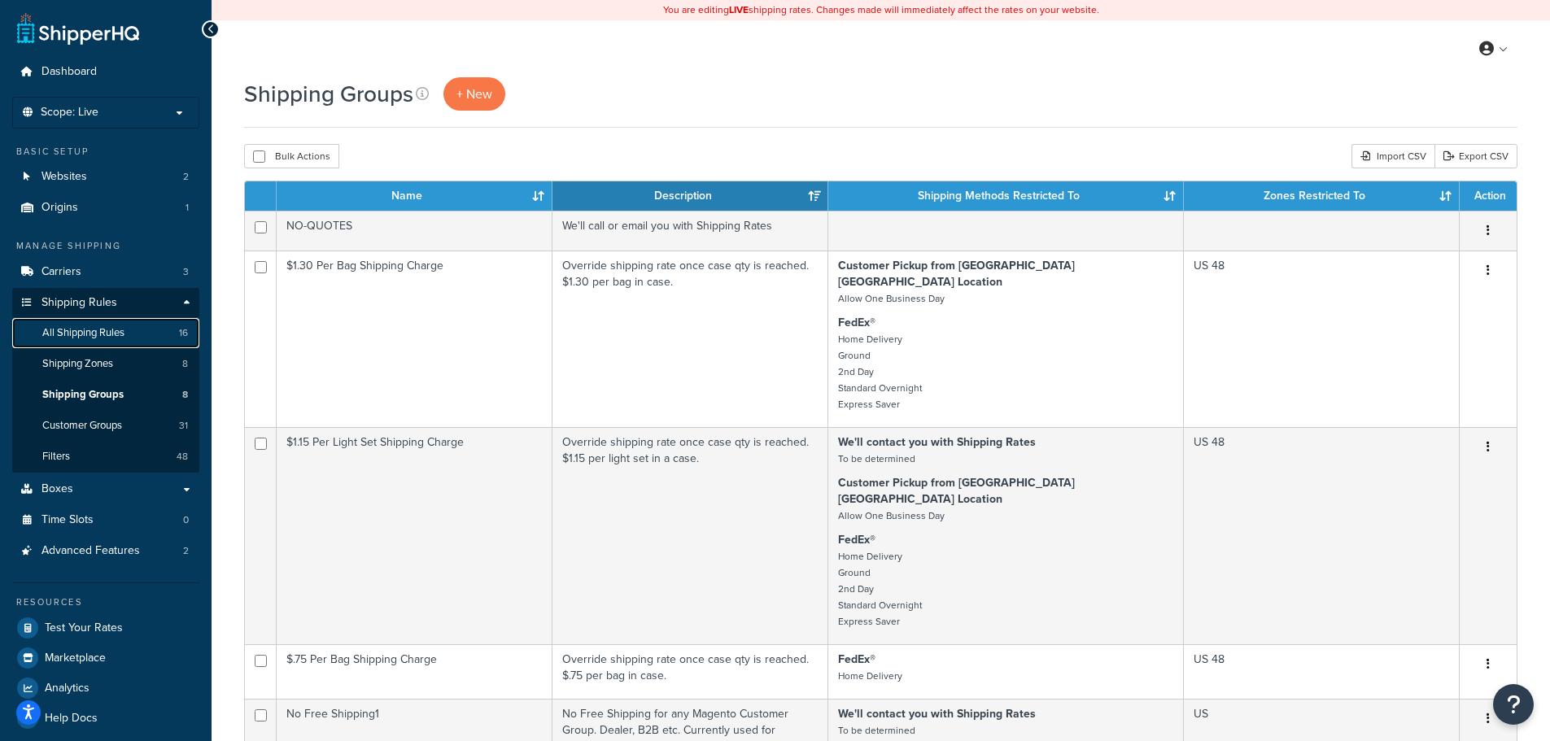
click at [81, 338] on span "All Shipping Rules" at bounding box center [83, 333] width 82 height 14
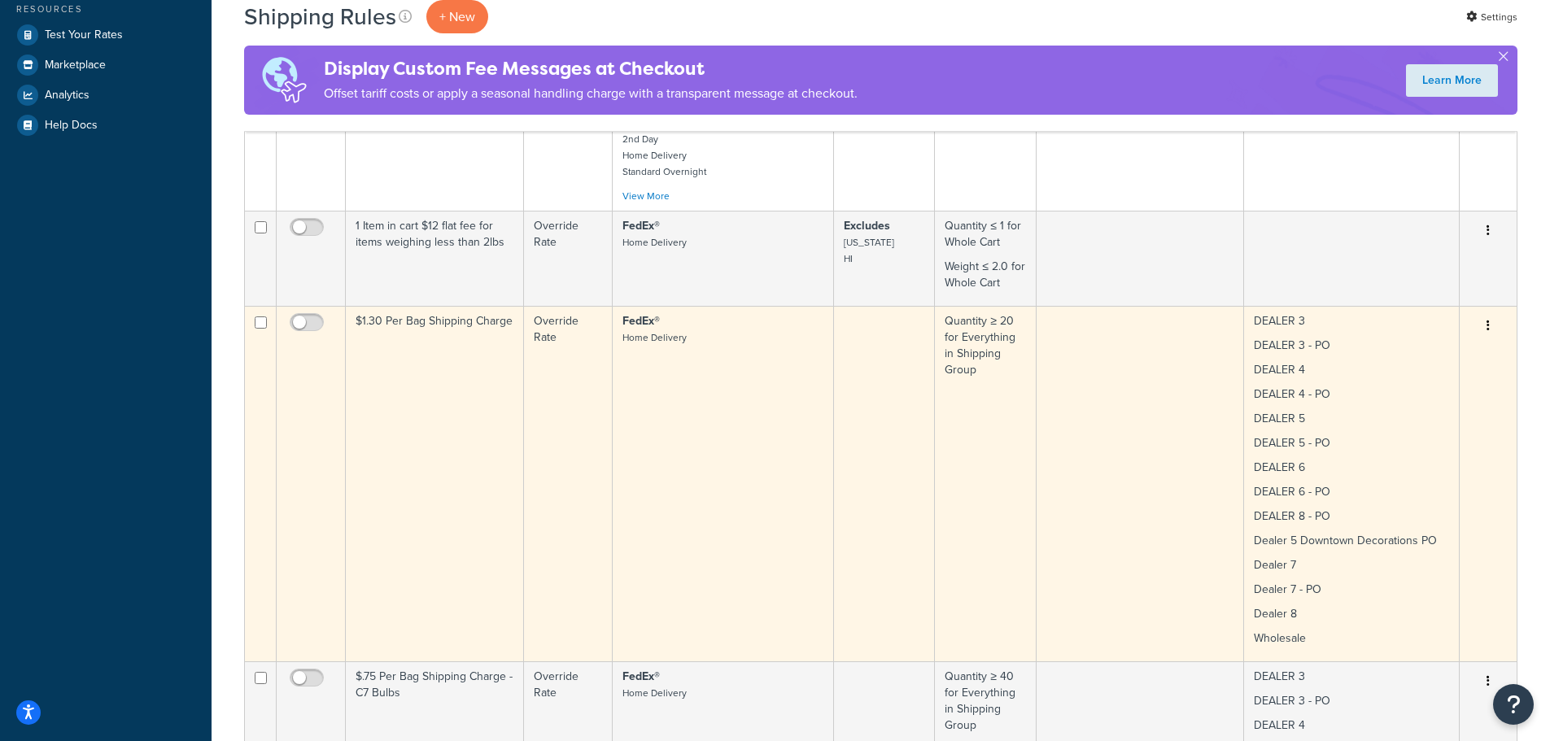
scroll to position [570, 0]
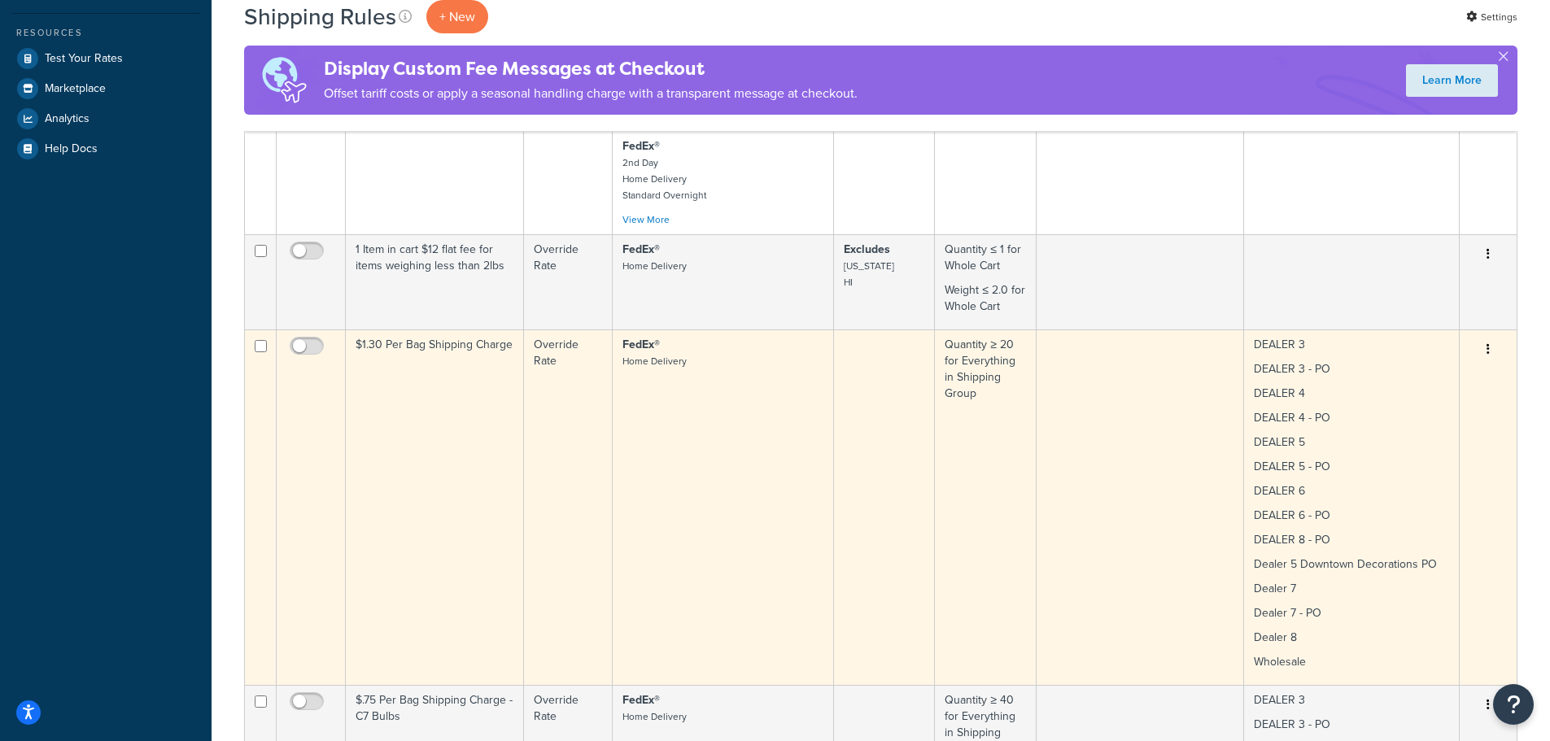
click at [1489, 343] on icon "button" at bounding box center [1488, 348] width 3 height 11
click at [1454, 364] on link "Edit" at bounding box center [1434, 380] width 129 height 33
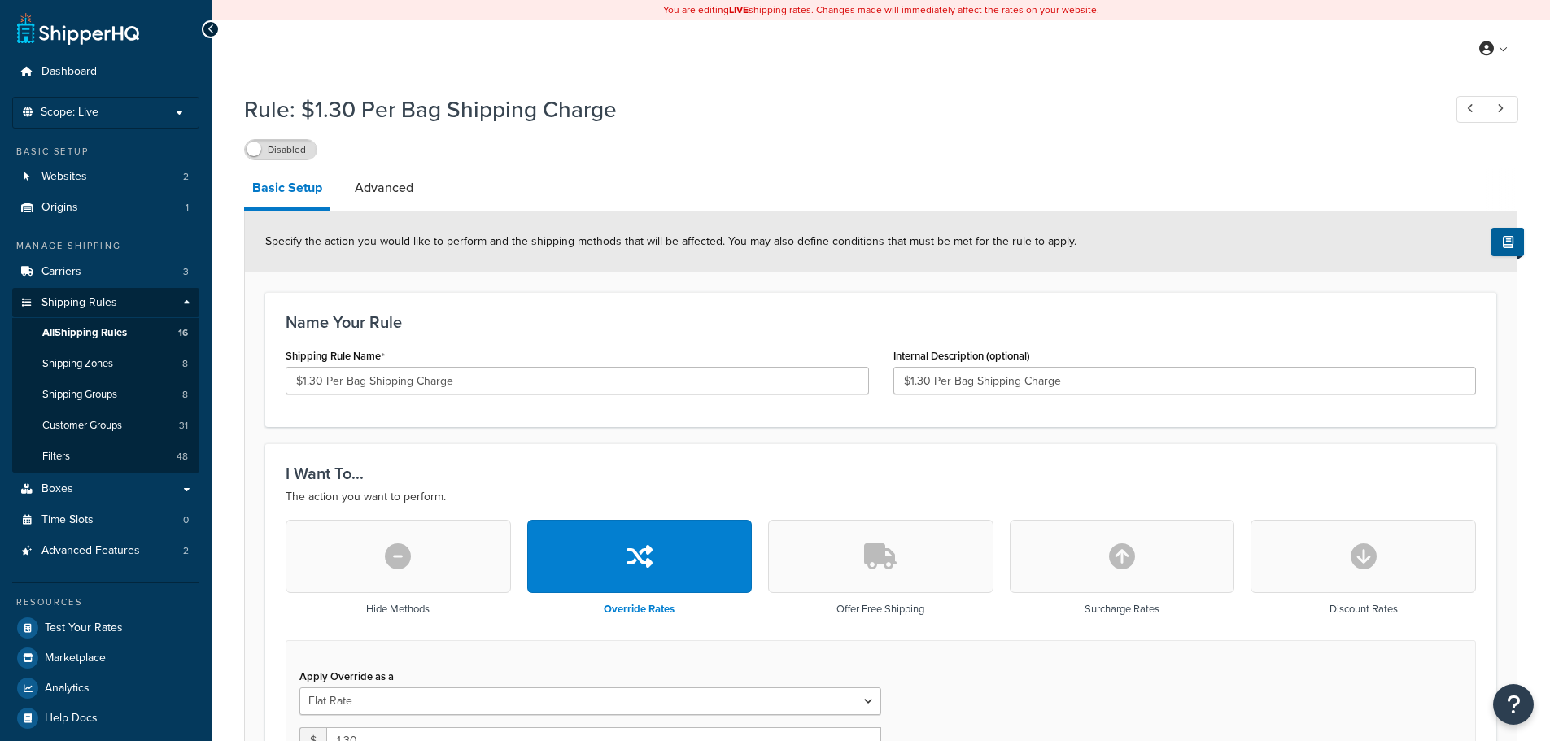
select select "ITEM"
click at [79, 394] on span "Shipping Groups" at bounding box center [79, 395] width 75 height 14
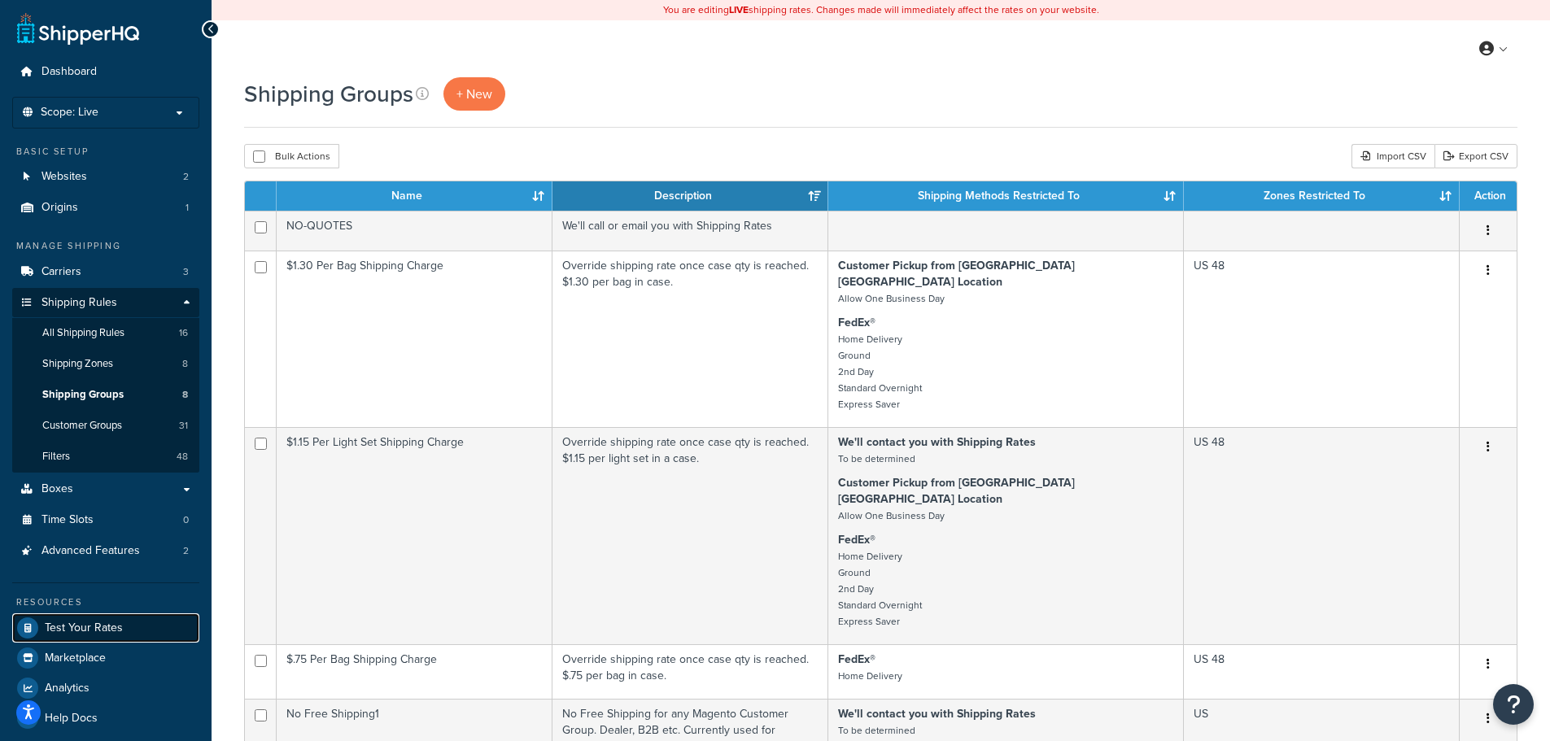
click at [94, 622] on span "Test Your Rates" at bounding box center [84, 629] width 78 height 14
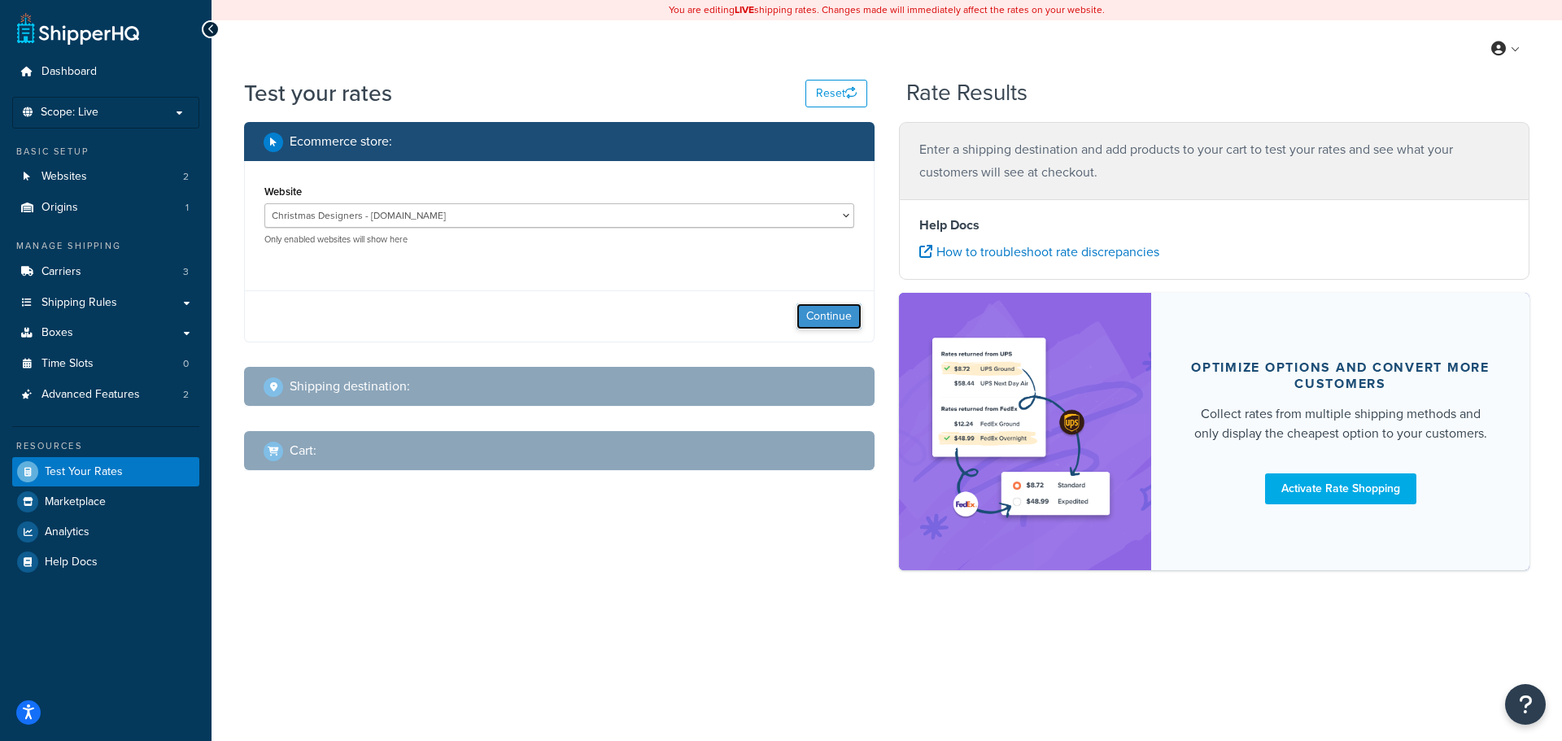
click at [810, 318] on button "Continue" at bounding box center [829, 317] width 65 height 26
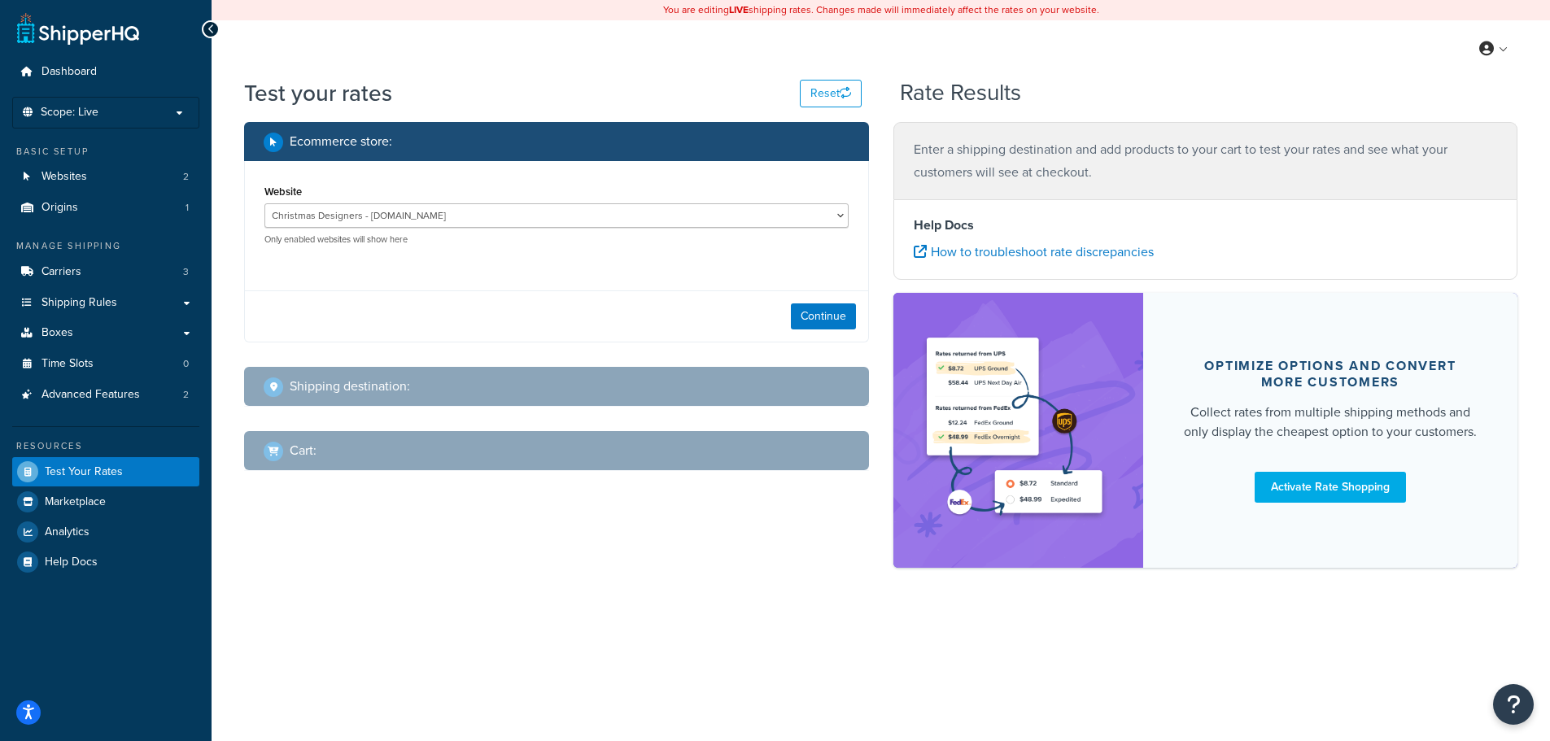
select select "TX"
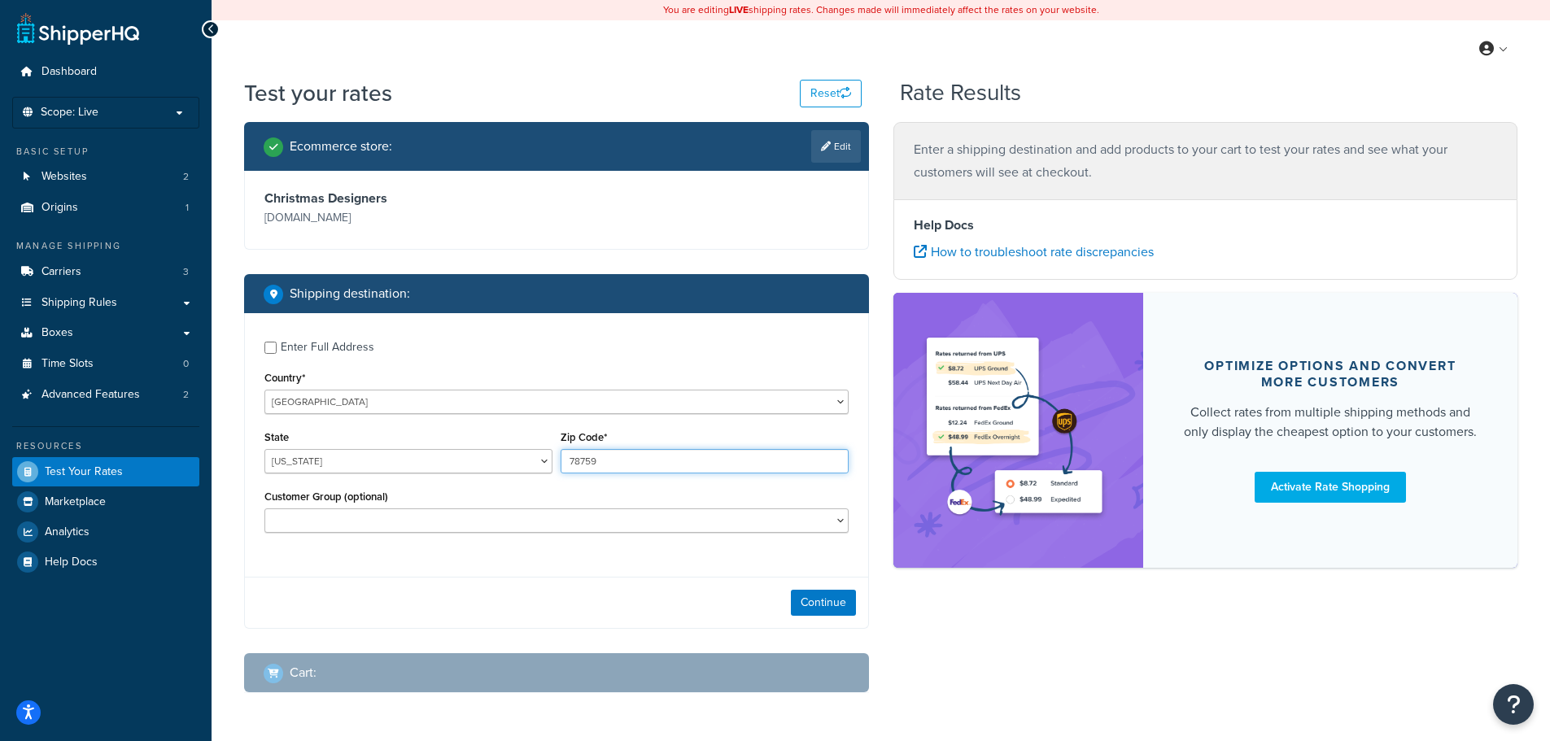
drag, startPoint x: 634, startPoint y: 466, endPoint x: 492, endPoint y: 464, distance: 141.6
click at [506, 465] on div "State Alabama Alaska American Samoa Arizona Arkansas Armed Forces Americas Arme…" at bounding box center [556, 455] width 592 height 59
type input "75090"
click at [845, 608] on button "Continue" at bounding box center [823, 603] width 65 height 26
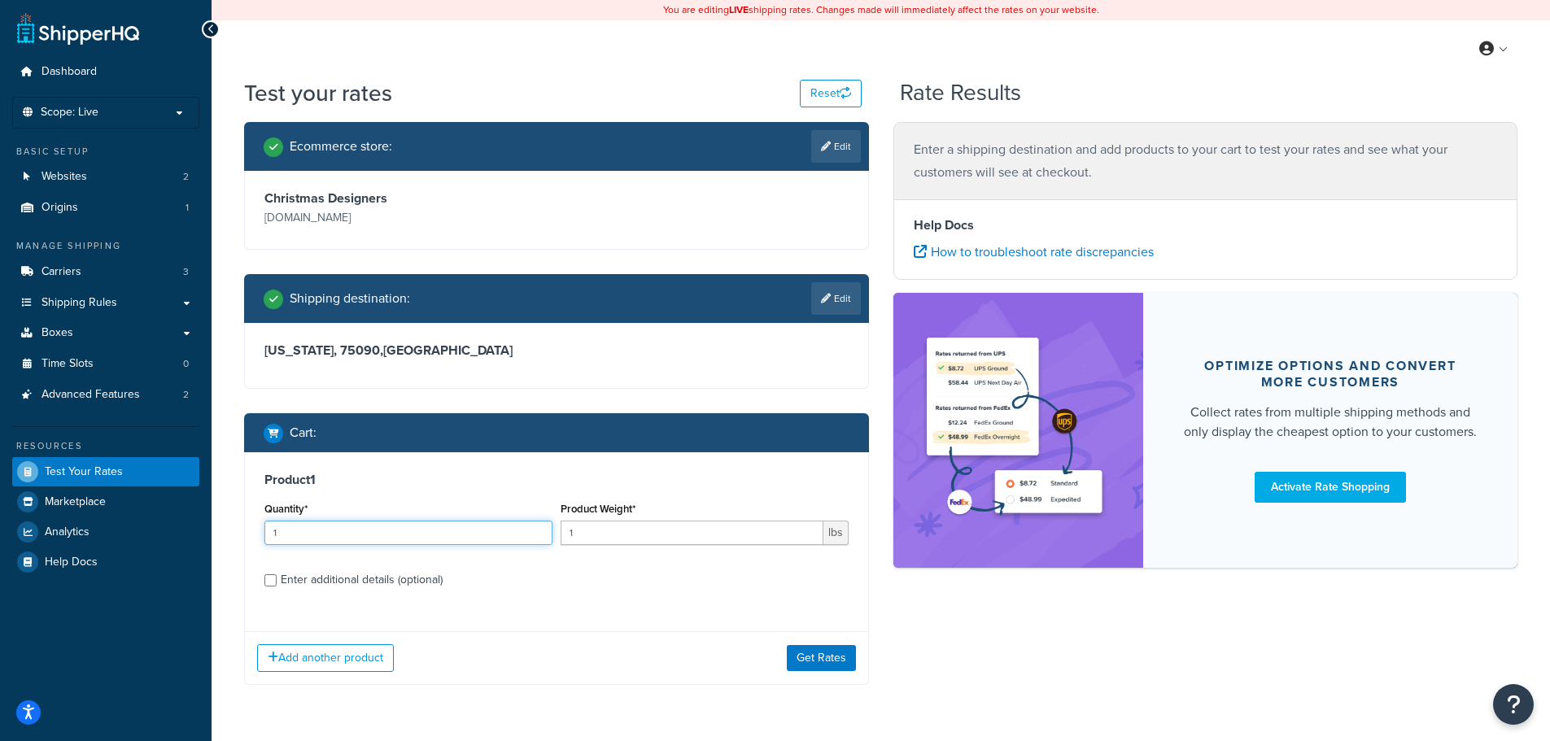
click at [357, 542] on input "1" at bounding box center [408, 533] width 288 height 24
drag, startPoint x: 357, startPoint y: 542, endPoint x: 311, endPoint y: 533, distance: 47.2
click at [311, 533] on input "1" at bounding box center [408, 533] width 288 height 24
type input "100"
click at [609, 542] on input "1" at bounding box center [692, 533] width 263 height 24
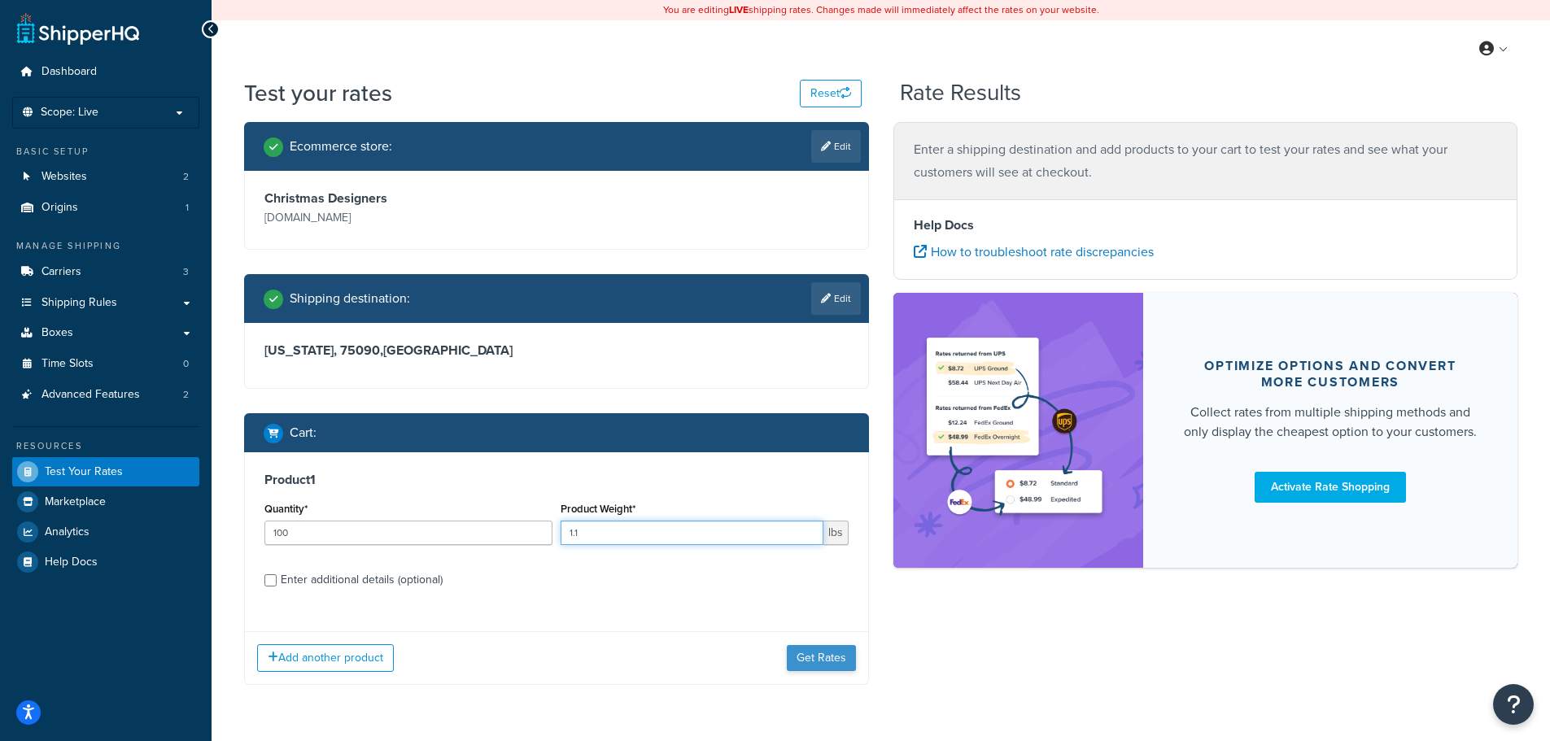
type input "1.1"
click at [835, 662] on button "Get Rates" at bounding box center [821, 658] width 69 height 26
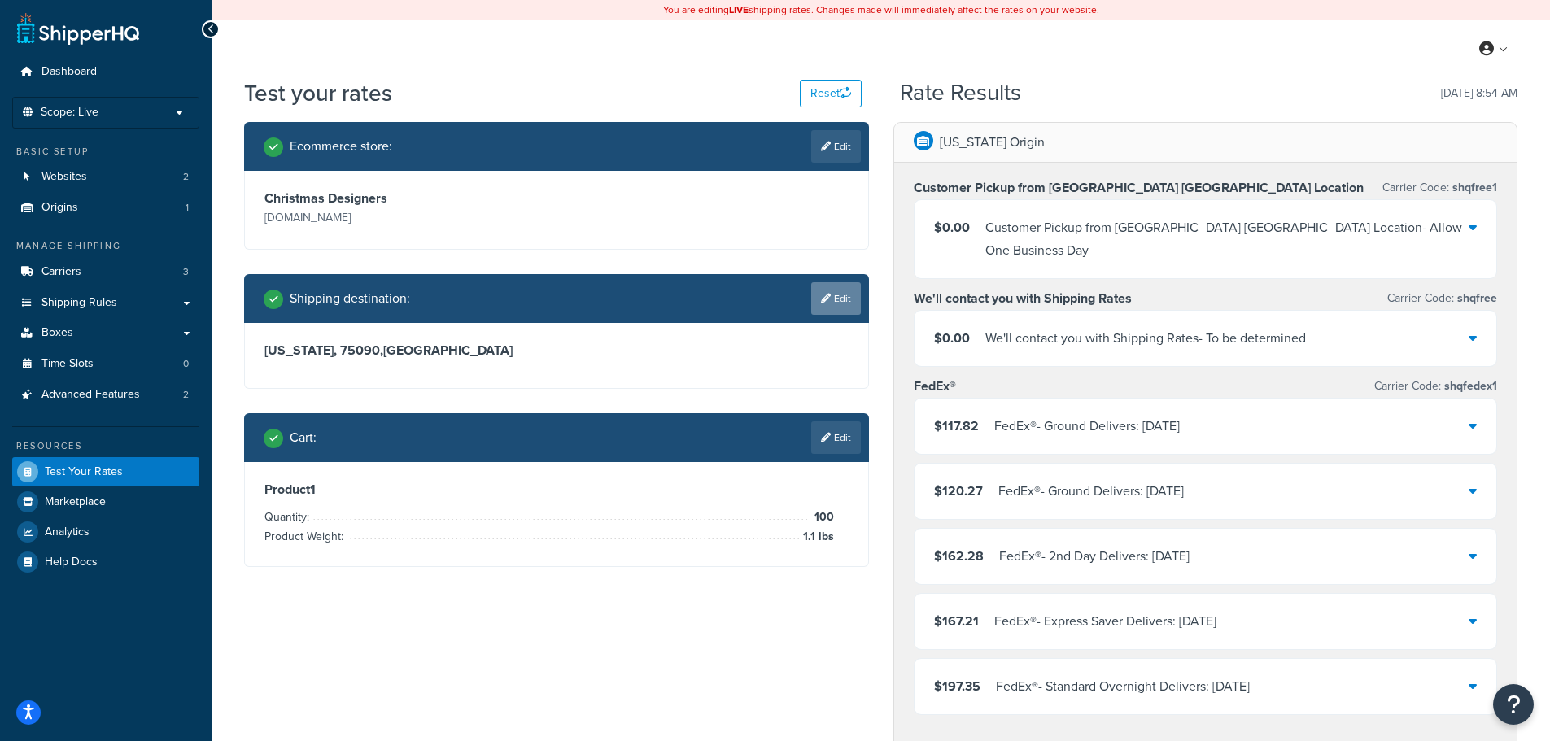
click at [816, 298] on link "Edit" at bounding box center [836, 298] width 50 height 33
select select "TX"
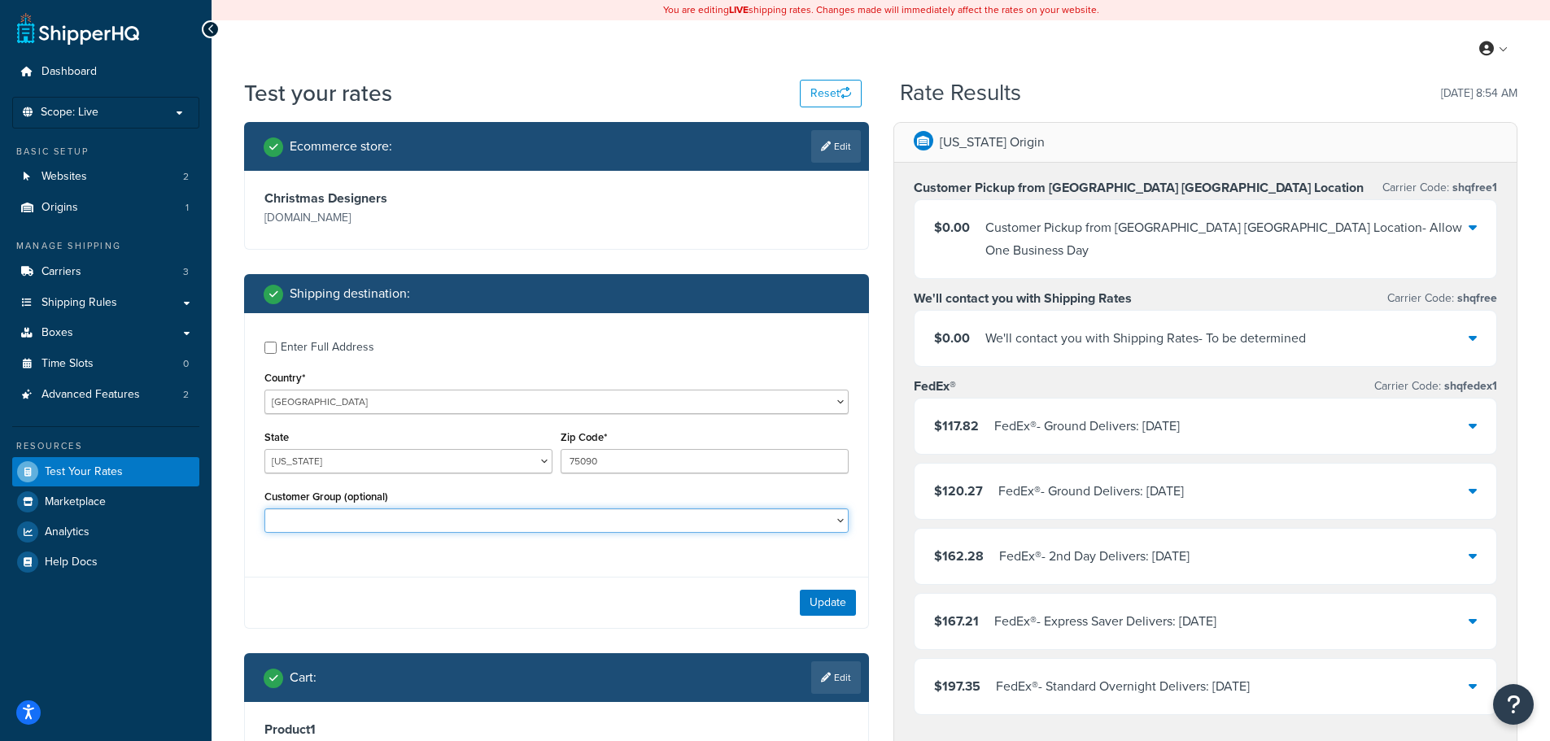
click at [349, 518] on select "B2B B2B - PO B2B 1 B2B 1 - PO B2B 2 B2B 2 - PO B2B 3 B2B 3 - PO DEALER 3 DEALER…" at bounding box center [556, 521] width 584 height 24
click at [365, 599] on div "Update" at bounding box center [556, 602] width 623 height 51
click at [68, 309] on span "Shipping Rules" at bounding box center [80, 303] width 76 height 14
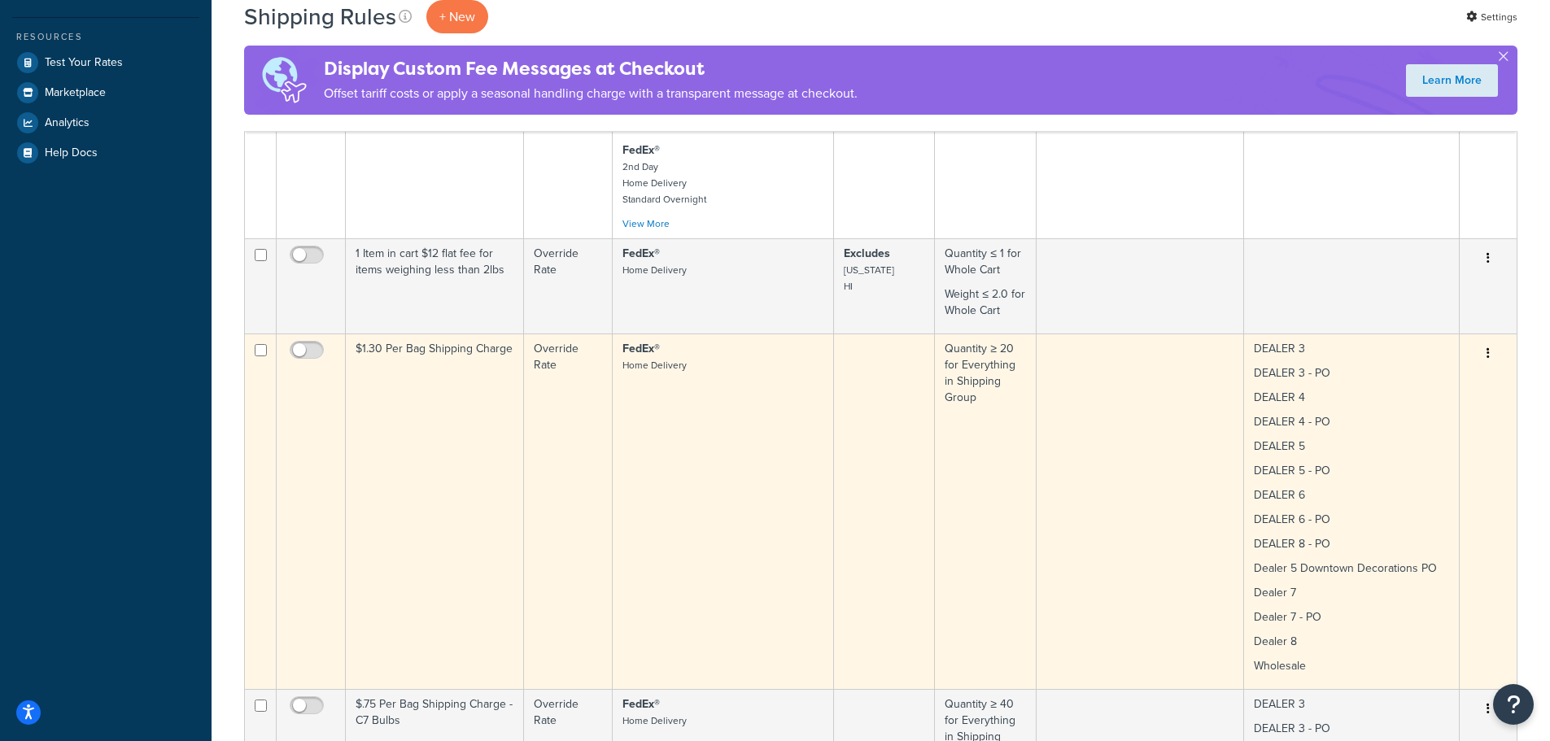
scroll to position [570, 0]
click at [304, 340] on input "checkbox" at bounding box center [308, 350] width 45 height 20
checkbox input "true"
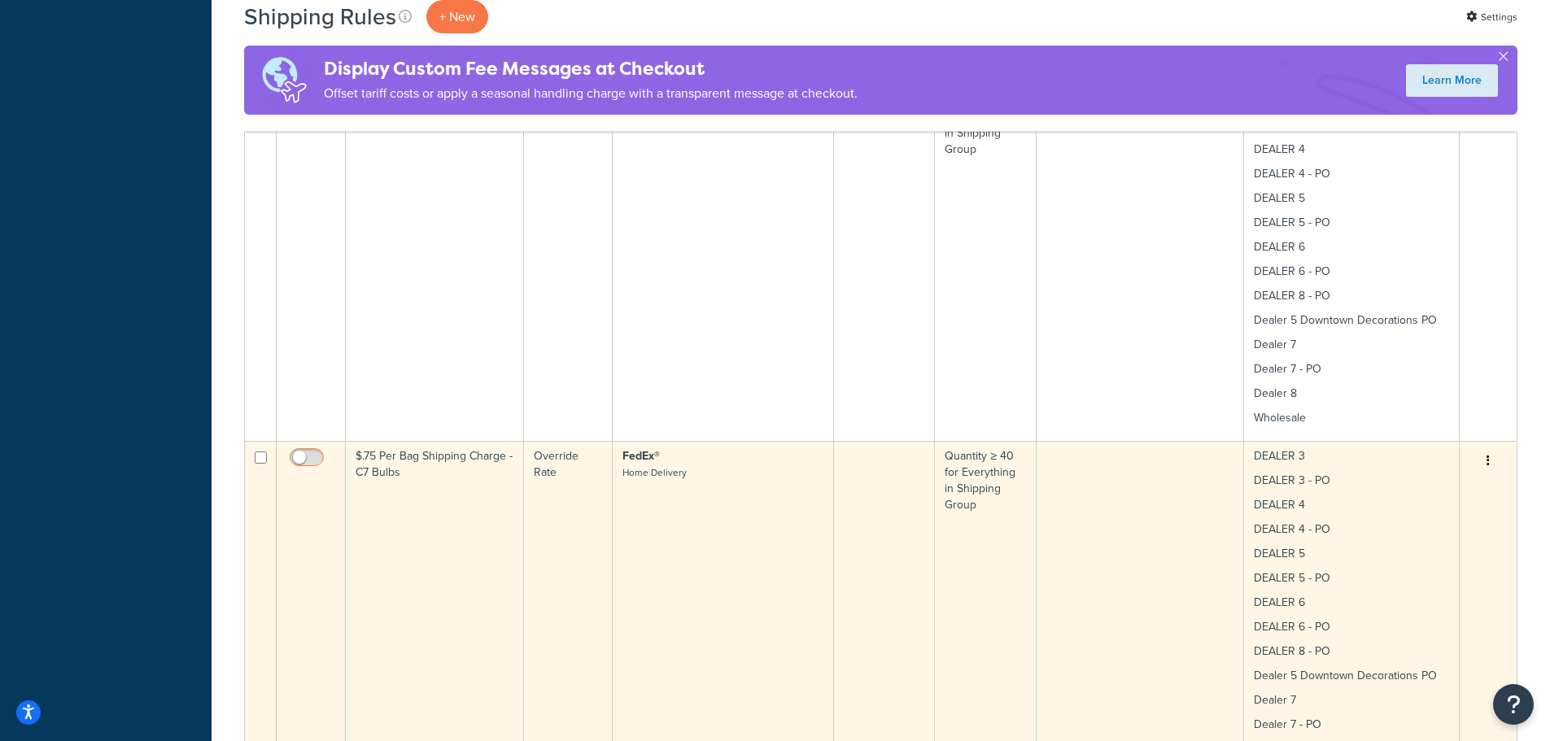
click at [301, 452] on input "checkbox" at bounding box center [308, 462] width 45 height 20
checkbox input "true"
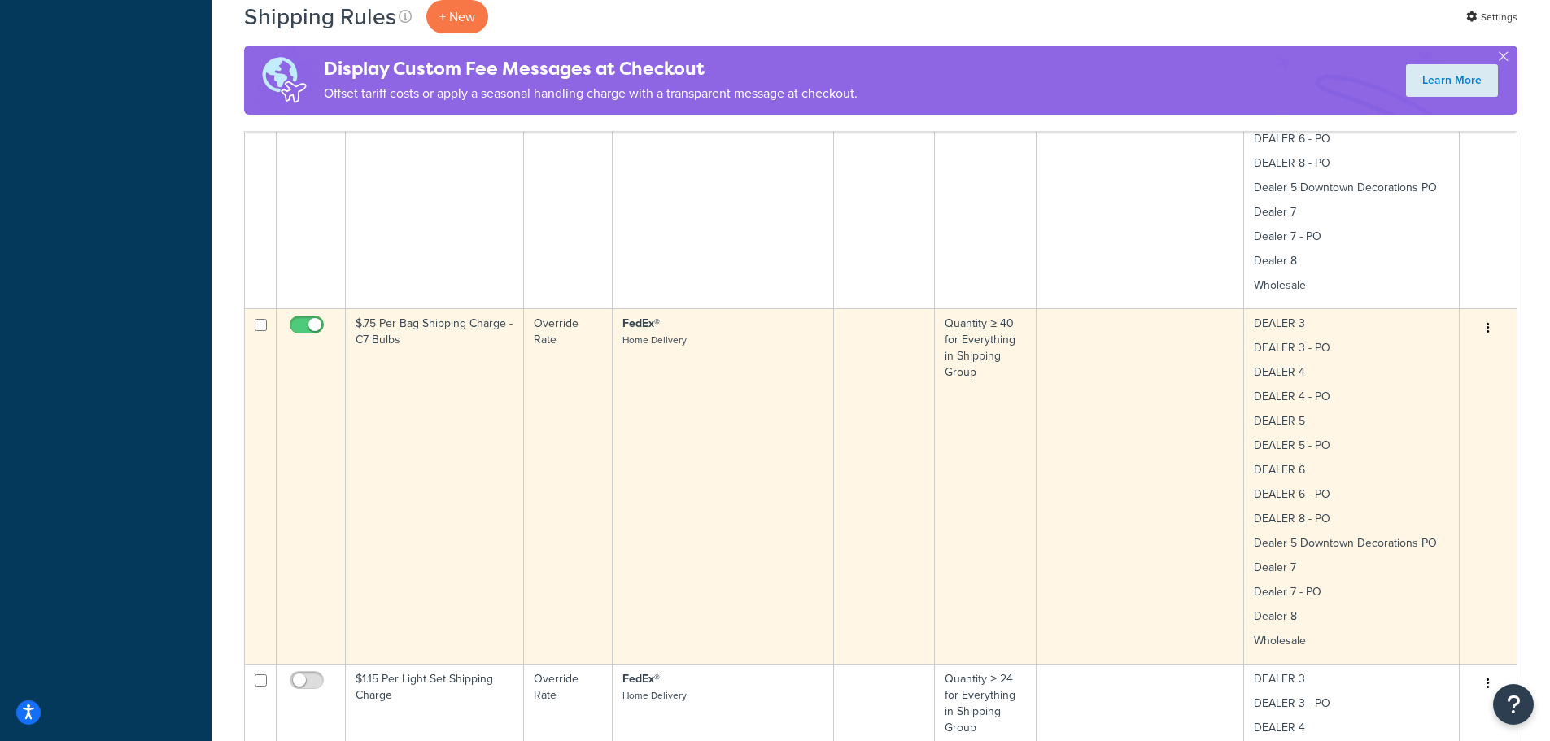
scroll to position [1058, 0]
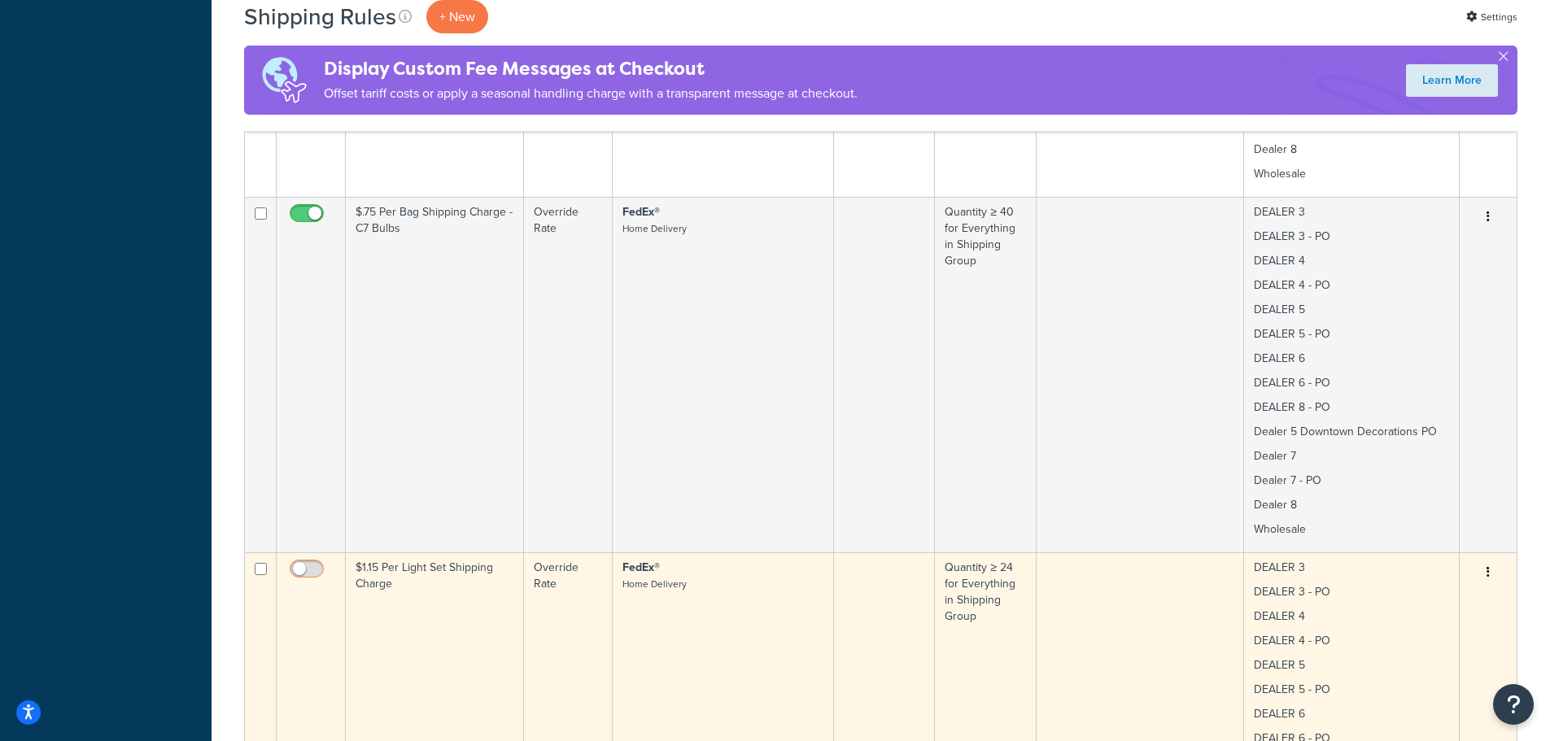
click at [307, 563] on input "checkbox" at bounding box center [308, 573] width 45 height 20
checkbox input "true"
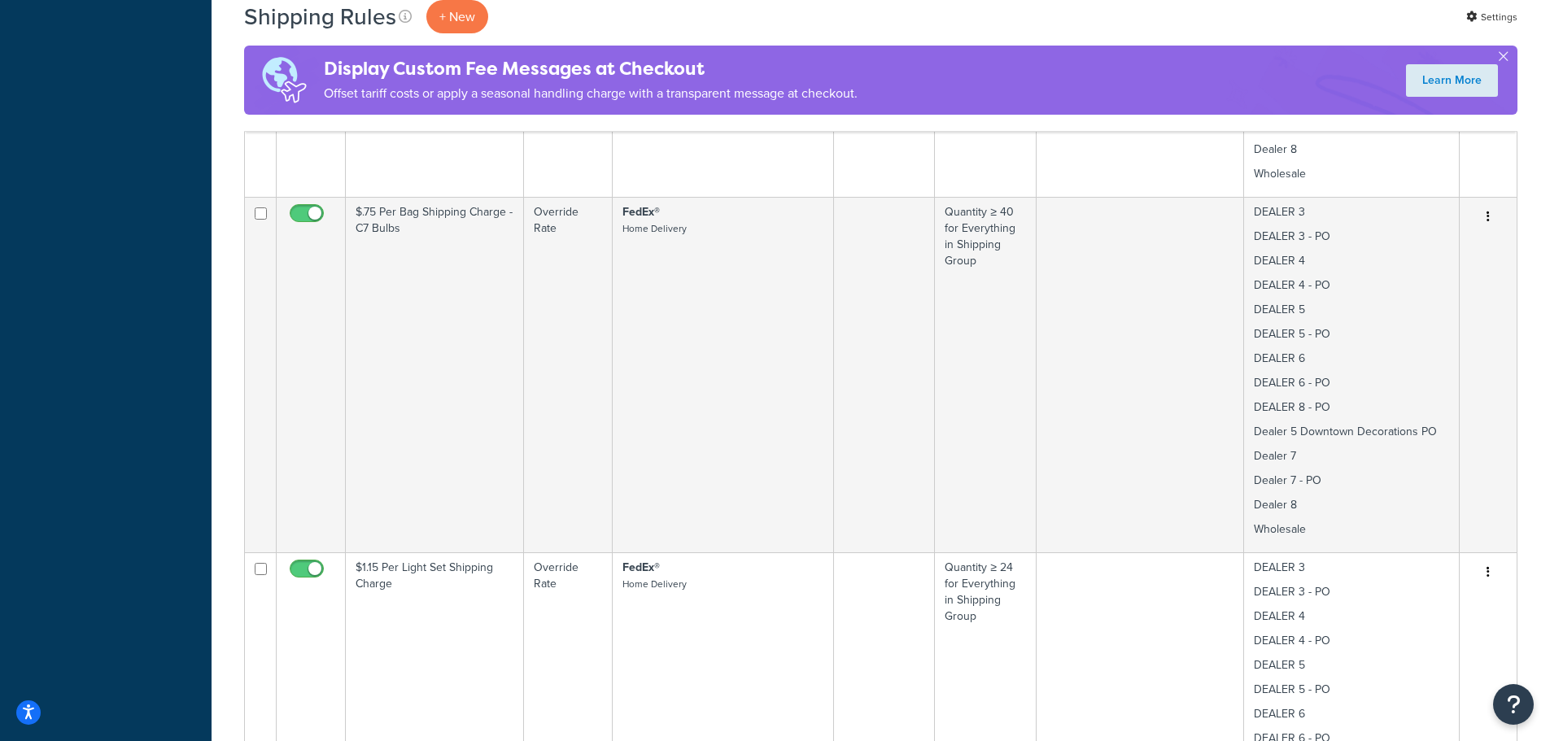
click at [129, 416] on div "Dashboard Scope: Live Development Integration Test Basic Setup Websites 2 Origi…" at bounding box center [106, 156] width 212 height 2429
click at [159, 399] on div "Dashboard Scope: Live Development Integration Test Basic Setup Websites 2 Origi…" at bounding box center [106, 156] width 212 height 2429
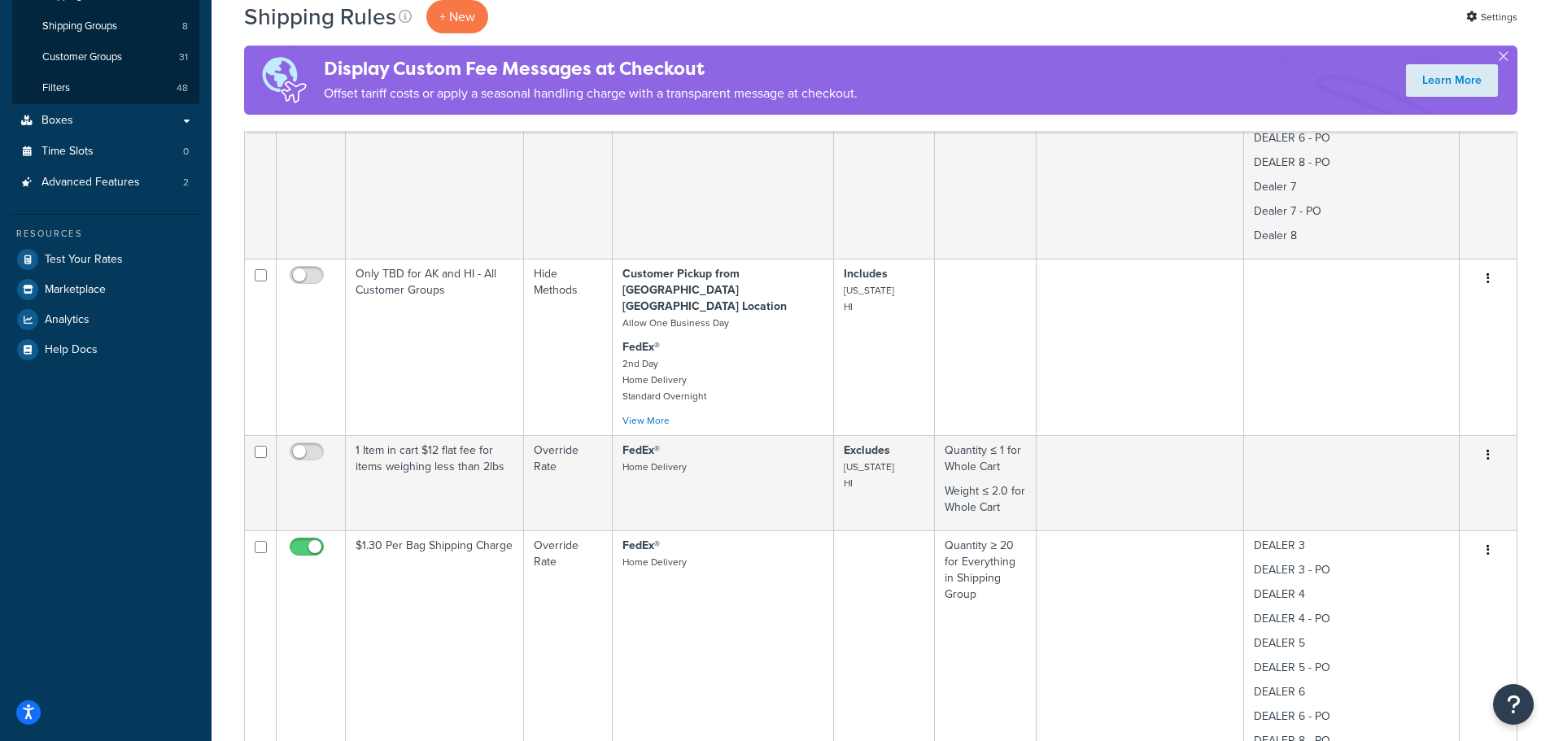
scroll to position [163, 0]
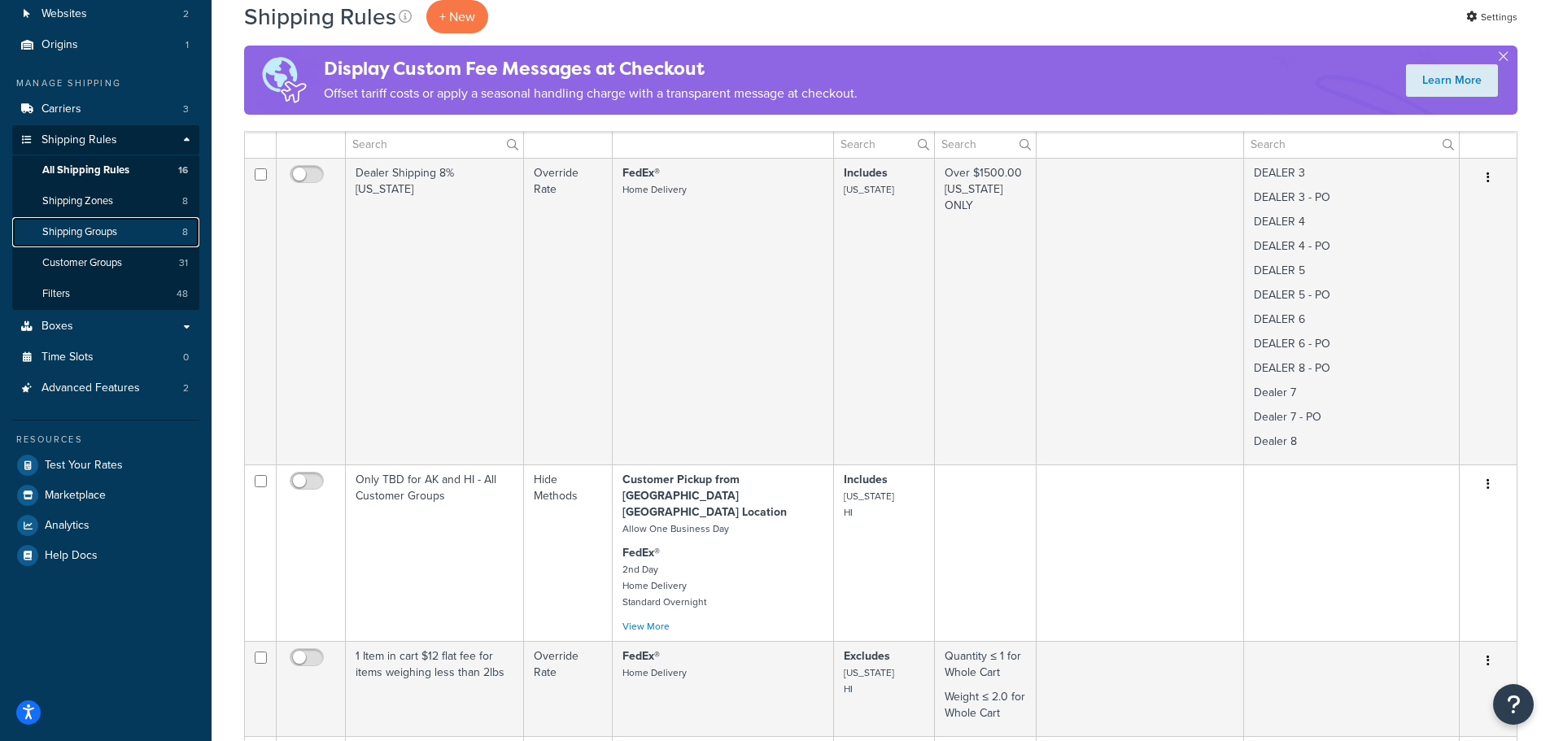
click at [97, 226] on span "Shipping Groups" at bounding box center [79, 232] width 75 height 14
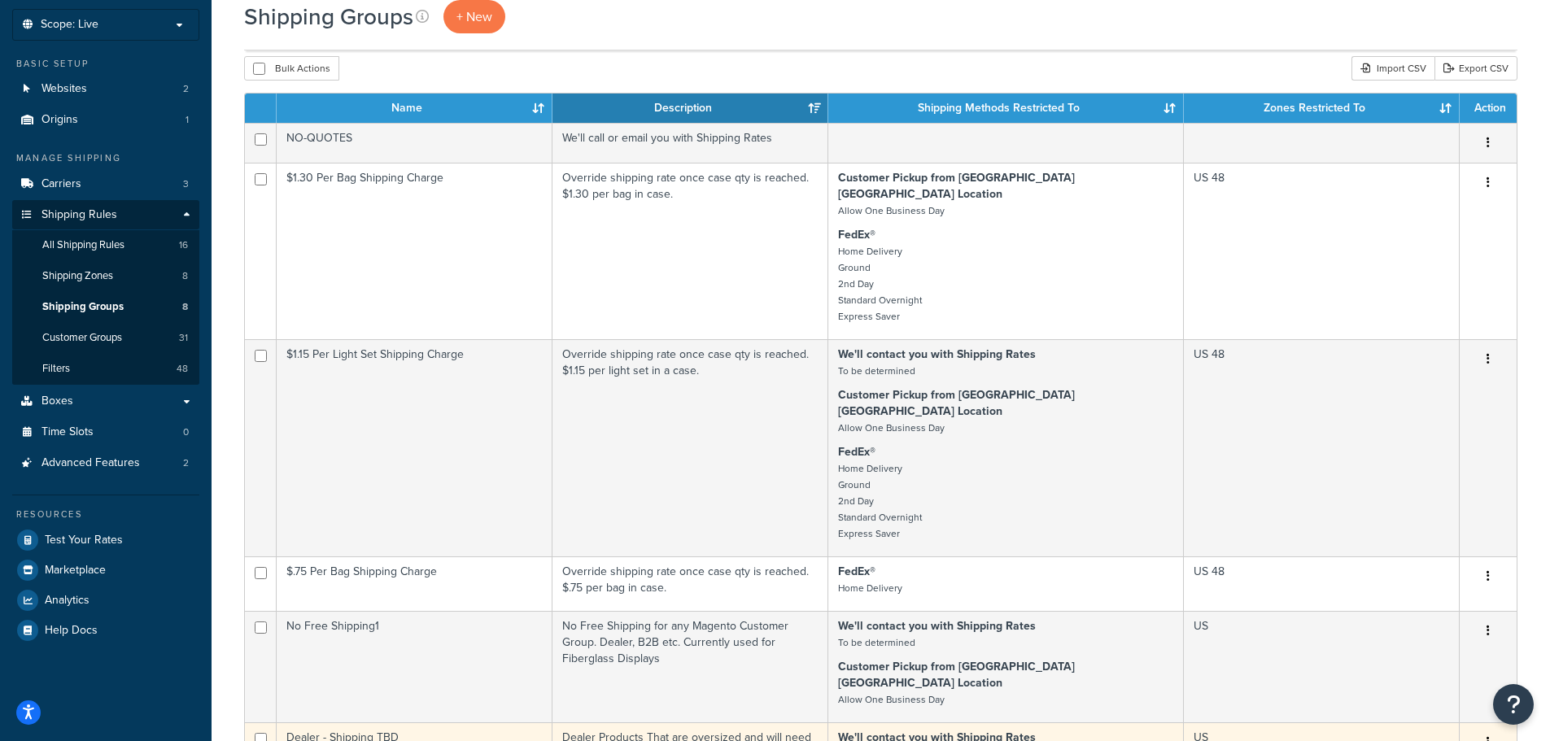
scroll to position [244, 0]
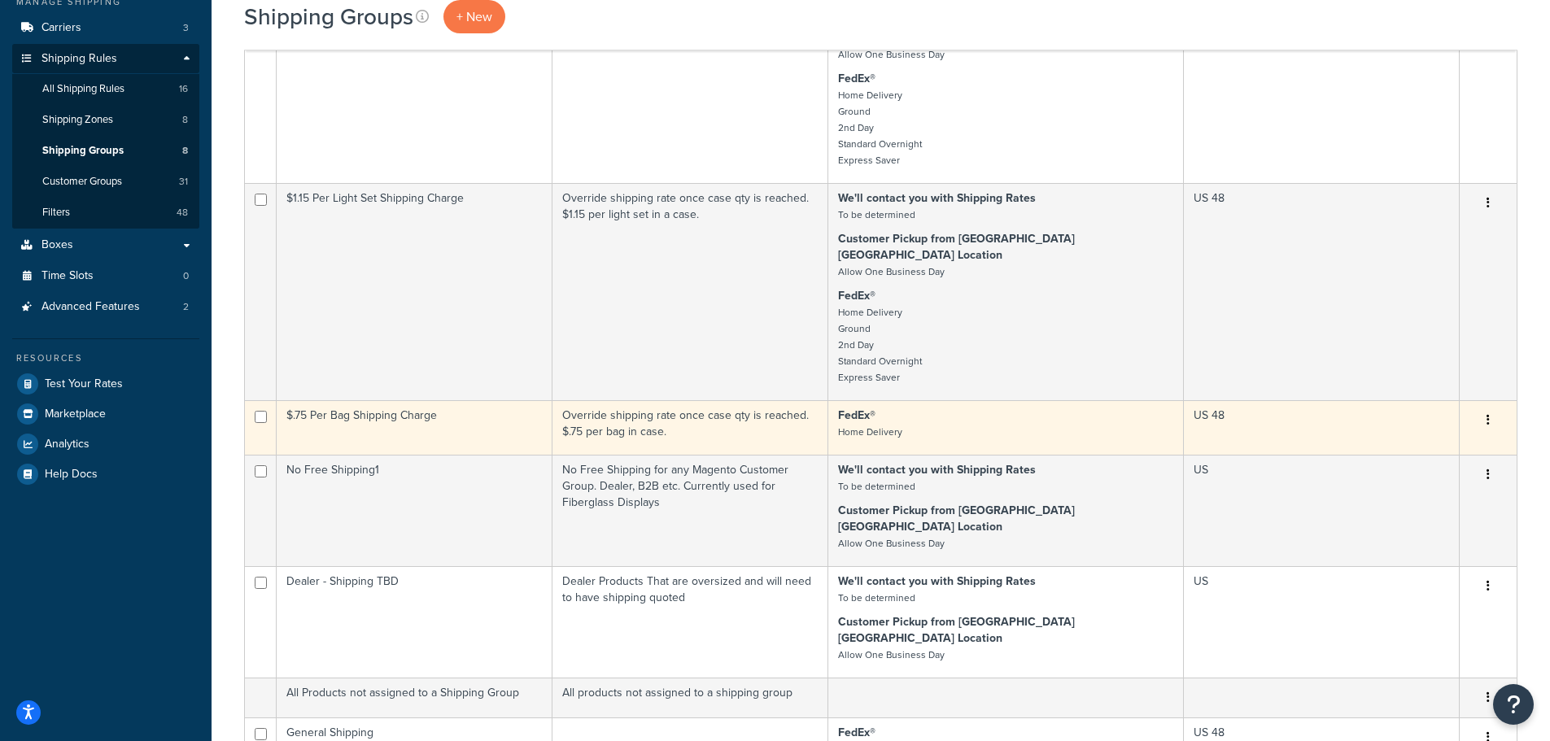
click at [1502, 408] on div "Edit Duplicate Delete" at bounding box center [1488, 421] width 37 height 26
click at [1489, 414] on icon "button" at bounding box center [1488, 419] width 3 height 11
click at [1440, 417] on link "Edit" at bounding box center [1422, 420] width 129 height 33
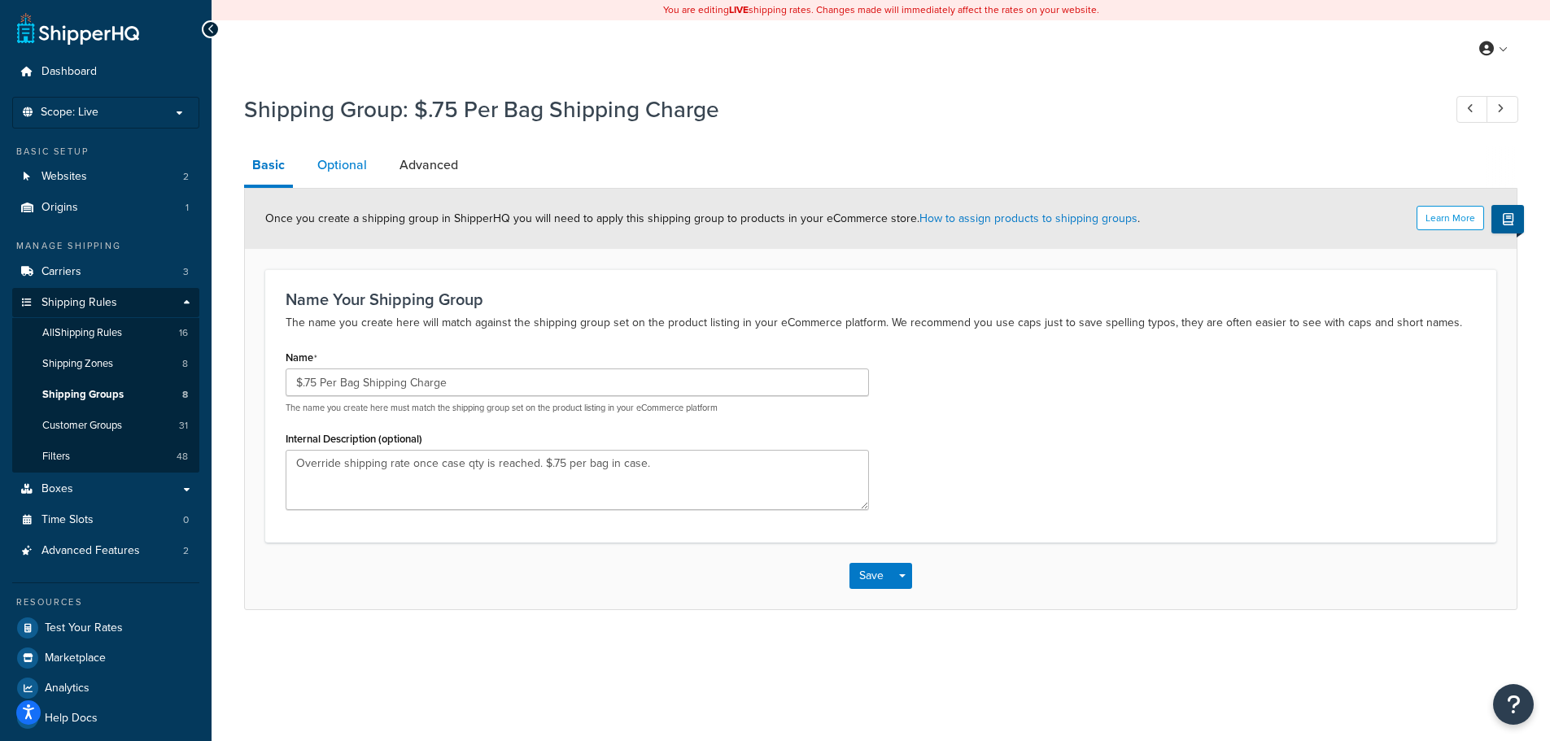
click at [325, 165] on link "Optional" at bounding box center [342, 165] width 66 height 39
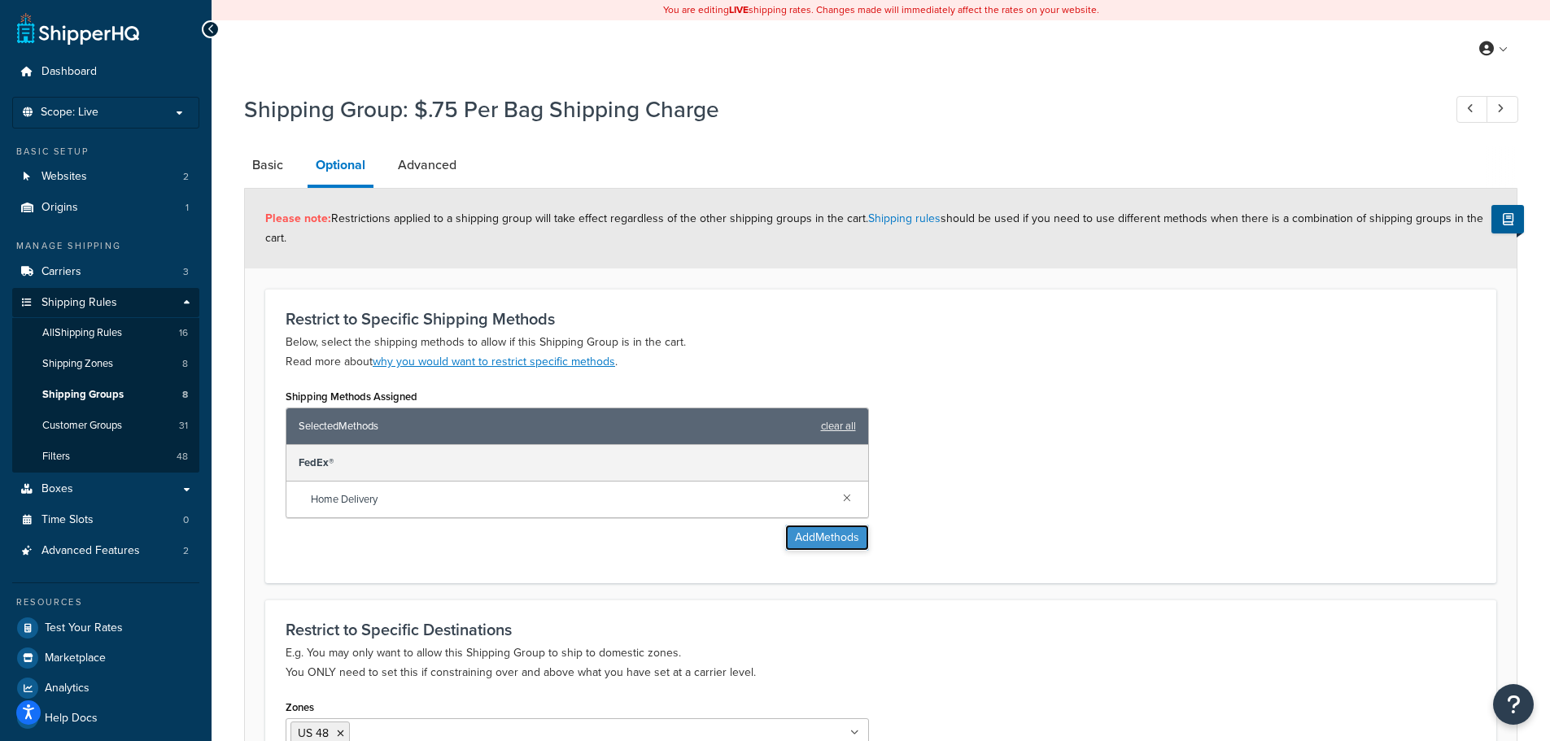
click at [824, 540] on button "Add Methods" at bounding box center [827, 538] width 84 height 26
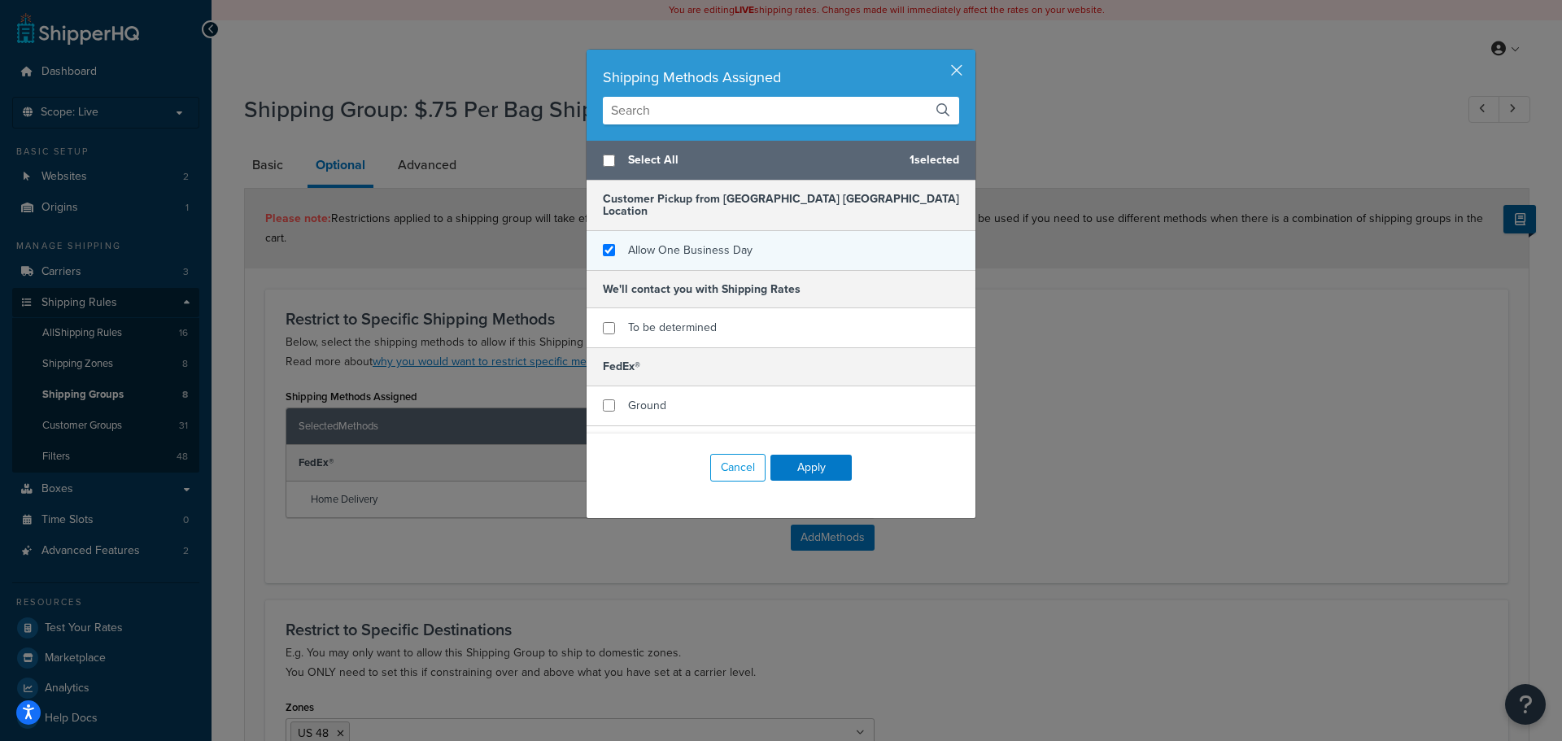
checkbox input "true"
click at [605, 247] on div "Allow One Business Day" at bounding box center [781, 250] width 389 height 39
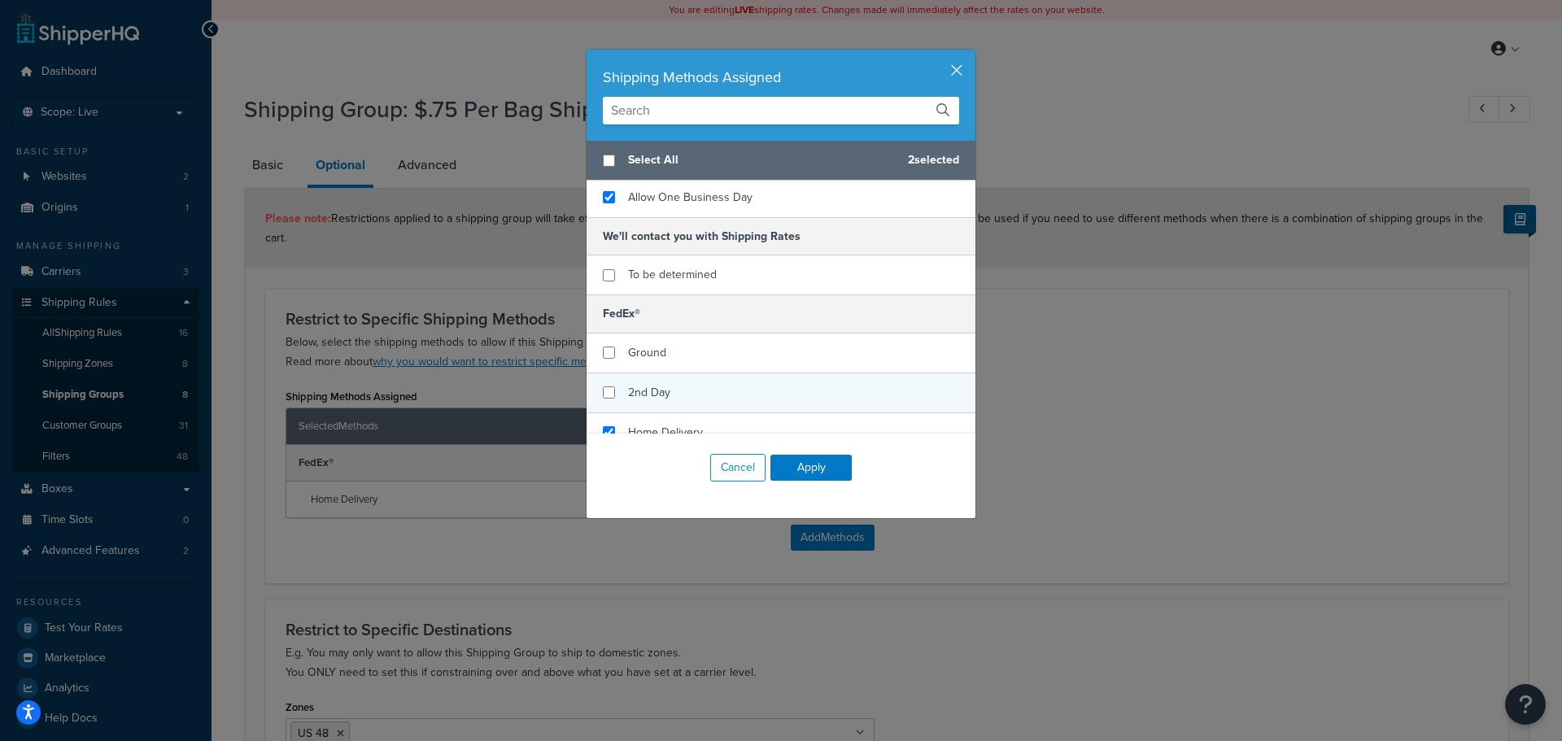
scroll to position [81, 0]
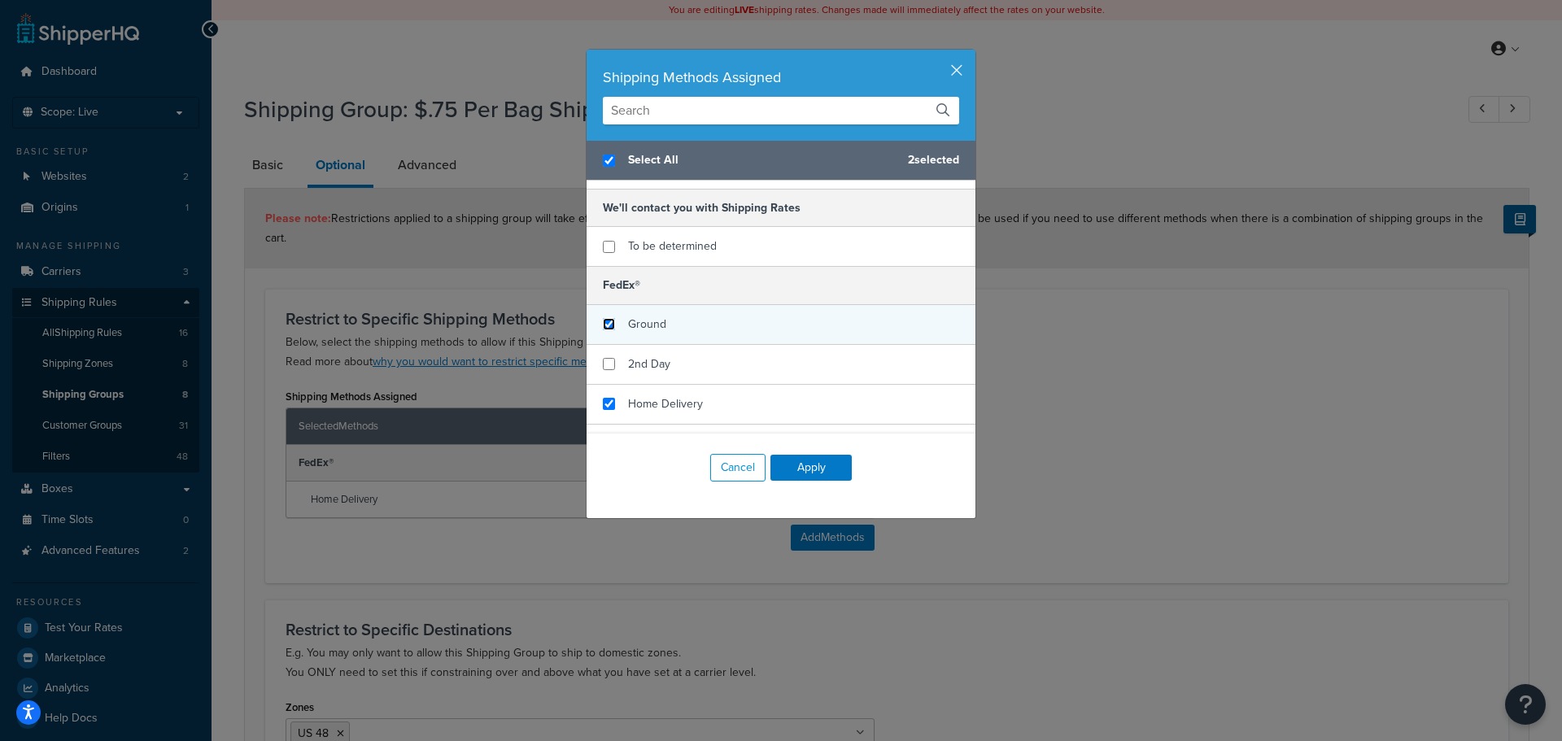
checkbox input "true"
click at [605, 318] on input "checkbox" at bounding box center [609, 324] width 12 height 12
checkbox input "true"
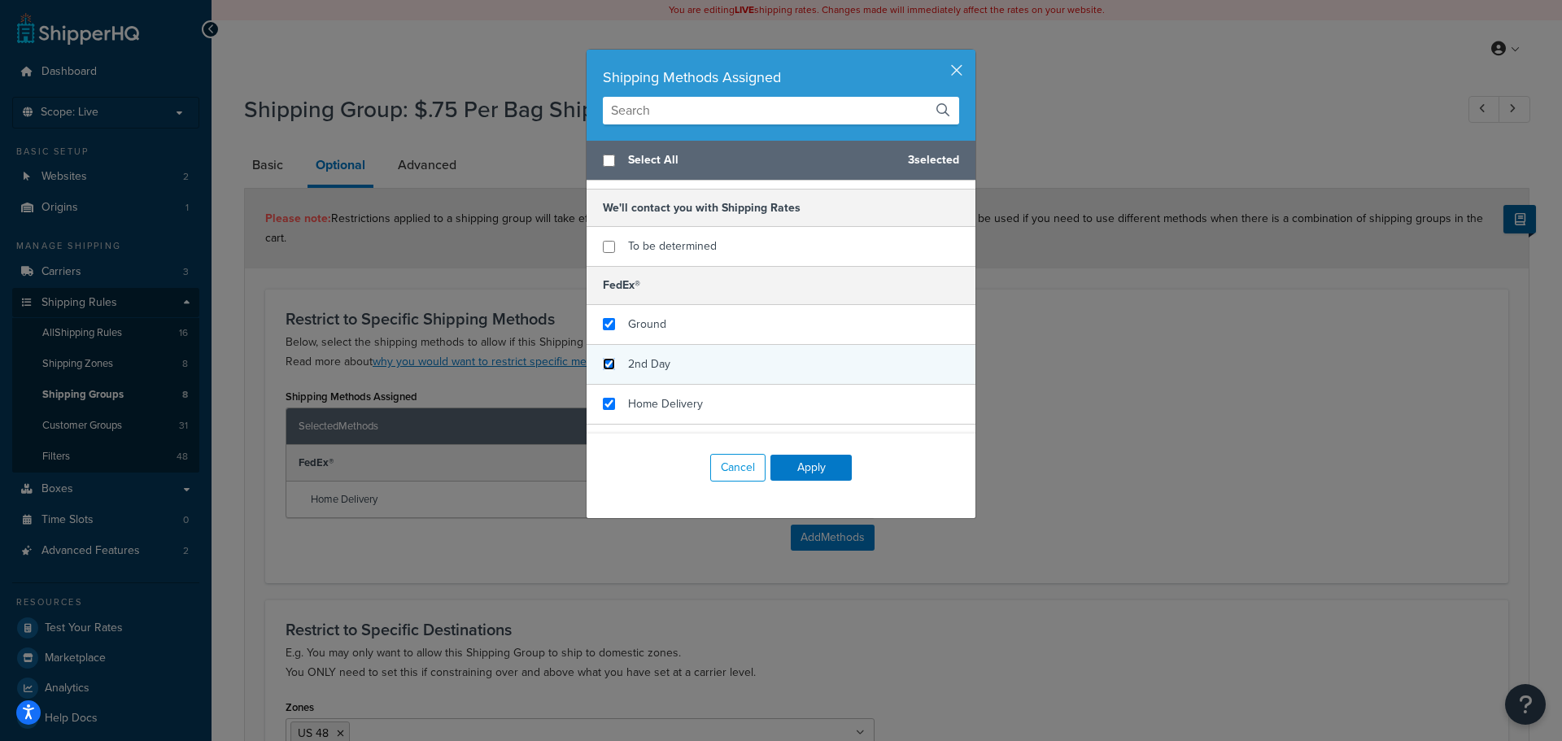
checkbox input "false"
click at [604, 358] on input "checkbox" at bounding box center [609, 364] width 12 height 12
checkbox input "true"
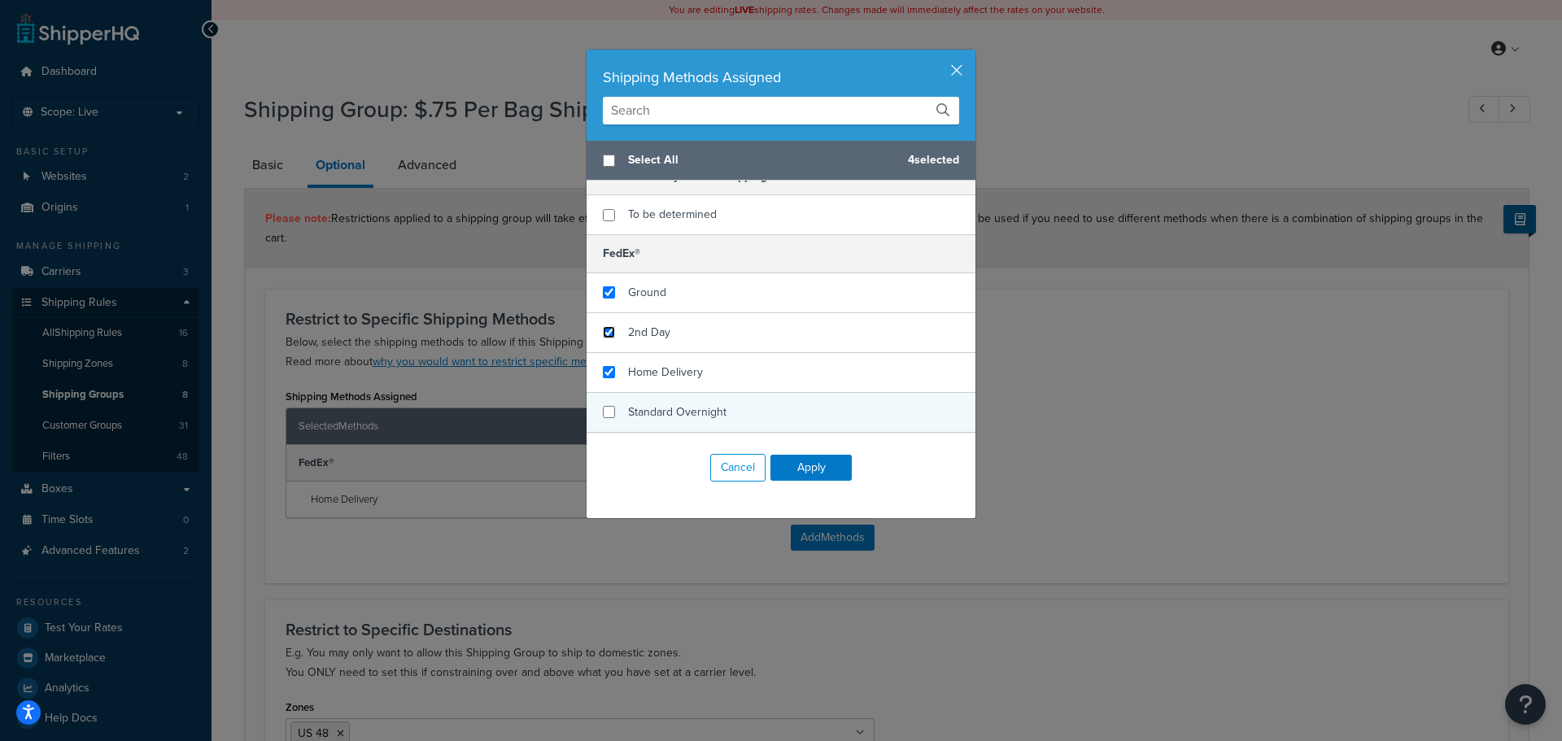
scroll to position [138, 0]
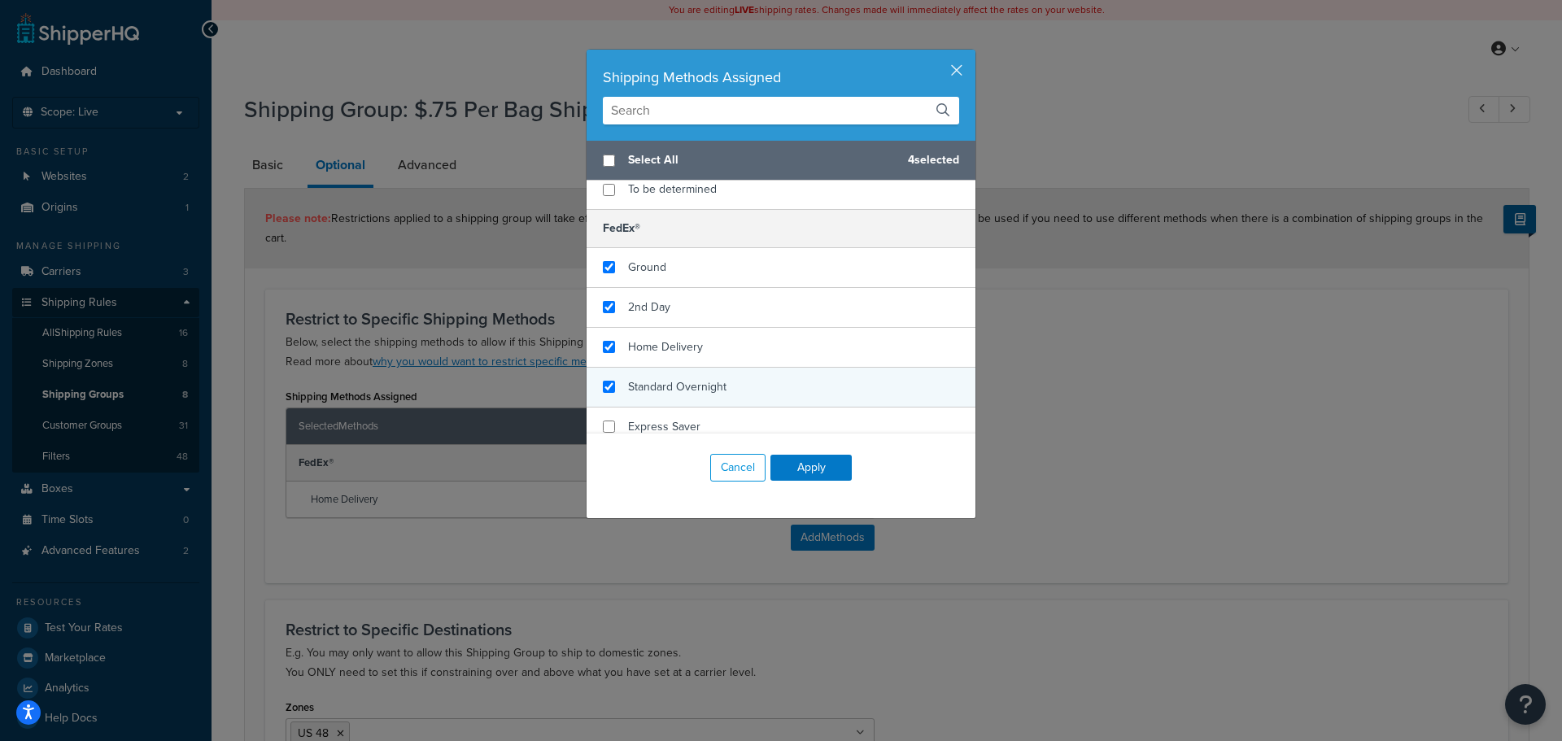
checkbox input "true"
click at [608, 384] on div "Standard Overnight" at bounding box center [781, 388] width 389 height 40
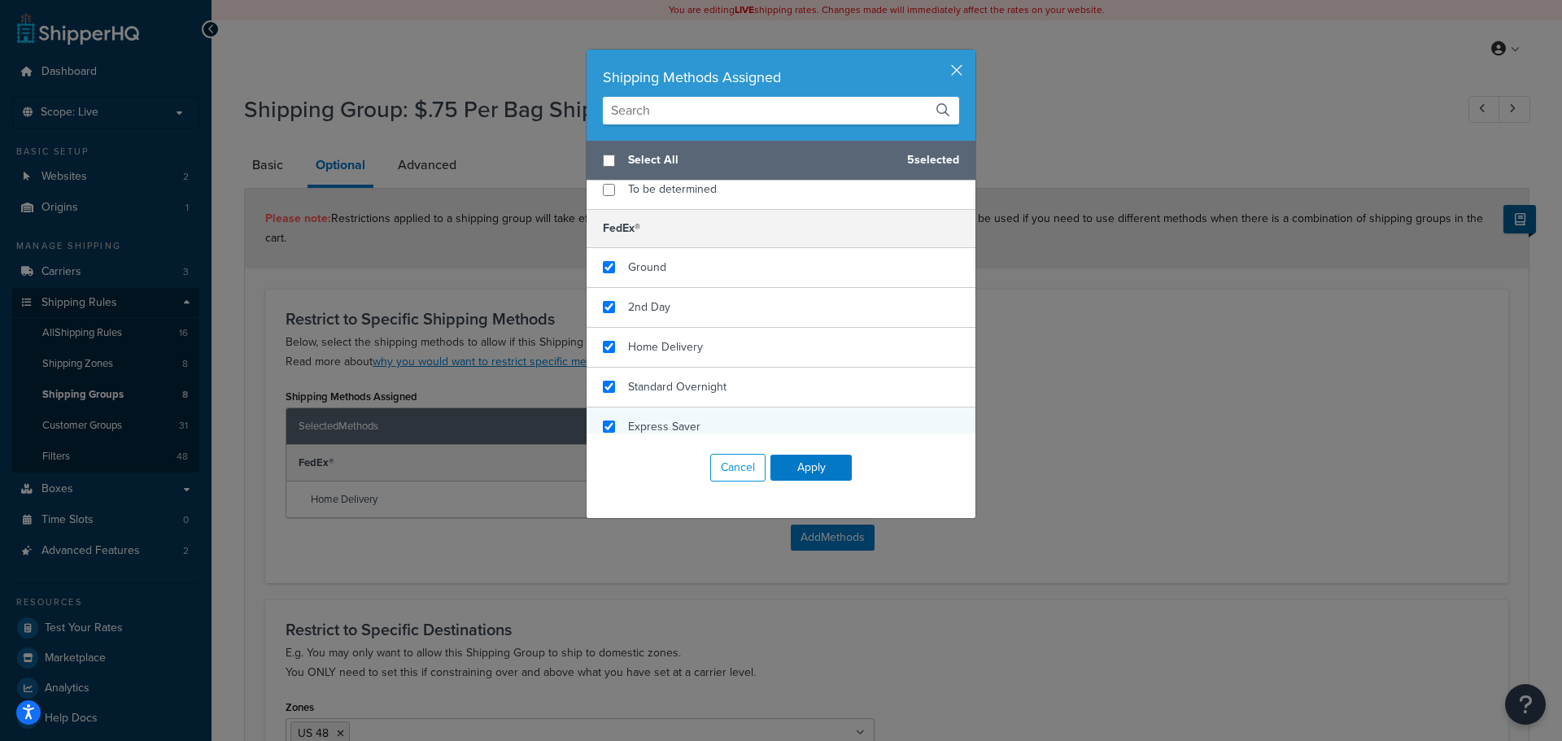
checkbox input "true"
click at [614, 413] on div "Express Saver" at bounding box center [781, 427] width 389 height 39
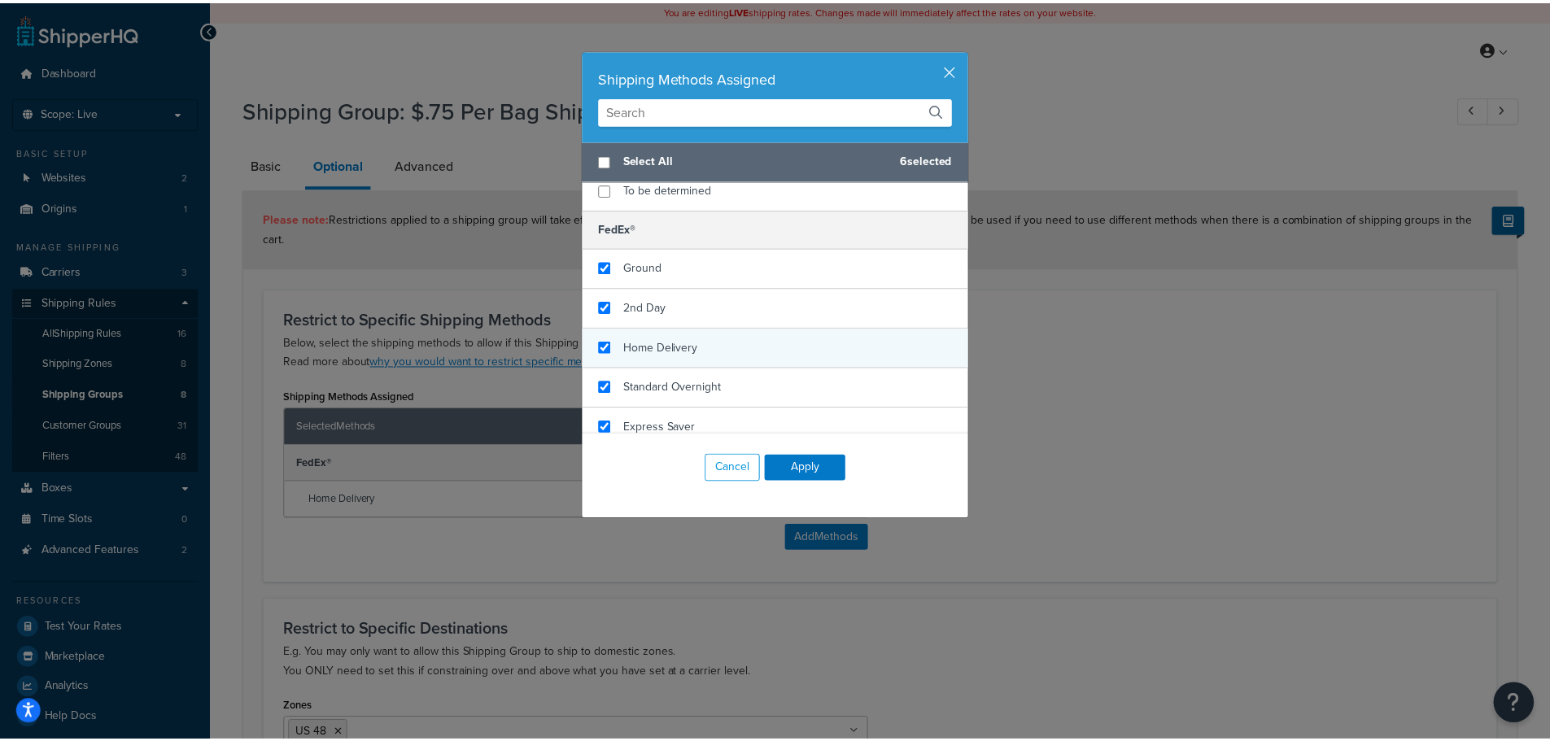
scroll to position [0, 0]
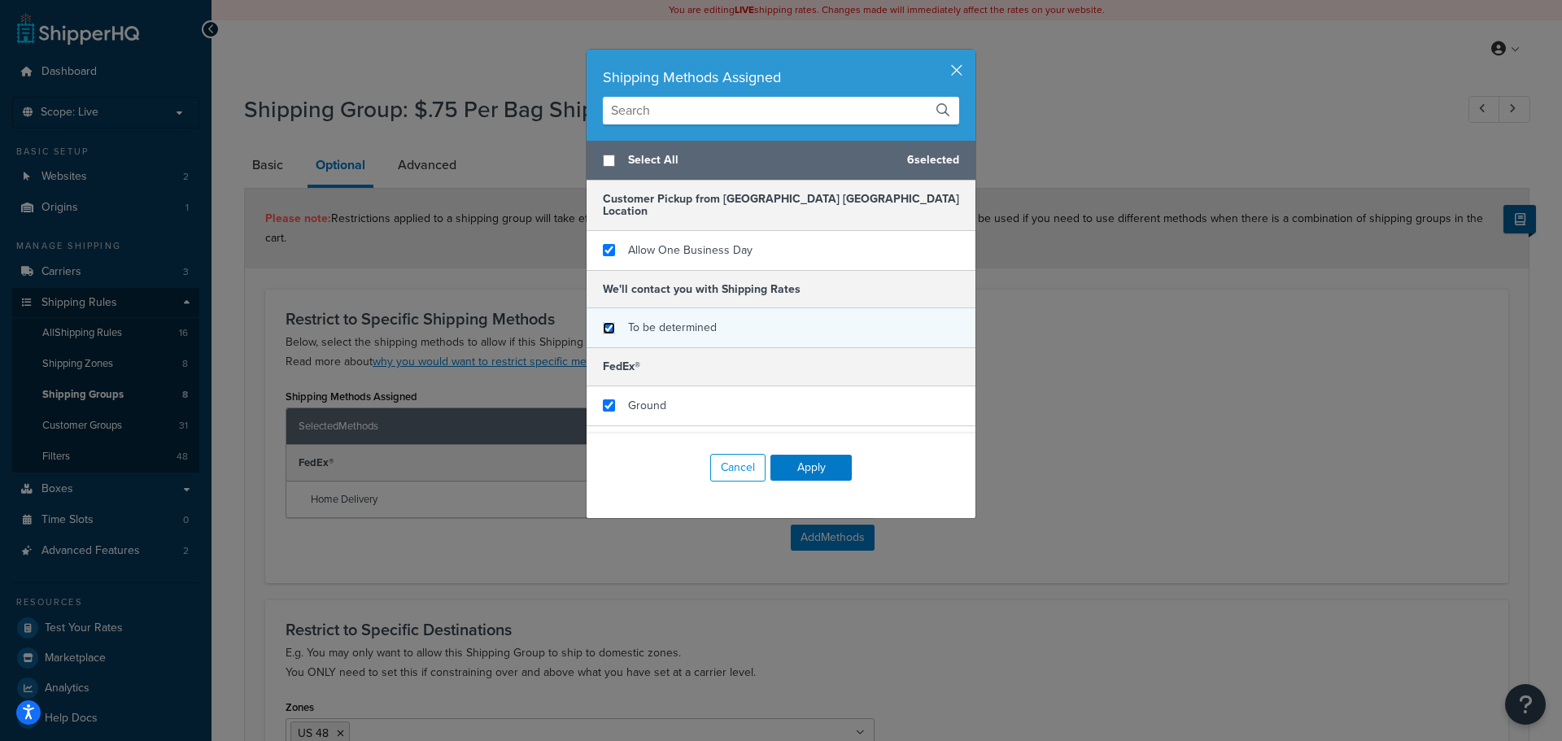
click at [603, 322] on input "checkbox" at bounding box center [609, 328] width 12 height 12
checkbox input "true"
click at [815, 469] on button "Apply" at bounding box center [811, 468] width 81 height 26
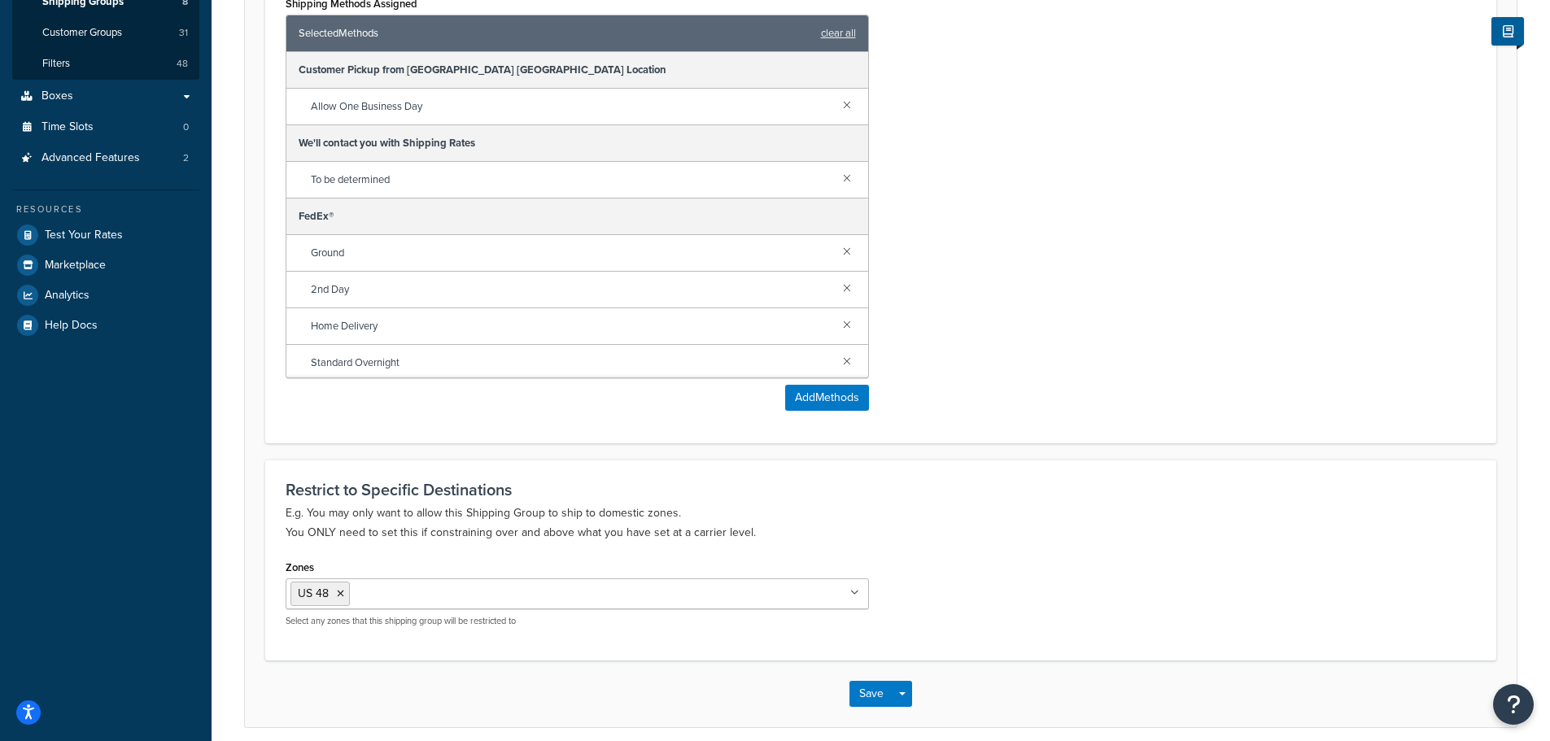
scroll to position [461, 0]
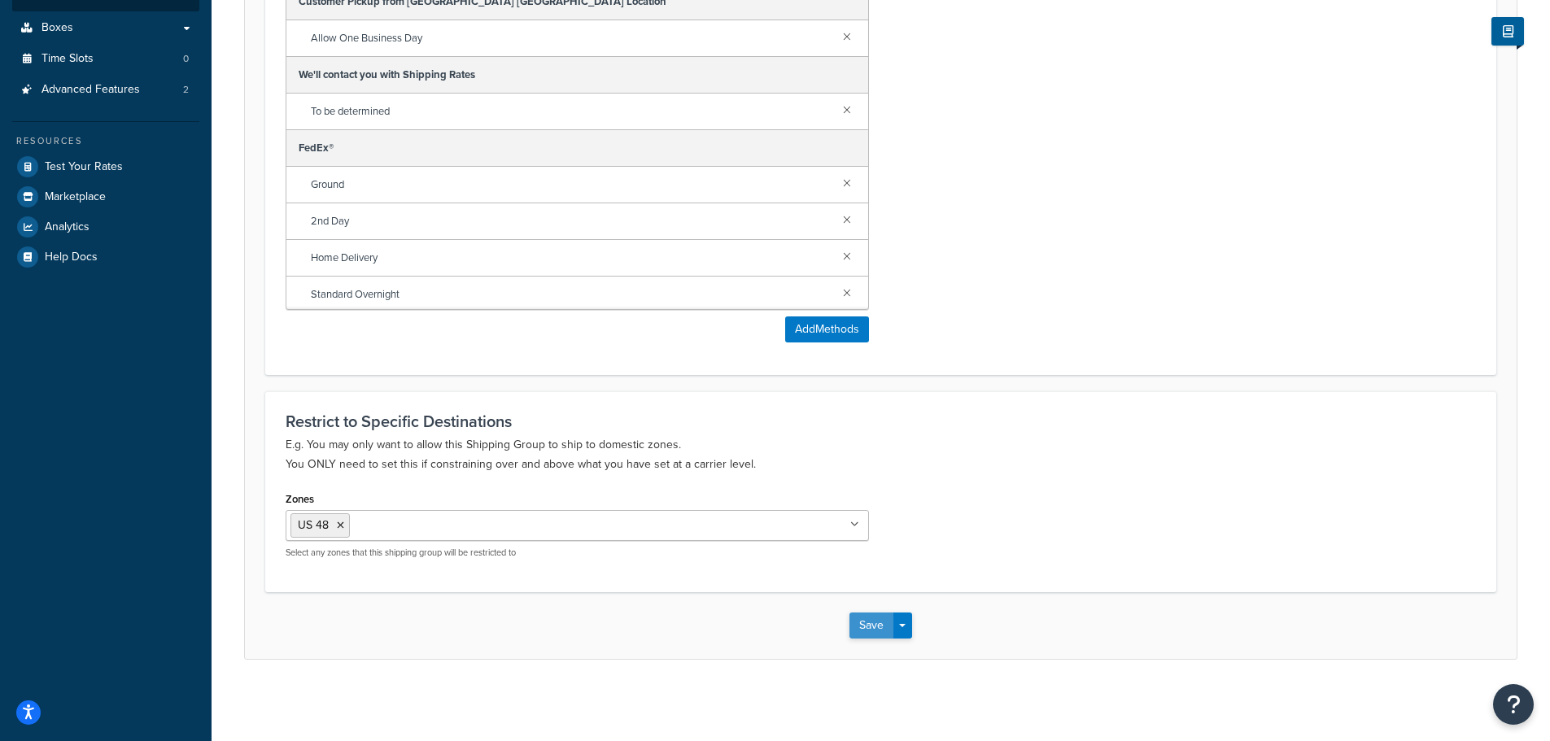
click at [873, 629] on button "Save" at bounding box center [872, 626] width 44 height 26
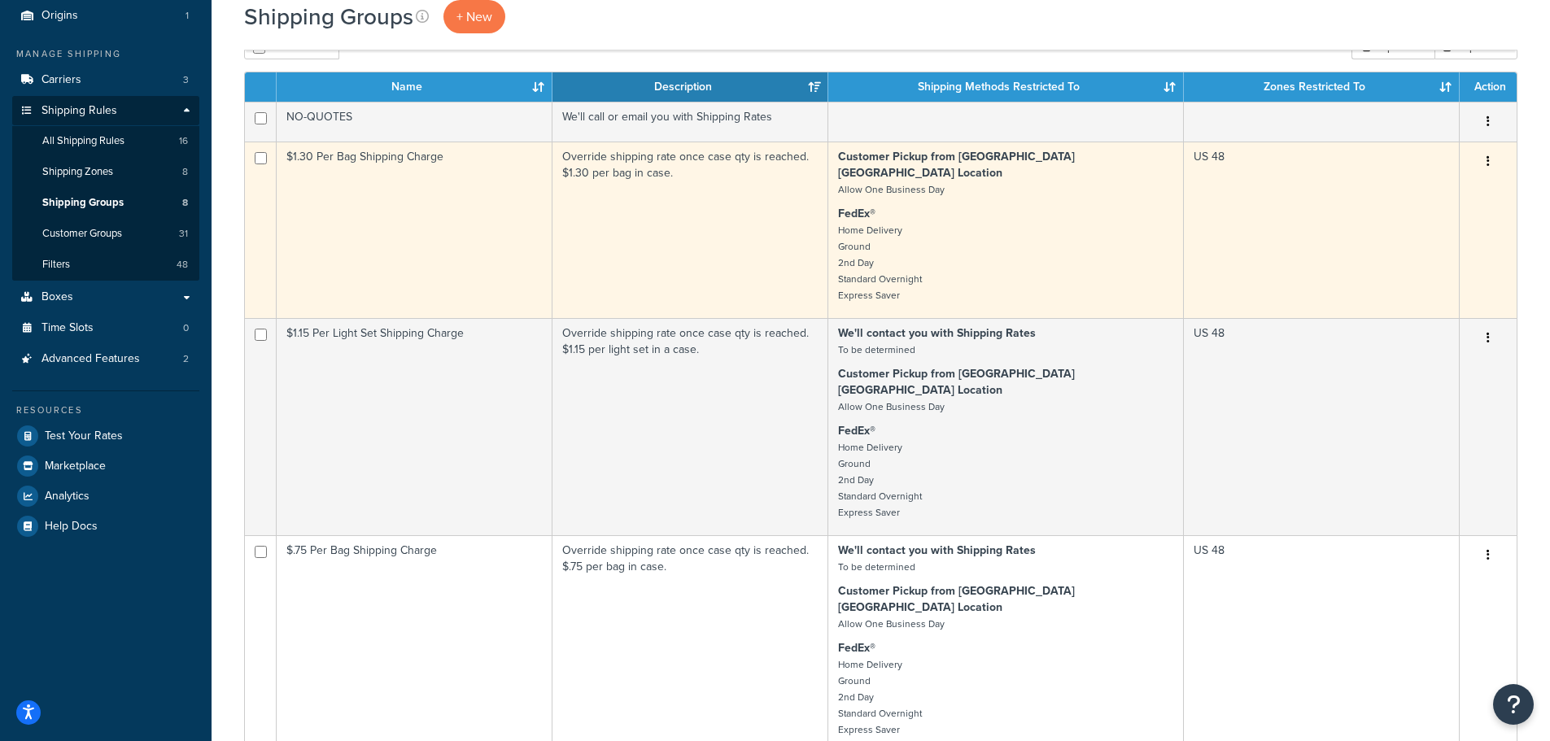
scroll to position [163, 0]
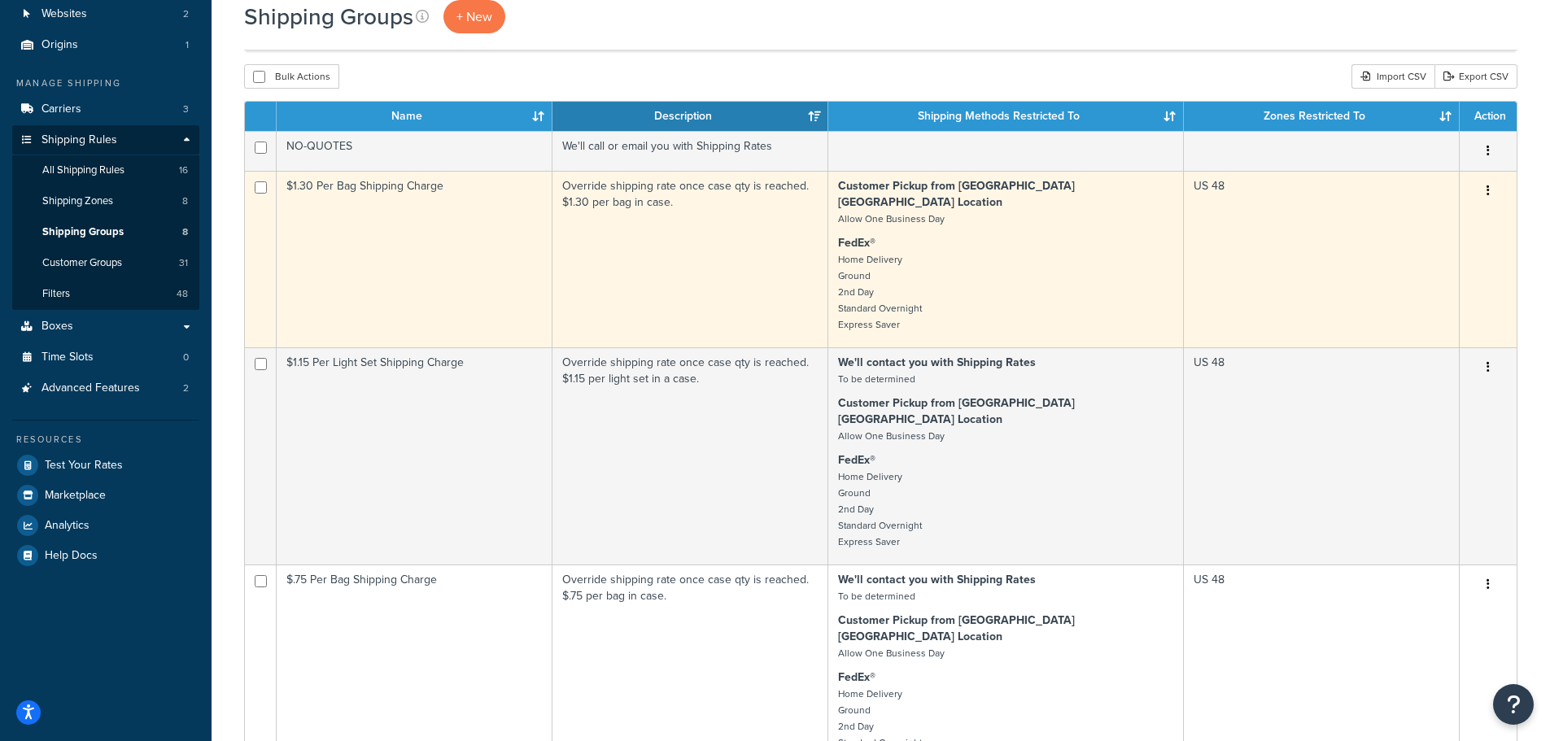
drag, startPoint x: 1484, startPoint y: 182, endPoint x: 1490, endPoint y: 190, distance: 10.4
click at [1484, 182] on button "button" at bounding box center [1488, 191] width 23 height 26
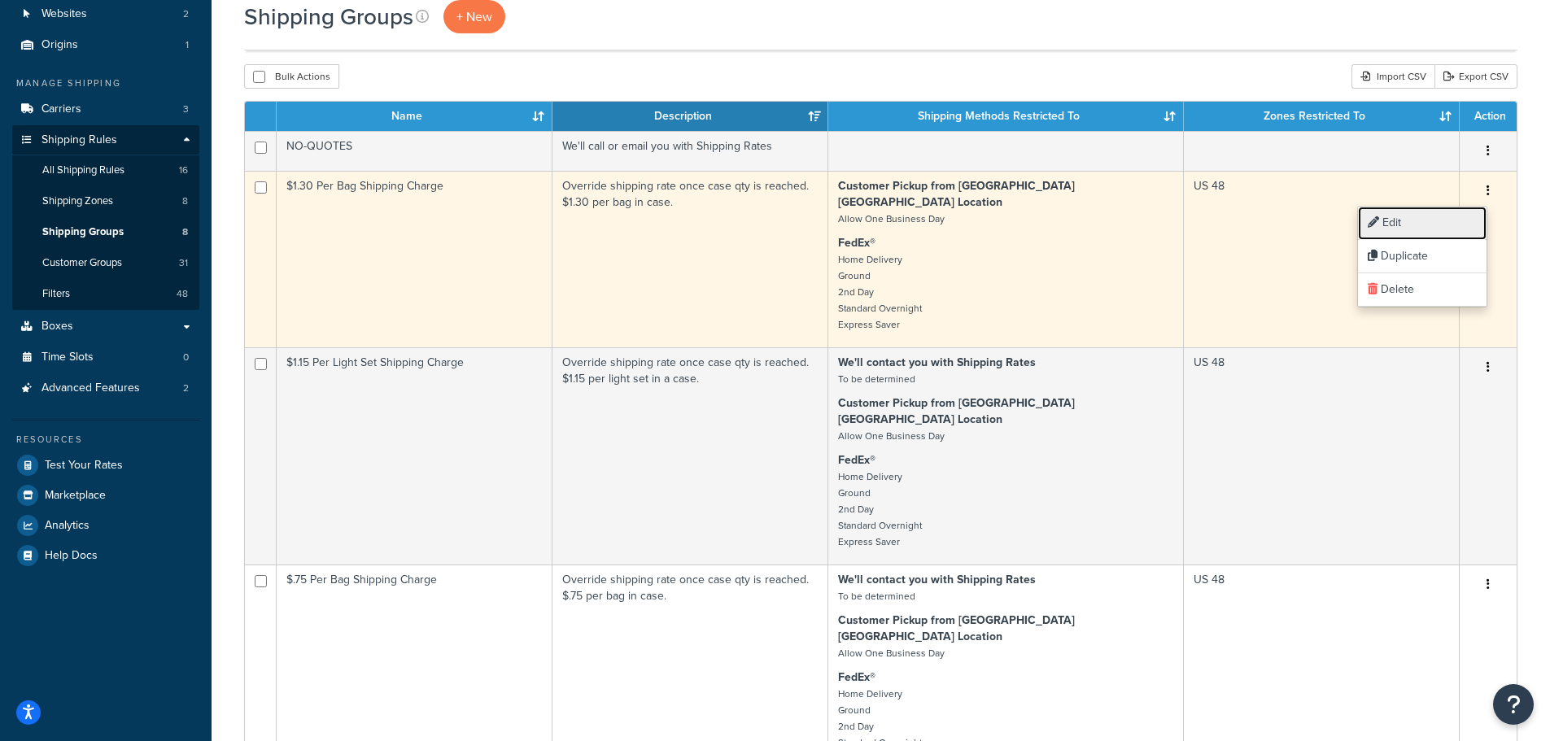
click at [1381, 222] on link "Edit" at bounding box center [1422, 223] width 129 height 33
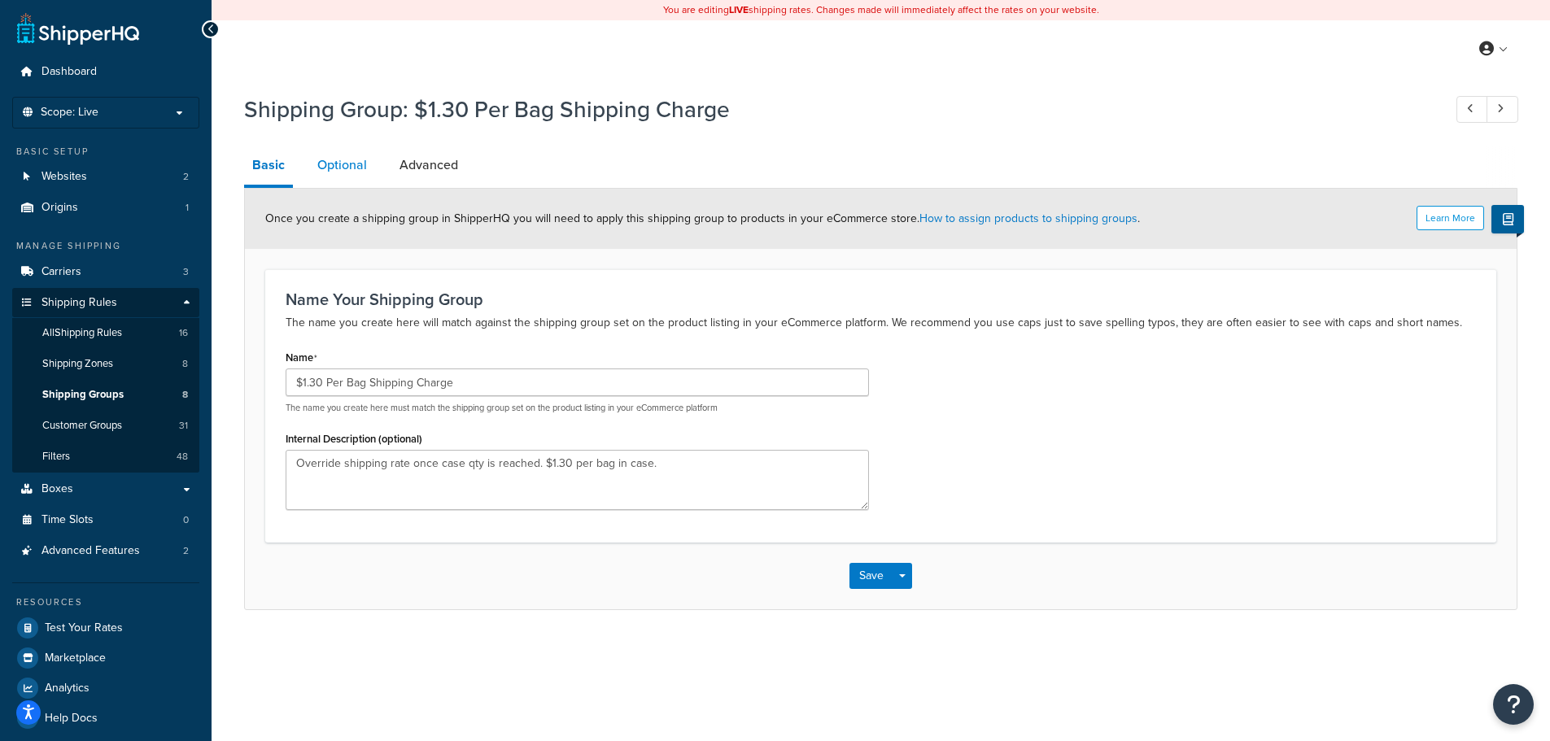
click at [345, 170] on link "Optional" at bounding box center [342, 165] width 66 height 39
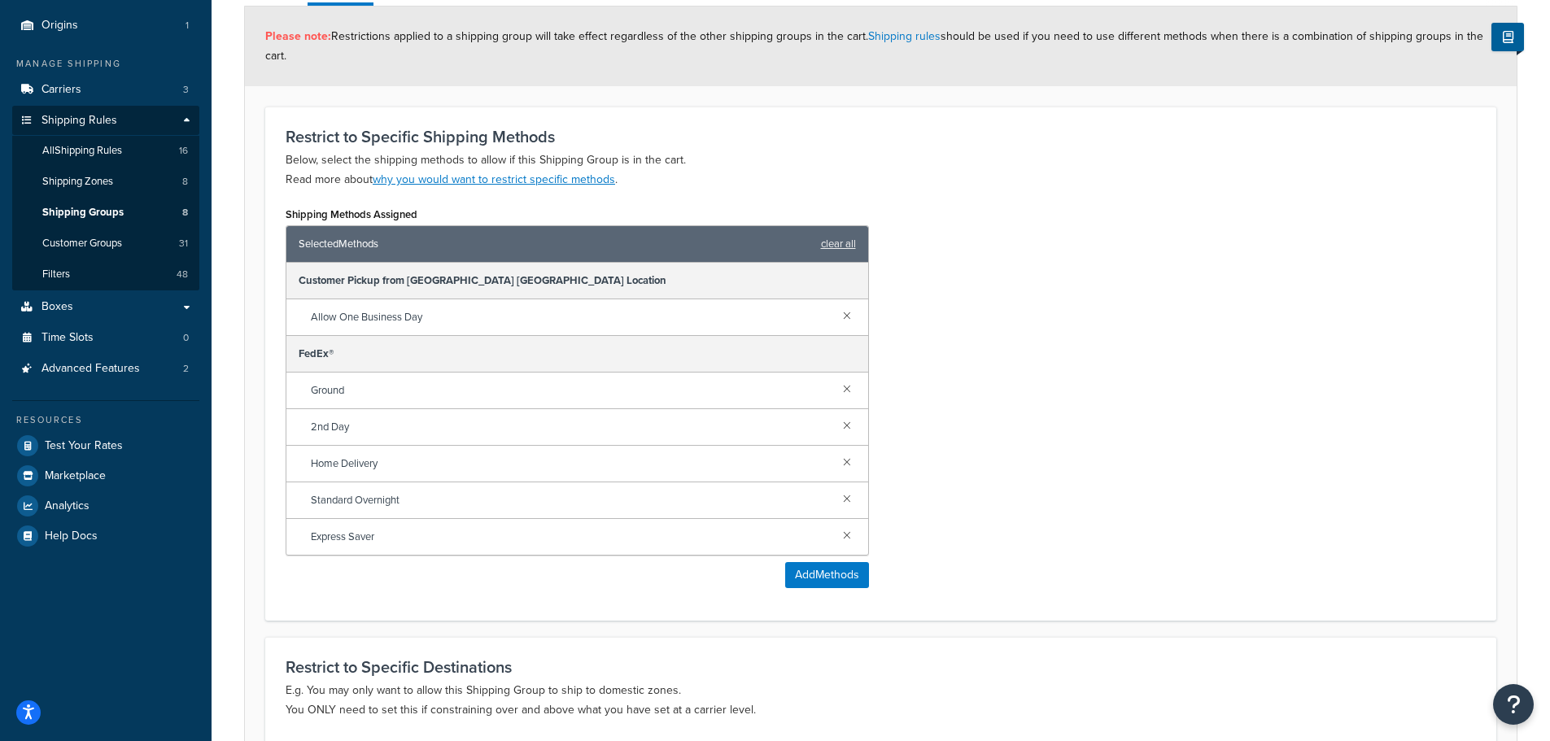
scroll to position [244, 0]
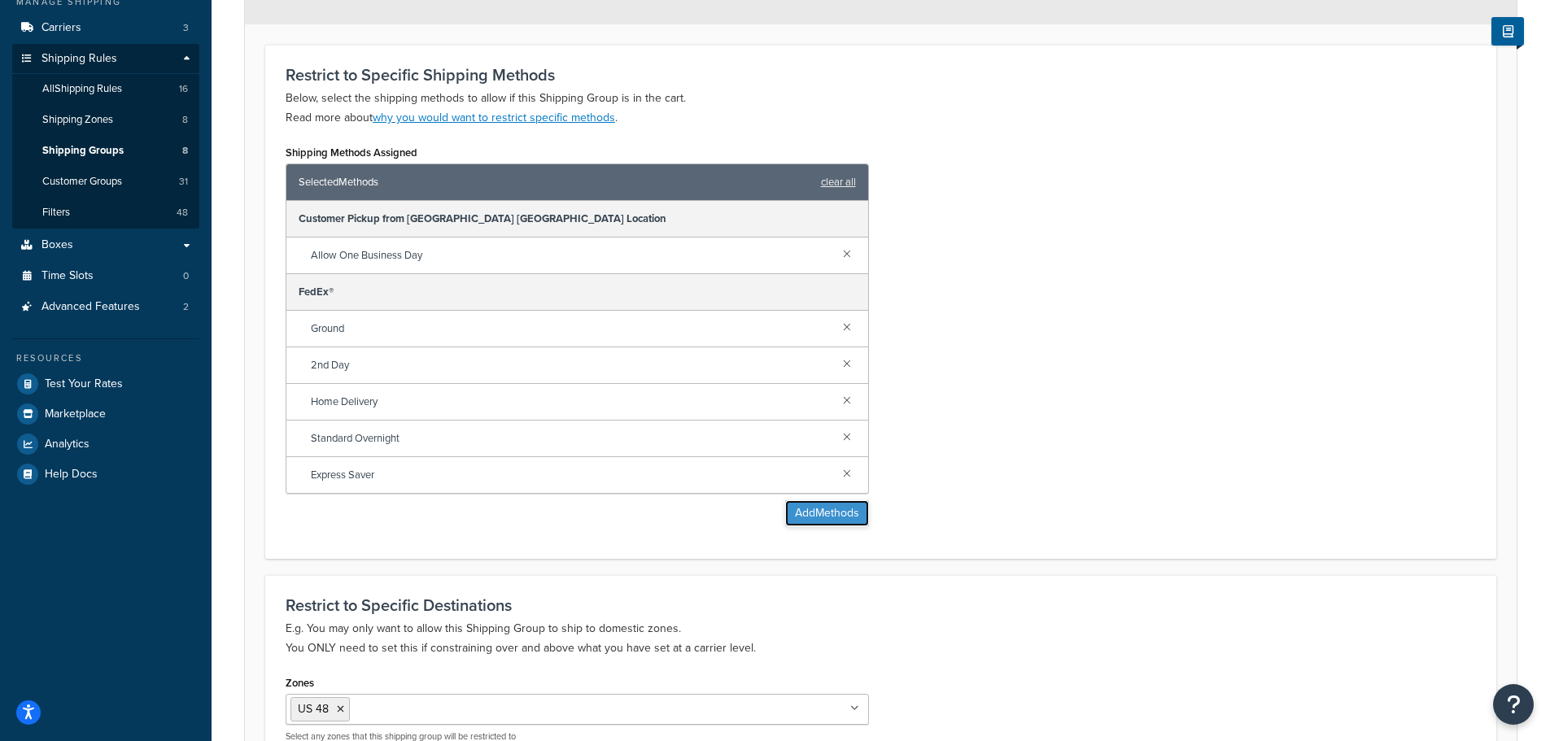
click at [817, 514] on button "Add Methods" at bounding box center [827, 513] width 84 height 26
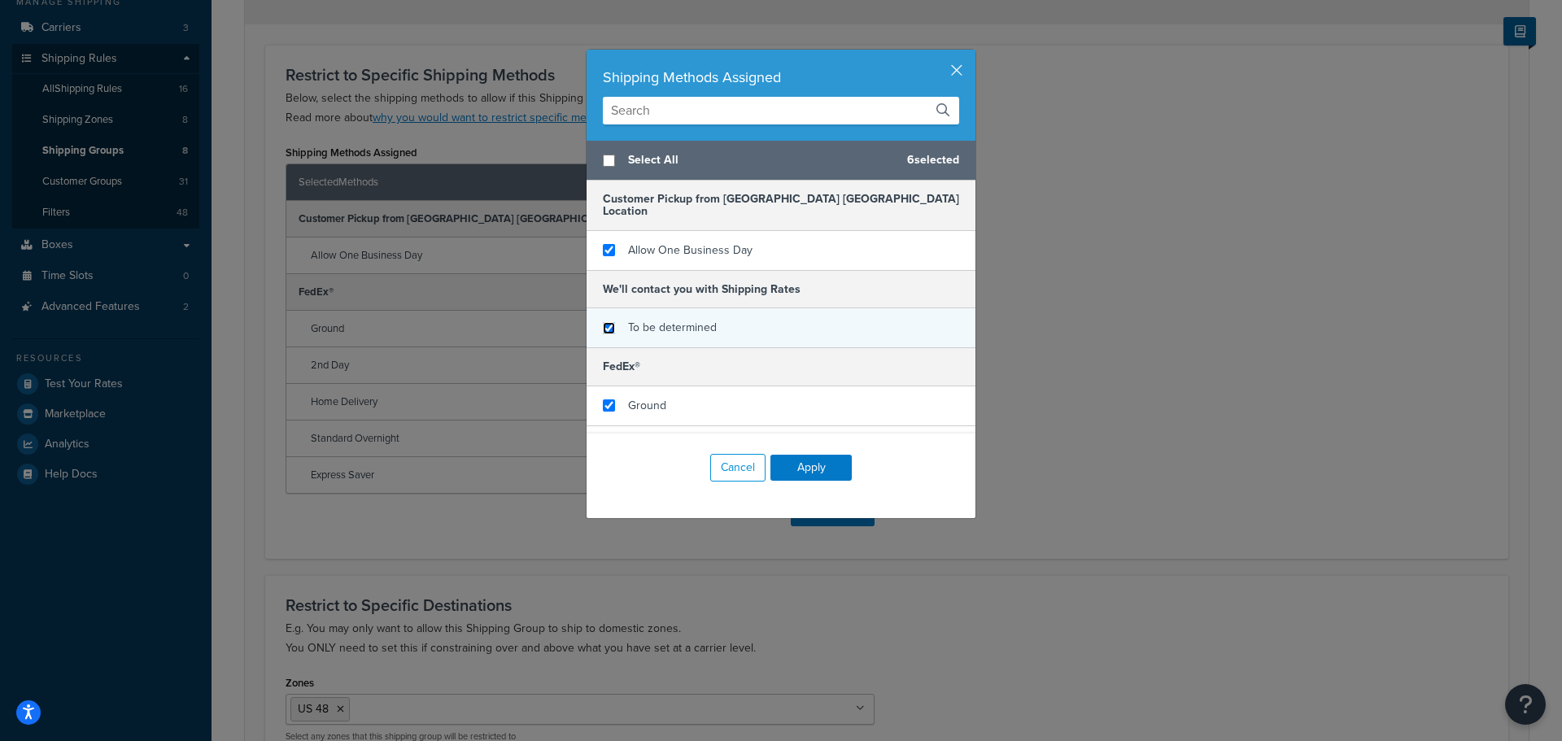
click at [603, 322] on input "checkbox" at bounding box center [609, 328] width 12 height 12
checkbox input "true"
click at [809, 459] on button "Apply" at bounding box center [811, 468] width 81 height 26
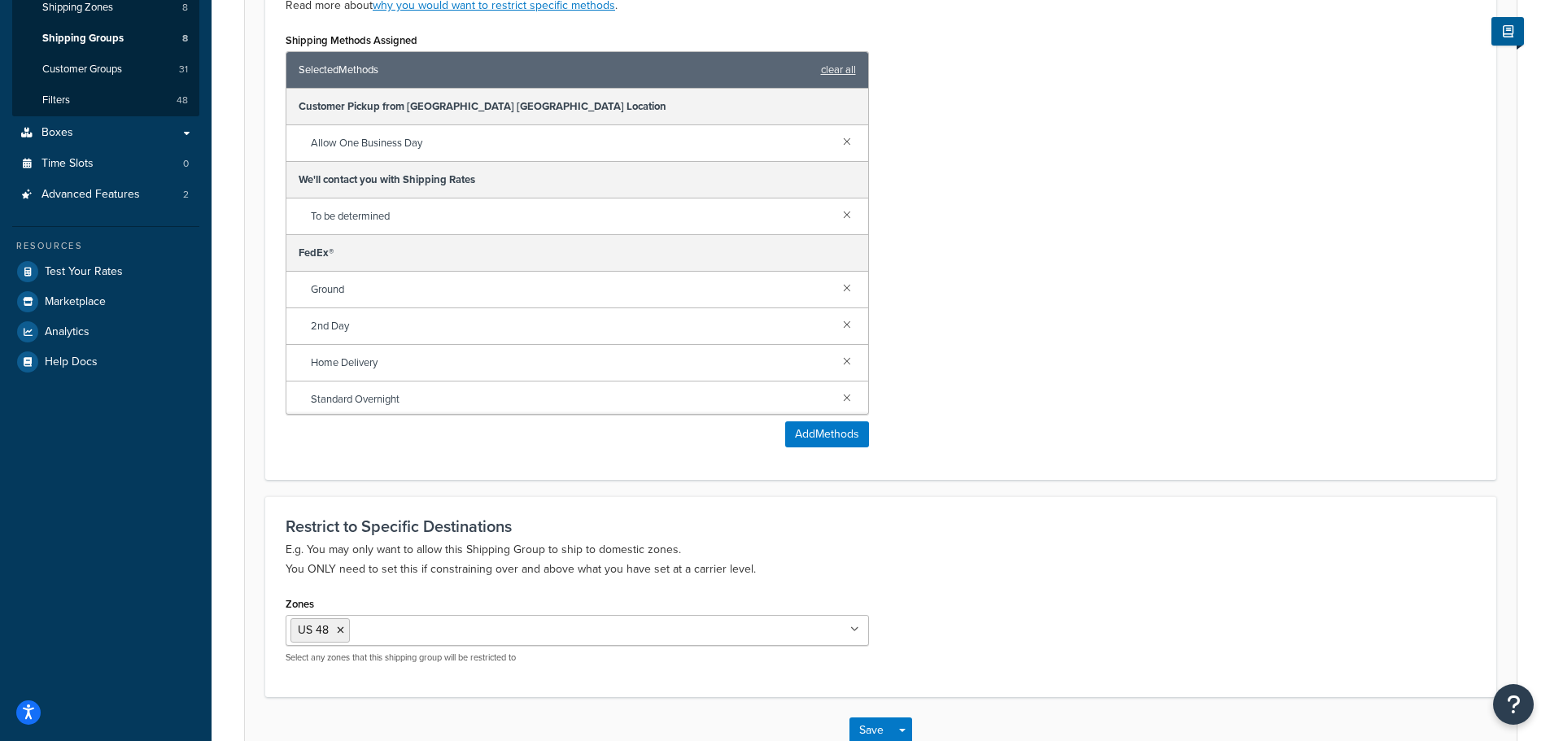
scroll to position [461, 0]
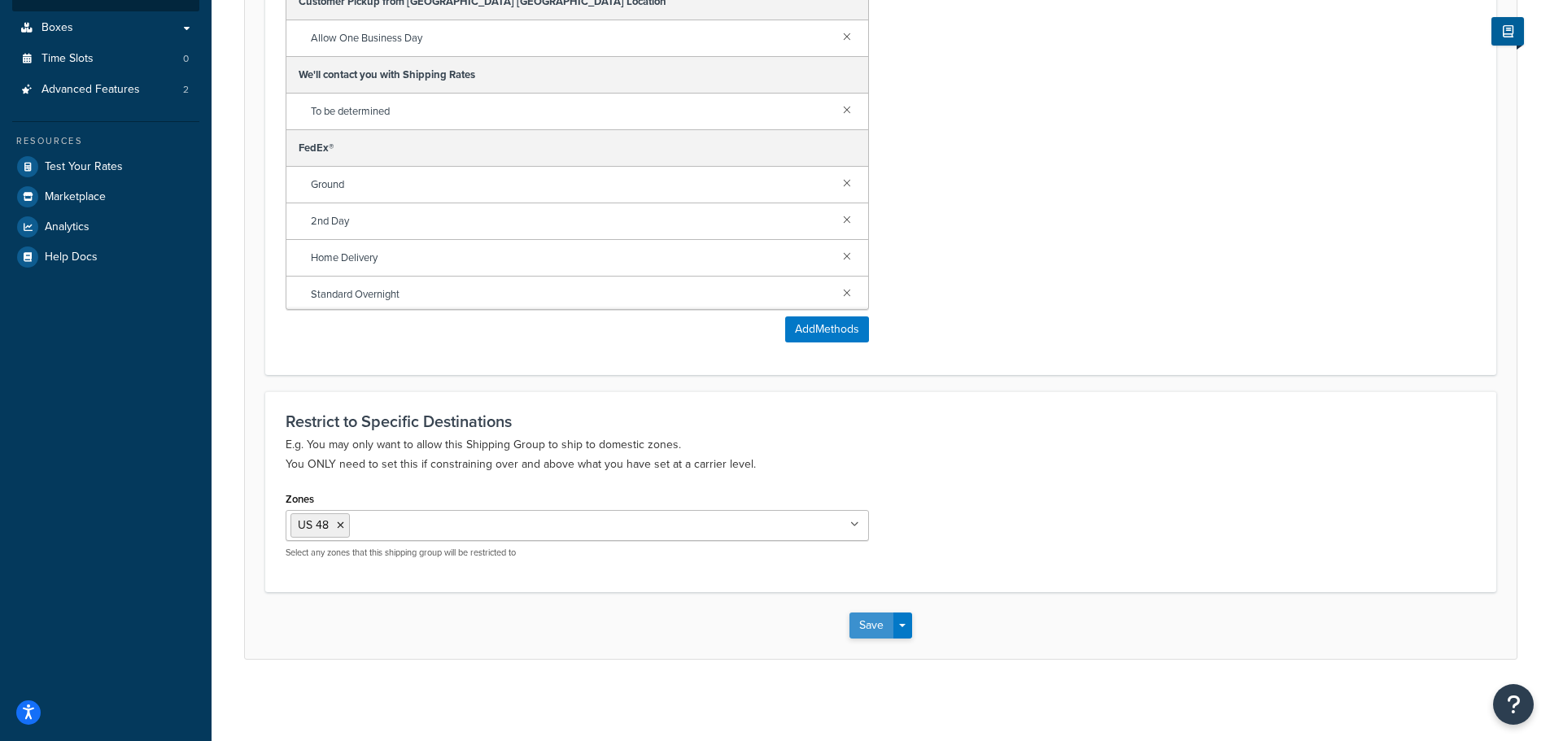
click at [871, 622] on button "Save" at bounding box center [872, 626] width 44 height 26
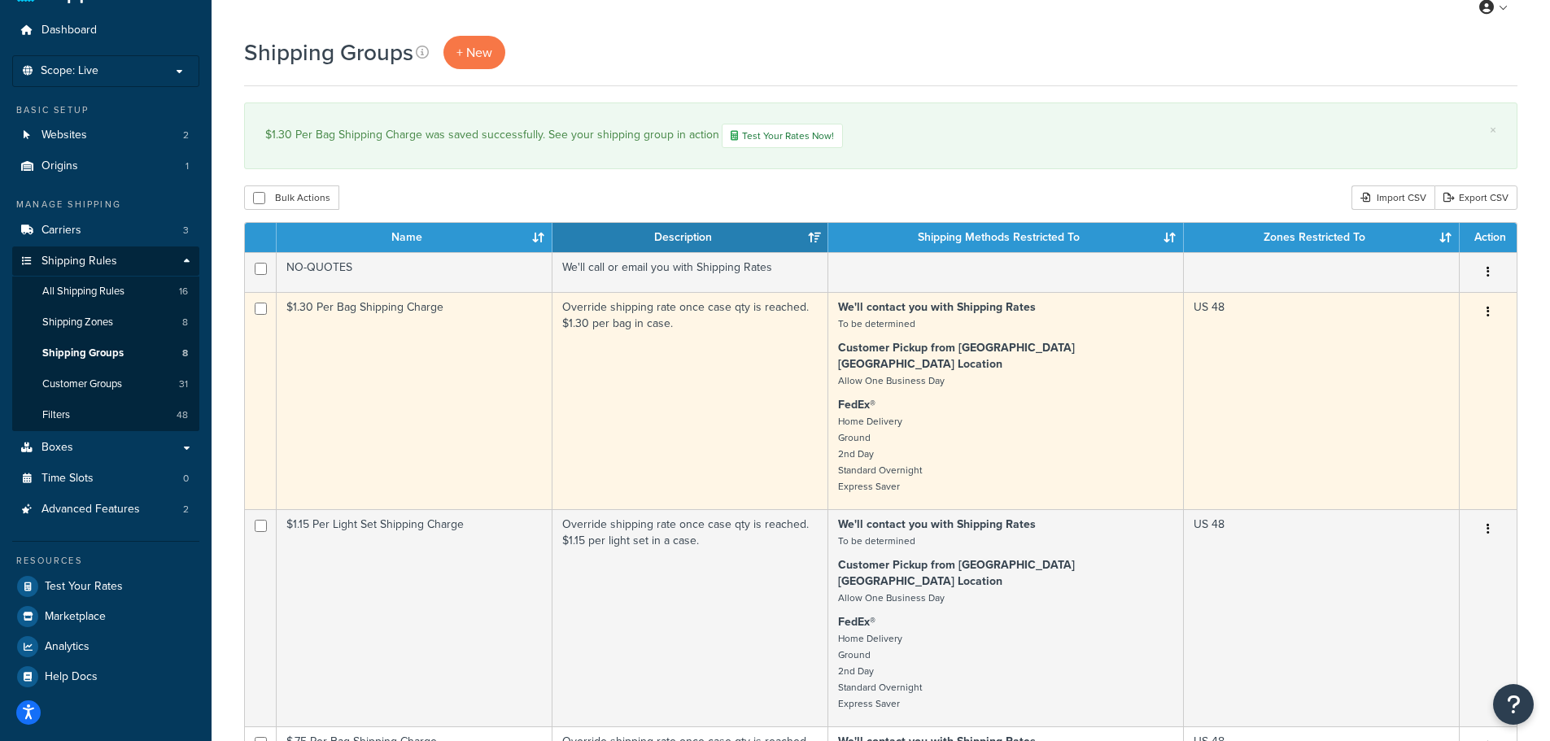
scroll to position [81, 0]
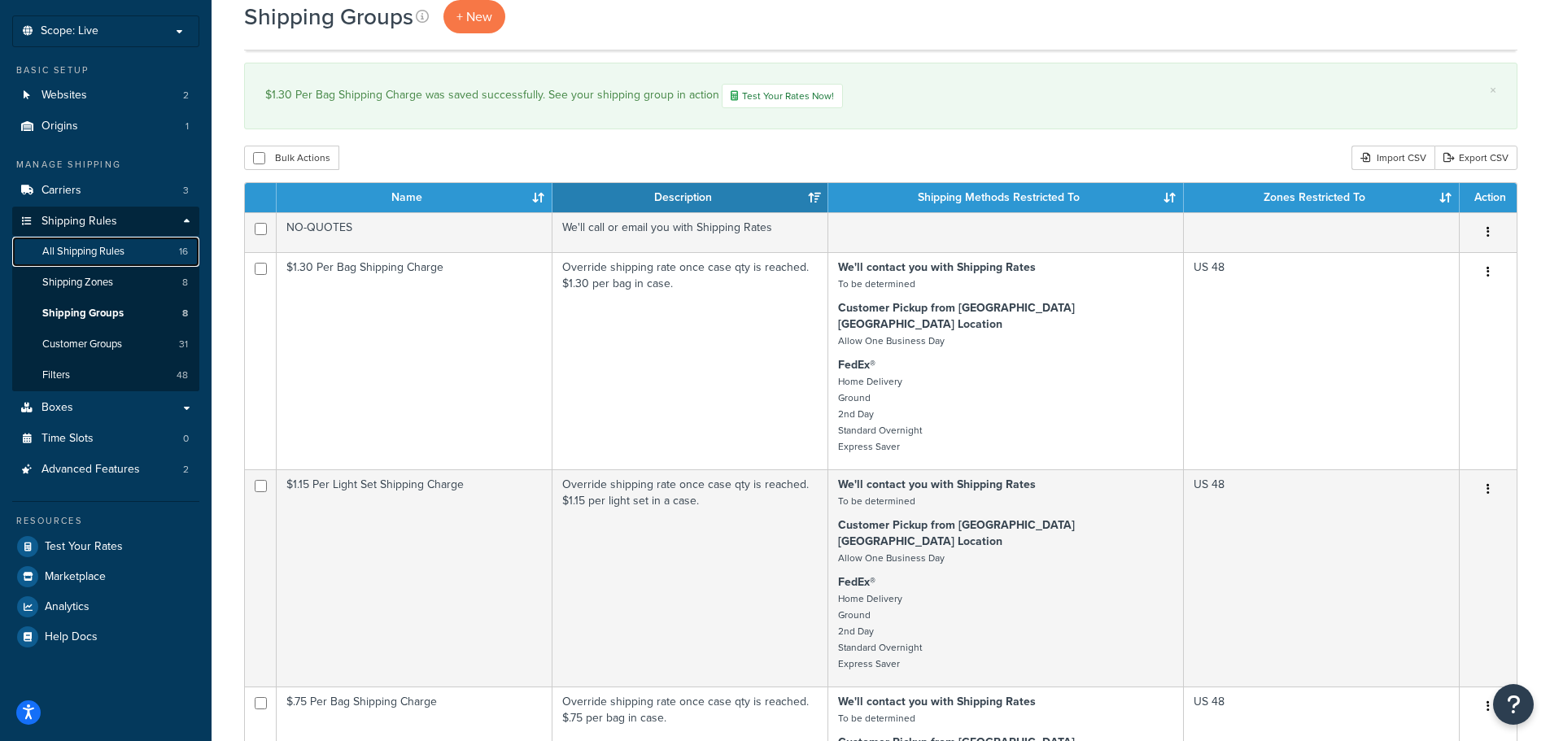
click at [83, 256] on span "All Shipping Rules" at bounding box center [83, 252] width 82 height 14
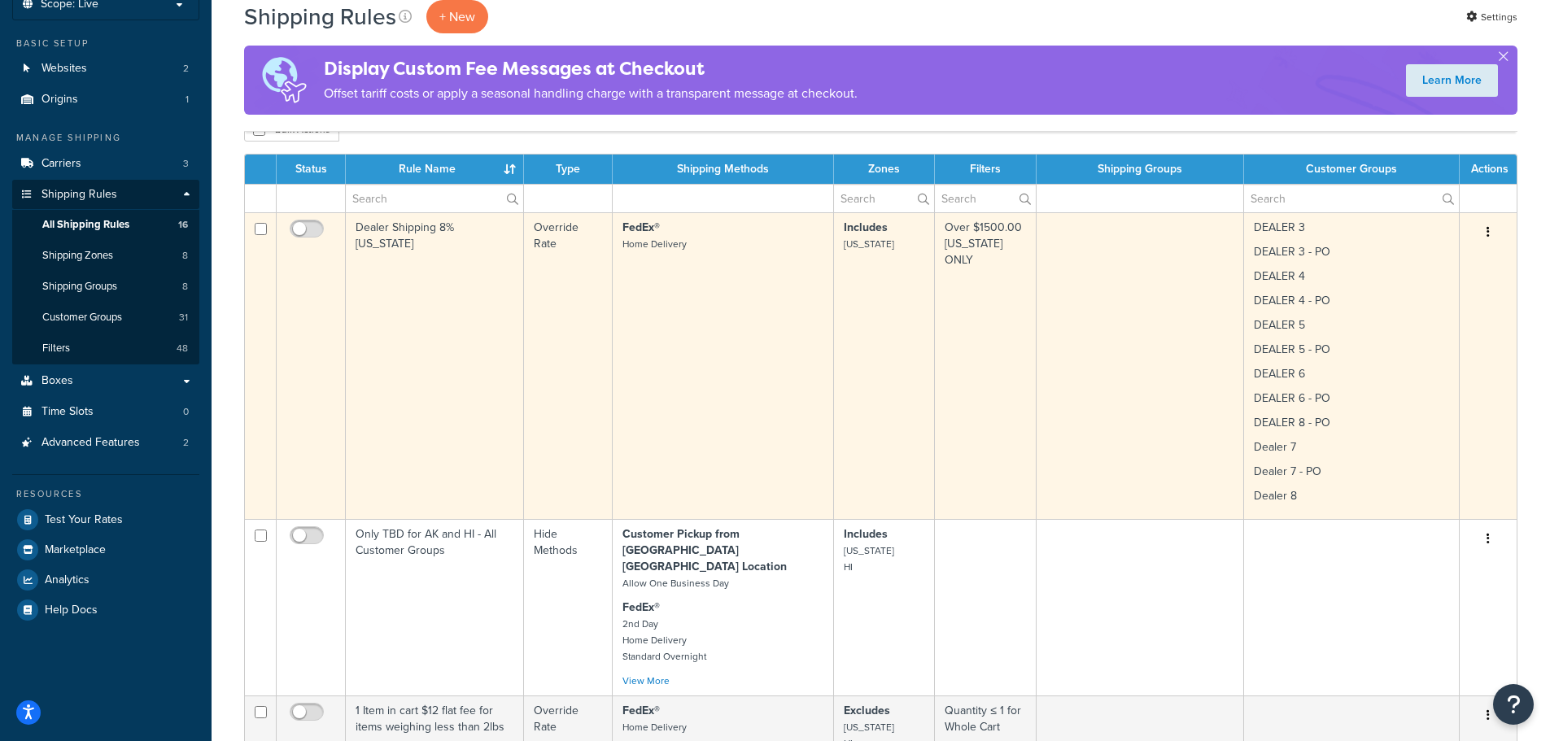
scroll to position [81, 0]
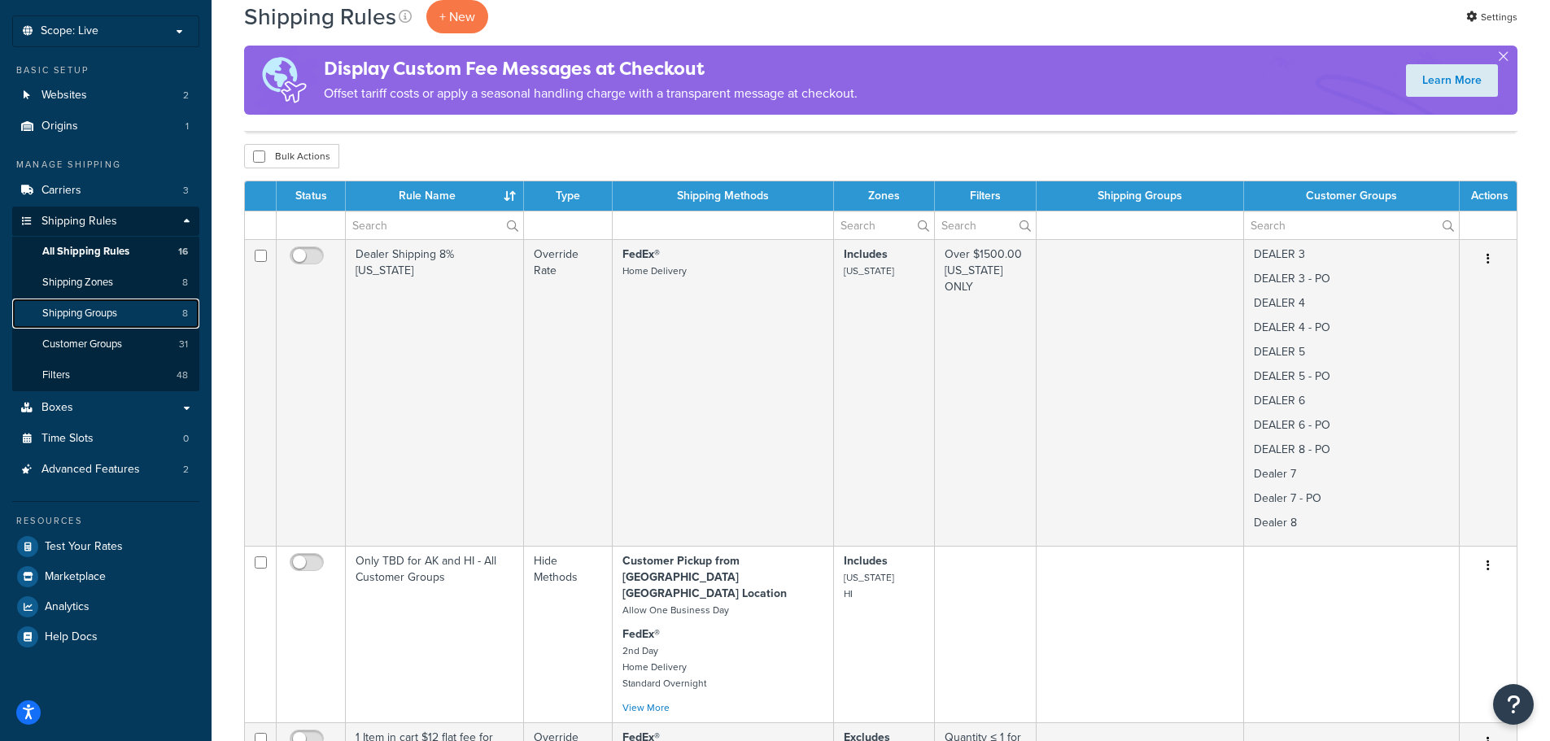
click at [69, 316] on span "Shipping Groups" at bounding box center [79, 314] width 75 height 14
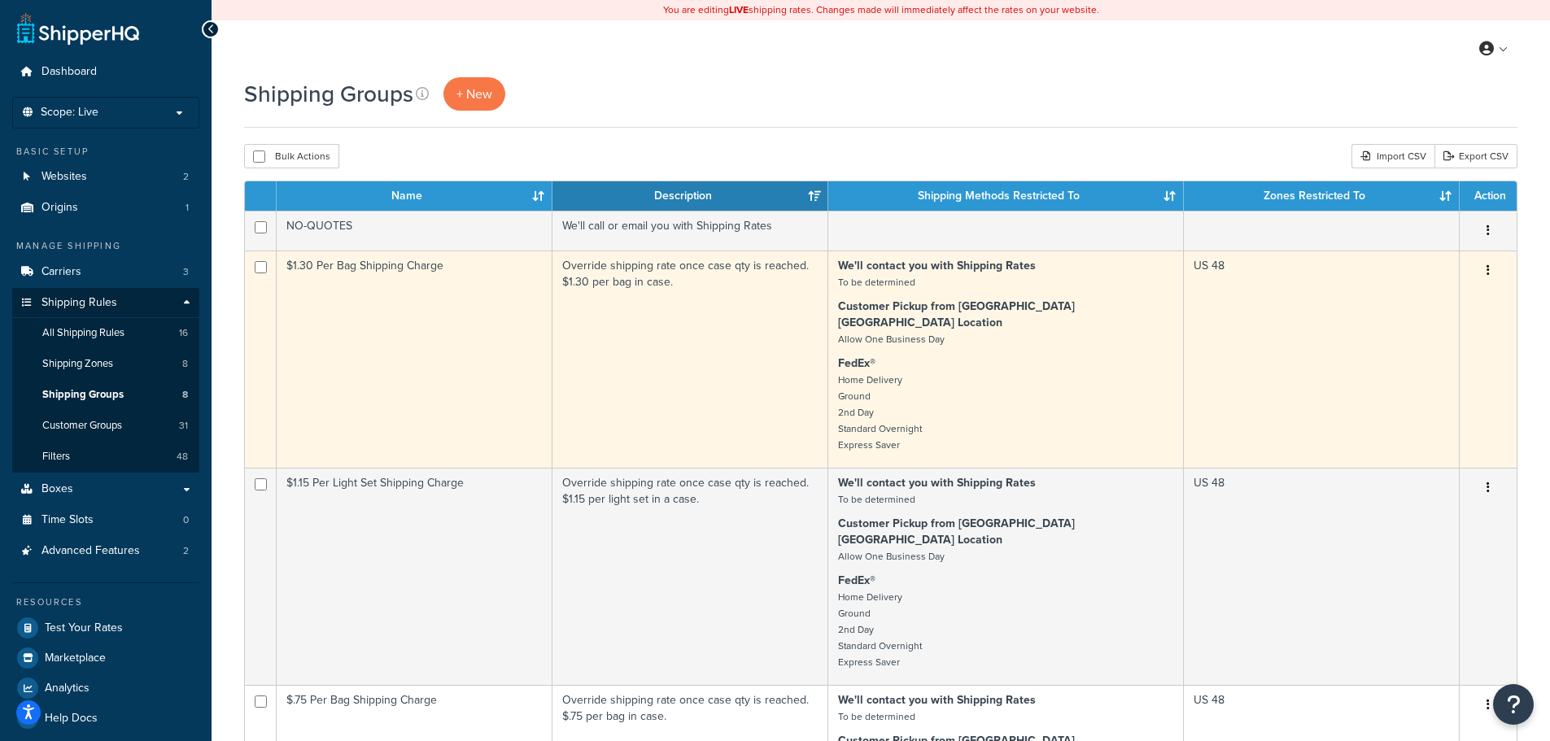
click at [1487, 269] on icon "button" at bounding box center [1488, 269] width 3 height 11
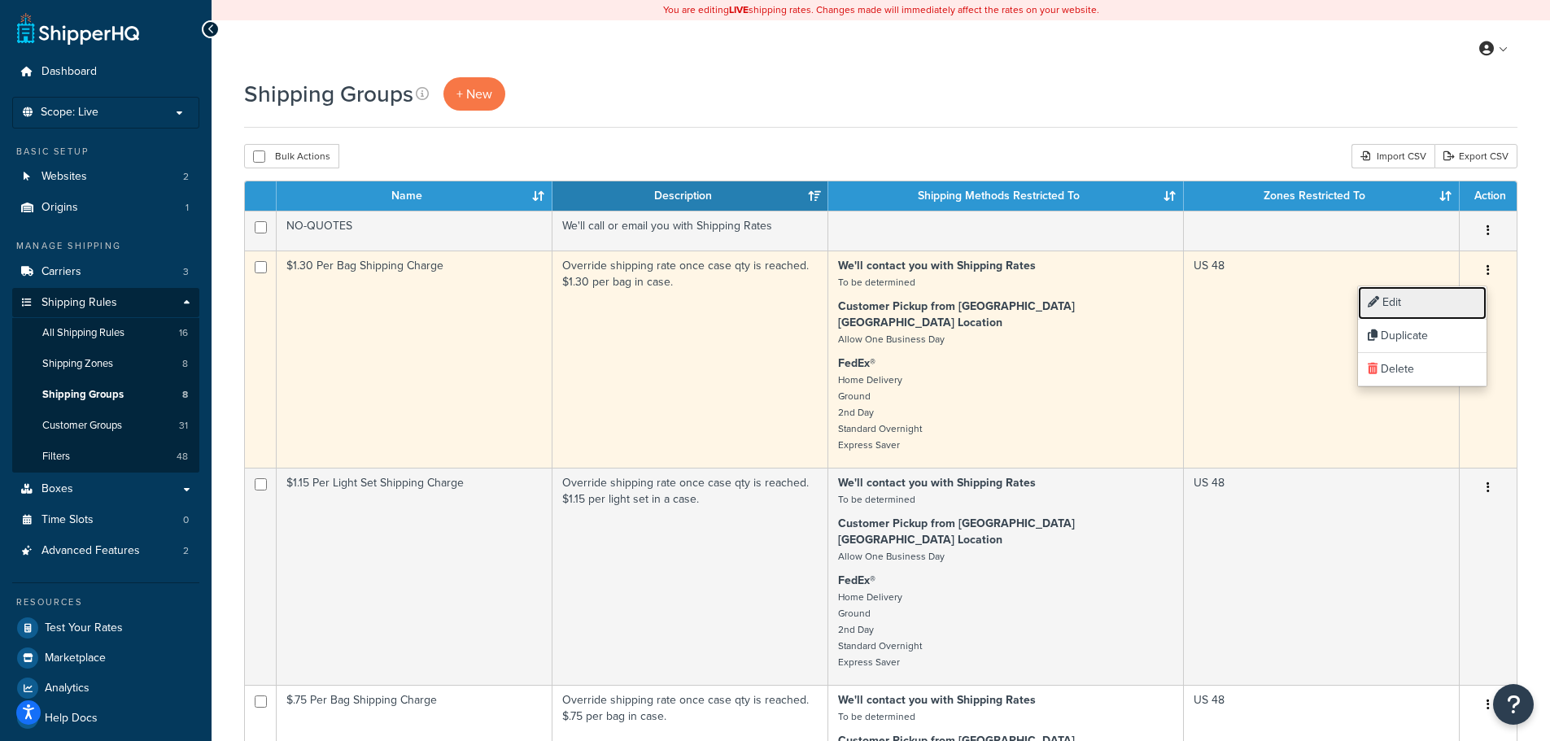
drag, startPoint x: 1423, startPoint y: 299, endPoint x: 1335, endPoint y: 288, distance: 88.6
click at [1423, 299] on link "Edit" at bounding box center [1422, 302] width 129 height 33
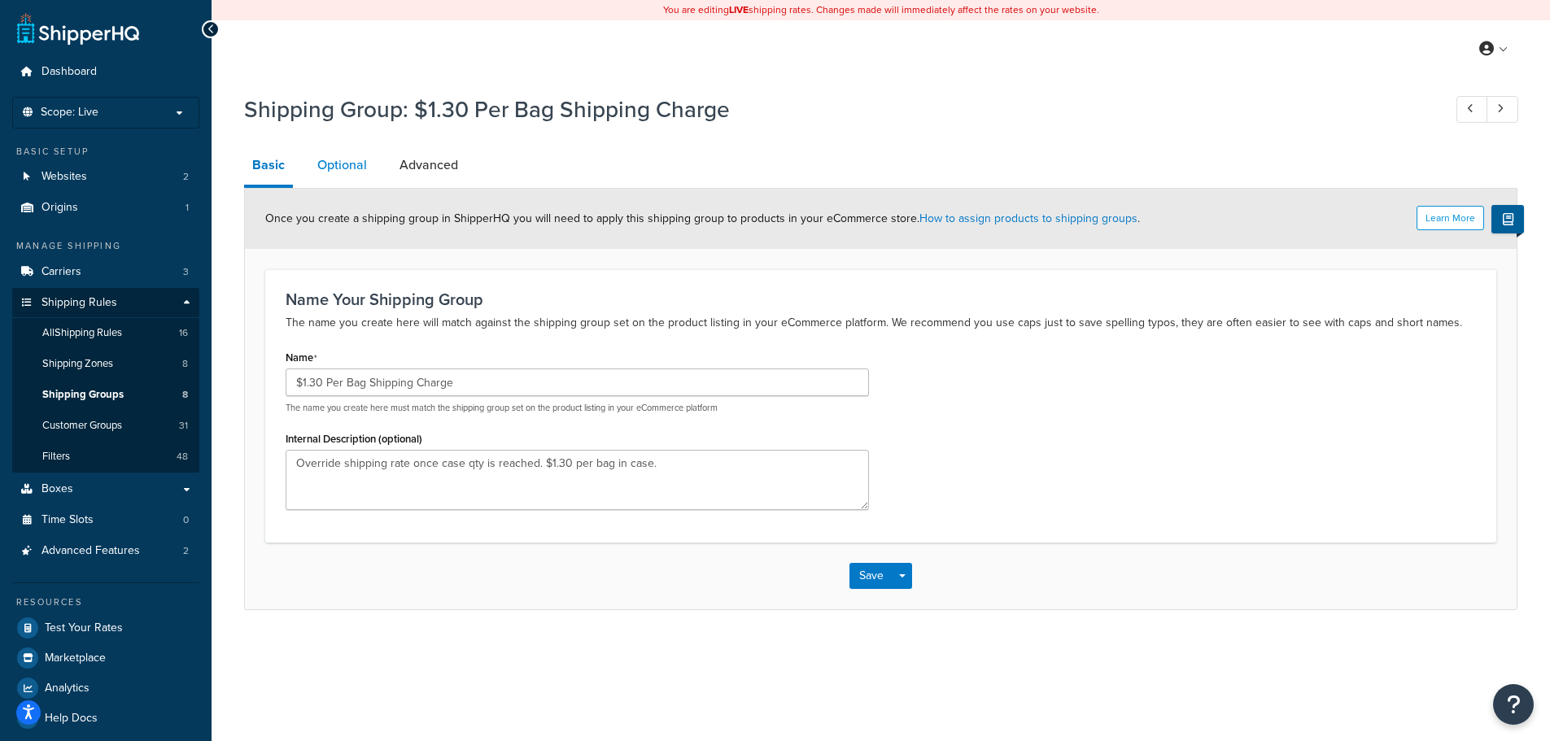
click at [346, 171] on link "Optional" at bounding box center [342, 165] width 66 height 39
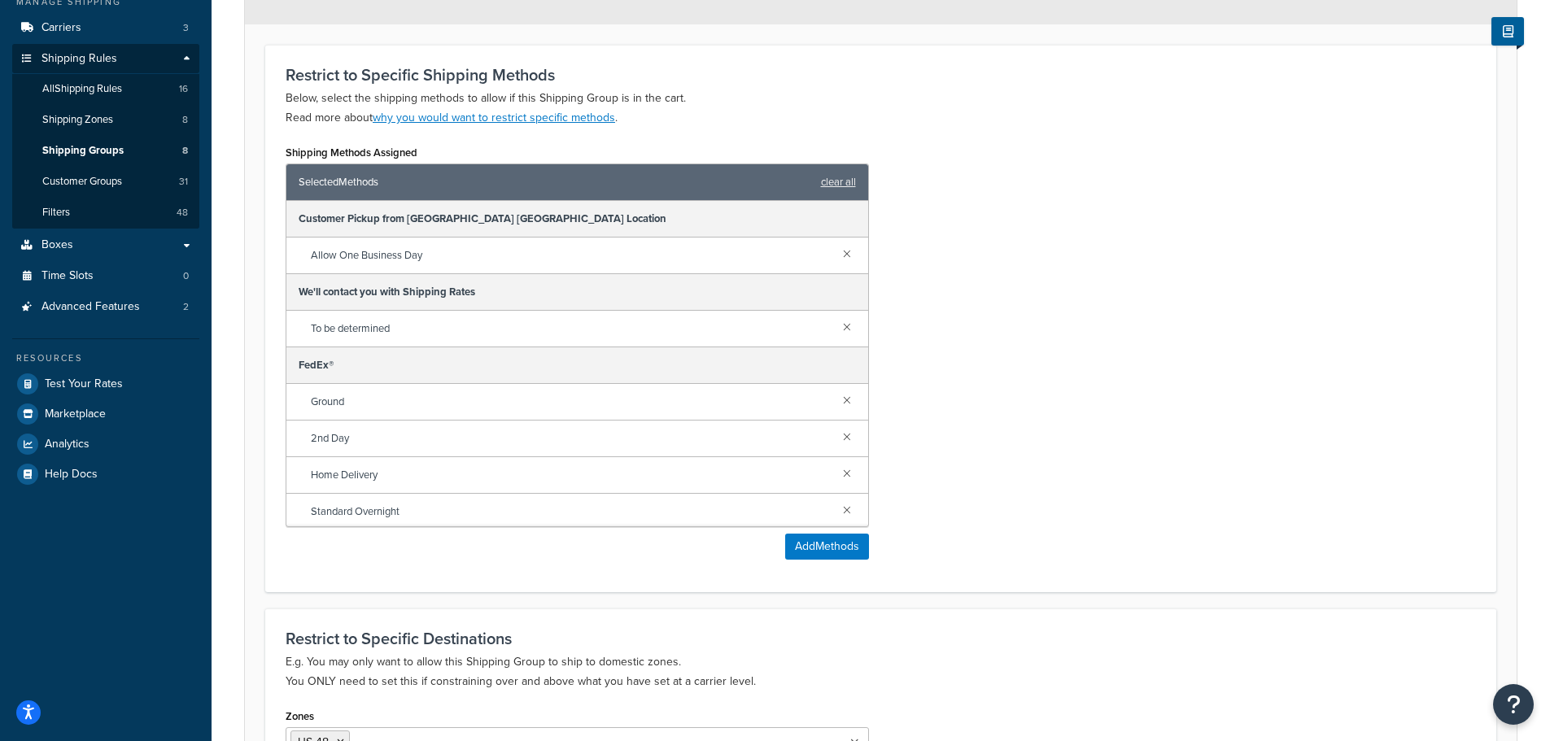
scroll to position [40, 0]
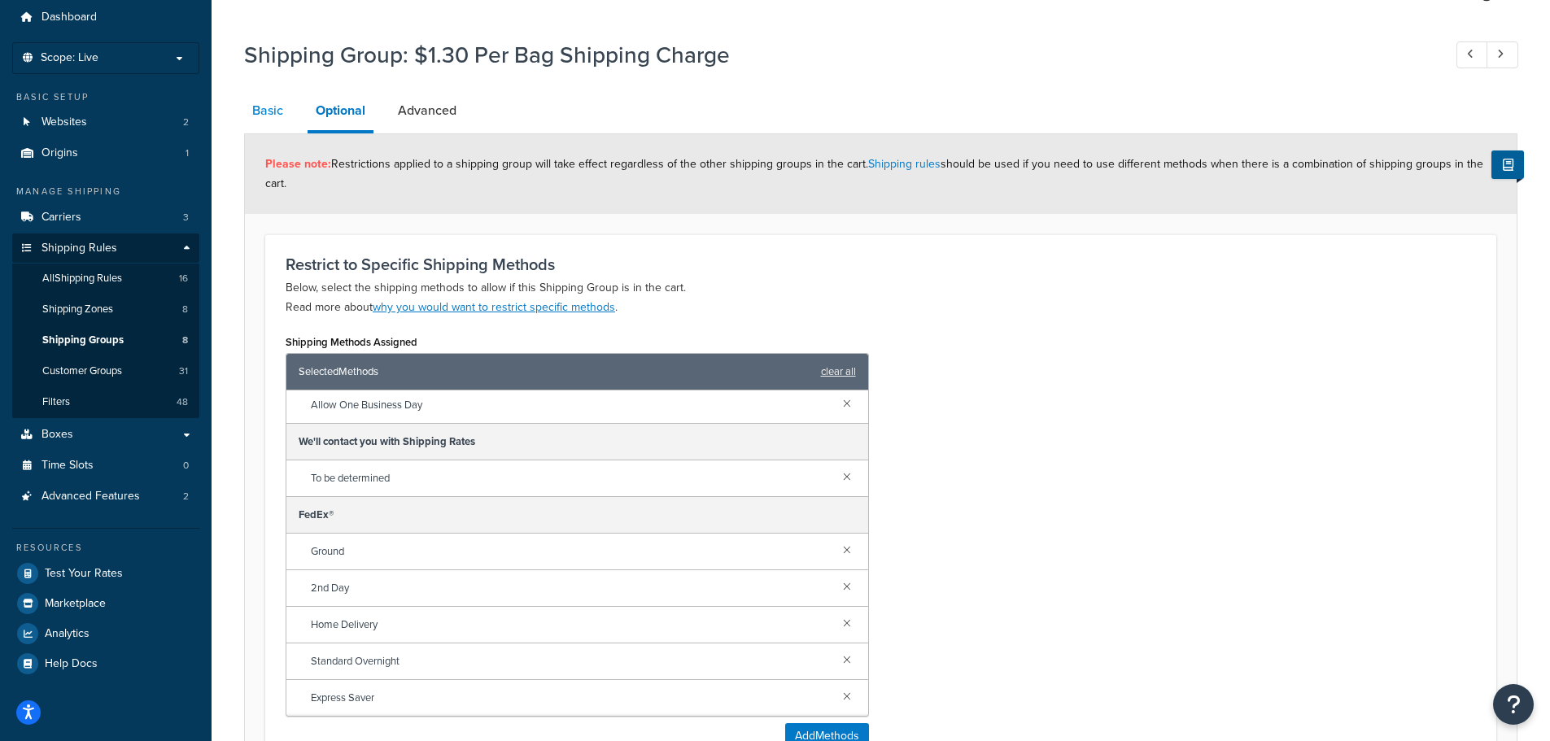
click at [250, 107] on link "Basic" at bounding box center [267, 110] width 47 height 39
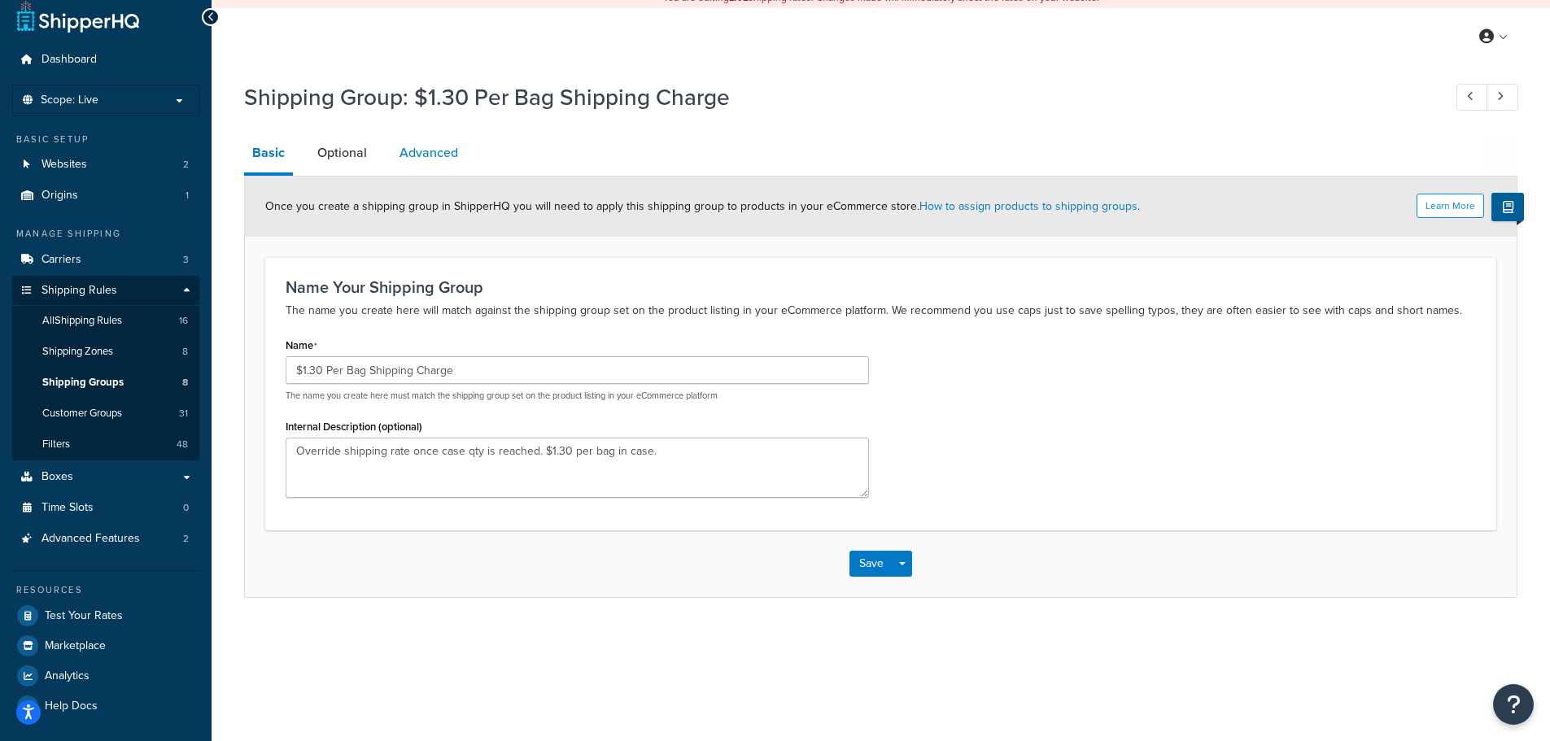
click at [421, 149] on link "Advanced" at bounding box center [428, 152] width 75 height 39
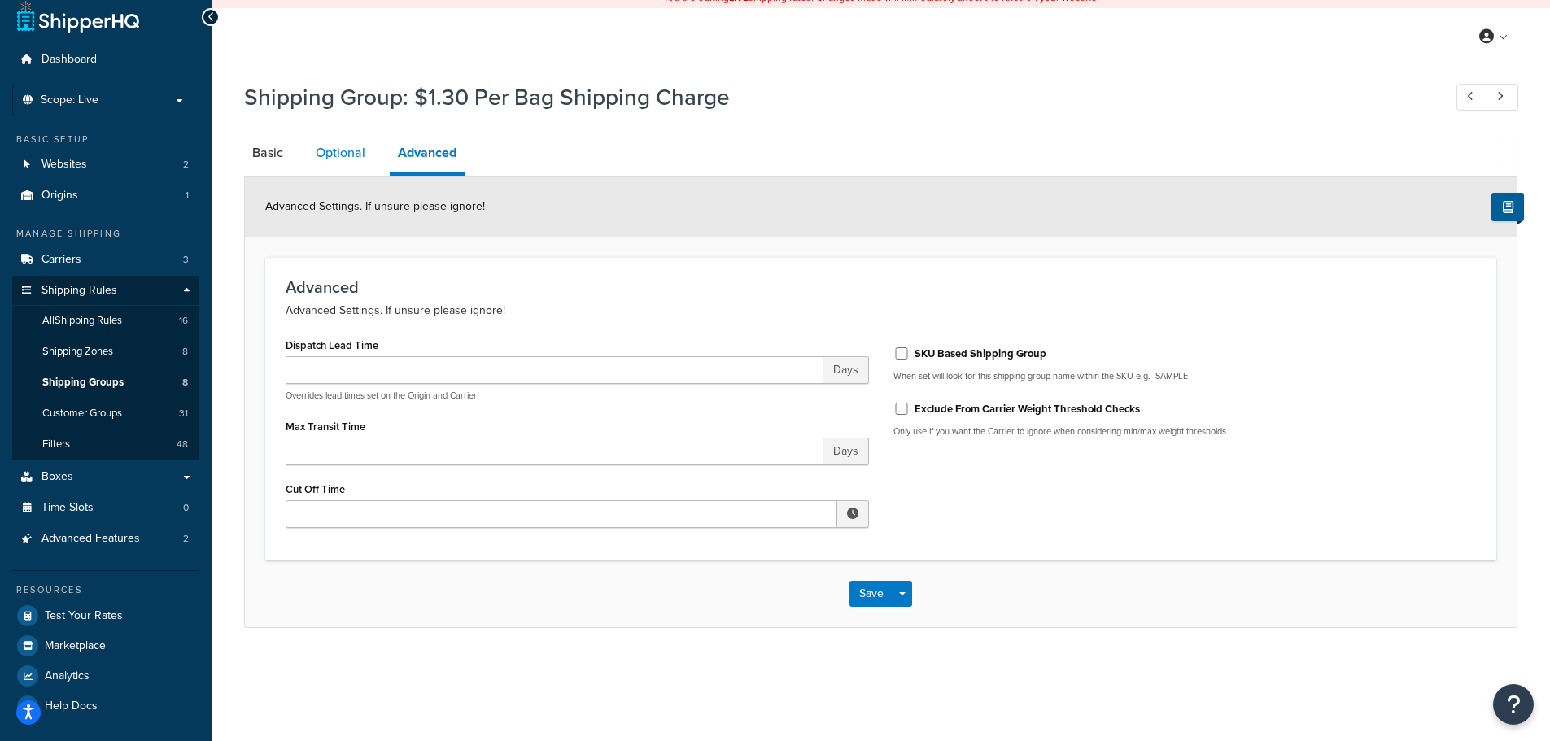
click at [350, 158] on link "Optional" at bounding box center [341, 152] width 66 height 39
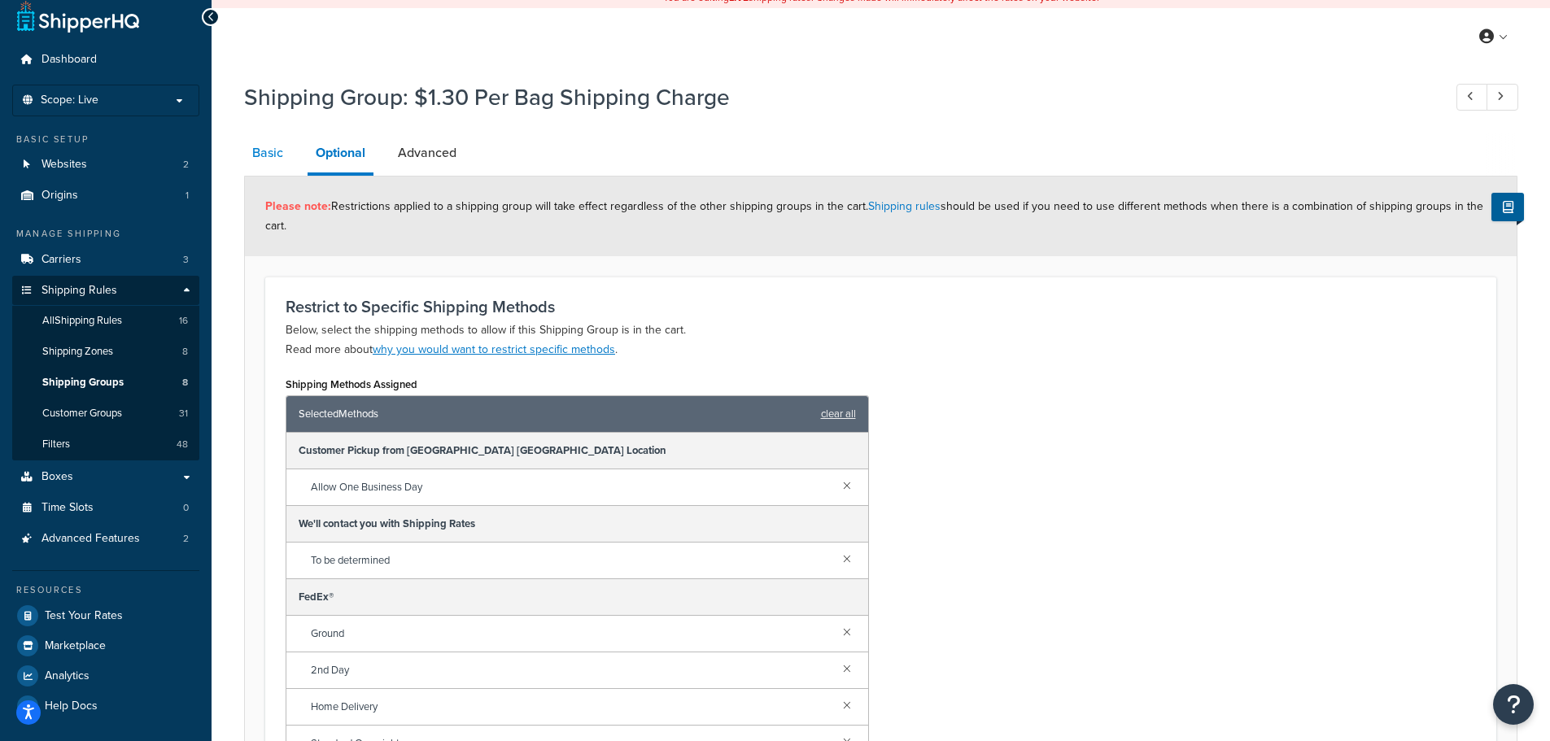
click at [268, 160] on link "Basic" at bounding box center [267, 152] width 47 height 39
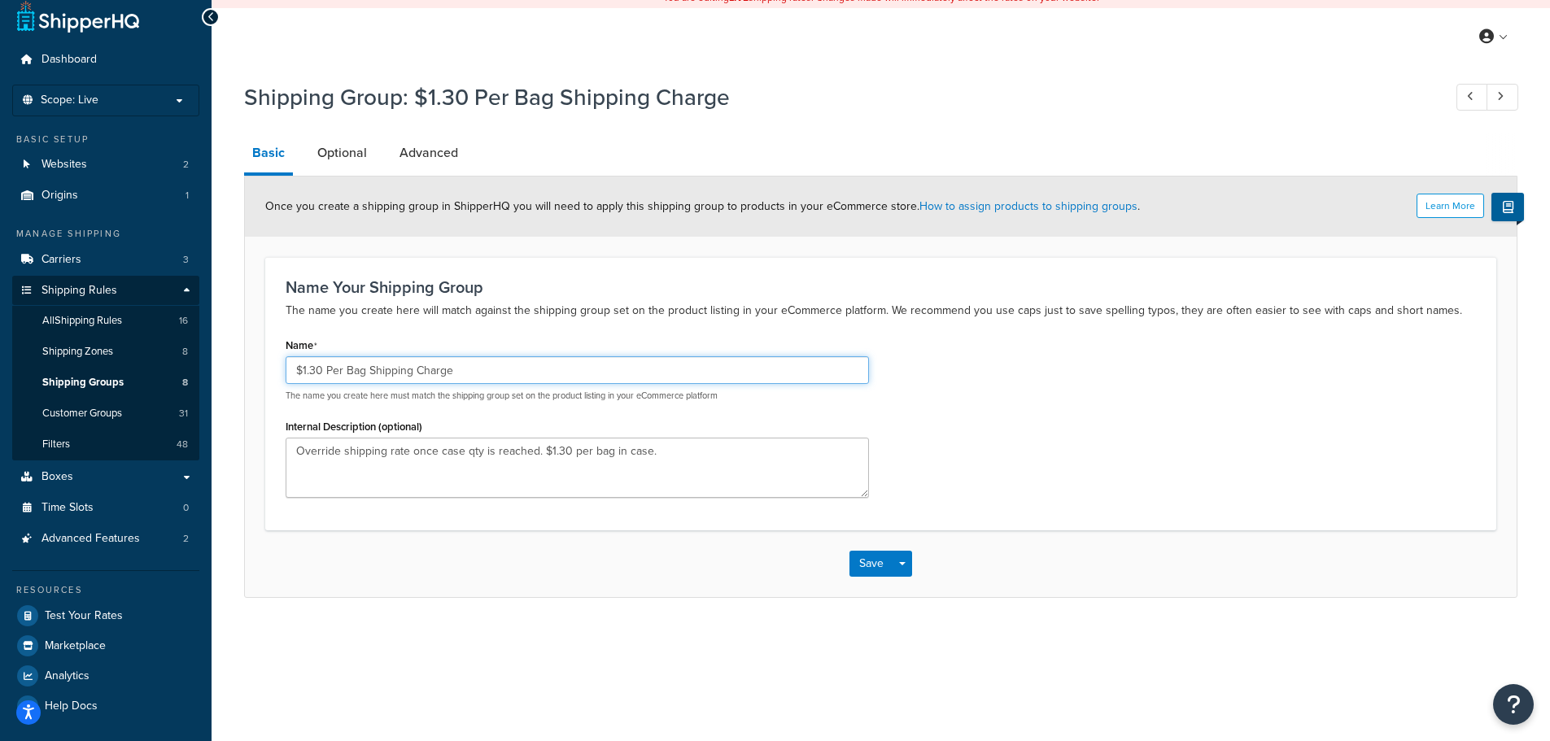
click at [522, 373] on input "$1.30 Per Bag Shipping Charge" at bounding box center [577, 370] width 583 height 28
type input "$1.30 Per Bag Shipping Charge C9 over 20 bags"
click at [341, 160] on link "Optional" at bounding box center [342, 152] width 66 height 39
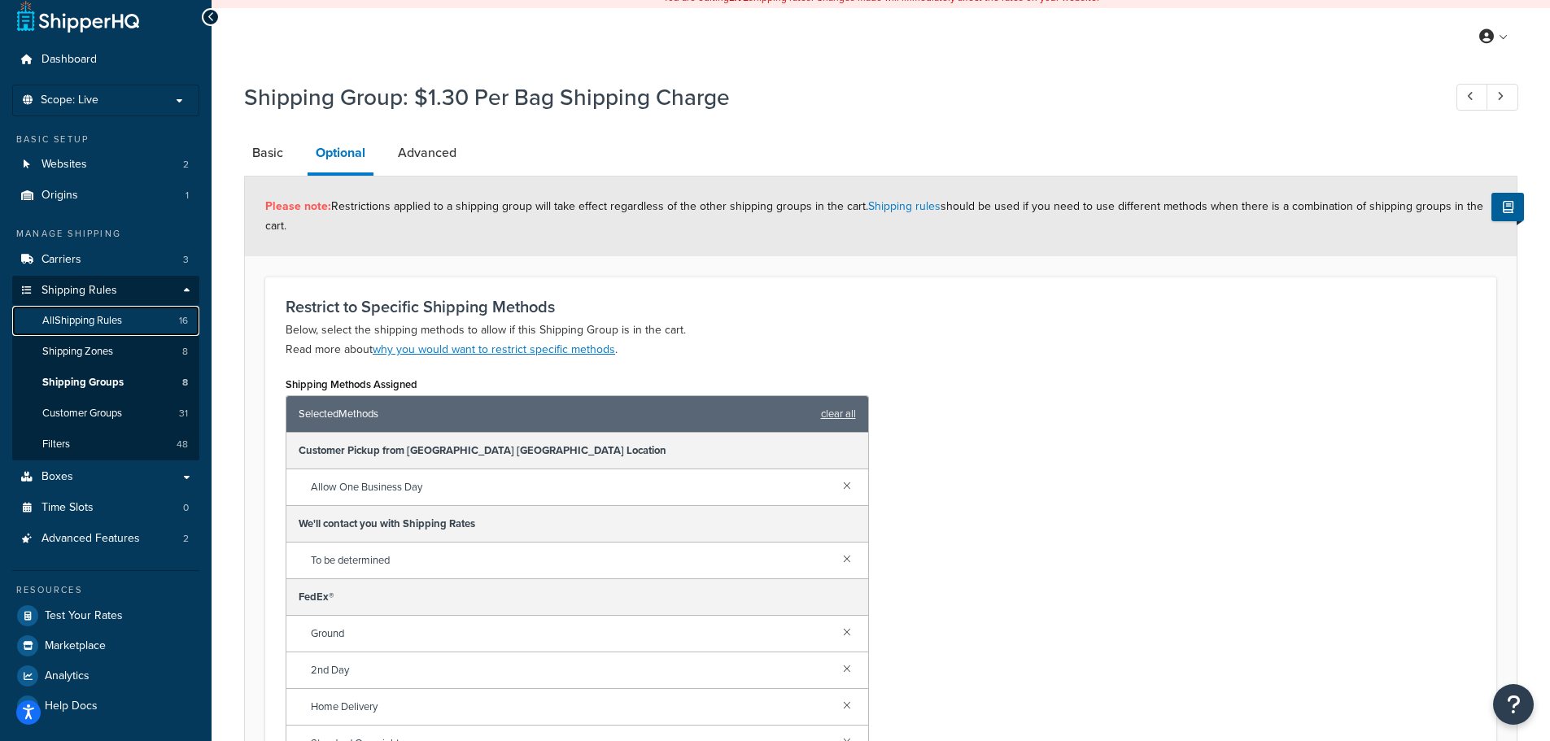
click at [97, 315] on span "All Shipping Rules" at bounding box center [82, 321] width 80 height 14
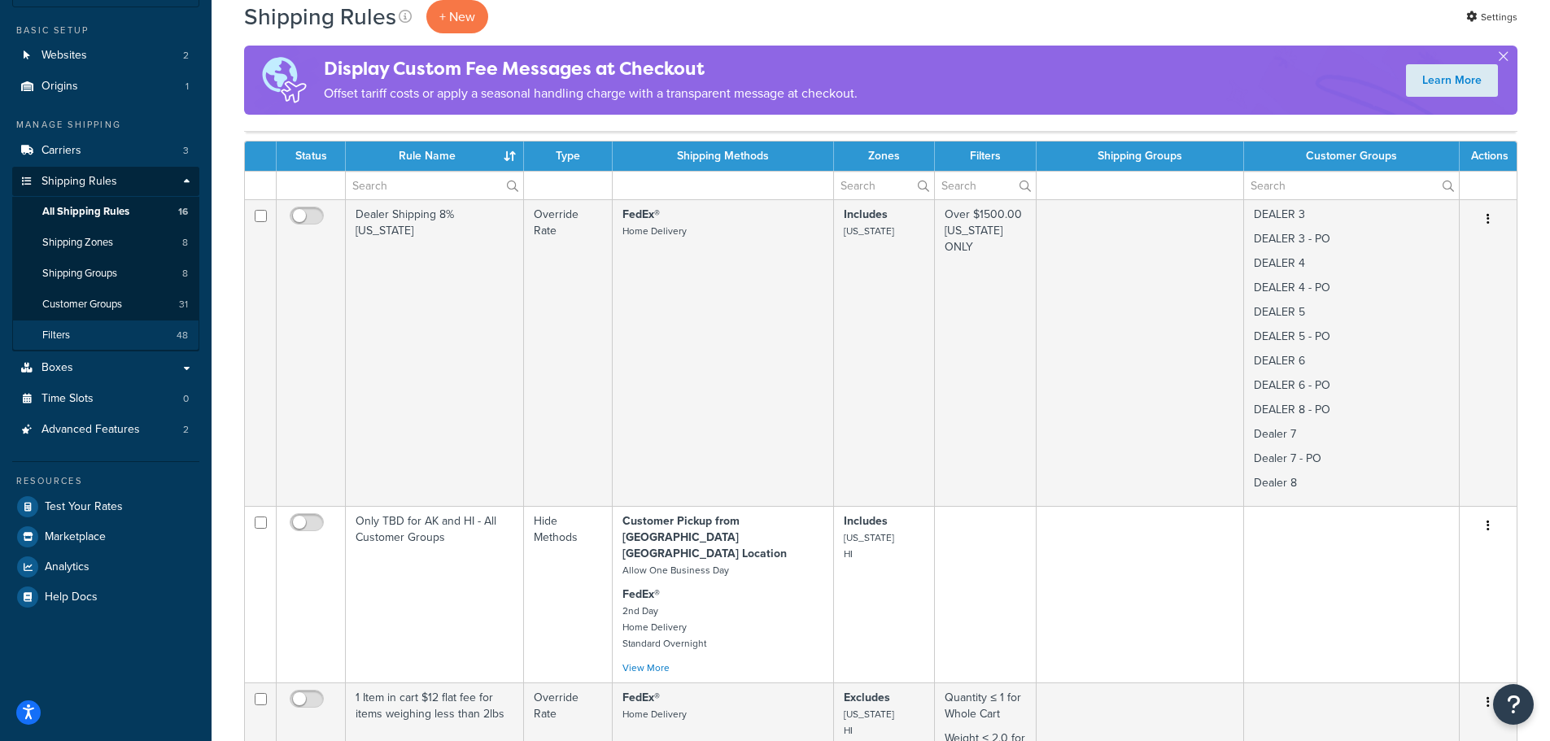
scroll to position [81, 0]
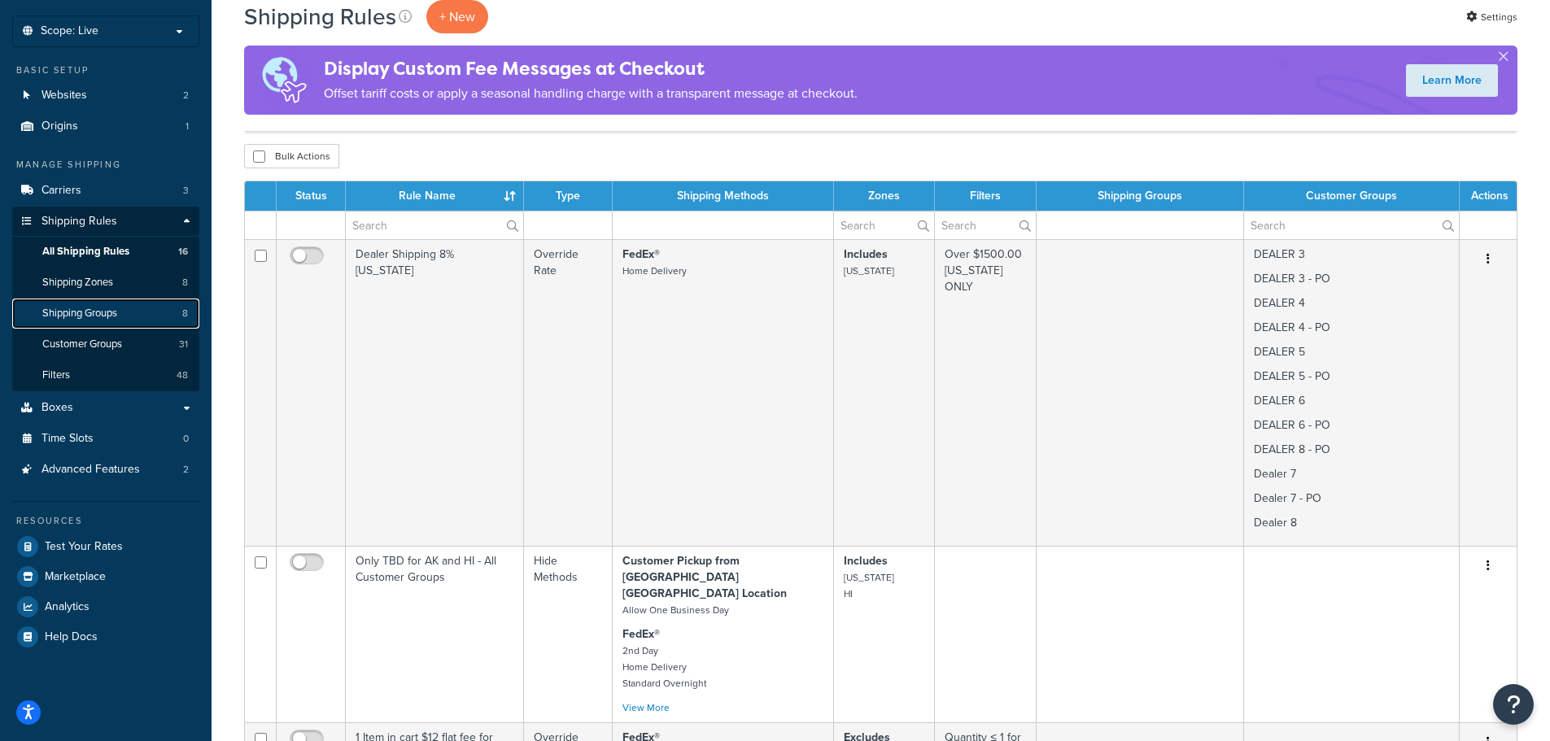
click at [124, 307] on link "Shipping Groups 8" at bounding box center [105, 314] width 187 height 30
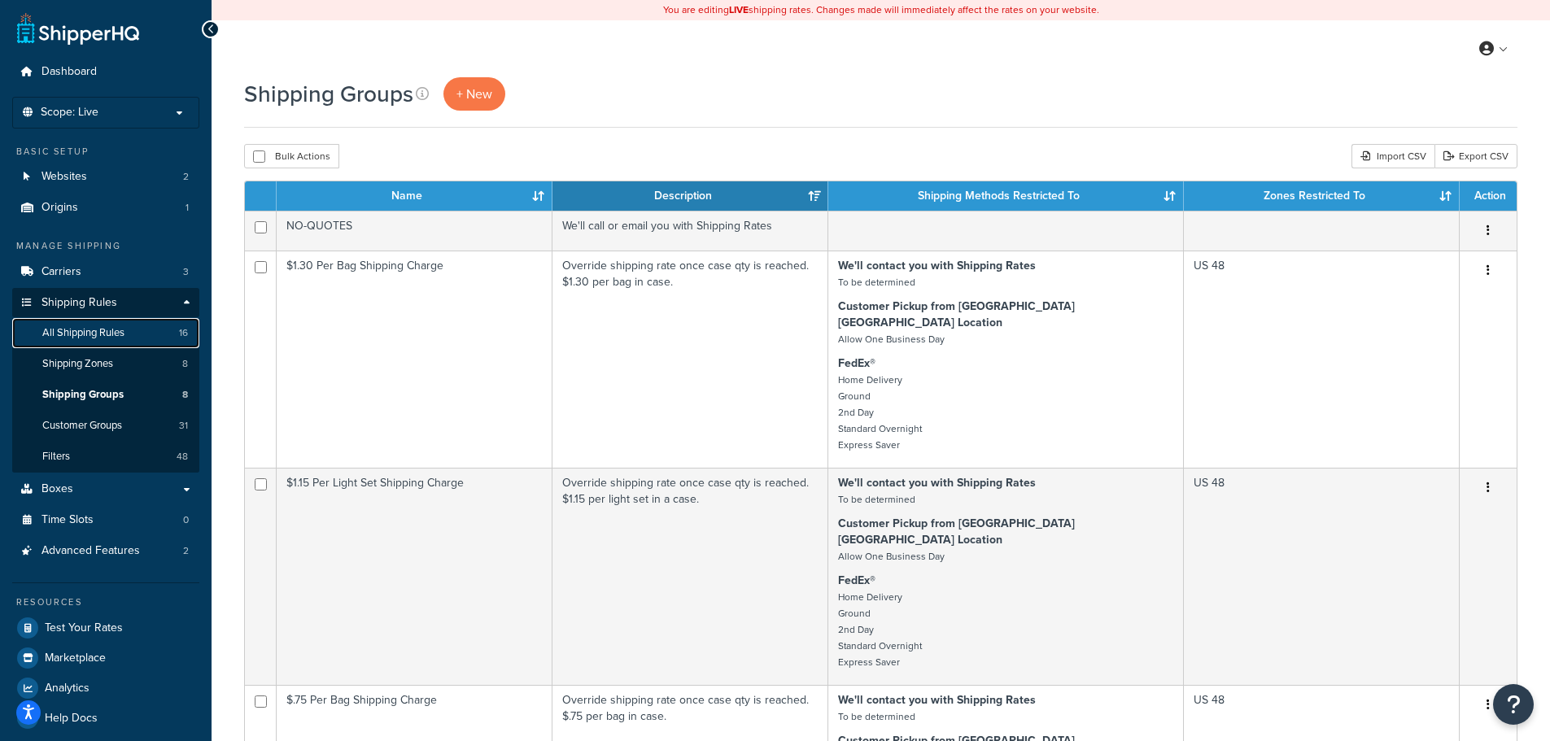
click at [133, 334] on link "All Shipping Rules 16" at bounding box center [105, 333] width 187 height 30
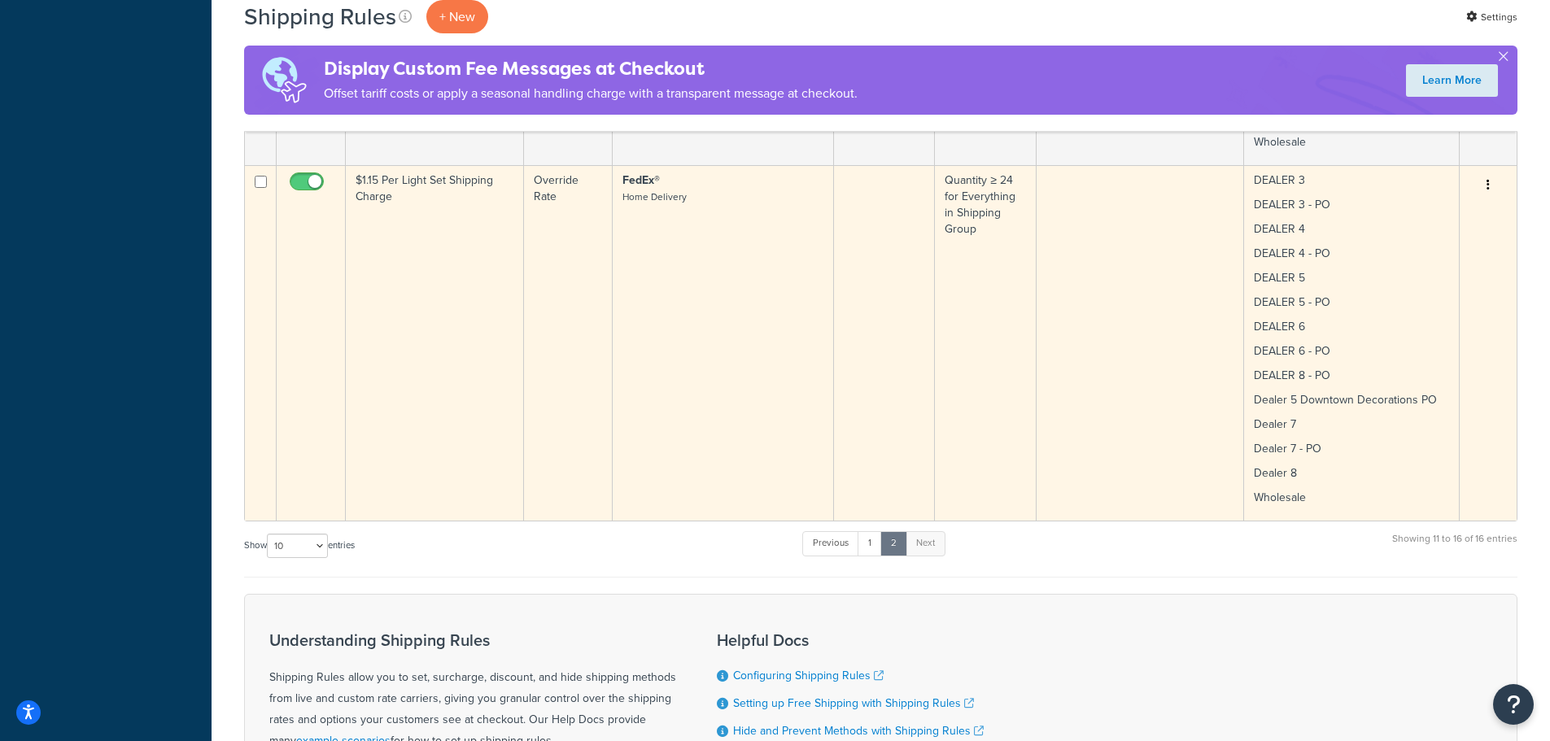
scroll to position [1546, 0]
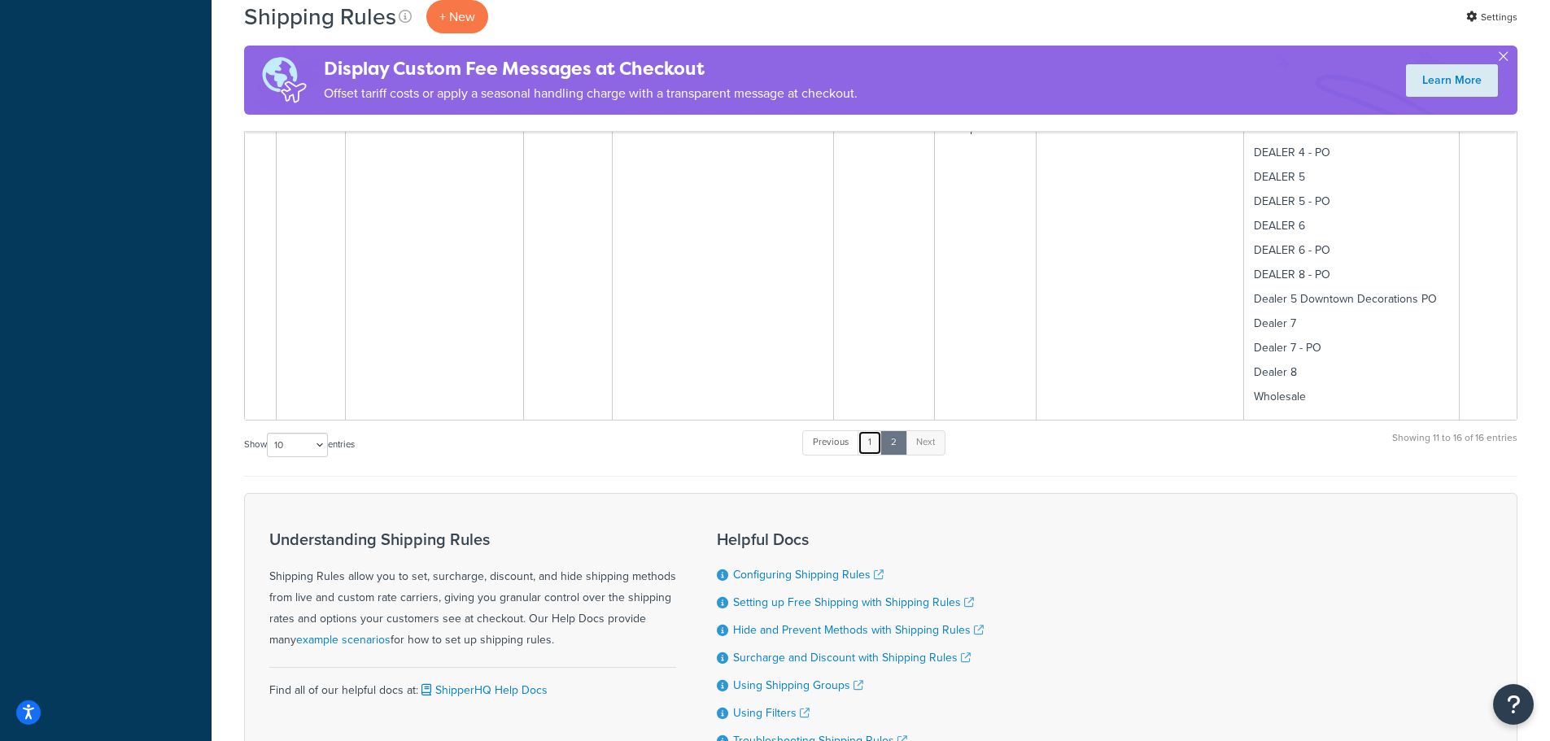
click at [872, 431] on link "1" at bounding box center [870, 443] width 24 height 24
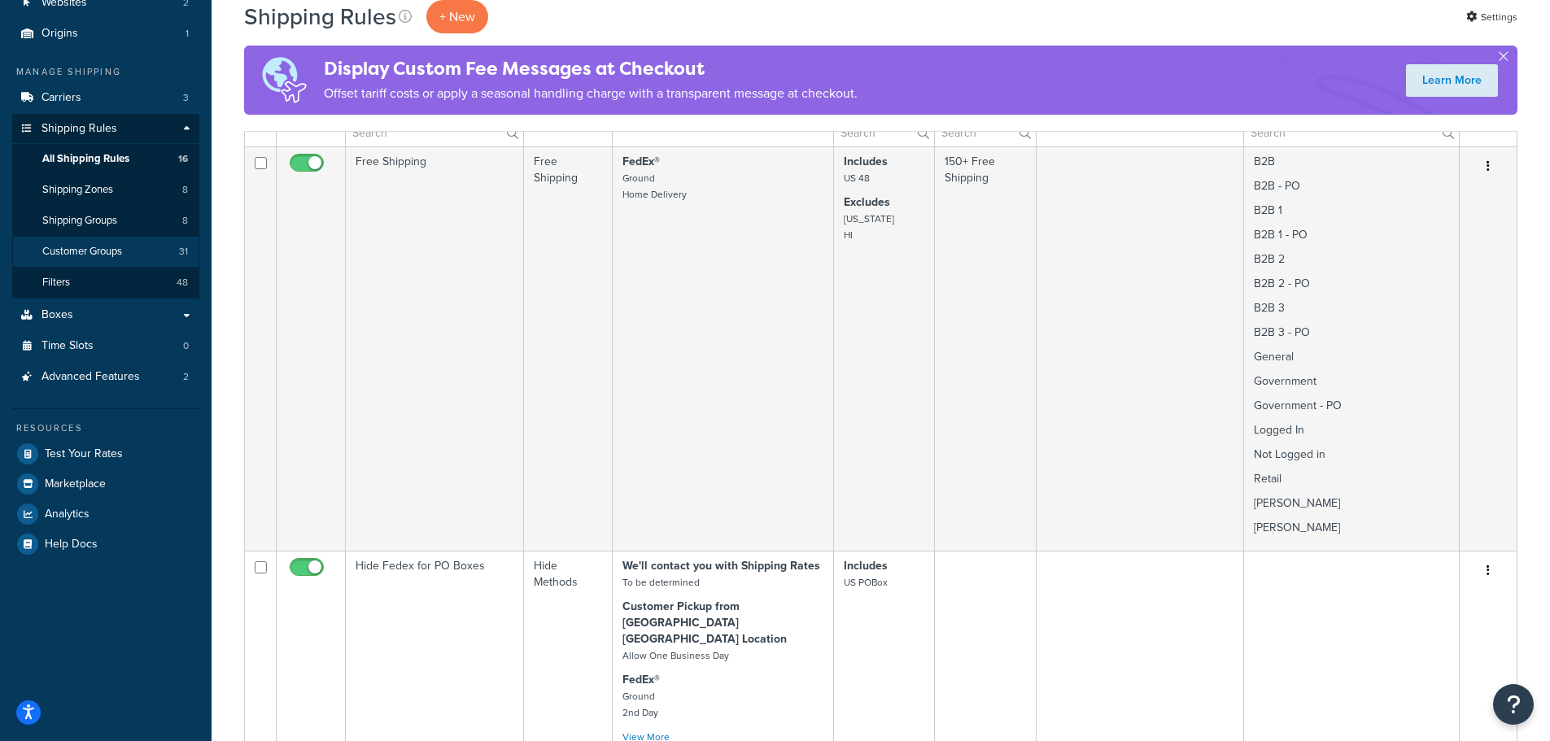
scroll to position [0, 0]
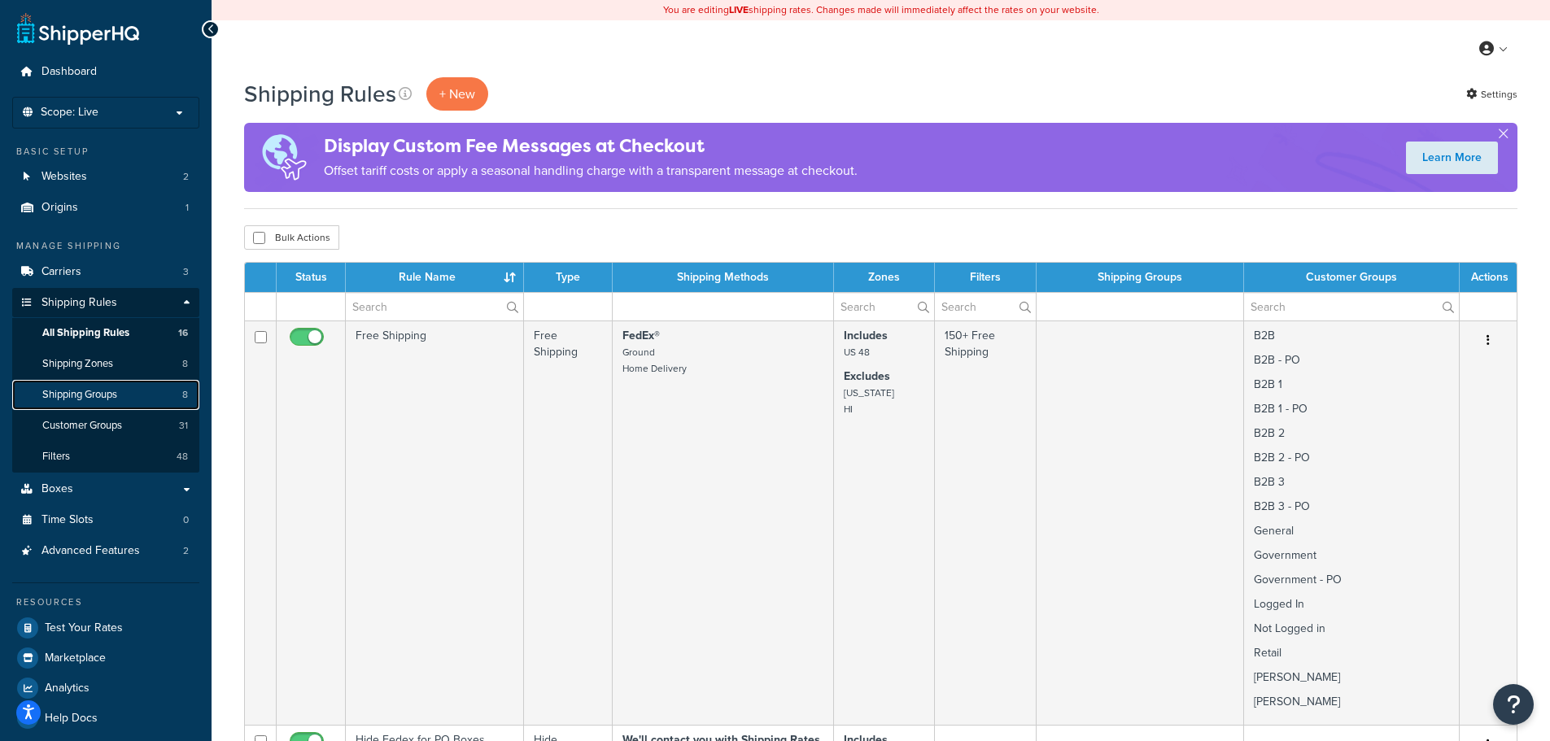
click at [81, 388] on span "Shipping Groups" at bounding box center [79, 395] width 75 height 14
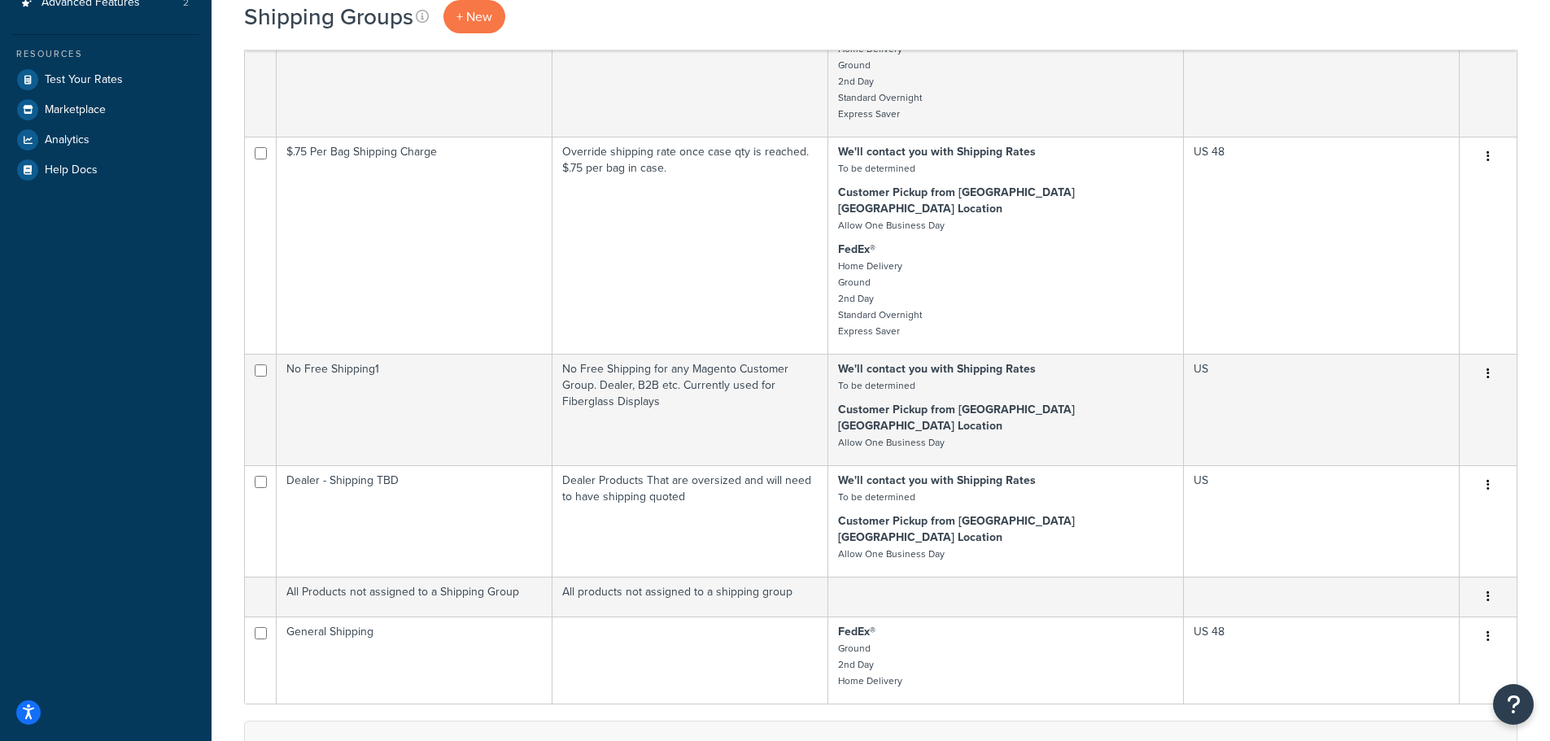
scroll to position [570, 0]
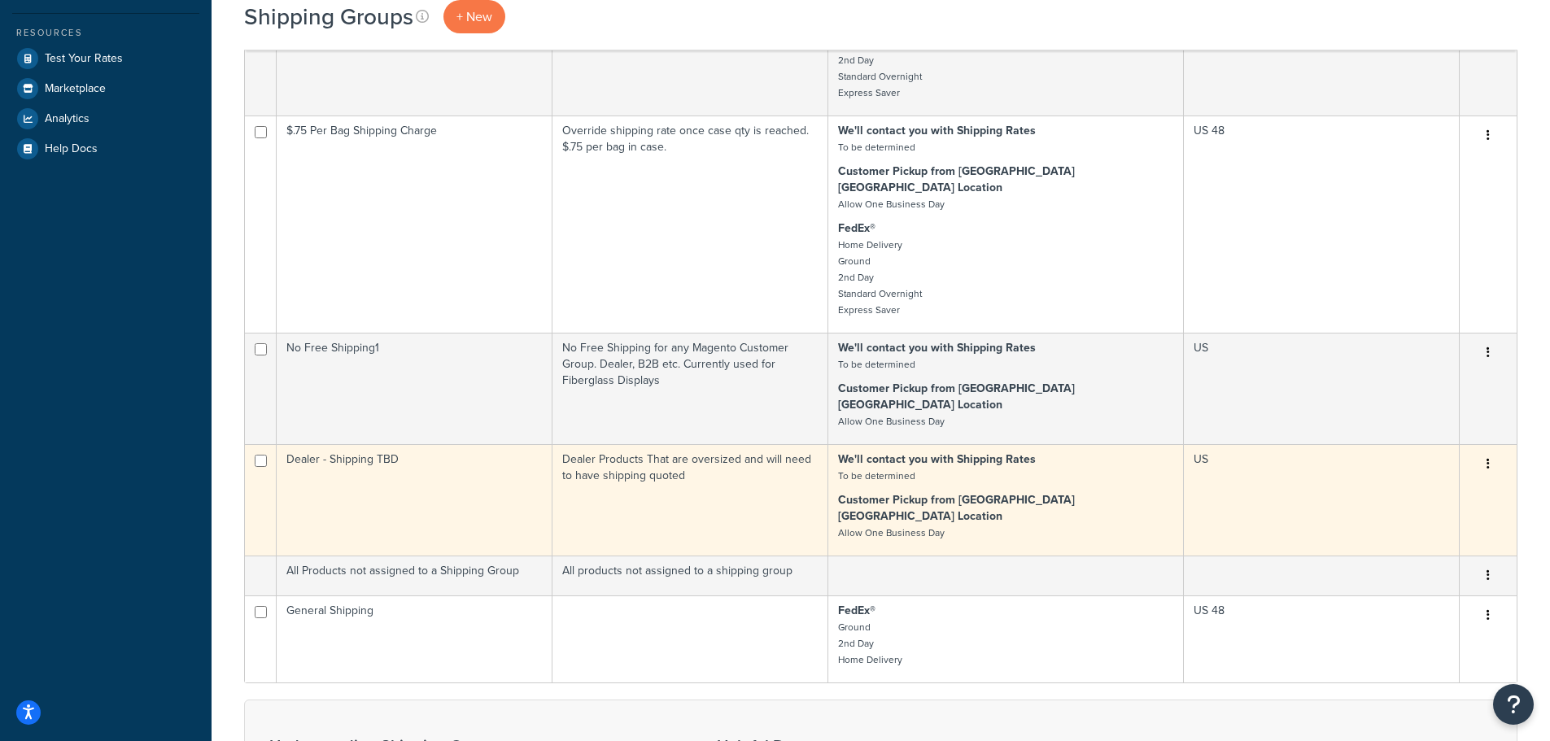
click at [362, 444] on td "Dealer - Shipping TBD" at bounding box center [415, 499] width 276 height 111
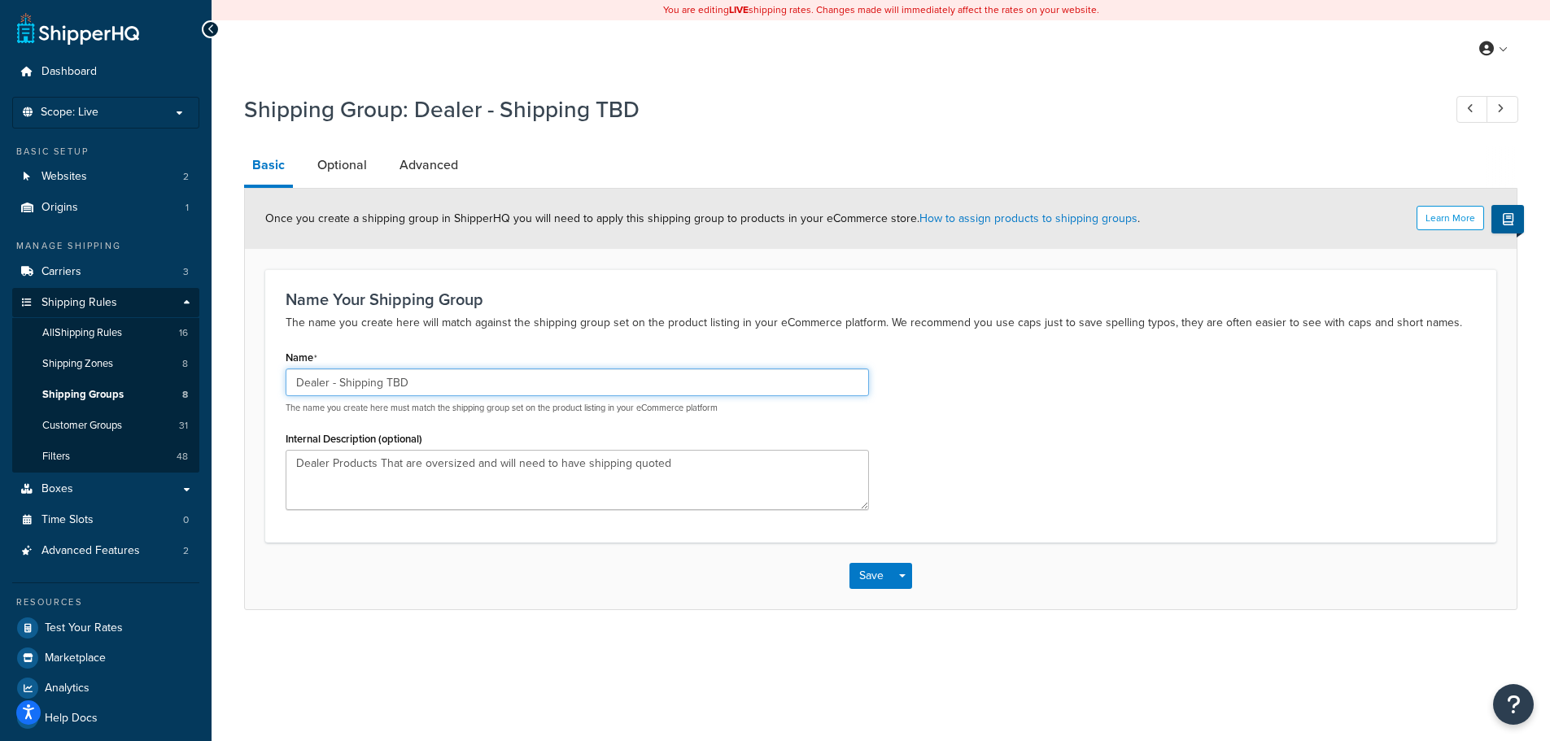
click at [442, 381] on input "Dealer - Shipping TBD" at bounding box center [577, 383] width 583 height 28
type input "Dealer - Shipping TBD - Previously DD"
click at [868, 567] on button "Save" at bounding box center [872, 576] width 44 height 26
